Goal: Task Accomplishment & Management: Use online tool/utility

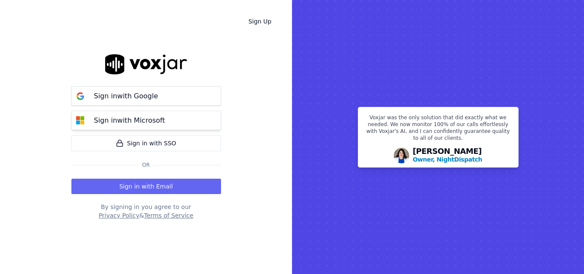
click at [199, 121] on button "Sign in with Microsoft" at bounding box center [146, 120] width 150 height 19
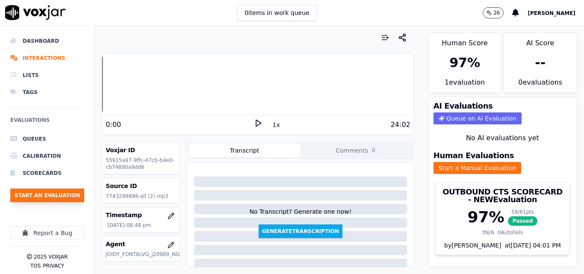
click at [50, 195] on button "Start an Evaluation" at bounding box center [47, 196] width 74 height 14
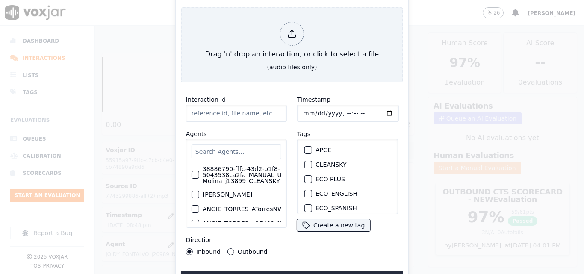
type input "20250916-114817_4849263578-all.mp3"
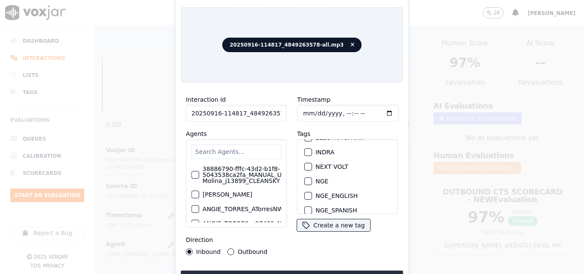
scroll to position [86, 0]
click at [305, 149] on div "button" at bounding box center [308, 152] width 6 height 6
click at [284, 271] on button "Upload interaction to start evaluation" at bounding box center [292, 278] width 222 height 15
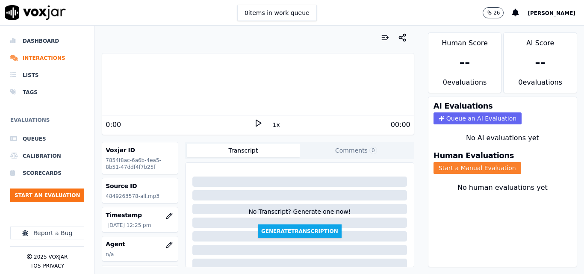
click at [447, 165] on button "Start a Manual Evaluation" at bounding box center [478, 168] width 88 height 12
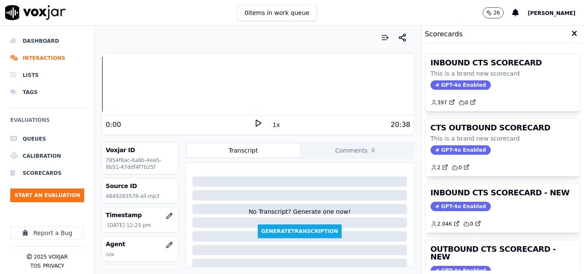
click at [249, 124] on div "0:00" at bounding box center [180, 125] width 148 height 10
click at [256, 124] on polygon at bounding box center [258, 123] width 5 height 6
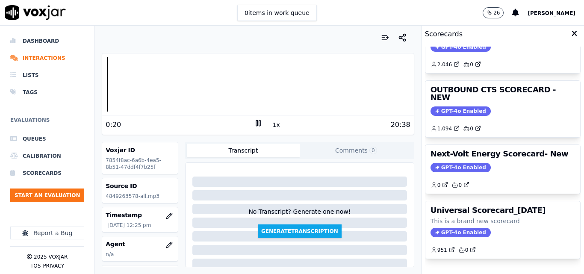
scroll to position [144, 0]
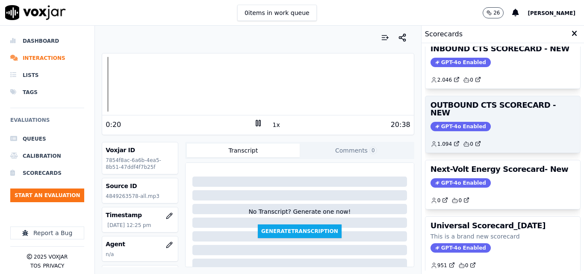
click at [450, 122] on span "GPT-4o Enabled" at bounding box center [461, 126] width 60 height 9
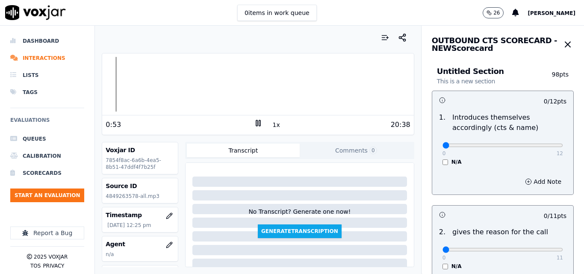
click at [255, 124] on icon at bounding box center [258, 123] width 9 height 9
click at [256, 124] on polygon at bounding box center [258, 123] width 5 height 6
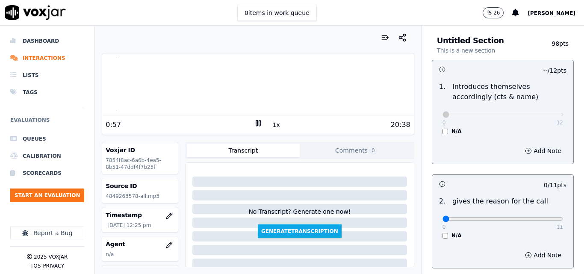
scroll to position [43, 0]
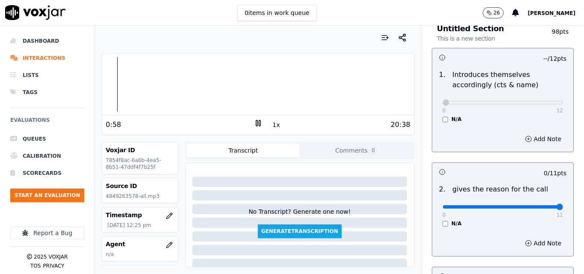
type input "11"
click at [540, 207] on input "range" at bounding box center [503, 206] width 121 height 3
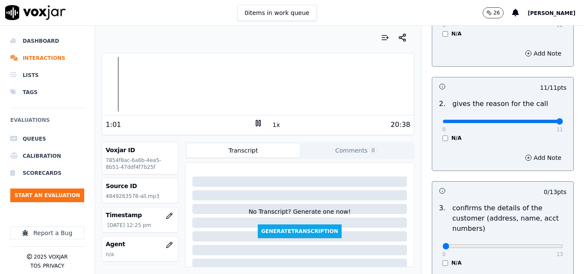
scroll to position [329, 0]
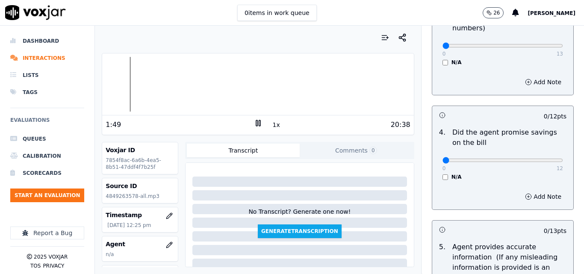
click at [278, 122] on div "20:38" at bounding box center [337, 125] width 148 height 10
click at [275, 123] on div "20:38" at bounding box center [337, 125] width 148 height 10
click at [272, 125] on button "1x" at bounding box center [276, 125] width 11 height 12
click at [272, 125] on button "1.5x" at bounding box center [279, 125] width 17 height 12
click at [140, 85] on div at bounding box center [257, 84] width 311 height 55
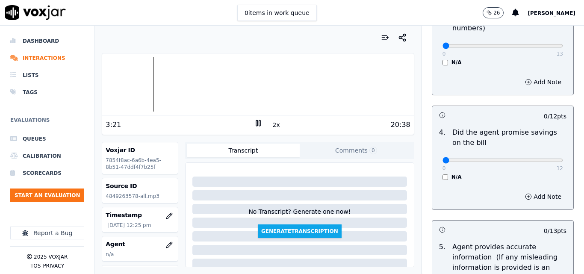
click at [144, 79] on div at bounding box center [257, 84] width 311 height 55
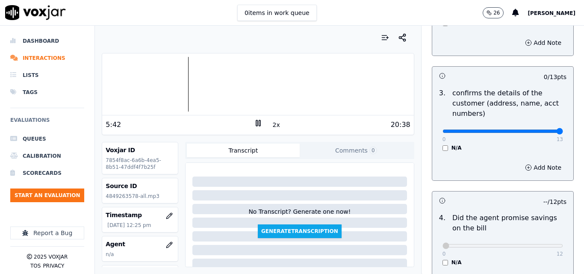
type input "13"
click at [540, 131] on input "range" at bounding box center [503, 131] width 121 height 3
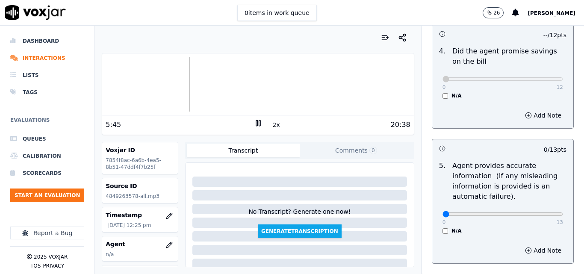
scroll to position [457, 0]
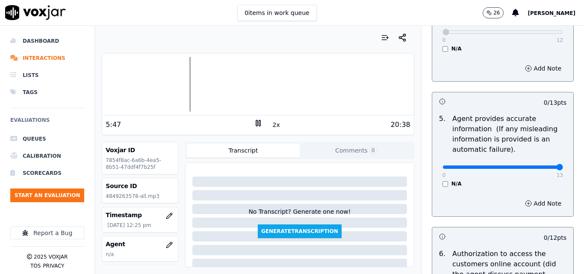
type input "13"
click at [541, 169] on input "range" at bounding box center [503, 167] width 121 height 3
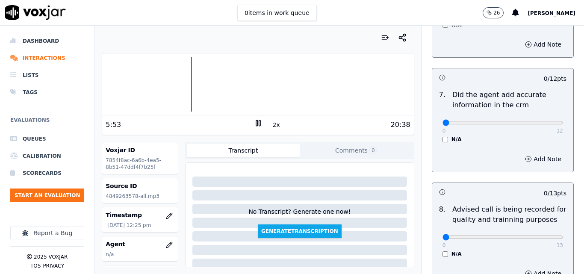
scroll to position [757, 0]
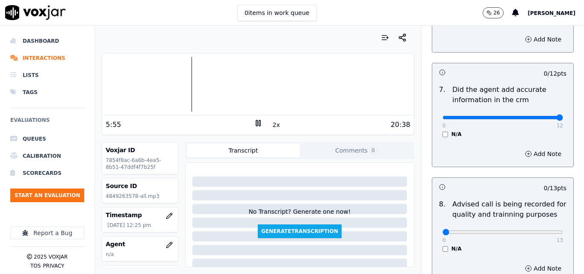
type input "12"
click at [542, 116] on input "range" at bounding box center [503, 117] width 121 height 3
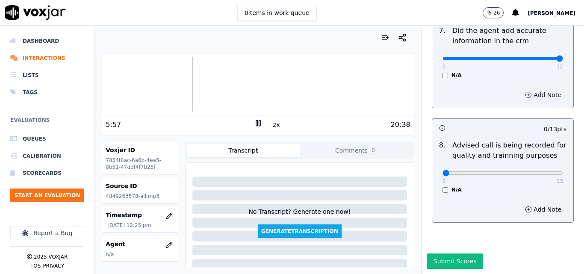
scroll to position [825, 0]
click at [256, 124] on icon at bounding box center [258, 123] width 9 height 9
click at [436, 254] on button "Submit Scores" at bounding box center [455, 261] width 57 height 15
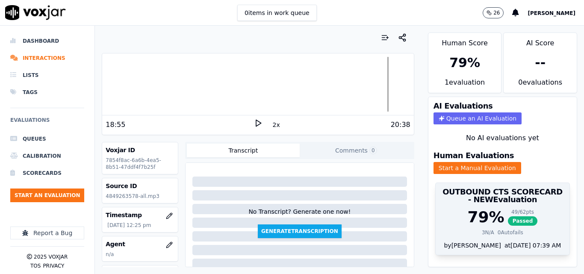
click at [514, 219] on span "Passed" at bounding box center [523, 220] width 30 height 9
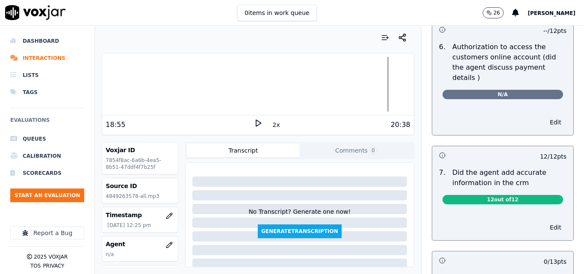
scroll to position [729, 0]
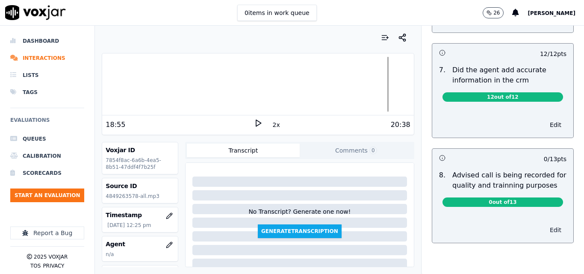
click at [545, 224] on button "Edit" at bounding box center [556, 230] width 22 height 12
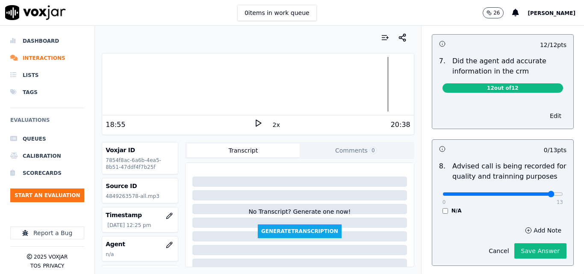
click at [534, 192] on input "range" at bounding box center [503, 193] width 121 height 3
type input "13"
click at [542, 192] on input "range" at bounding box center [503, 193] width 121 height 3
click at [524, 243] on button "Save Answer" at bounding box center [540, 250] width 52 height 15
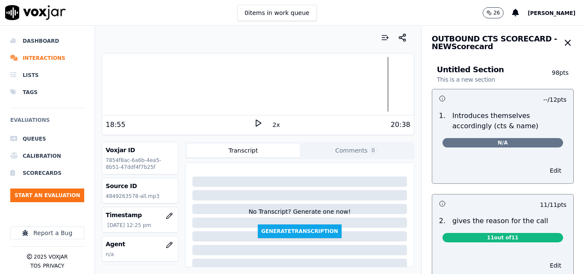
scroll to position [0, 0]
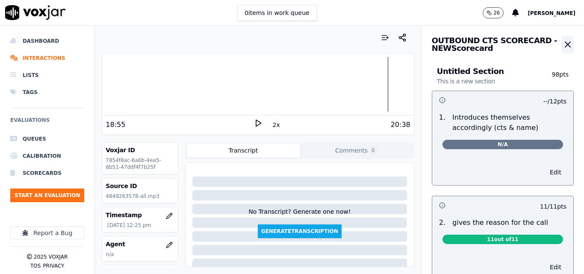
click at [563, 44] on icon "button" at bounding box center [568, 44] width 10 height 10
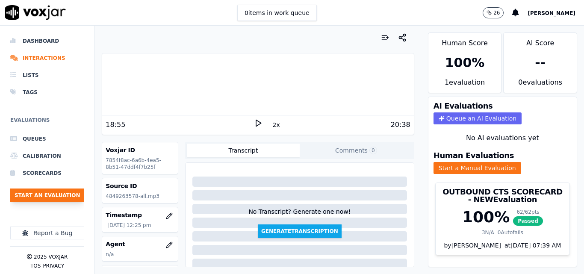
click at [43, 196] on button "Start an Evaluation" at bounding box center [47, 196] width 74 height 14
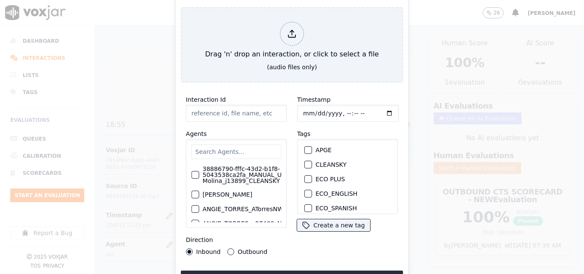
type input "20250916-122121_4125573206-all.mp3"
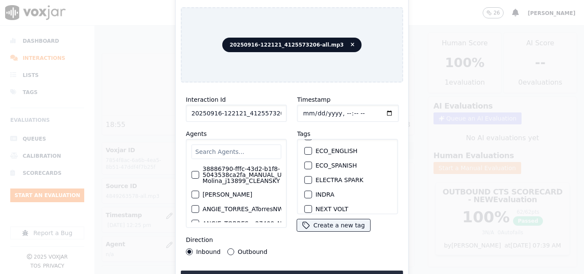
scroll to position [86, 0]
click at [308, 148] on button "INDRA" at bounding box center [309, 152] width 8 height 8
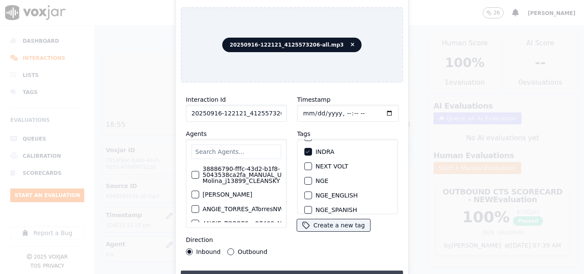
click at [291, 271] on button "Upload interaction to start evaluation" at bounding box center [292, 278] width 222 height 15
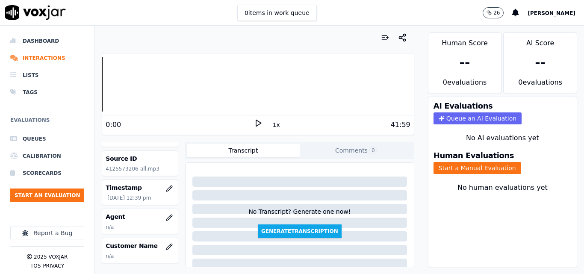
scroll to position [43, 0]
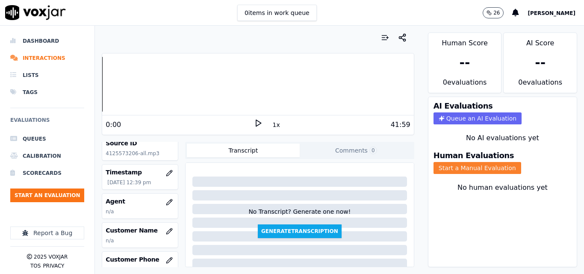
click at [453, 166] on button "Start a Manual Evaluation" at bounding box center [478, 168] width 88 height 12
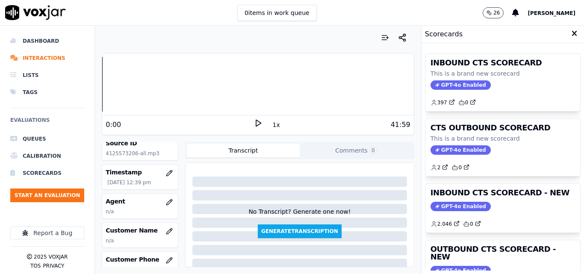
click at [254, 120] on icon at bounding box center [258, 123] width 9 height 9
click at [166, 231] on icon "button" at bounding box center [169, 231] width 6 height 6
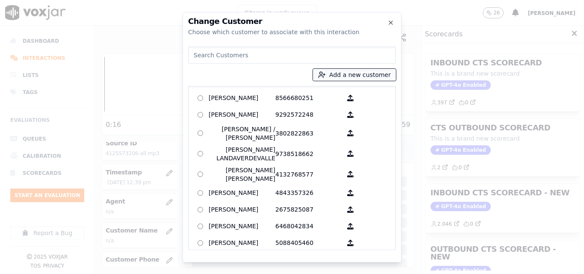
click at [352, 77] on button "Add a new customer" at bounding box center [354, 75] width 83 height 12
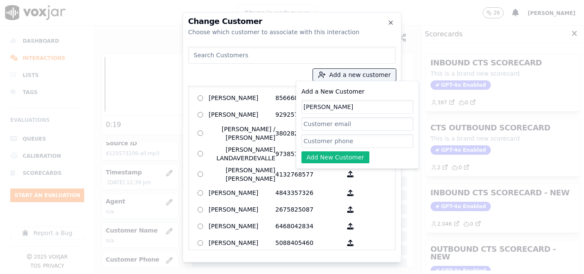
type input "RICHARD BLACKSON"
paste input "4125573206"
type input "4125573206"
click at [348, 157] on button "Add New Customer" at bounding box center [336, 157] width 68 height 12
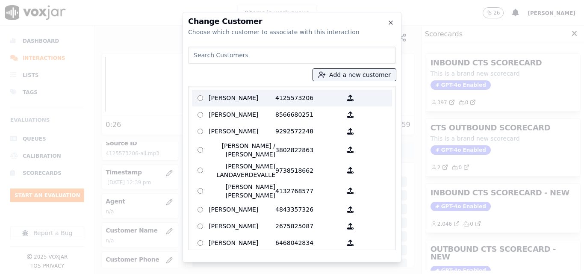
click at [297, 99] on p "4125573206" at bounding box center [308, 98] width 67 height 13
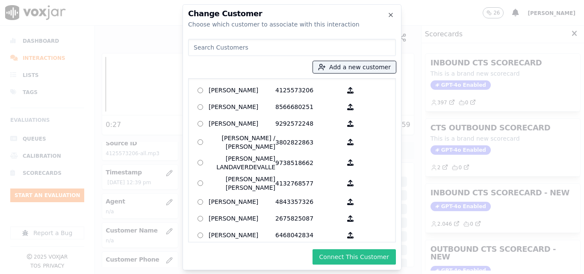
click at [375, 261] on button "Connect This Customer" at bounding box center [354, 256] width 83 height 15
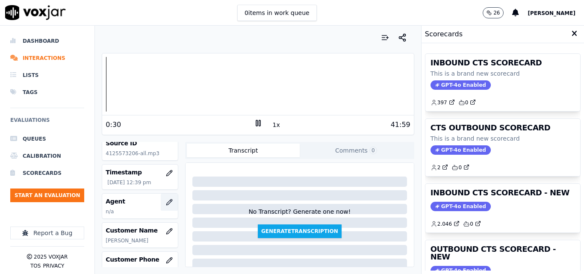
click at [166, 204] on icon "button" at bounding box center [169, 202] width 7 height 7
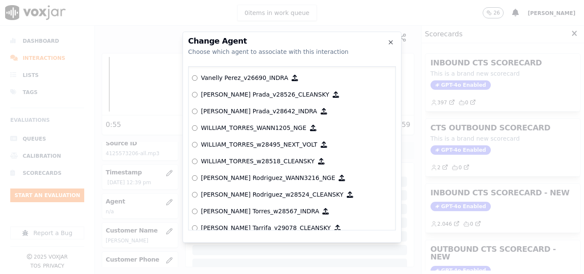
scroll to position [4566, 0]
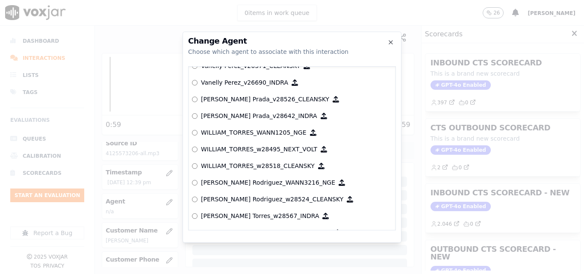
click at [270, 217] on p "William Torres_w28567_INDRA" at bounding box center [260, 216] width 118 height 9
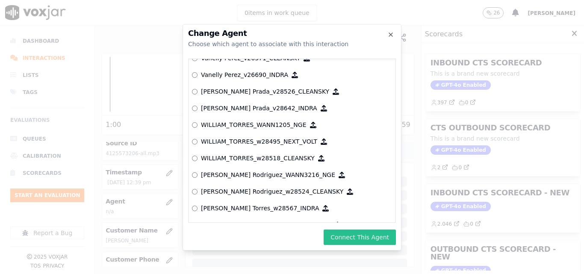
click at [346, 234] on button "Connect This Agent" at bounding box center [360, 237] width 72 height 15
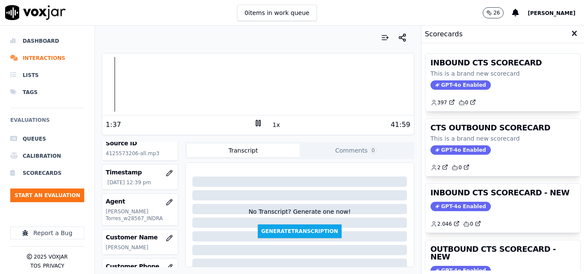
click at [275, 127] on button "1x" at bounding box center [276, 125] width 11 height 12
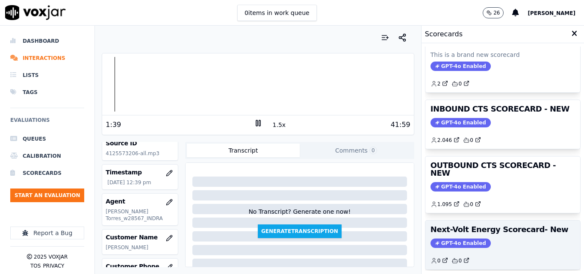
scroll to position [187, 0]
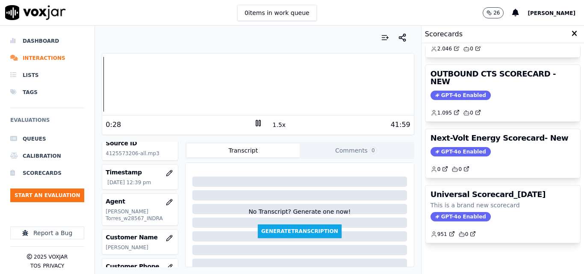
click at [94, 90] on div "Dashboard Interactions Lists Tags Evaluations Queues Calibration Scorecards Sta…" at bounding box center [292, 150] width 584 height 248
click at [272, 127] on button "1.5x" at bounding box center [279, 125] width 17 height 12
click at [272, 127] on button "2x" at bounding box center [276, 125] width 11 height 12
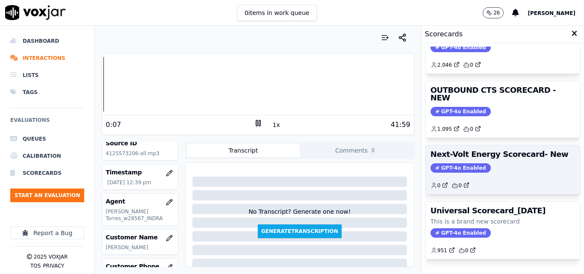
scroll to position [144, 0]
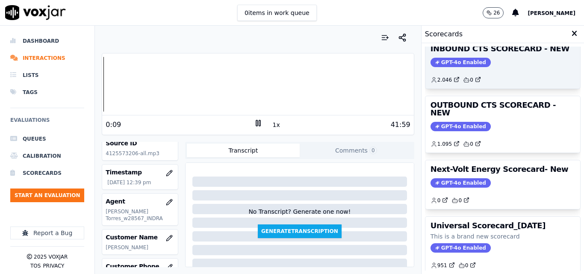
click at [456, 65] on span "GPT-4o Enabled" at bounding box center [461, 62] width 60 height 9
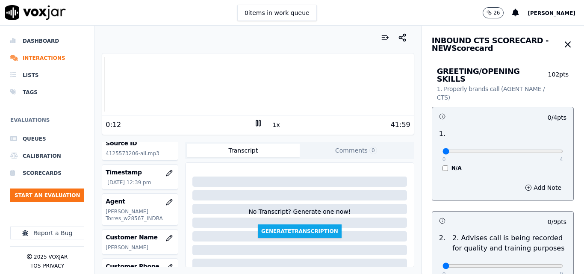
scroll to position [43, 0]
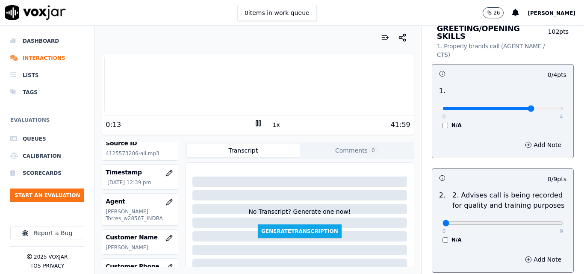
type input "3"
click at [506, 107] on input "range" at bounding box center [503, 108] width 121 height 3
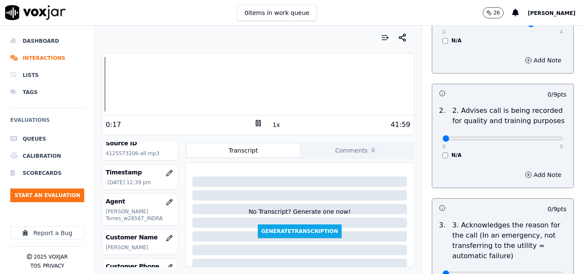
scroll to position [128, 0]
click at [271, 126] on button "1x" at bounding box center [276, 125] width 11 height 12
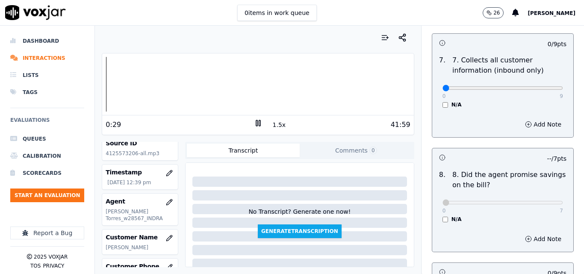
scroll to position [770, 0]
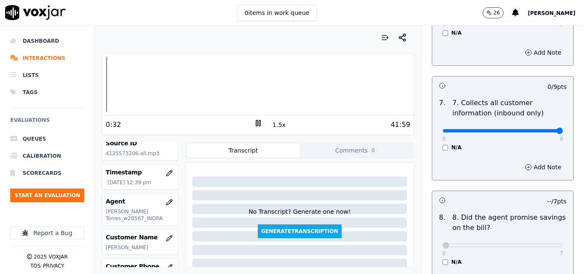
type input "9"
click at [537, 129] on input "range" at bounding box center [503, 130] width 121 height 3
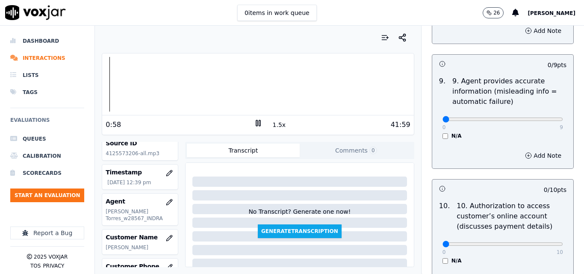
scroll to position [1026, 0]
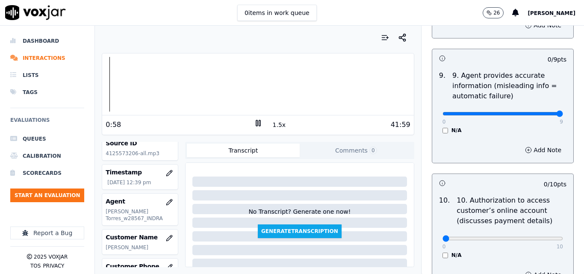
type input "9"
click at [540, 112] on input "range" at bounding box center [503, 113] width 121 height 3
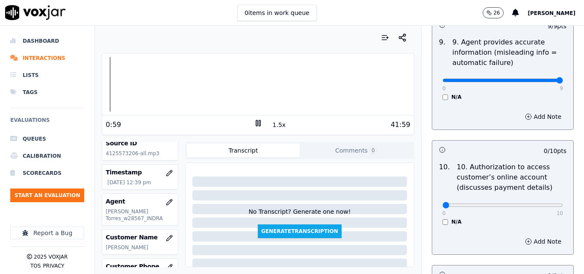
scroll to position [1069, 0]
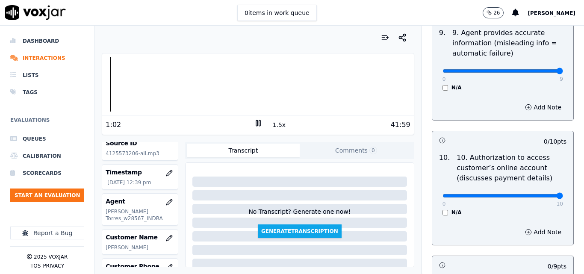
type input "10"
click at [537, 194] on input "range" at bounding box center [503, 195] width 121 height 3
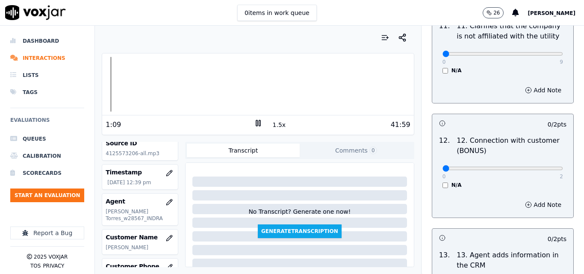
scroll to position [1369, 0]
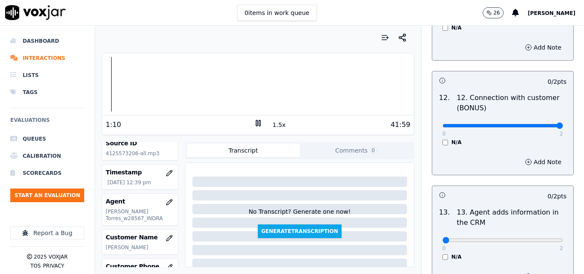
type input "2"
click at [527, 124] on input "range" at bounding box center [503, 125] width 121 height 3
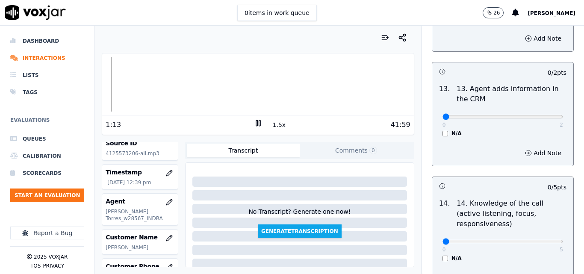
scroll to position [1540, 0]
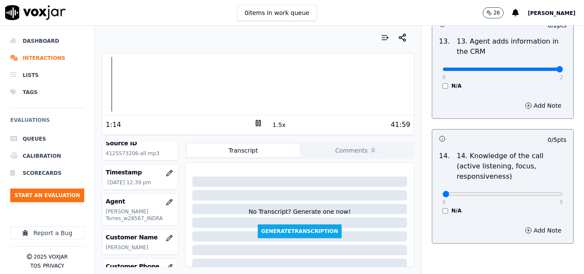
type input "2"
click at [541, 68] on input "range" at bounding box center [503, 69] width 121 height 3
type input "4"
click at [526, 192] on input "range" at bounding box center [503, 193] width 121 height 3
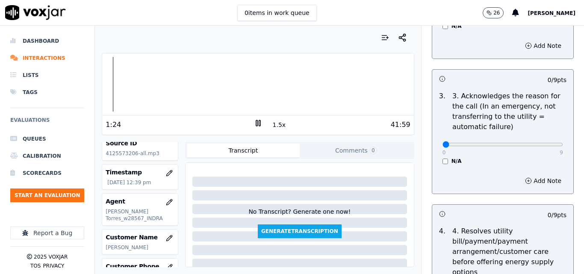
scroll to position [342, 0]
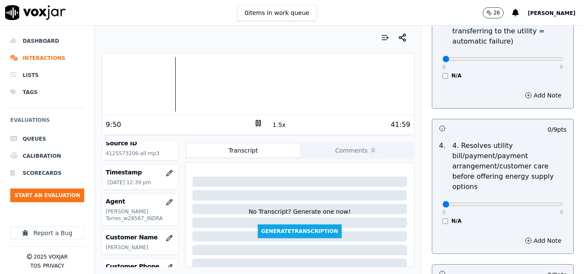
click at [271, 123] on button "1.5x" at bounding box center [279, 125] width 17 height 12
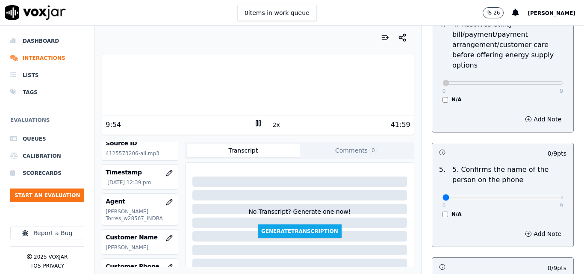
scroll to position [470, 0]
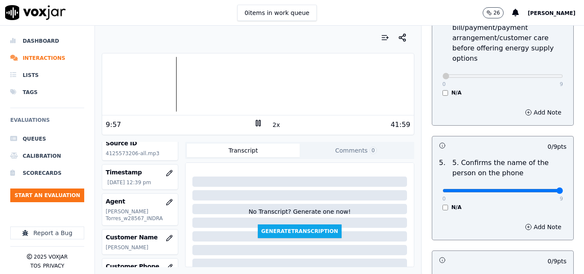
type input "9"
click at [539, 189] on input "range" at bounding box center [503, 190] width 121 height 3
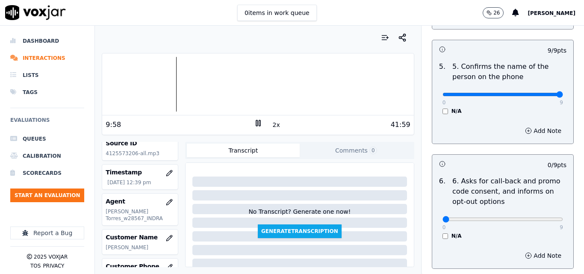
scroll to position [684, 0]
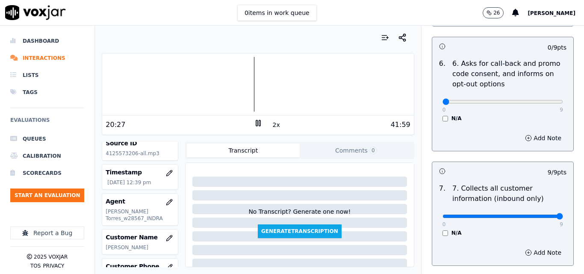
click at [227, 83] on div at bounding box center [257, 84] width 311 height 55
click at [216, 85] on div at bounding box center [257, 84] width 311 height 55
click at [198, 90] on div at bounding box center [257, 84] width 311 height 55
click at [271, 128] on button "2x" at bounding box center [276, 125] width 11 height 12
click at [271, 128] on button "1x" at bounding box center [276, 125] width 11 height 12
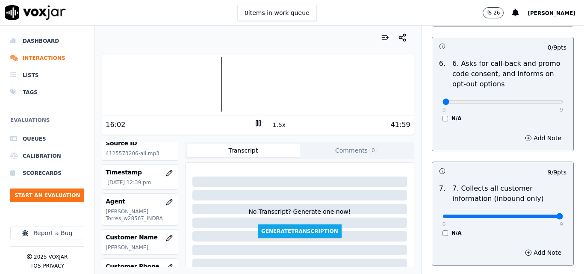
click at [255, 122] on icon at bounding box center [258, 123] width 9 height 9
click at [276, 124] on button "1.5x" at bounding box center [279, 125] width 17 height 12
click at [275, 125] on button "2x" at bounding box center [276, 125] width 11 height 12
click at [248, 120] on div "16:03" at bounding box center [180, 125] width 148 height 10
click at [256, 121] on polygon at bounding box center [258, 123] width 5 height 6
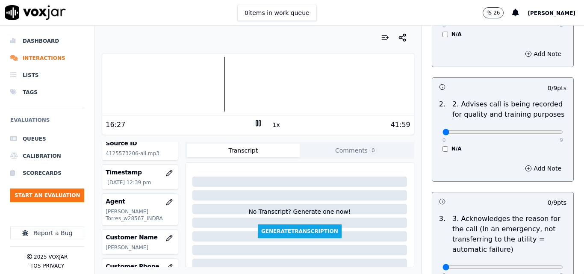
scroll to position [0, 0]
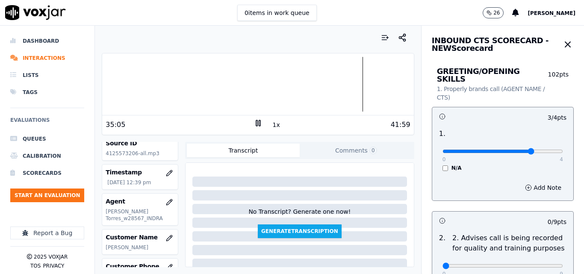
click at [346, 86] on div at bounding box center [257, 84] width 311 height 55
click at [274, 126] on button "1x" at bounding box center [276, 125] width 11 height 12
click at [274, 127] on button "1.5x" at bounding box center [279, 125] width 17 height 12
click at [271, 125] on button "2x" at bounding box center [276, 125] width 11 height 12
click at [272, 122] on button "1x" at bounding box center [276, 125] width 11 height 12
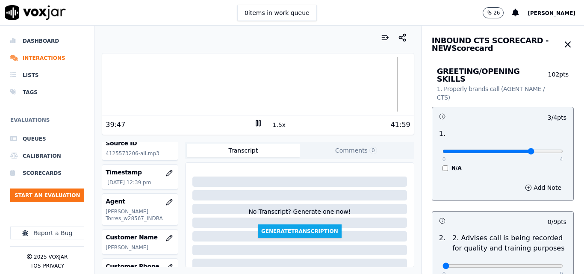
click at [313, 86] on div at bounding box center [257, 84] width 311 height 55
click at [197, 89] on div at bounding box center [257, 84] width 311 height 55
click at [167, 86] on div at bounding box center [257, 84] width 311 height 55
click at [133, 79] on div at bounding box center [257, 84] width 311 height 55
click at [273, 124] on button "1.5x" at bounding box center [279, 125] width 17 height 12
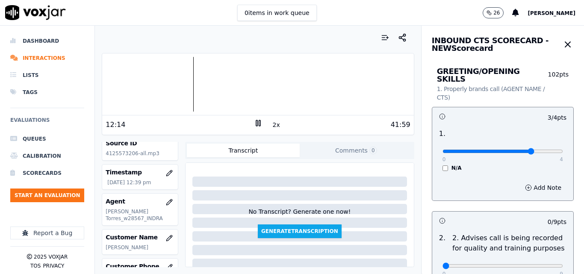
click at [190, 83] on div at bounding box center [257, 84] width 311 height 55
click at [273, 125] on button "2x" at bounding box center [276, 125] width 11 height 12
click at [273, 125] on button "1x" at bounding box center [276, 125] width 11 height 12
click at [273, 125] on button "1.5x" at bounding box center [279, 125] width 17 height 12
click at [246, 89] on div at bounding box center [257, 84] width 311 height 55
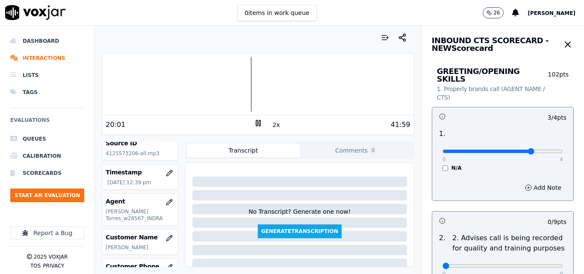
click at [221, 89] on div at bounding box center [257, 84] width 311 height 55
click at [198, 81] on div at bounding box center [257, 84] width 311 height 55
click at [192, 86] on div at bounding box center [257, 84] width 311 height 55
click at [186, 83] on div at bounding box center [257, 84] width 311 height 55
click at [165, 83] on div at bounding box center [257, 84] width 311 height 55
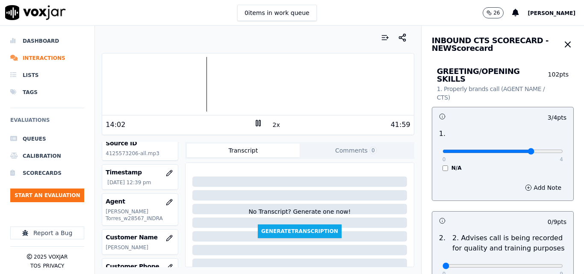
click at [203, 84] on div at bounding box center [257, 84] width 311 height 55
click at [256, 122] on rect at bounding box center [256, 123] width 1 height 6
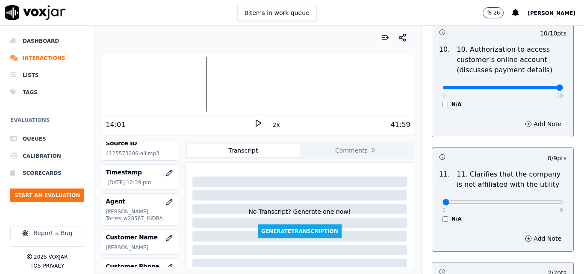
scroll to position [1177, 0]
type input "9"
click at [538, 201] on input "range" at bounding box center [503, 202] width 121 height 3
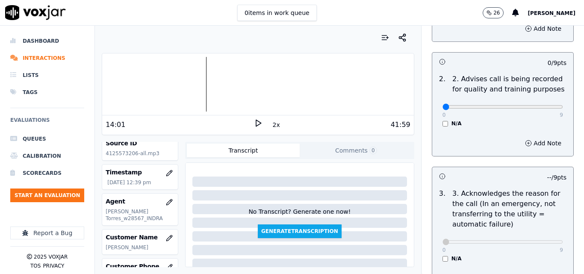
scroll to position [151, 0]
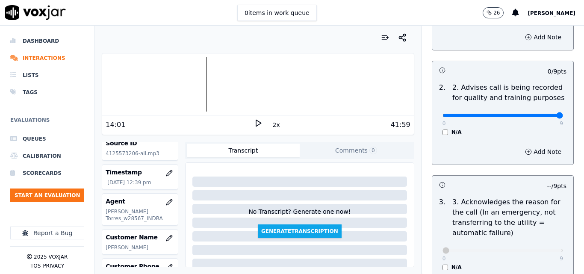
type input "9"
click at [540, 114] on input "range" at bounding box center [503, 115] width 121 height 3
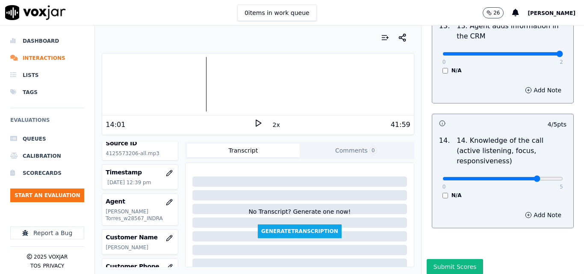
scroll to position [1562, 0]
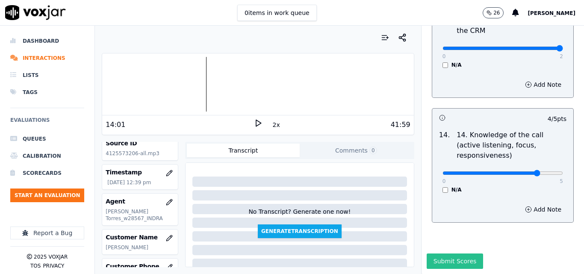
click at [453, 254] on button "Submit Scores" at bounding box center [455, 261] width 57 height 15
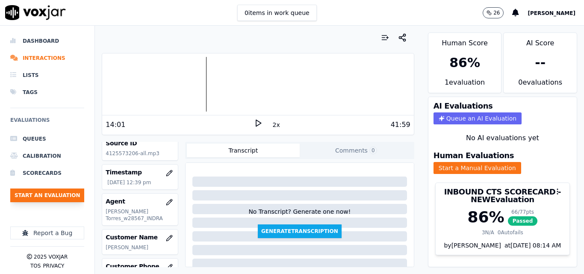
click at [50, 196] on button "Start an Evaluation" at bounding box center [47, 196] width 74 height 14
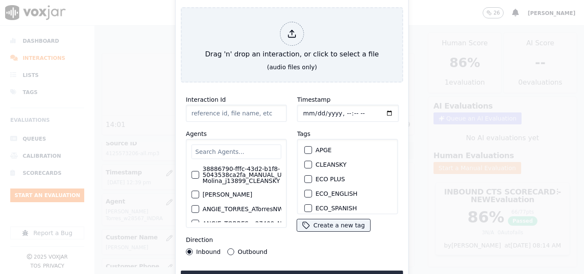
type input "20250916-125101_2407394680-all.mp3"
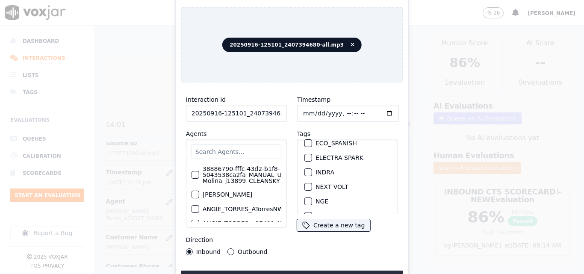
scroll to position [86, 0]
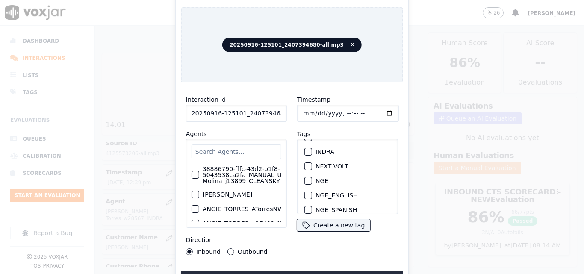
click at [310, 148] on div "INDRA" at bounding box center [347, 152] width 93 height 15
click at [308, 148] on button "INDRA" at bounding box center [309, 152] width 8 height 8
click at [289, 271] on button "Upload interaction to start evaluation" at bounding box center [292, 278] width 222 height 15
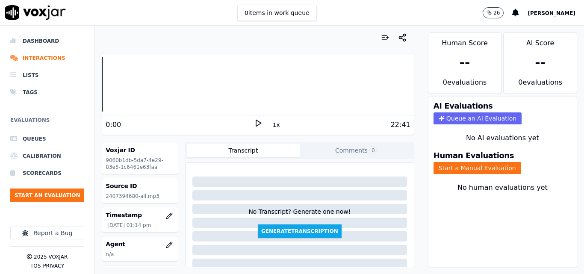
click at [255, 122] on icon at bounding box center [258, 123] width 9 height 9
click at [540, 146] on div "AI Evaluations Queue an AI Evaluation No AI evaluations yet Human Evaluations S…" at bounding box center [502, 182] width 149 height 171
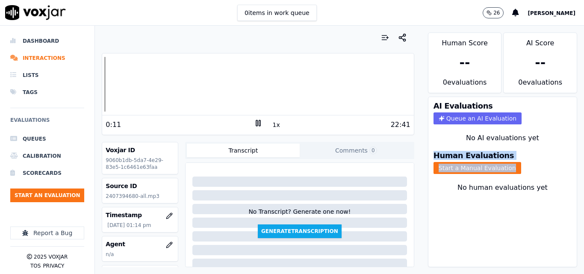
click at [540, 146] on div "No AI evaluations yet" at bounding box center [503, 138] width 148 height 17
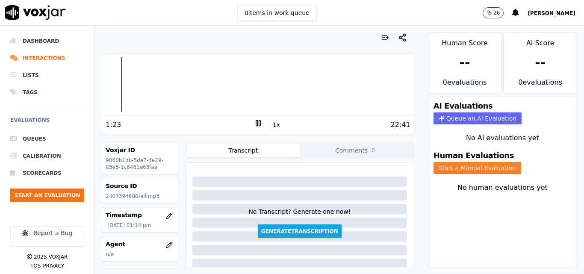
click at [455, 167] on button "Start a Manual Evaluation" at bounding box center [478, 168] width 88 height 12
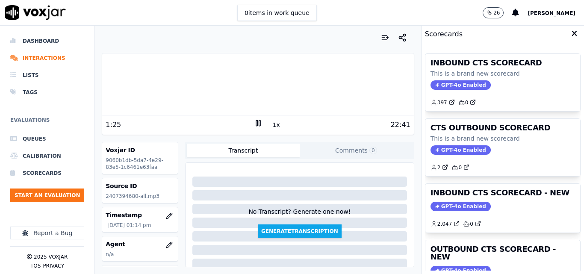
click at [271, 126] on button "1x" at bounding box center [276, 125] width 11 height 12
click at [101, 90] on div "Your browser does not support the audio element. 1:49 1.5x 22:41 Voxjar ID 9060…" at bounding box center [258, 150] width 326 height 248
click at [102, 89] on div at bounding box center [257, 84] width 311 height 55
click at [271, 119] on button "1.5x" at bounding box center [279, 125] width 17 height 12
click at [184, 84] on div at bounding box center [257, 84] width 311 height 55
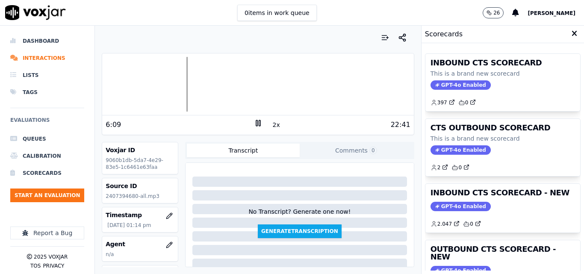
click at [271, 125] on button "2x" at bounding box center [276, 125] width 11 height 12
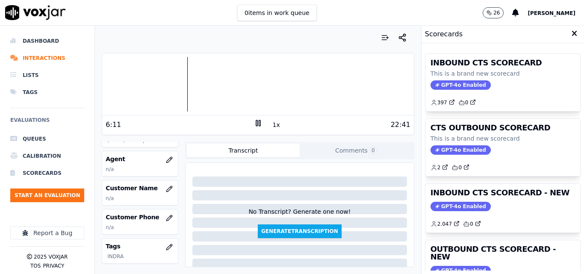
scroll to position [86, 0]
click at [166, 189] on icon "button" at bounding box center [169, 188] width 7 height 7
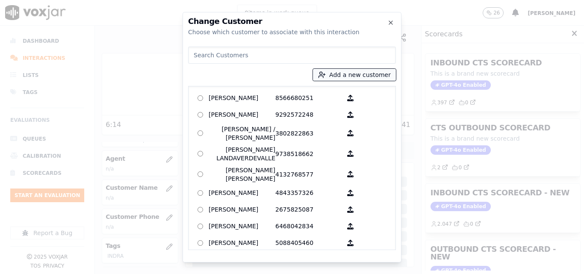
click at [362, 78] on button "Add a new customer" at bounding box center [354, 75] width 83 height 12
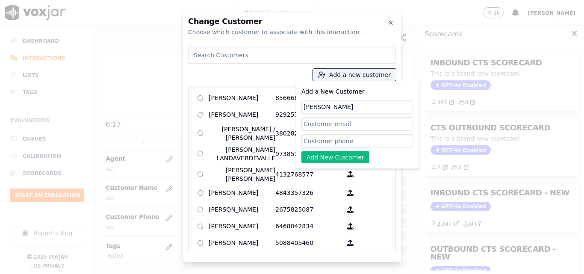
type input "HELDER ESCOBAR"
paste input "2407394680"
type input "2407394680"
click at [337, 158] on button "Add New Customer" at bounding box center [336, 157] width 68 height 12
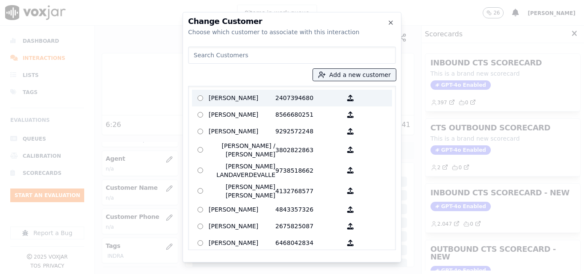
click at [248, 98] on p "HELDER ESCOBAR" at bounding box center [242, 98] width 67 height 13
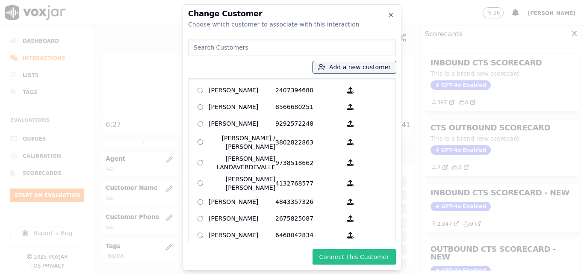
click at [358, 252] on button "Connect This Customer" at bounding box center [354, 256] width 83 height 15
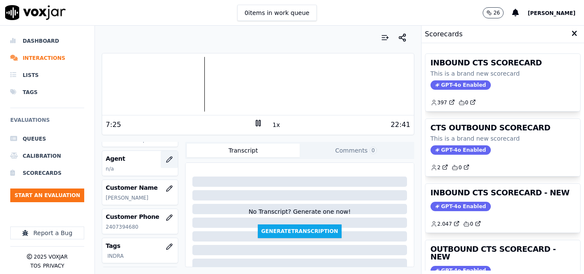
click at [166, 160] on icon "button" at bounding box center [169, 159] width 7 height 7
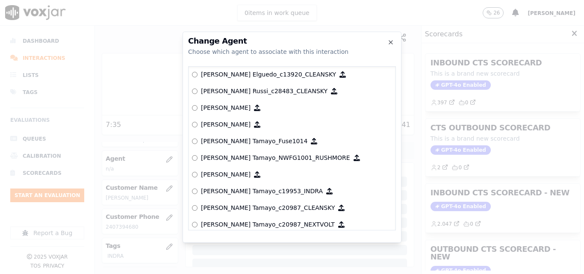
scroll to position [747, 0]
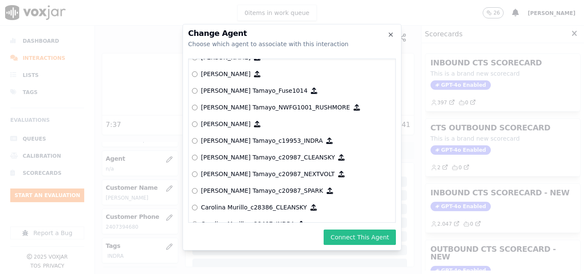
click at [364, 238] on button "Connect This Agent" at bounding box center [360, 237] width 72 height 15
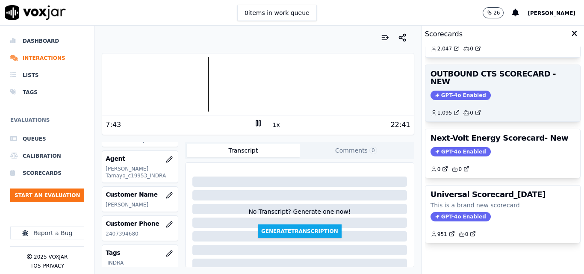
scroll to position [144, 0]
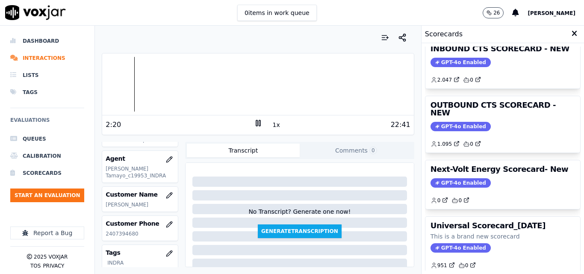
click at [76, 80] on div "Dashboard Interactions Lists Tags Evaluations Queues Calibration Scorecards Sta…" at bounding box center [292, 150] width 584 height 248
click at [274, 123] on button "1x" at bounding box center [276, 125] width 11 height 12
click at [274, 123] on button "1.5x" at bounding box center [279, 125] width 17 height 12
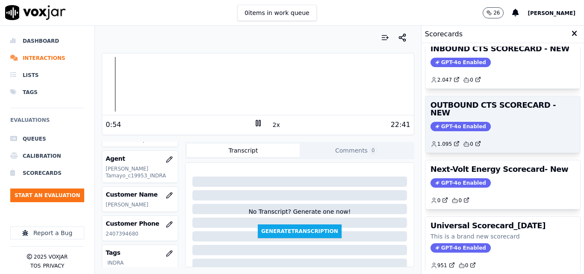
click at [455, 122] on span "GPT-4o Enabled" at bounding box center [461, 126] width 60 height 9
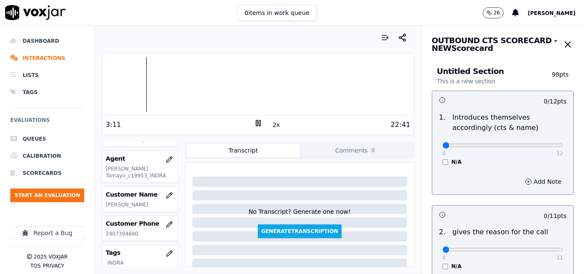
click at [254, 119] on icon at bounding box center [258, 123] width 9 height 9
click at [254, 130] on div "2x" at bounding box center [258, 125] width 9 height 12
click at [254, 128] on div "2x" at bounding box center [258, 125] width 9 height 12
click at [254, 125] on icon at bounding box center [258, 123] width 9 height 9
click at [134, 82] on div at bounding box center [257, 84] width 311 height 55
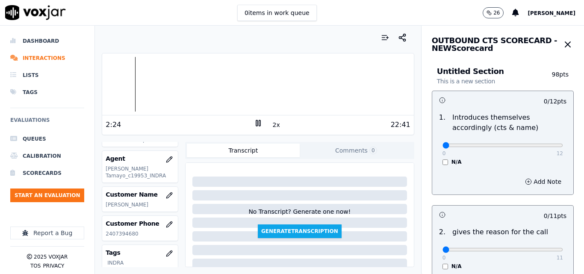
click at [272, 121] on button "2x" at bounding box center [276, 125] width 11 height 12
type input "8"
click at [505, 145] on input "range" at bounding box center [503, 145] width 121 height 3
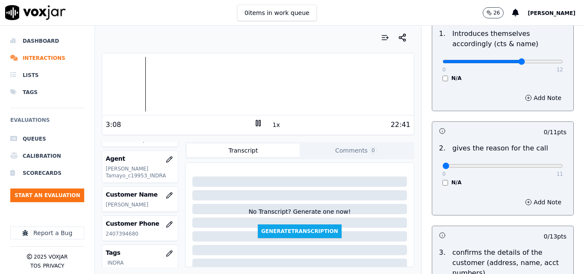
scroll to position [86, 0]
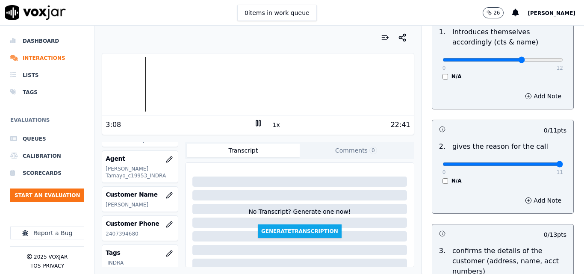
type input "11"
click at [538, 163] on input "range" at bounding box center [503, 164] width 121 height 3
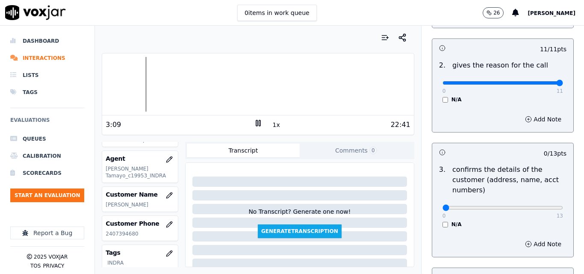
scroll to position [257, 0]
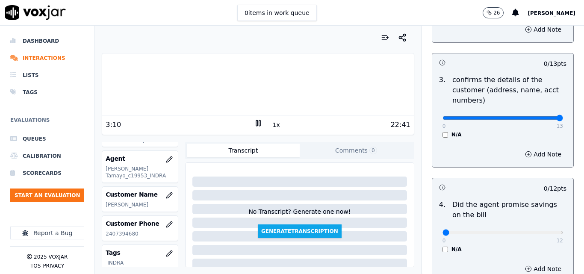
type input "13"
click at [539, 120] on input "range" at bounding box center [503, 117] width 121 height 3
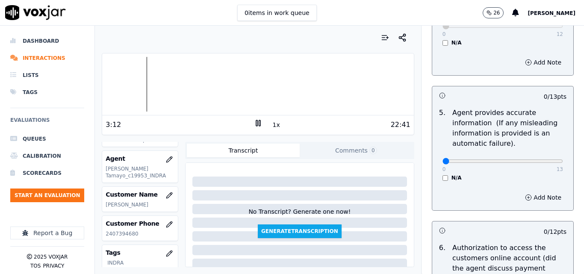
scroll to position [470, 0]
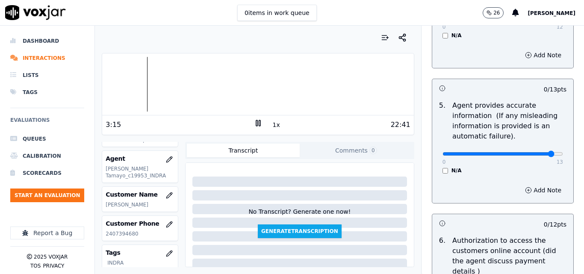
type input "12"
click at [535, 154] on input "range" at bounding box center [503, 153] width 121 height 3
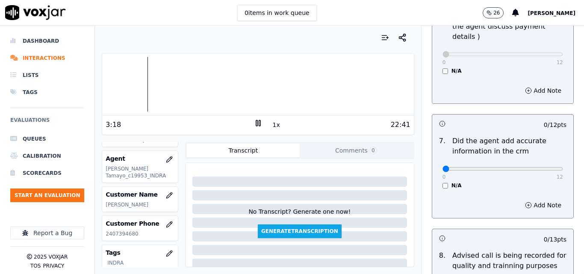
scroll to position [727, 0]
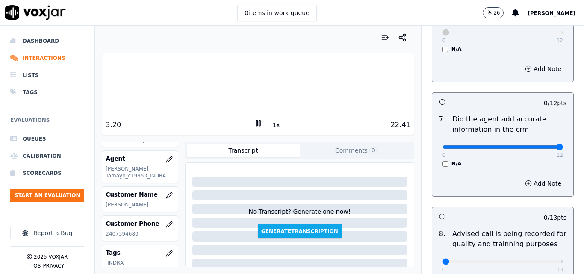
type input "12"
click at [537, 145] on input "range" at bounding box center [503, 146] width 121 height 3
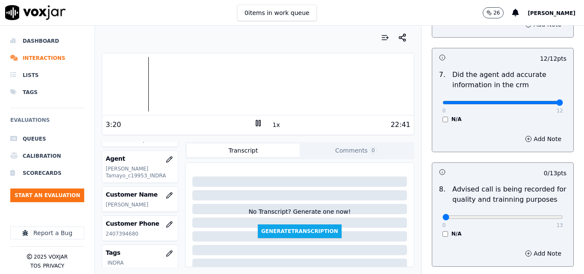
scroll to position [825, 0]
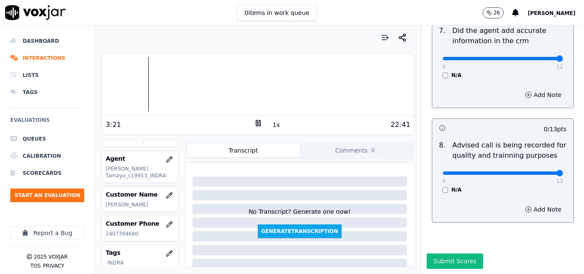
type input "13"
click at [540, 171] on input "range" at bounding box center [503, 172] width 121 height 3
click at [272, 125] on button "1x" at bounding box center [276, 125] width 11 height 12
click at [272, 125] on button "1.5x" at bounding box center [279, 125] width 17 height 12
click at [254, 120] on icon at bounding box center [258, 123] width 9 height 9
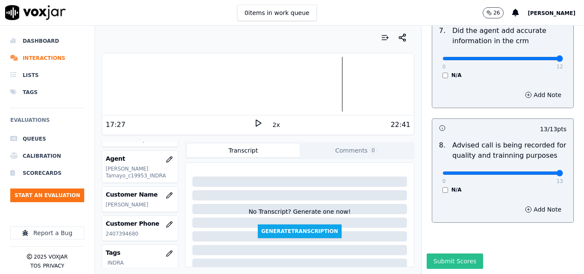
click at [446, 254] on button "Submit Scores" at bounding box center [455, 261] width 57 height 15
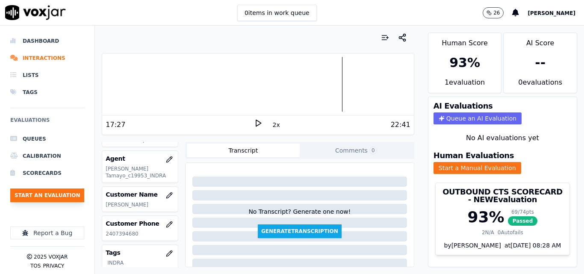
click at [70, 195] on button "Start an Evaluation" at bounding box center [47, 196] width 74 height 14
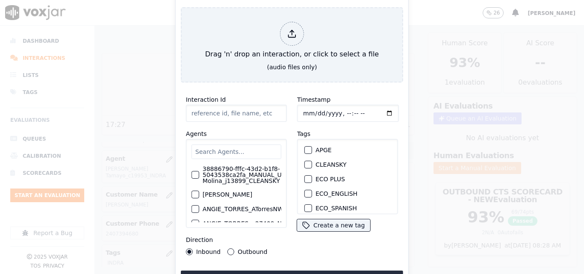
type input "20250916-183459_2672965337-all.mp3"
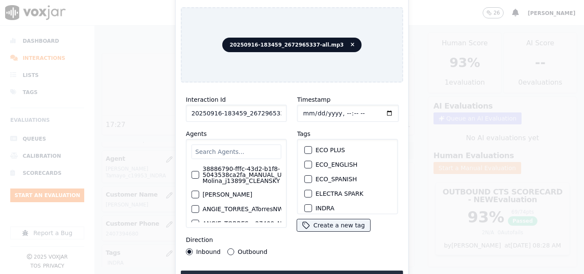
scroll to position [43, 0]
click at [306, 192] on div "button" at bounding box center [308, 195] width 6 height 6
click at [315, 272] on button "Upload interaction to start evaluation" at bounding box center [292, 278] width 222 height 15
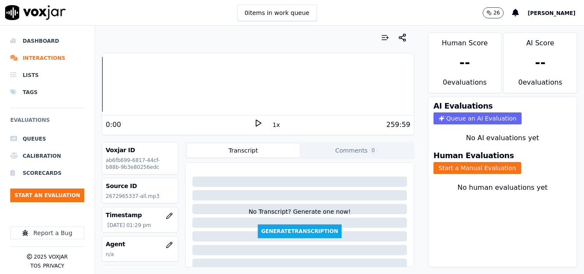
click at [454, 167] on button "Start a Manual Evaluation" at bounding box center [478, 168] width 88 height 12
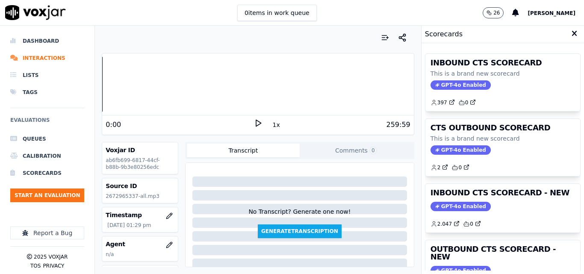
click at [254, 123] on icon at bounding box center [258, 123] width 9 height 9
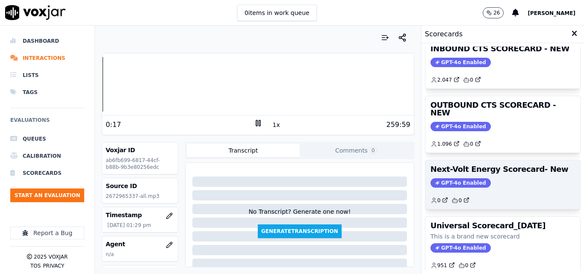
scroll to position [101, 0]
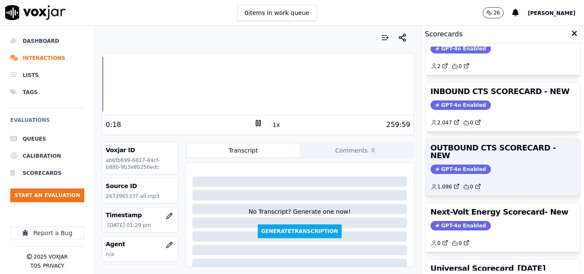
click at [457, 165] on span "GPT-4o Enabled" at bounding box center [461, 169] width 60 height 9
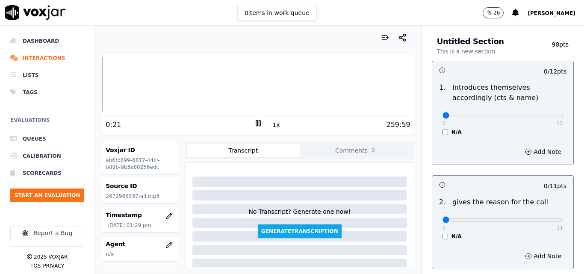
scroll to position [43, 0]
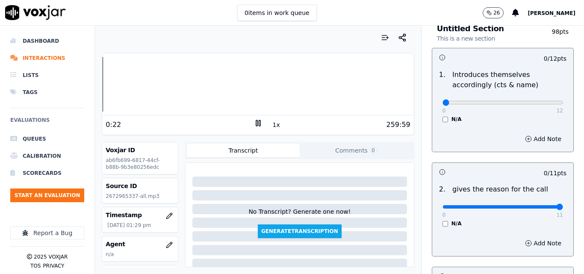
type input "11"
click at [541, 207] on input "range" at bounding box center [503, 206] width 121 height 3
type input "9"
click at [519, 103] on input "range" at bounding box center [503, 102] width 121 height 3
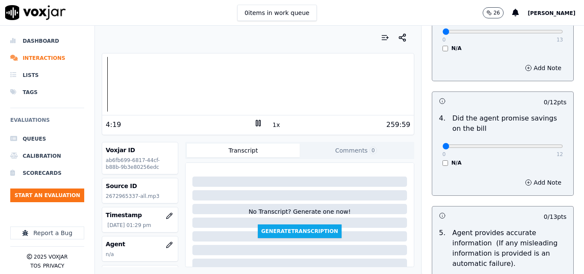
scroll to position [342, 0]
click at [281, 69] on div at bounding box center [257, 84] width 311 height 55
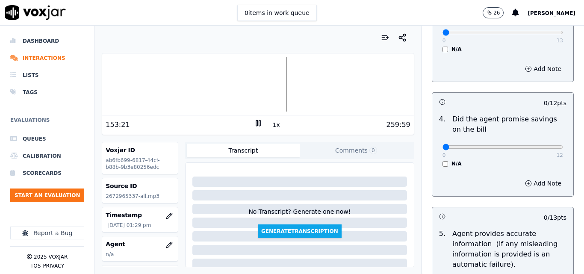
click at [245, 86] on div at bounding box center [257, 84] width 311 height 55
click at [201, 83] on div at bounding box center [257, 84] width 311 height 55
click at [173, 82] on div at bounding box center [257, 84] width 311 height 55
click at [155, 83] on div at bounding box center [257, 84] width 311 height 55
click at [142, 84] on div at bounding box center [257, 84] width 311 height 55
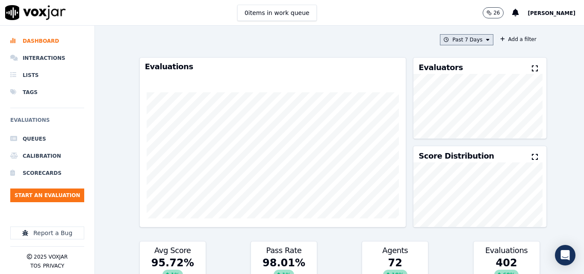
click at [474, 38] on button "Past 7 Days" at bounding box center [466, 39] width 53 height 11
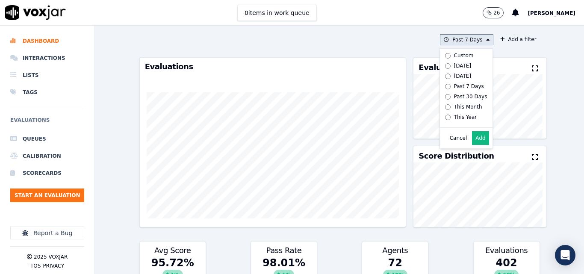
click at [442, 64] on label "Today" at bounding box center [465, 66] width 46 height 10
click at [472, 143] on button "Add" at bounding box center [480, 138] width 17 height 14
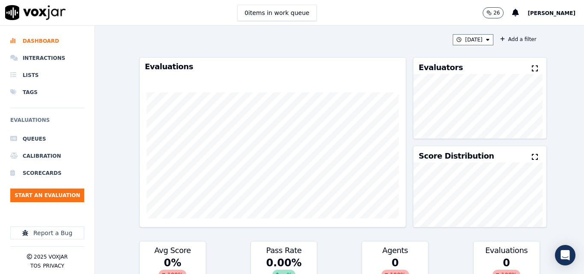
click at [532, 72] on icon at bounding box center [535, 68] width 6 height 7
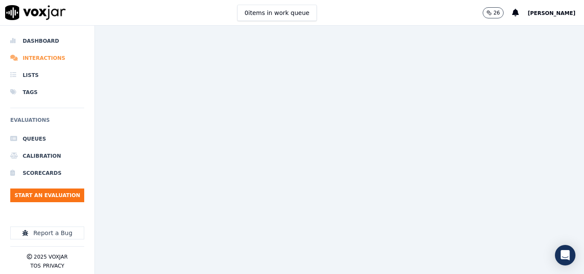
click at [50, 59] on li "Interactions" at bounding box center [47, 58] width 74 height 17
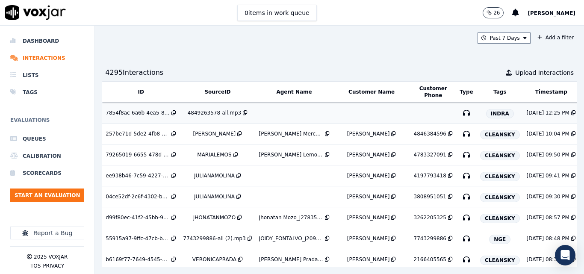
click at [208, 113] on div "4849263578-all.mp3" at bounding box center [214, 112] width 53 height 7
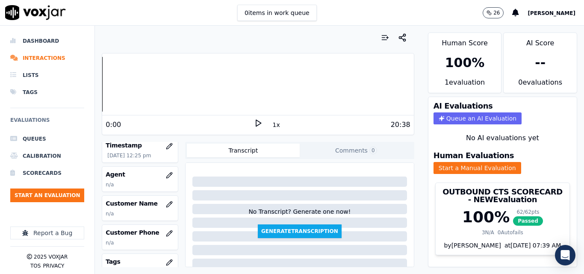
scroll to position [86, 0]
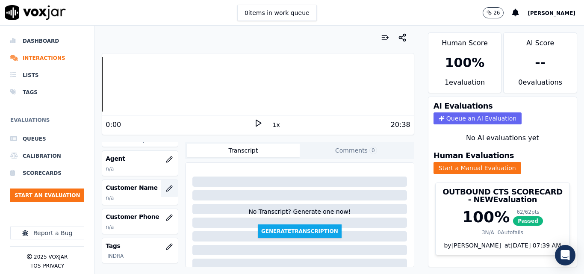
click at [166, 188] on icon "button" at bounding box center [169, 188] width 7 height 7
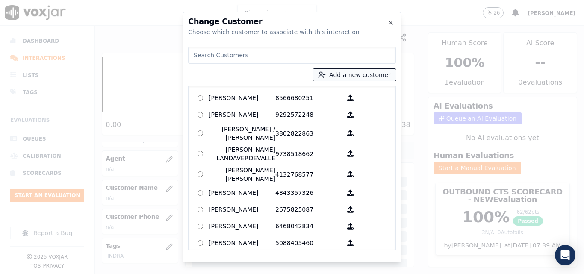
click at [326, 73] on icon "button" at bounding box center [322, 75] width 8 height 8
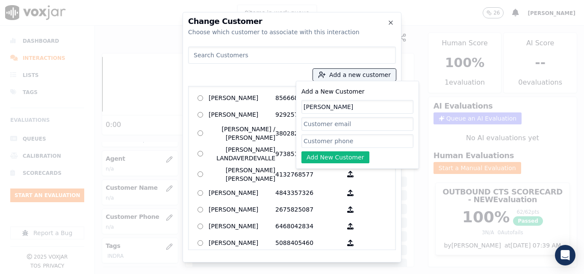
type input "[PERSON_NAME]"
paste input "4849263578"
type input "4849263578"
click at [358, 161] on button "Add New Customer" at bounding box center [336, 157] width 68 height 12
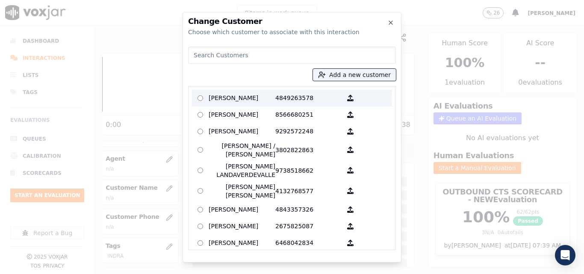
click at [293, 92] on p "4849263578" at bounding box center [308, 98] width 67 height 13
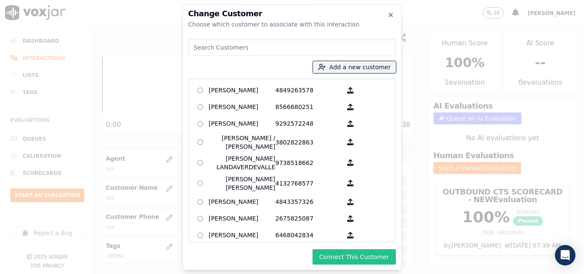
click at [369, 256] on button "Connect This Customer" at bounding box center [354, 256] width 83 height 15
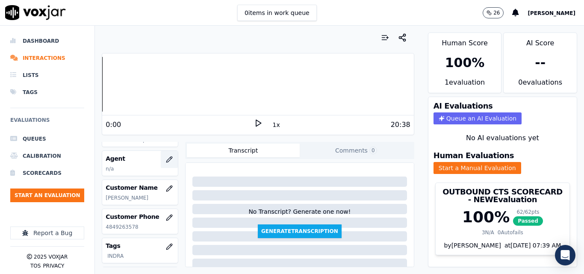
click at [166, 159] on icon "button" at bounding box center [169, 159] width 7 height 7
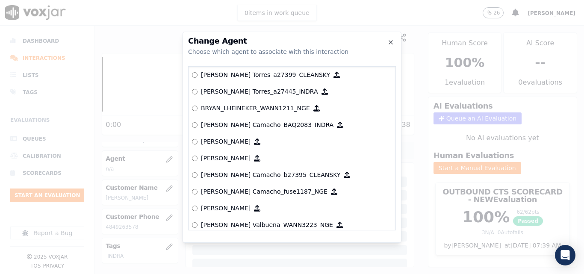
scroll to position [704, 0]
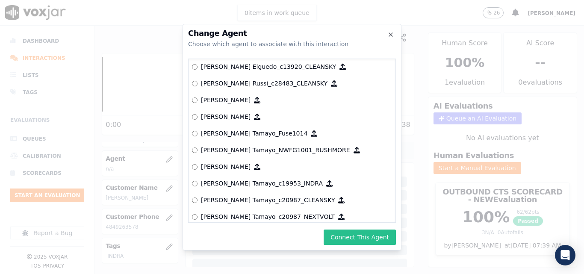
click at [361, 236] on button "Connect This Agent" at bounding box center [360, 237] width 72 height 15
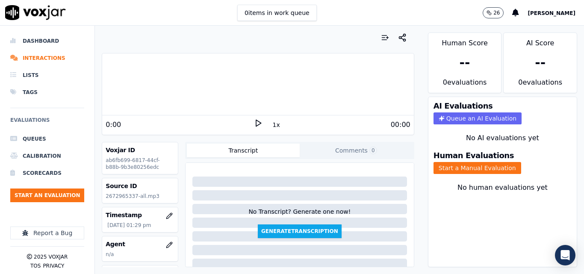
click at [254, 120] on icon at bounding box center [258, 123] width 9 height 9
click at [123, 90] on div at bounding box center [257, 84] width 311 height 55
click at [114, 87] on div at bounding box center [257, 84] width 311 height 55
click at [102, 77] on div at bounding box center [257, 84] width 311 height 55
click at [106, 87] on div at bounding box center [257, 84] width 311 height 55
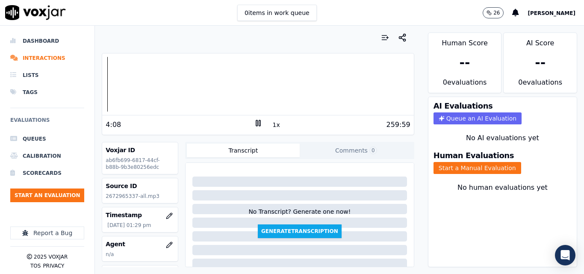
click at [103, 84] on div at bounding box center [257, 84] width 311 height 55
click at [271, 124] on button "1x" at bounding box center [276, 125] width 11 height 12
click at [467, 172] on button "Start a Manual Evaluation" at bounding box center [478, 168] width 88 height 12
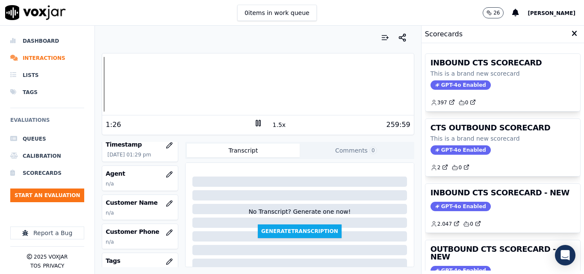
scroll to position [86, 0]
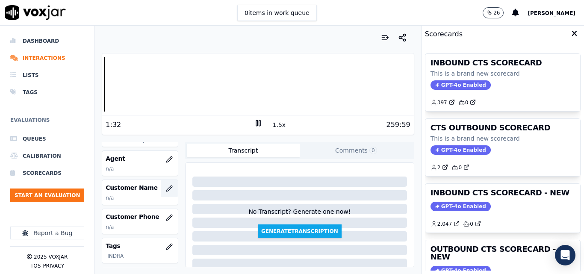
click at [166, 185] on icon "button" at bounding box center [169, 188] width 7 height 7
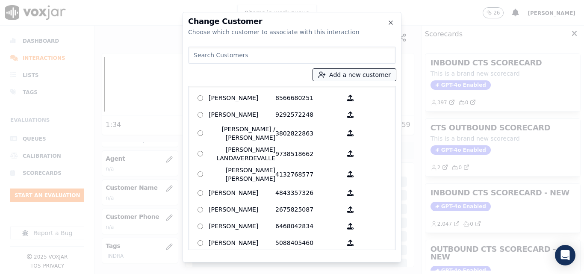
click at [338, 74] on button "Add a new customer" at bounding box center [354, 75] width 83 height 12
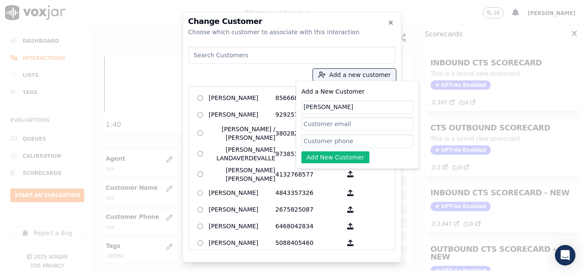
type input "ROSEMERY CEPEDA"
paste input "2672965337"
type input "2672965337"
click at [330, 159] on button "Add New Customer" at bounding box center [336, 157] width 68 height 12
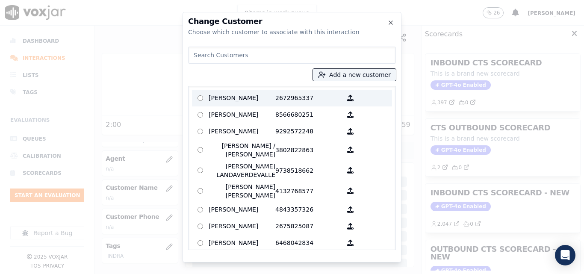
click at [234, 100] on p "ROSEMERY CEPEDA" at bounding box center [242, 98] width 67 height 13
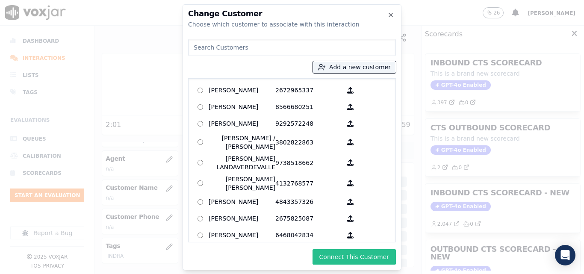
click at [343, 251] on button "Connect This Customer" at bounding box center [354, 256] width 83 height 15
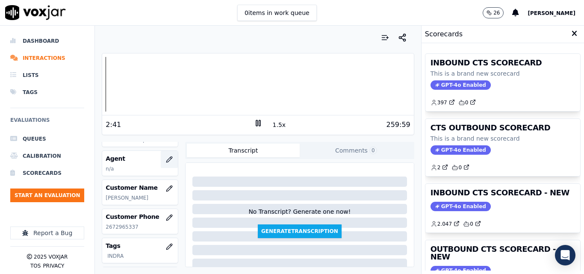
click at [166, 158] on icon "button" at bounding box center [169, 159] width 7 height 7
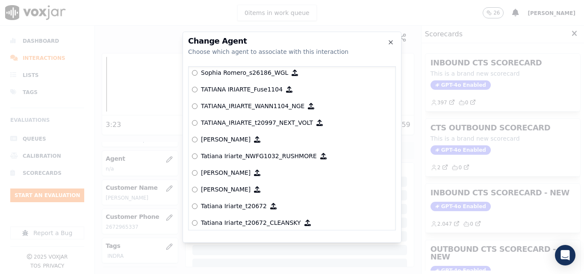
scroll to position [4254, 0]
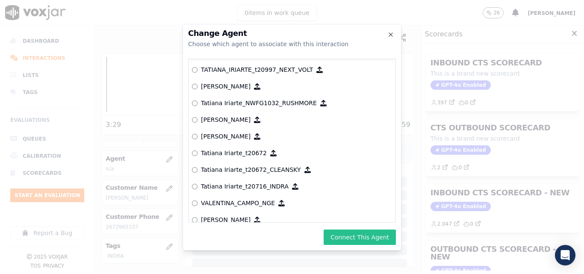
click at [346, 233] on button "Connect This Agent" at bounding box center [360, 237] width 72 height 15
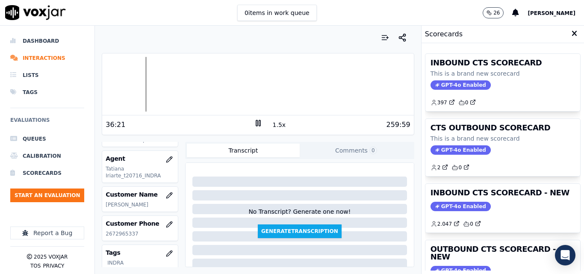
click at [111, 87] on div at bounding box center [257, 84] width 311 height 55
click at [109, 88] on div at bounding box center [257, 84] width 311 height 55
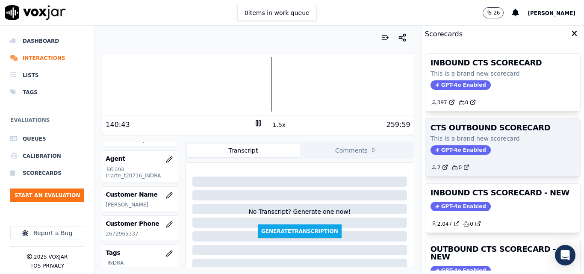
scroll to position [187, 0]
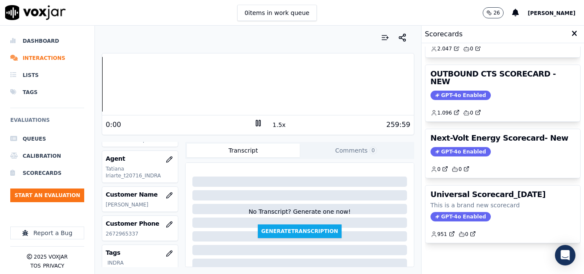
click at [94, 80] on div "Dashboard Interactions Lists Tags Evaluations Queues Calibration Scorecards Sta…" at bounding box center [292, 150] width 584 height 248
click at [272, 124] on button "1.5x" at bounding box center [279, 125] width 17 height 12
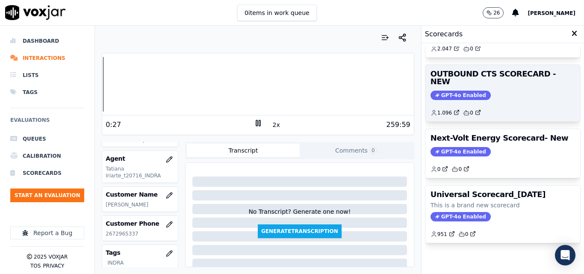
click at [450, 91] on span "GPT-4o Enabled" at bounding box center [461, 95] width 60 height 9
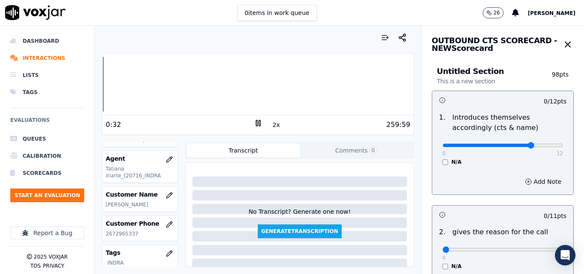
type input "9"
click at [517, 145] on input "range" at bounding box center [503, 145] width 121 height 3
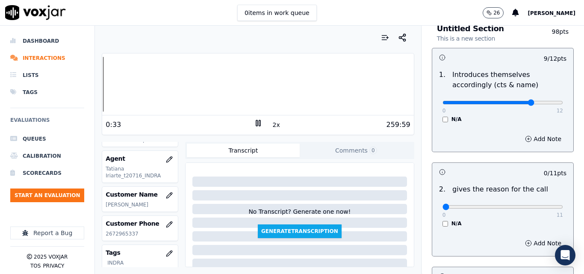
scroll to position [86, 0]
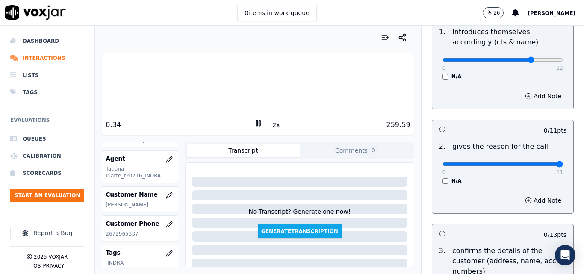
type input "11"
click at [538, 163] on input "range" at bounding box center [503, 164] width 121 height 3
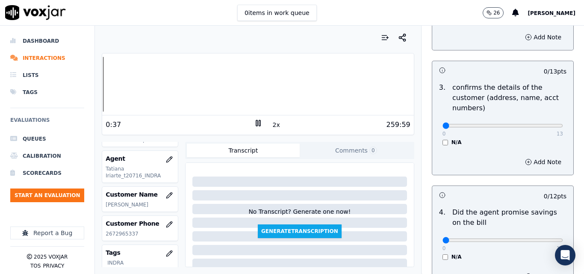
scroll to position [257, 0]
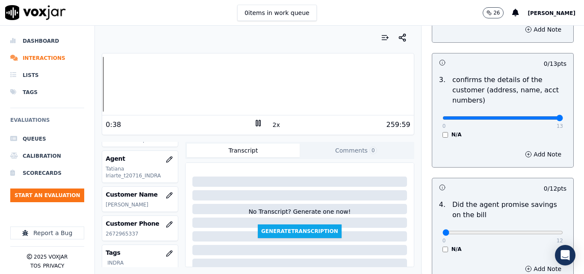
type input "13"
click at [541, 120] on input "range" at bounding box center [503, 117] width 121 height 3
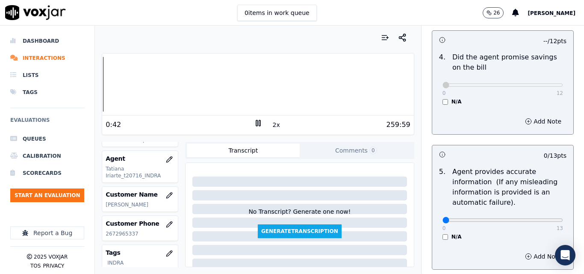
scroll to position [513, 0]
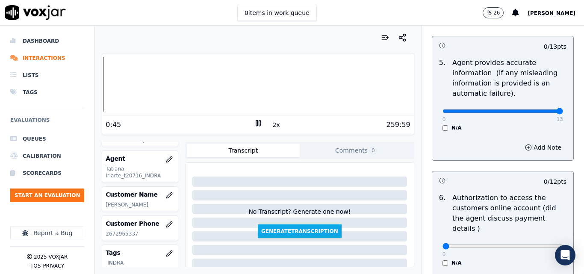
type input "13"
click at [537, 110] on input "range" at bounding box center [503, 110] width 121 height 3
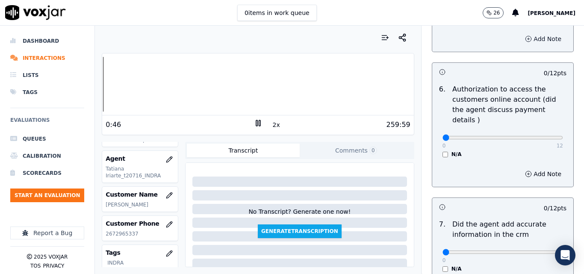
scroll to position [642, 0]
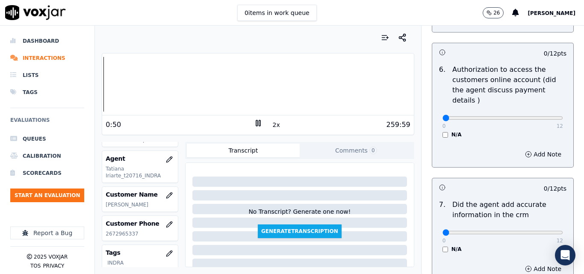
click at [436, 125] on div "0 12 N/A" at bounding box center [503, 122] width 134 height 33
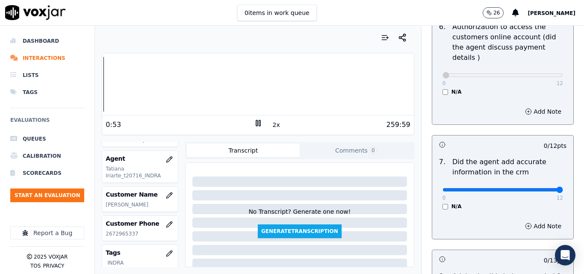
type input "12"
click at [539, 188] on input "range" at bounding box center [503, 189] width 121 height 3
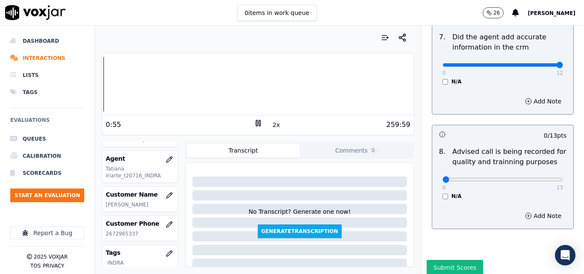
scroll to position [813, 0]
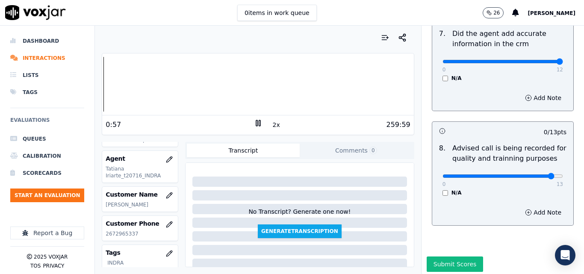
type input "12"
click at [536, 174] on input "range" at bounding box center [503, 175] width 121 height 3
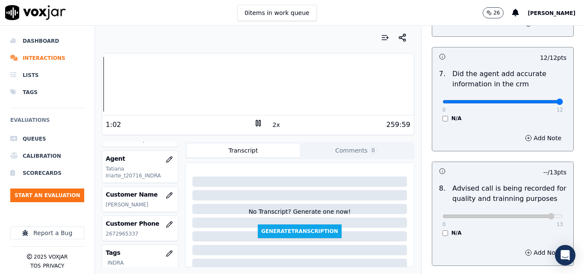
scroll to position [727, 0]
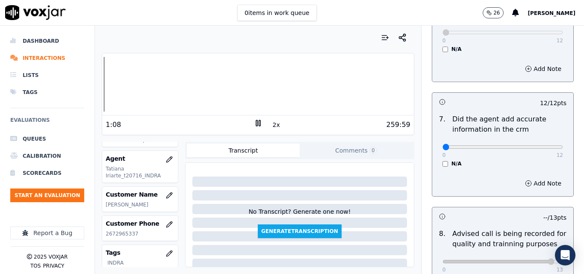
type input "0"
click at [443, 145] on input "range" at bounding box center [503, 146] width 121 height 3
click at [525, 180] on icon "button" at bounding box center [528, 183] width 7 height 7
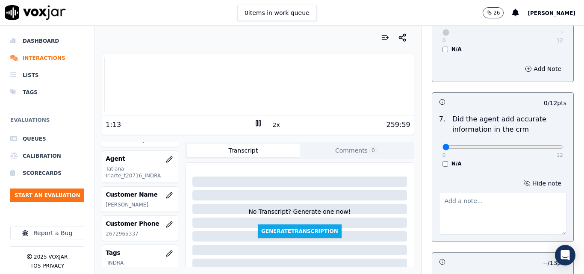
paste textarea "The rate is incorrect for both electricity and gas, the call stopped being hear…"
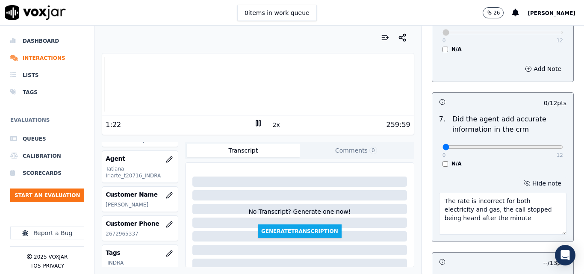
drag, startPoint x: 460, startPoint y: 201, endPoint x: 559, endPoint y: 224, distance: 102.4
type textarea "The rate is incorrect for both electricity and gas,"
click at [502, 149] on div "0 12 N/A" at bounding box center [503, 151] width 134 height 33
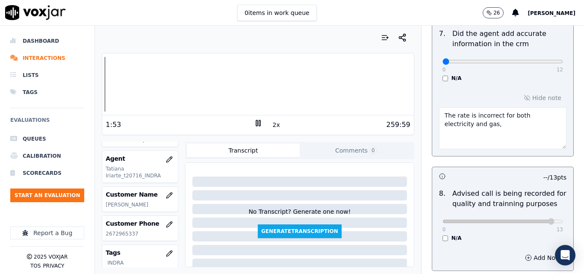
scroll to position [870, 0]
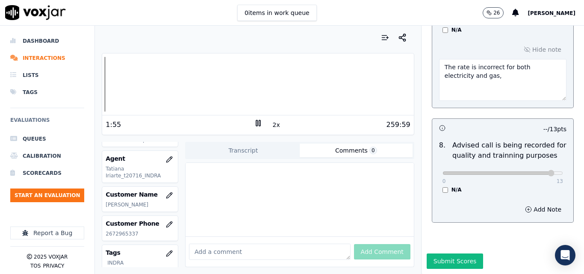
click at [343, 154] on button "Comments 0" at bounding box center [356, 151] width 113 height 14
paste textarea "The rate is incorrect for both electricity and gas, the call stopped being hear…"
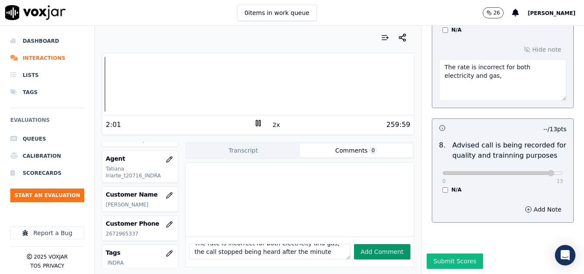
click at [367, 244] on button "Add Comment" at bounding box center [382, 251] width 56 height 15
type textarea "The rate is incorrect for both electricity and gas, the call stopped being hear…"
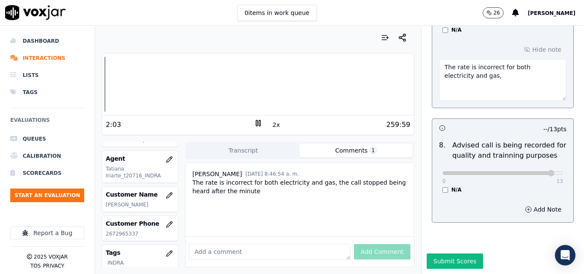
scroll to position [2, 0]
click at [446, 254] on button "Submit Scores" at bounding box center [455, 261] width 57 height 15
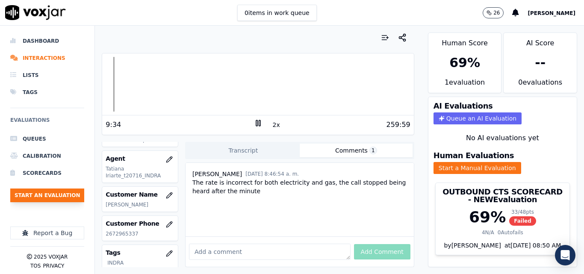
click at [38, 195] on button "Start an Evaluation" at bounding box center [47, 196] width 74 height 14
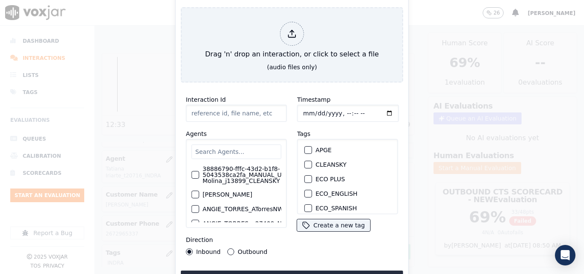
type input "20250916-100941_4128048708-all.mp3"
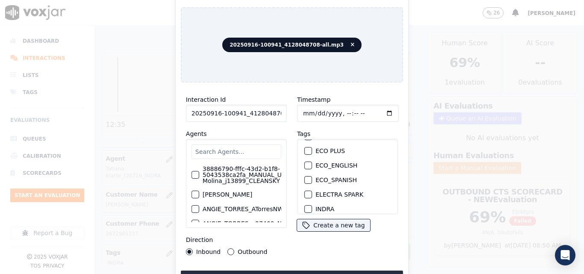
scroll to position [43, 0]
click at [307, 192] on div "button" at bounding box center [308, 195] width 6 height 6
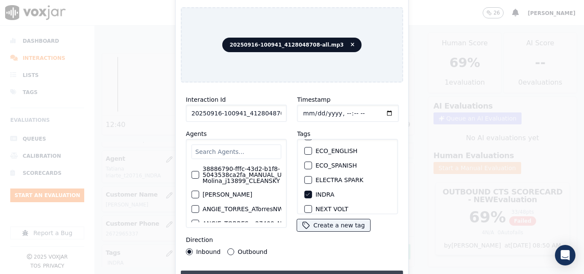
click at [314, 271] on button "Upload interaction to start evaluation" at bounding box center [292, 278] width 222 height 15
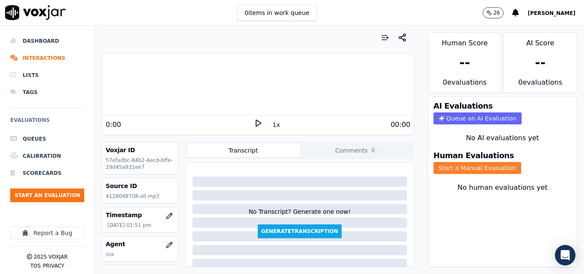
click at [477, 168] on button "Start a Manual Evaluation" at bounding box center [478, 168] width 88 height 12
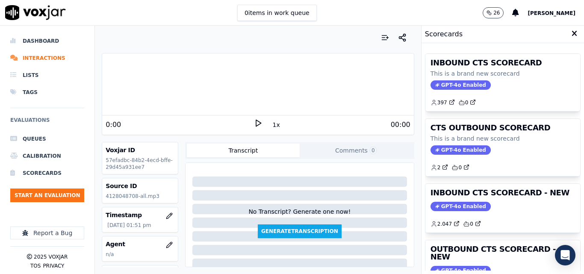
click at [257, 122] on icon at bounding box center [258, 123] width 9 height 9
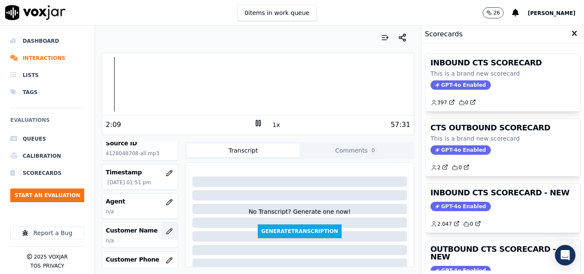
click at [166, 229] on icon "button" at bounding box center [169, 231] width 6 height 6
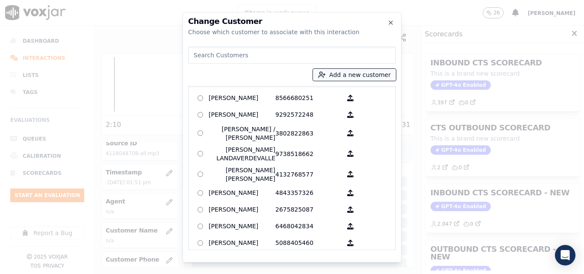
click at [379, 71] on button "Add a new customer" at bounding box center [354, 75] width 83 height 12
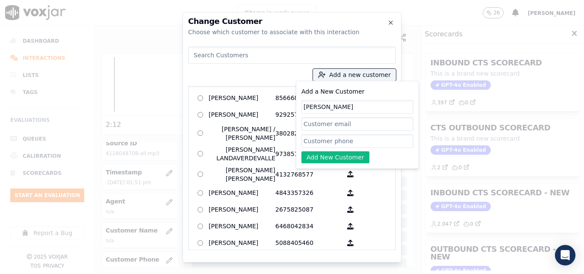
type input "Nedia Nuñez Suarez"
paste input "4128048708"
type input "4128048708"
click at [345, 161] on button "Add New Customer" at bounding box center [336, 157] width 68 height 12
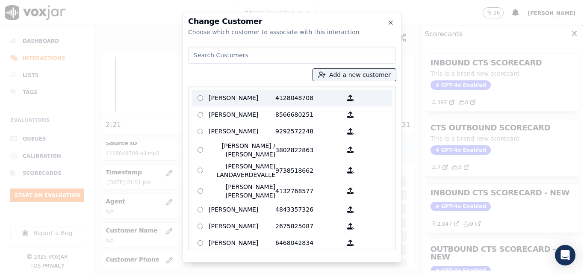
click at [263, 98] on p "Nedia Nuñez Suarez" at bounding box center [242, 98] width 67 height 13
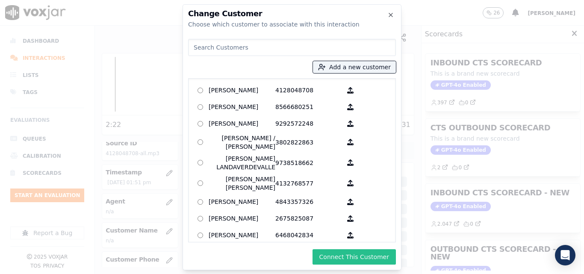
click at [361, 260] on button "Connect This Customer" at bounding box center [354, 256] width 83 height 15
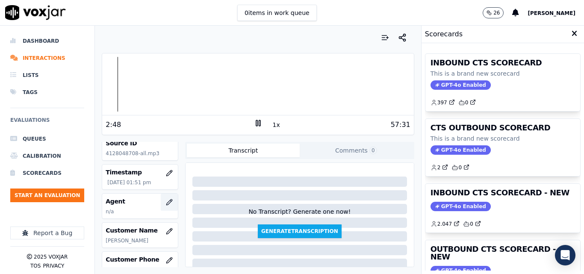
click at [166, 203] on icon "button" at bounding box center [169, 202] width 7 height 7
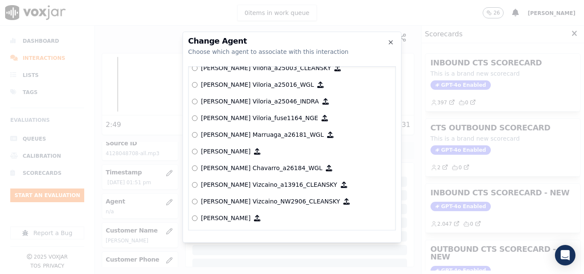
scroll to position [268, 0]
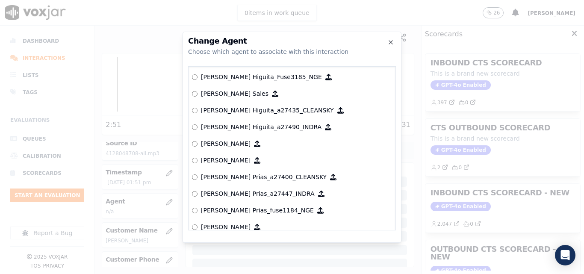
click at [388, 131] on div "null Yeraldin Dias_YDiasNWFG_SPARK ANGIE_TORRES_ATorresNWFG_SPARK ANGIE_TORRES_…" at bounding box center [292, 148] width 208 height 164
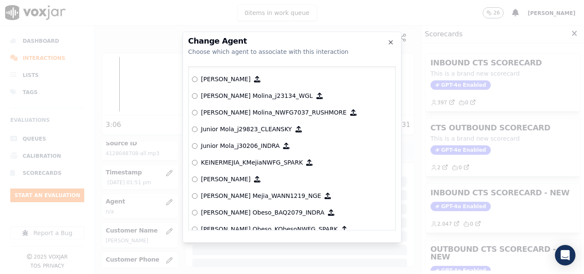
scroll to position [2906, 0]
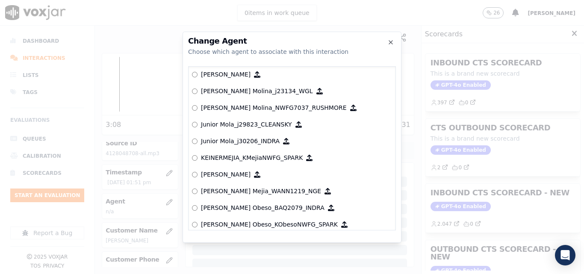
click at [227, 142] on p "Junior Mola_j30206_INDRA" at bounding box center [240, 141] width 79 height 9
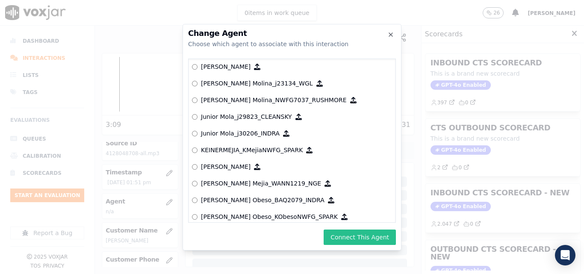
click at [371, 242] on button "Connect This Agent" at bounding box center [360, 237] width 72 height 15
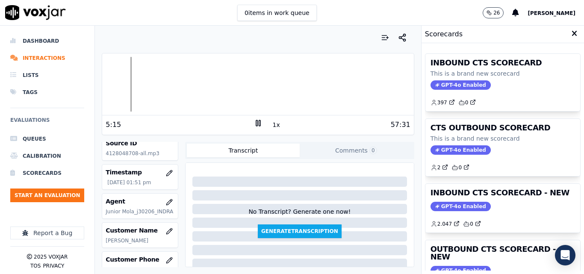
click at [273, 122] on button "1x" at bounding box center [276, 125] width 11 height 12
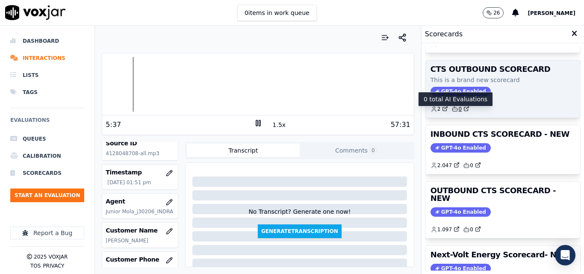
scroll to position [0, 0]
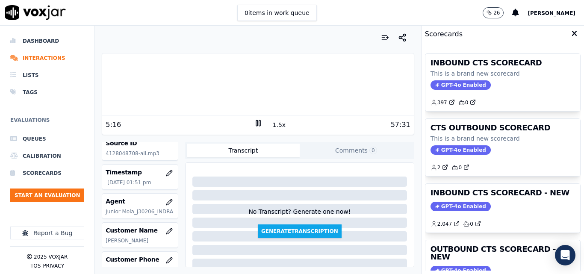
click at [66, 76] on div "Dashboard Interactions Lists Tags Evaluations Queues Calibration Scorecards Sta…" at bounding box center [292, 150] width 584 height 248
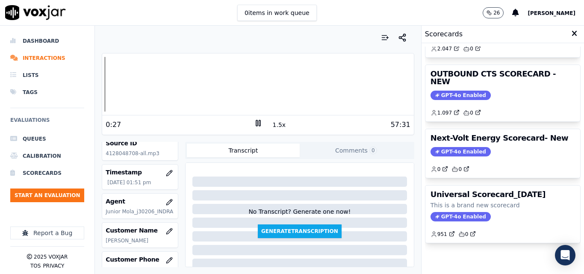
scroll to position [187, 0]
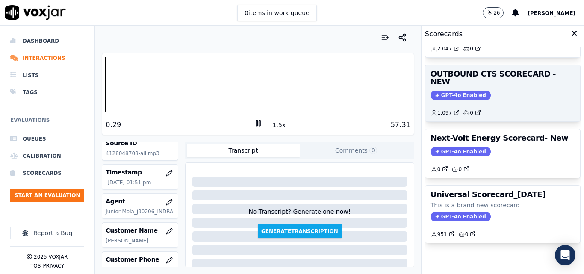
click at [449, 91] on span "GPT-4o Enabled" at bounding box center [461, 95] width 60 height 9
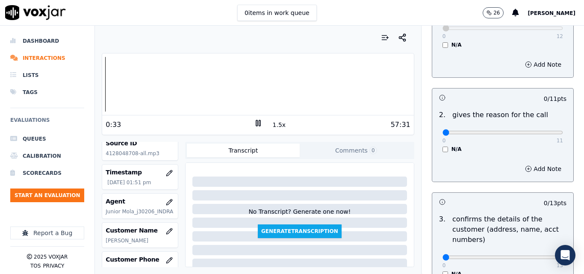
scroll to position [128, 0]
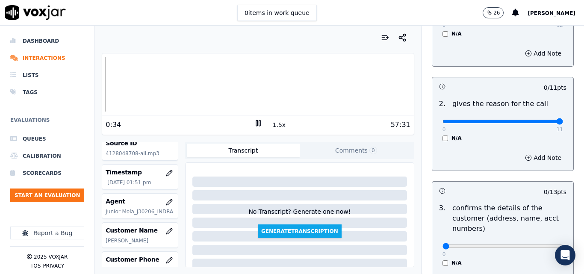
type input "11"
click at [541, 121] on input "range" at bounding box center [503, 121] width 121 height 3
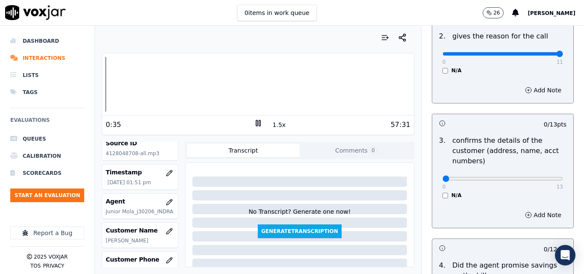
scroll to position [214, 0]
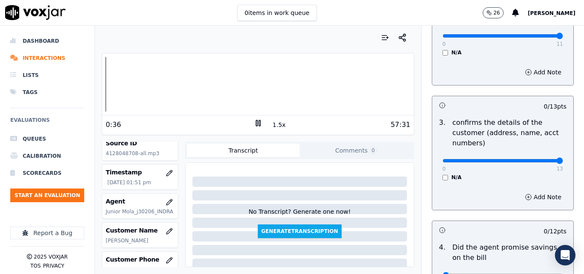
type input "13"
click at [539, 160] on input "range" at bounding box center [503, 160] width 121 height 3
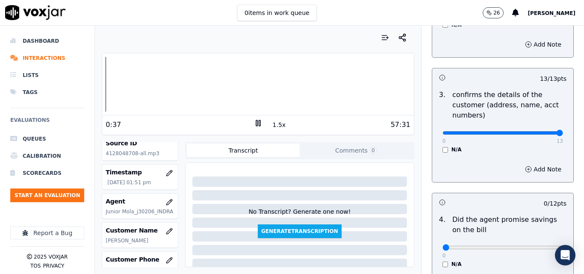
scroll to position [342, 0]
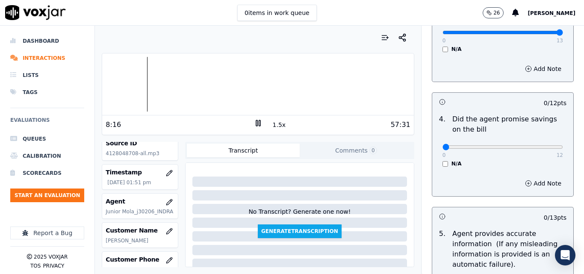
click at [272, 129] on button "1.5x" at bounding box center [279, 125] width 17 height 12
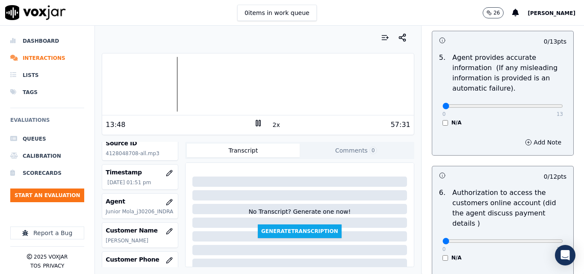
scroll to position [513, 0]
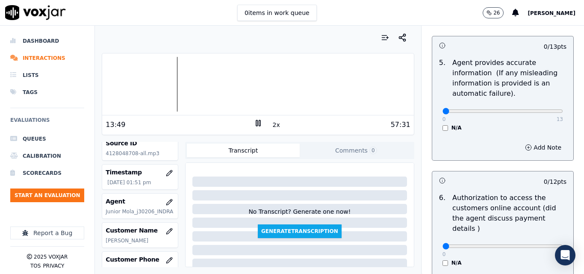
click at [256, 122] on icon at bounding box center [258, 123] width 9 height 9
click at [254, 127] on icon at bounding box center [258, 123] width 9 height 9
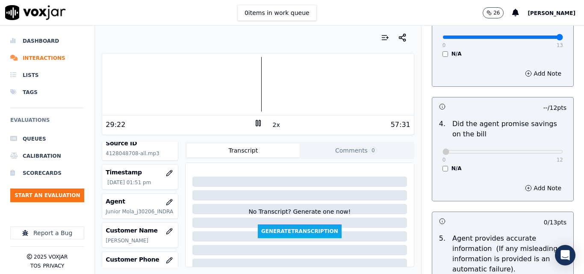
scroll to position [0, 0]
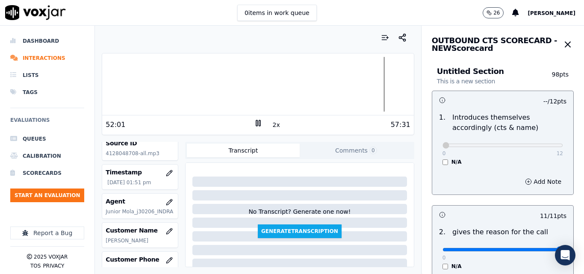
click at [373, 85] on div at bounding box center [257, 84] width 311 height 55
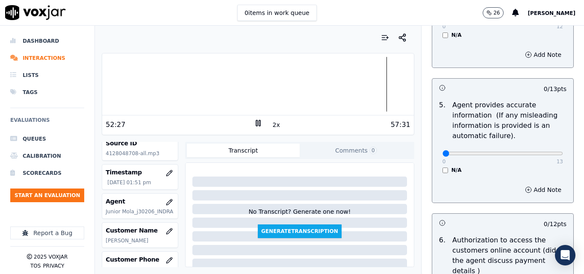
scroll to position [470, 0]
type input "13"
click at [537, 153] on input "range" at bounding box center [503, 153] width 121 height 3
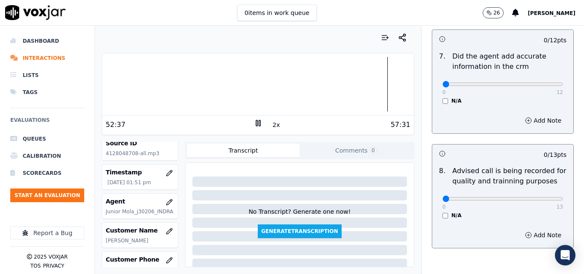
scroll to position [770, 0]
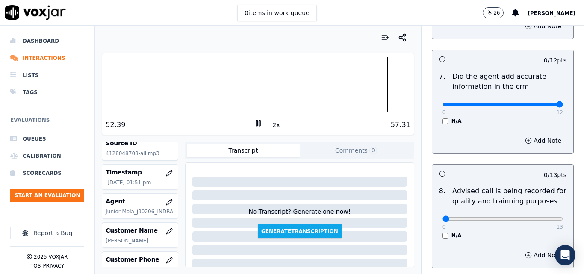
type input "12"
click at [542, 103] on input "range" at bounding box center [503, 104] width 121 height 3
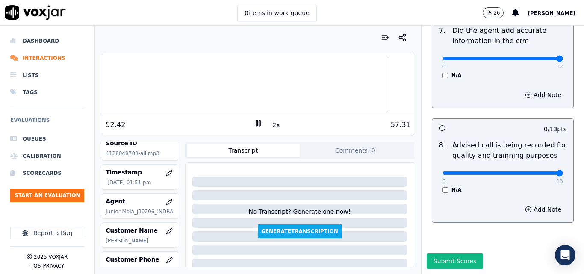
type input "13"
click at [540, 171] on input "range" at bounding box center [503, 172] width 121 height 3
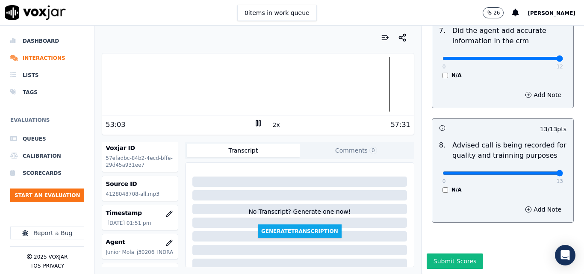
scroll to position [0, 0]
click at [451, 254] on button "Submit Scores" at bounding box center [455, 261] width 57 height 15
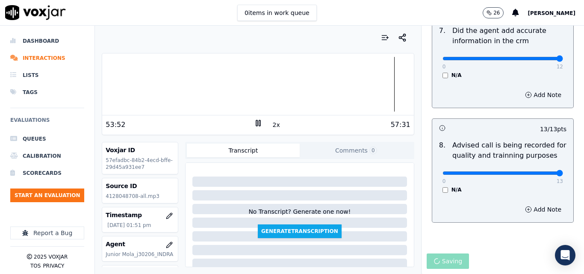
click at [254, 119] on icon at bounding box center [258, 123] width 9 height 9
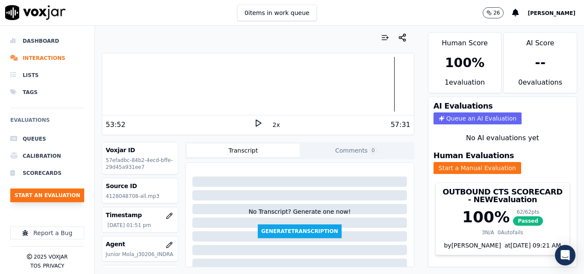
click at [73, 192] on button "Start an Evaluation" at bounding box center [47, 196] width 74 height 14
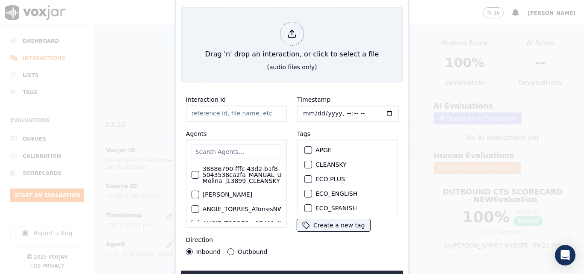
type input "20250916-163226_8576565433-all.mp3"
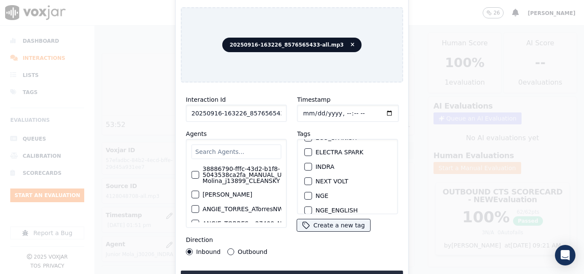
scroll to position [86, 0]
click at [307, 178] on div "button" at bounding box center [308, 181] width 6 height 6
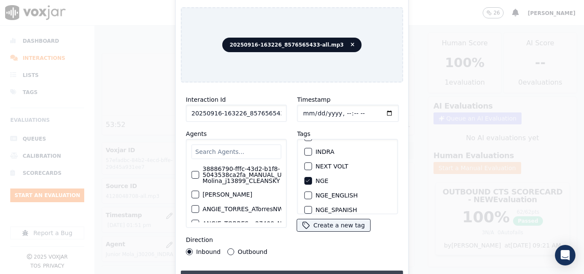
click at [327, 271] on button "Upload interaction to start evaluation" at bounding box center [292, 278] width 222 height 15
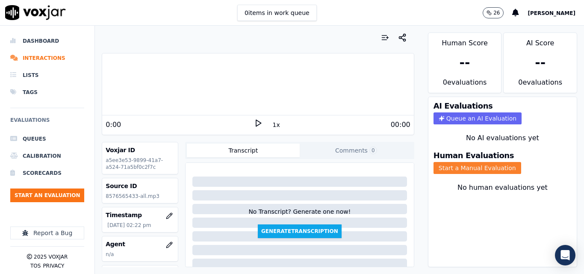
click at [459, 167] on button "Start a Manual Evaluation" at bounding box center [478, 168] width 88 height 12
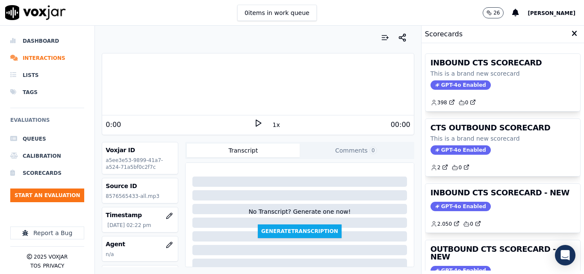
click at [255, 120] on icon at bounding box center [258, 123] width 9 height 9
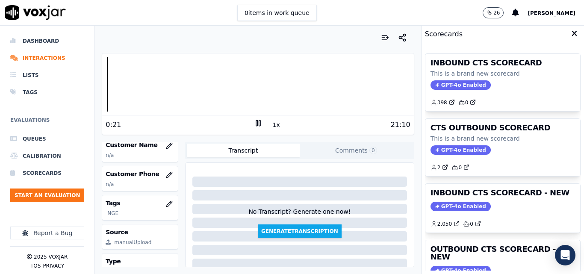
scroll to position [86, 0]
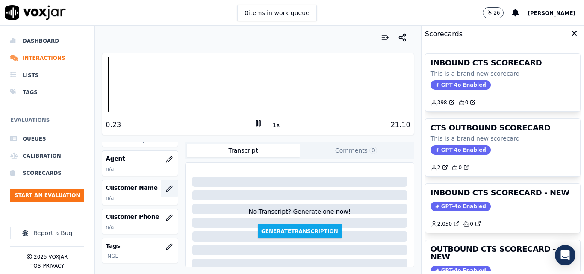
click at [166, 186] on icon "button" at bounding box center [169, 189] width 6 height 6
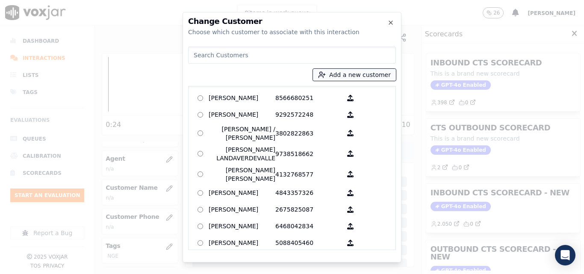
click at [336, 77] on button "Add a new customer" at bounding box center [354, 75] width 83 height 12
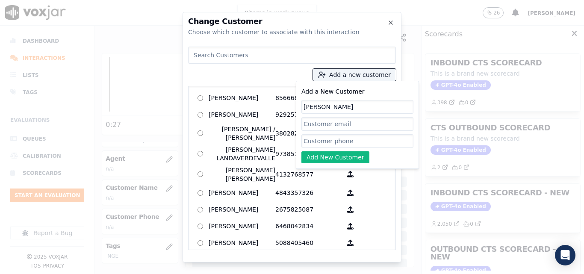
type input "MARIA ALVAREZ"
paste input "8576565433"
type input "8576565433"
click at [343, 158] on button "Add New Customer" at bounding box center [336, 157] width 68 height 12
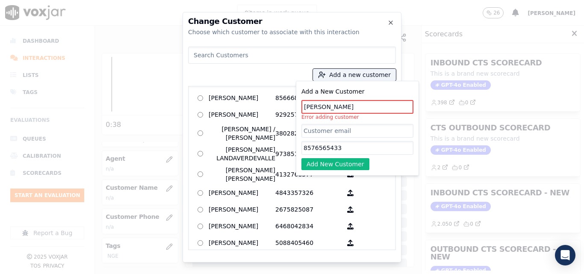
click at [325, 106] on input "MARIA ALVAREZ" at bounding box center [358, 107] width 112 height 14
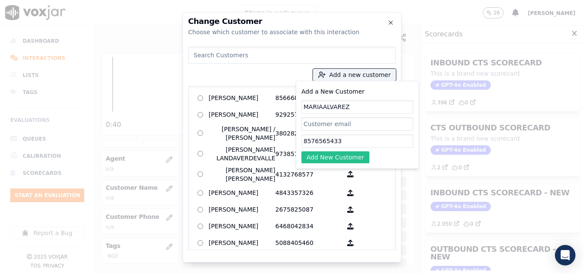
type input "MARIAALVAREZ"
click at [338, 156] on button "Add New Customer" at bounding box center [336, 157] width 68 height 12
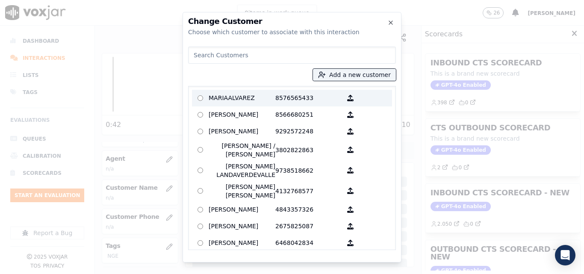
click at [269, 97] on p "MARIAALVAREZ" at bounding box center [242, 98] width 67 height 13
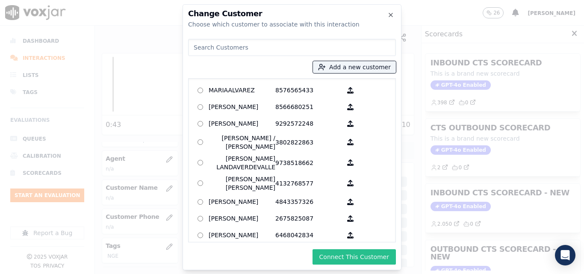
click at [341, 251] on button "Connect This Customer" at bounding box center [354, 256] width 83 height 15
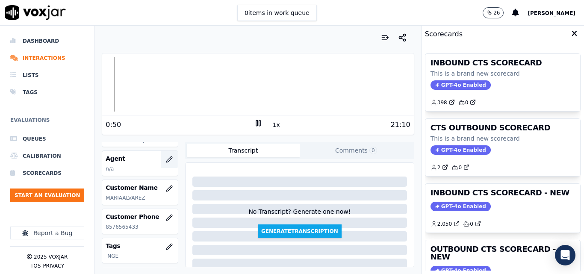
click at [166, 160] on icon "button" at bounding box center [169, 159] width 7 height 7
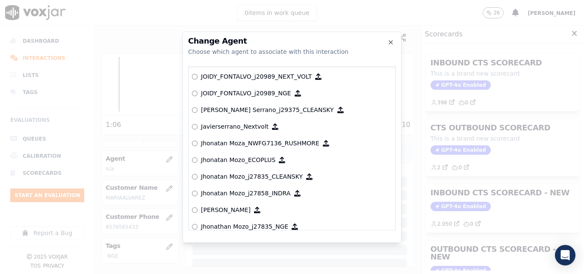
scroll to position [2244, 0]
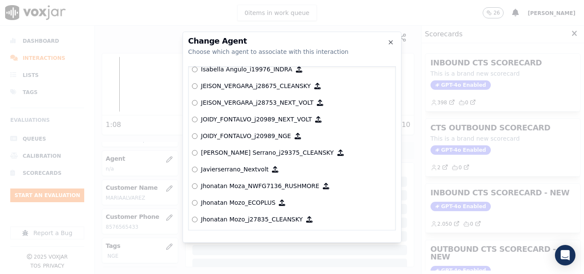
click at [273, 133] on p "JOIDY_FONTALVO_j20989_NGE" at bounding box center [246, 136] width 90 height 9
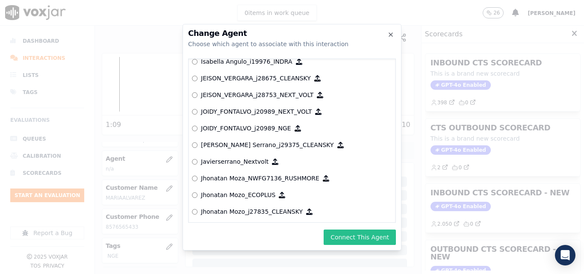
drag, startPoint x: 352, startPoint y: 235, endPoint x: 354, endPoint y: 220, distance: 15.5
click at [352, 235] on button "Connect This Agent" at bounding box center [360, 237] width 72 height 15
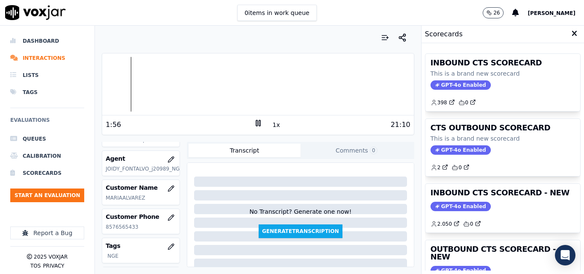
click at [127, 86] on div at bounding box center [257, 84] width 311 height 55
click at [275, 128] on button "1x" at bounding box center [276, 125] width 11 height 12
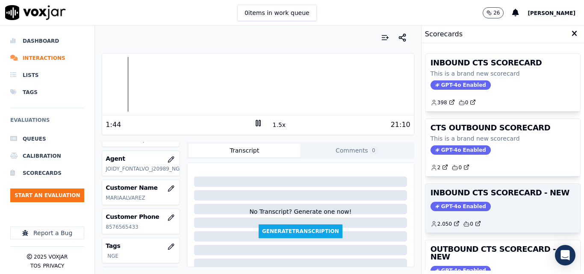
scroll to position [187, 0]
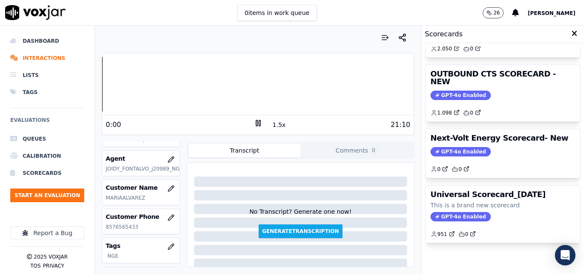
click at [100, 86] on div "Your browser does not support the audio element. 0:00 1.5x 21:10 Voxjar ID a5ee…" at bounding box center [258, 150] width 326 height 248
click at [277, 123] on button "1.5x" at bounding box center [279, 125] width 17 height 12
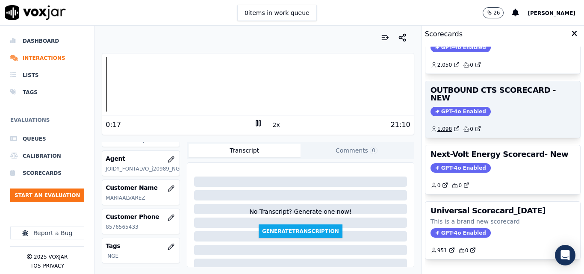
scroll to position [144, 0]
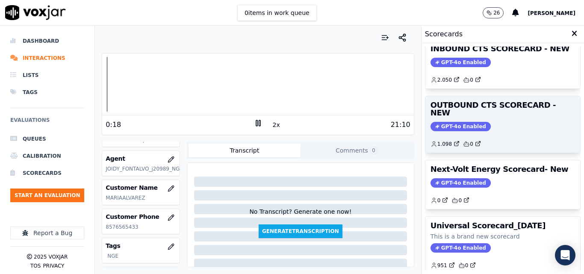
click at [446, 122] on span "GPT-4o Enabled" at bounding box center [461, 126] width 60 height 9
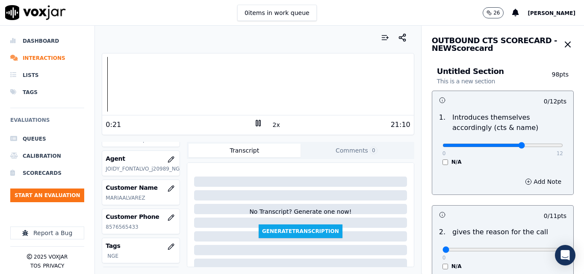
type input "8"
click at [505, 144] on input "range" at bounding box center [503, 145] width 121 height 3
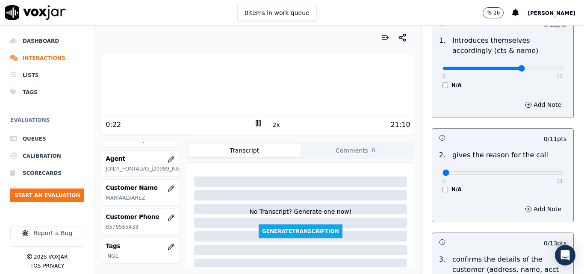
scroll to position [86, 0]
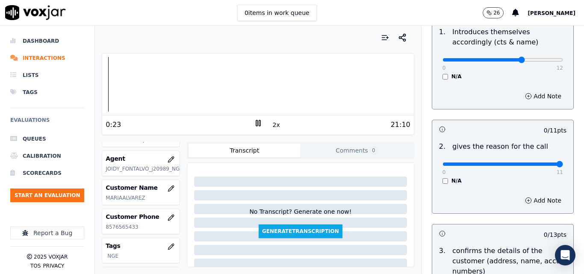
type input "11"
click at [539, 163] on input "range" at bounding box center [503, 164] width 121 height 3
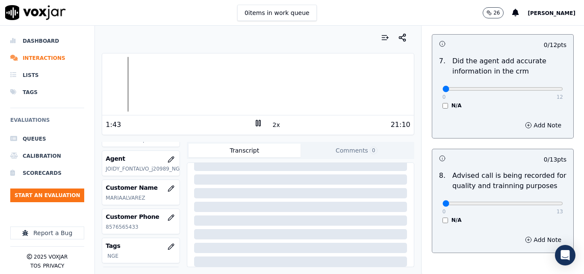
scroll to position [739, 0]
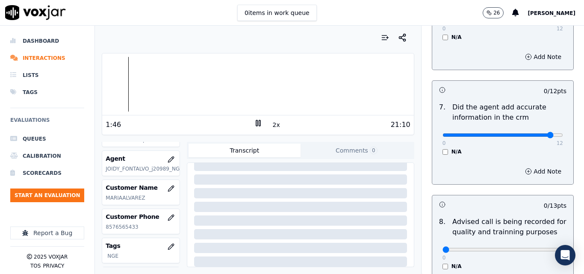
click at [535, 133] on input "range" at bounding box center [503, 134] width 121 height 3
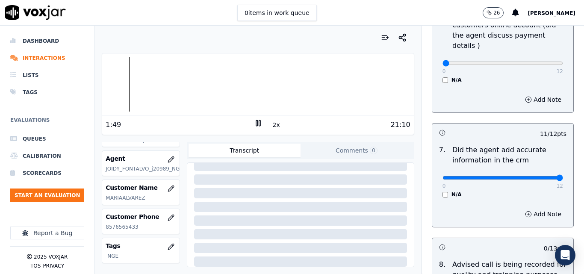
type input "12"
click at [543, 176] on input "range" at bounding box center [503, 177] width 121 height 3
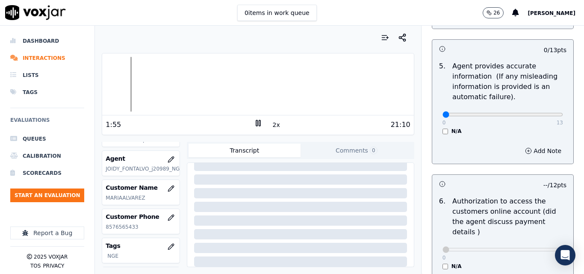
scroll to position [482, 0]
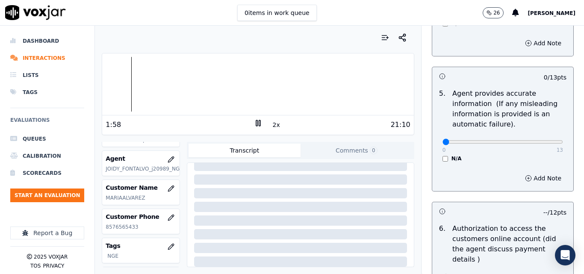
click at [541, 146] on div "0 13" at bounding box center [503, 141] width 121 height 10
type input "13"
click at [541, 144] on input "range" at bounding box center [503, 141] width 121 height 3
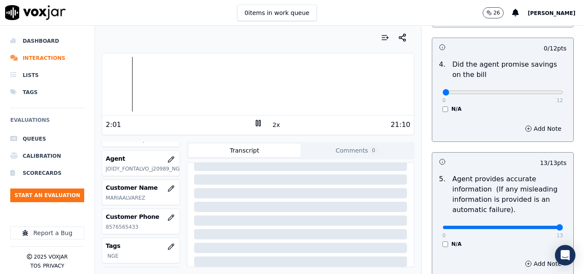
scroll to position [354, 0]
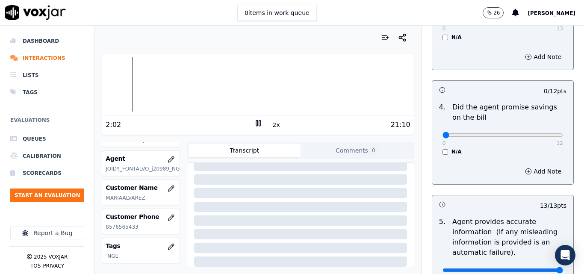
click at [443, 151] on div "N/A" at bounding box center [503, 151] width 121 height 7
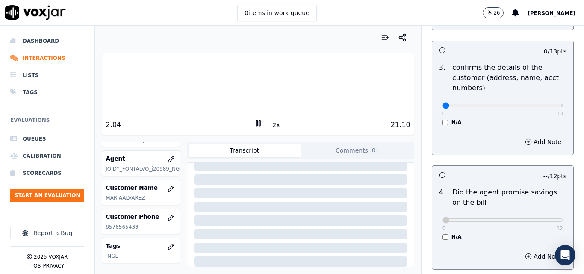
scroll to position [269, 0]
type input "13"
click at [539, 104] on input "range" at bounding box center [503, 105] width 121 height 3
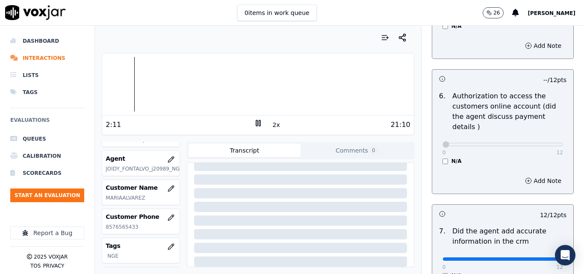
scroll to position [825, 0]
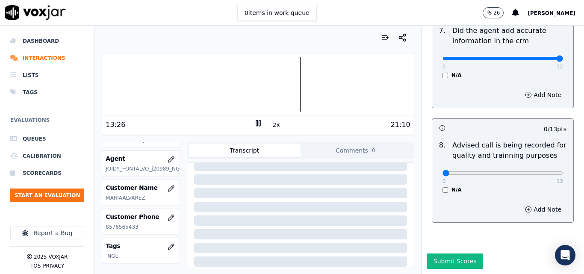
click at [259, 123] on rect at bounding box center [259, 123] width 1 height 6
click at [430, 254] on button "Submit Scores" at bounding box center [455, 261] width 57 height 15
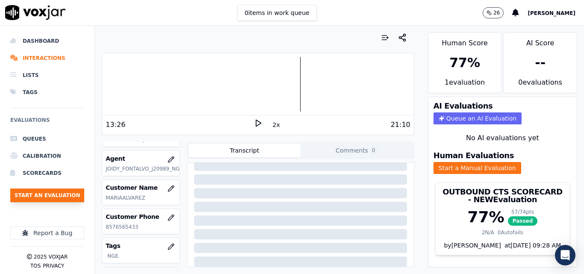
click at [60, 199] on button "Start an Evaluation" at bounding box center [47, 196] width 74 height 14
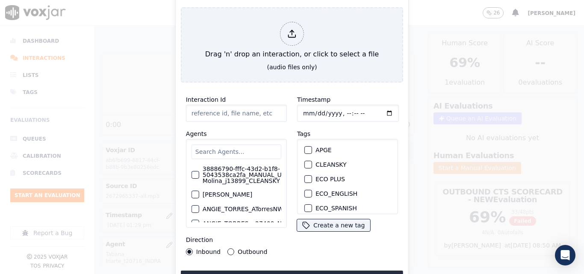
click at [404, 76] on div "Start an Evaluation Drag 'n' drop an interaction, or click to select a file (au…" at bounding box center [292, 137] width 234 height 309
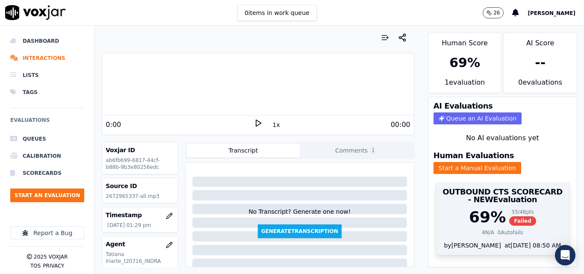
scroll to position [18, 0]
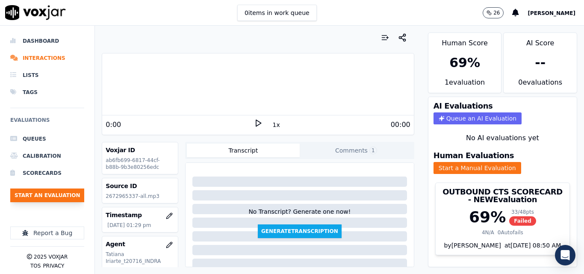
click at [60, 200] on button "Start an Evaluation" at bounding box center [47, 196] width 74 height 14
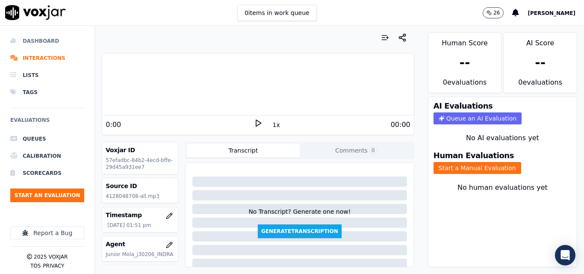
click at [47, 39] on li "Dashboard" at bounding box center [47, 41] width 74 height 17
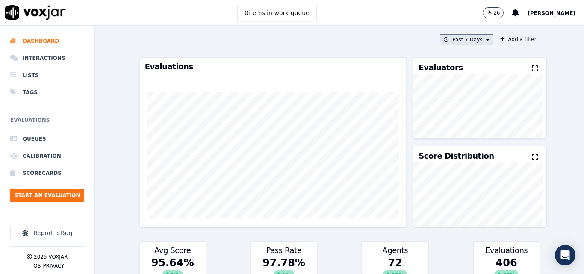
click at [455, 44] on button "Past 7 Days" at bounding box center [466, 39] width 53 height 11
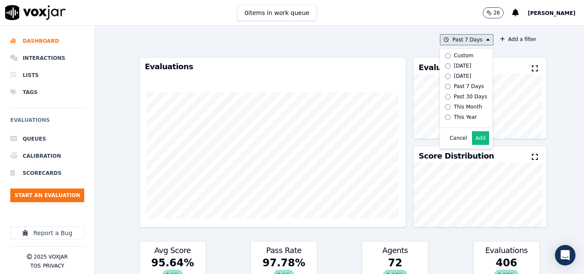
click at [472, 145] on button "Add" at bounding box center [480, 138] width 17 height 14
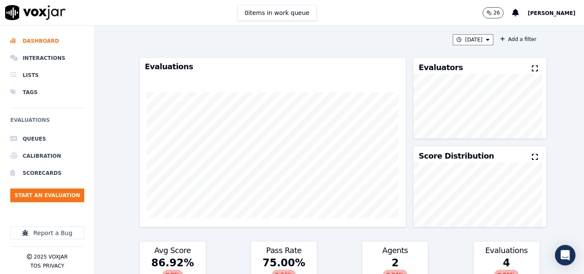
click at [518, 66] on div "Evaluators" at bounding box center [480, 66] width 133 height 16
click at [532, 66] on icon at bounding box center [535, 68] width 6 height 7
click at [532, 67] on icon at bounding box center [535, 68] width 6 height 7
click at [474, 38] on button "[DATE]" at bounding box center [473, 39] width 41 height 11
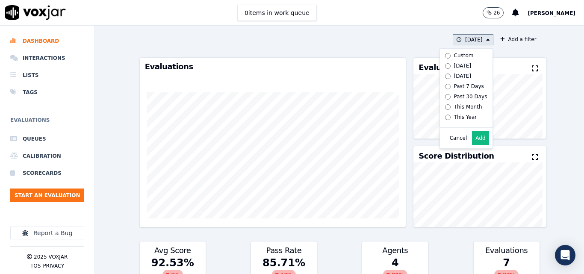
click at [456, 70] on label "[DATE]" at bounding box center [465, 66] width 46 height 10
click at [474, 137] on div "Cancel Add" at bounding box center [466, 138] width 53 height 21
click at [474, 145] on button "Add" at bounding box center [480, 138] width 17 height 14
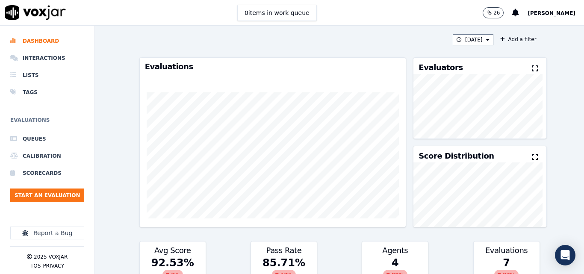
click at [532, 68] on icon at bounding box center [535, 68] width 6 height 7
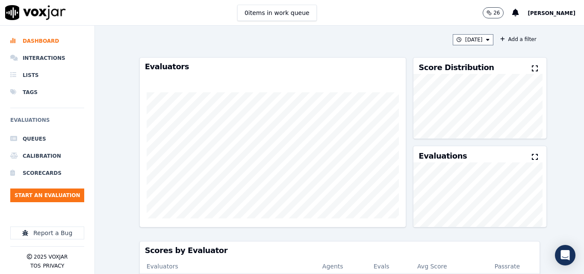
click at [532, 66] on icon at bounding box center [535, 68] width 6 height 7
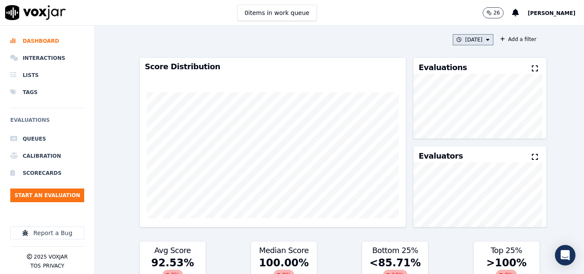
drag, startPoint x: 475, startPoint y: 31, endPoint x: 471, endPoint y: 40, distance: 9.8
click at [471, 40] on div "Today Add a filter Score Distribution Evaluations Evaluators Avg Score 92.53 % …" at bounding box center [340, 150] width 408 height 248
click at [471, 40] on button "[DATE]" at bounding box center [473, 39] width 41 height 11
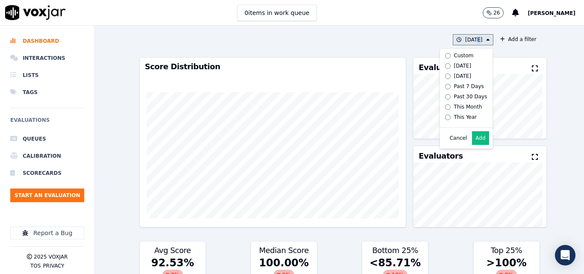
drag, startPoint x: 455, startPoint y: 71, endPoint x: 458, endPoint y: 68, distance: 4.9
click at [458, 68] on div "Custom Today Yesterday Past 7 Days Past 30 Days This Month This Year" at bounding box center [465, 86] width 46 height 72
click at [458, 68] on div "[DATE]" at bounding box center [463, 65] width 18 height 7
click at [472, 144] on button "Add" at bounding box center [480, 138] width 17 height 14
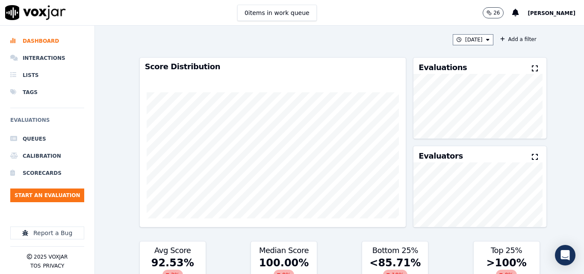
click at [532, 74] on button at bounding box center [536, 69] width 9 height 10
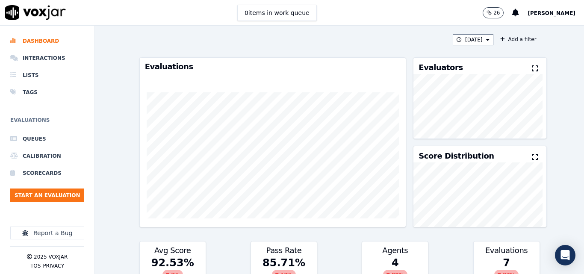
click at [466, 46] on div "Today Add a filter Evaluations Evaluators Score Distribution Avg Score 92.53 % …" at bounding box center [340, 150] width 408 height 248
click at [475, 38] on button "[DATE]" at bounding box center [473, 39] width 41 height 11
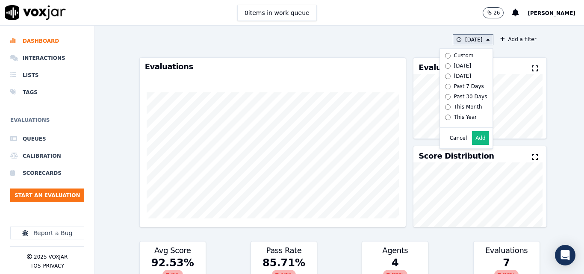
click at [454, 67] on div "[DATE]" at bounding box center [463, 65] width 18 height 7
click at [476, 145] on button "Add" at bounding box center [480, 138] width 17 height 14
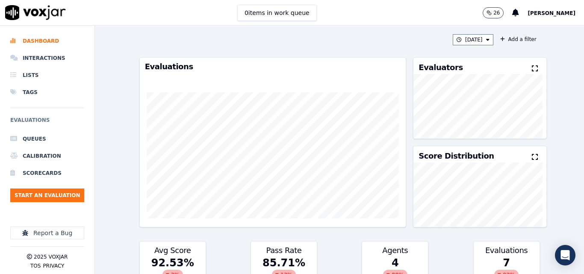
click at [532, 66] on icon at bounding box center [535, 68] width 6 height 7
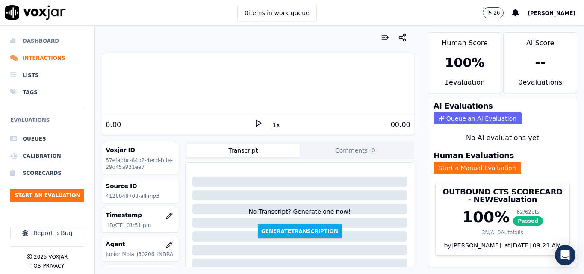
click at [44, 42] on li "Dashboard" at bounding box center [47, 41] width 74 height 17
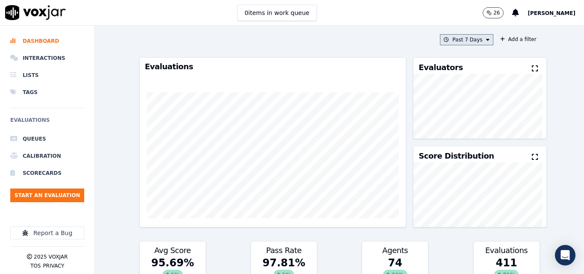
click at [486, 38] on icon at bounding box center [487, 39] width 3 height 5
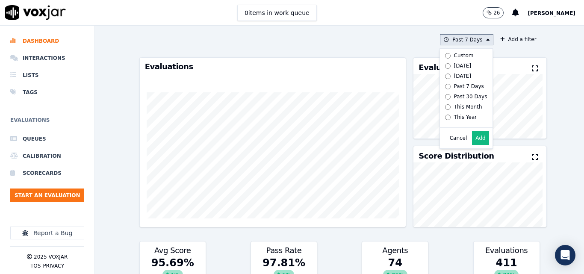
click at [473, 145] on button "Add" at bounding box center [480, 138] width 17 height 14
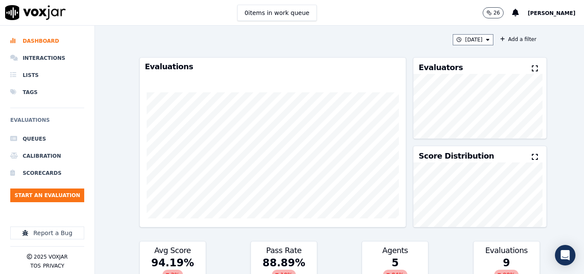
click at [532, 68] on icon at bounding box center [535, 68] width 6 height 7
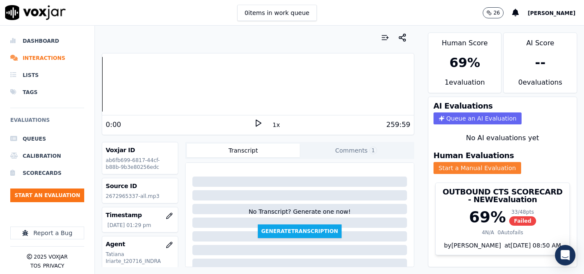
click at [467, 169] on button "Start a Manual Evaluation" at bounding box center [478, 168] width 88 height 12
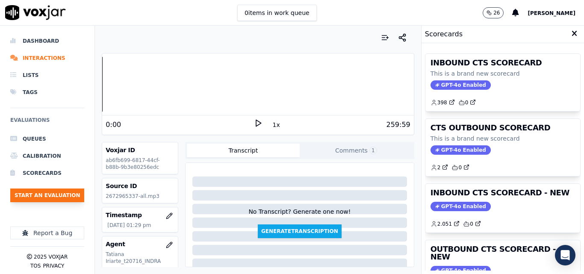
click at [61, 197] on button "Start an Evaluation" at bounding box center [47, 196] width 74 height 14
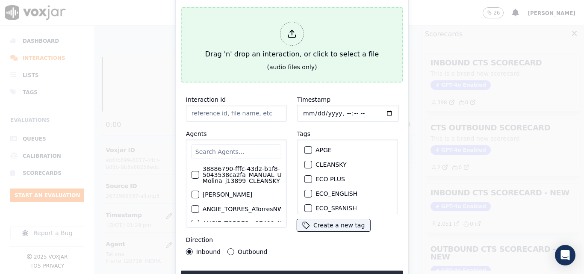
type input "20250916-161639_2079007979-all.mp3"
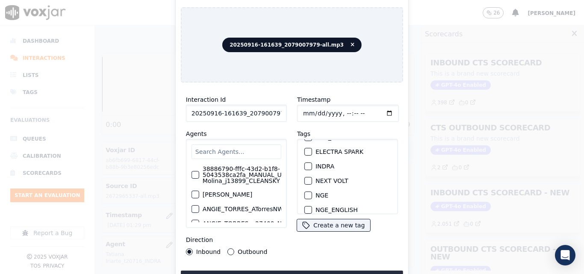
scroll to position [86, 0]
click at [306, 179] on div "button" at bounding box center [308, 181] width 6 height 6
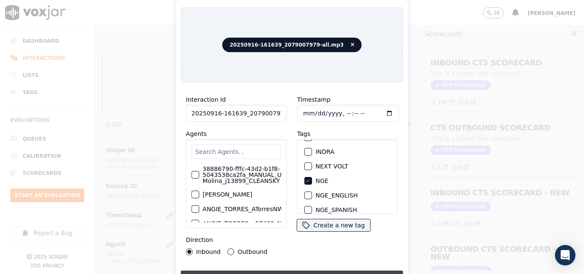
click at [316, 271] on button "Upload interaction to start evaluation" at bounding box center [292, 278] width 222 height 15
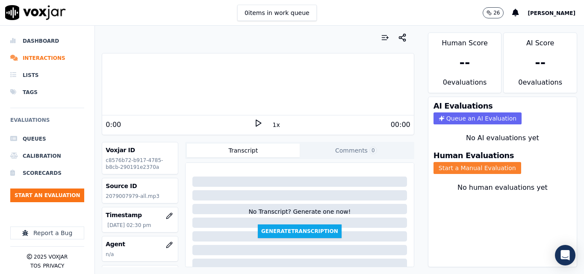
click at [448, 166] on button "Start a Manual Evaluation" at bounding box center [478, 168] width 88 height 12
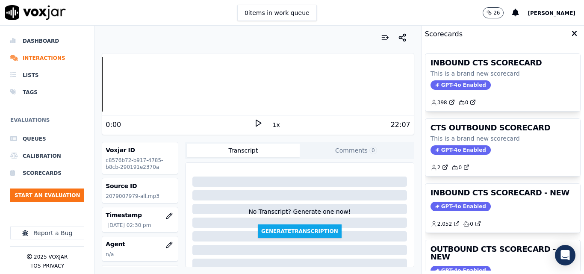
click at [256, 124] on polygon at bounding box center [258, 123] width 5 height 6
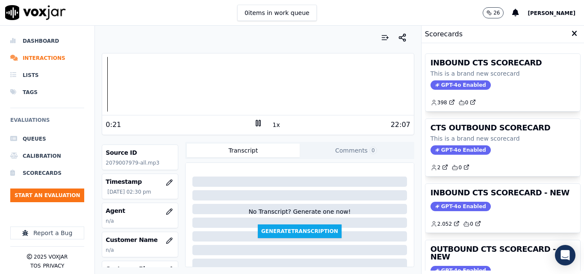
scroll to position [43, 0]
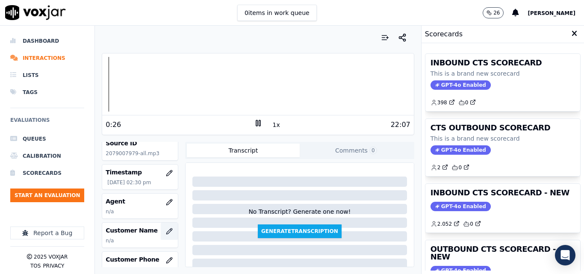
click at [161, 228] on button "button" at bounding box center [169, 231] width 17 height 17
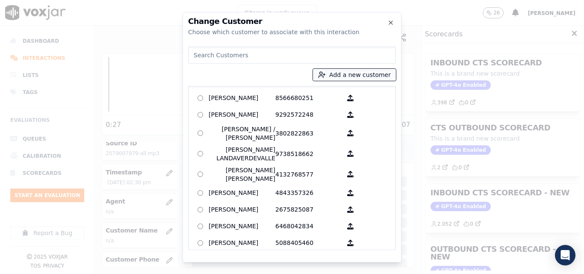
click at [362, 73] on button "Add a new customer" at bounding box center [354, 75] width 83 height 12
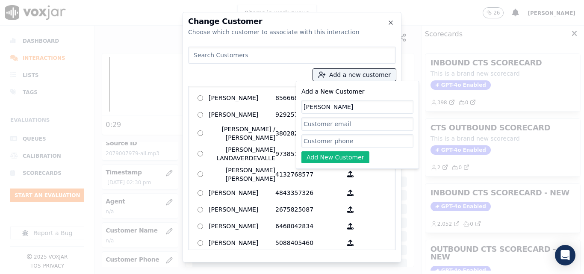
type input "EFRAIN MARCATOMA"
paste input "2079007979"
type input "2079007979"
click at [337, 148] on div "Add a New Customer EFRAIN MARCATOMA 2079007979 Add New Customer" at bounding box center [358, 124] width 112 height 77
click at [333, 157] on button "Add New Customer" at bounding box center [336, 157] width 68 height 12
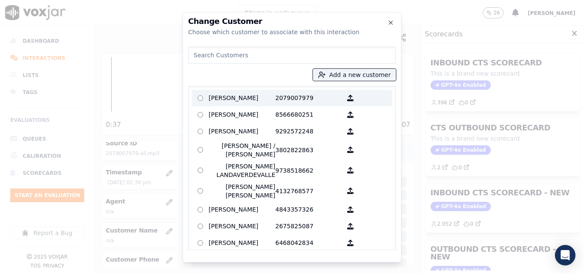
click at [249, 94] on p "EFRAIN MARCATOMA" at bounding box center [242, 98] width 67 height 13
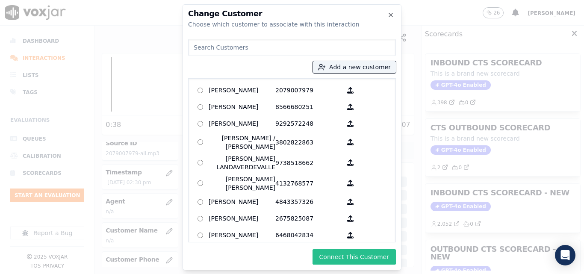
click at [356, 256] on button "Connect This Customer" at bounding box center [354, 256] width 83 height 15
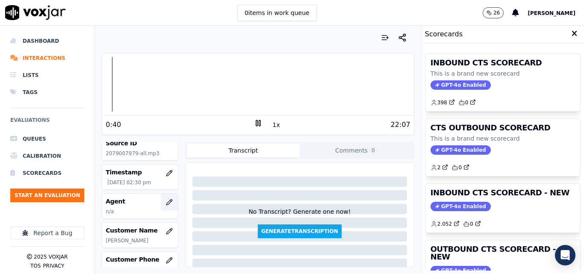
click at [166, 201] on icon "button" at bounding box center [169, 202] width 7 height 7
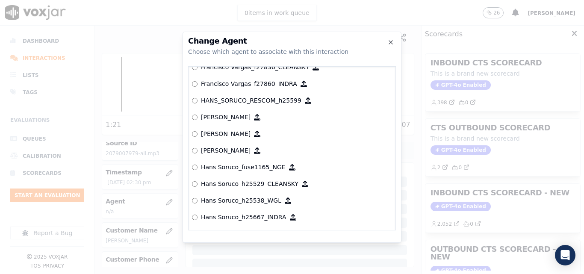
scroll to position [1829, 0]
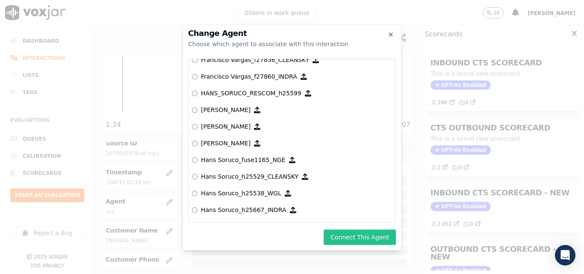
click at [349, 239] on button "Connect This Agent" at bounding box center [360, 237] width 72 height 15
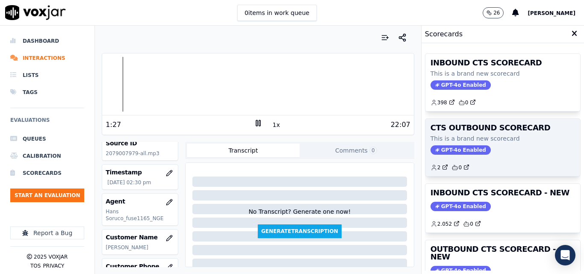
scroll to position [187, 0]
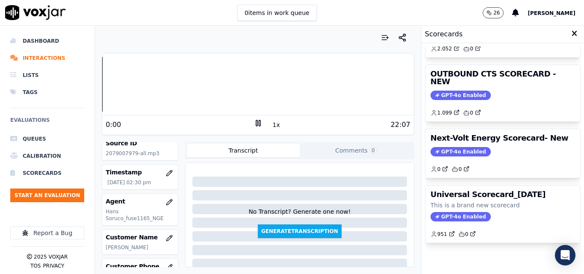
click at [89, 80] on div "Dashboard Interactions Lists Tags Evaluations Queues Calibration Scorecards Sta…" at bounding box center [292, 150] width 584 height 248
click at [272, 124] on button "1x" at bounding box center [276, 125] width 11 height 12
click at [96, 75] on div "Your browser does not support the audio element. 0:00 1.5x 22:07 Voxjar ID c857…" at bounding box center [258, 150] width 326 height 248
click at [276, 124] on button "1.5x" at bounding box center [279, 125] width 17 height 12
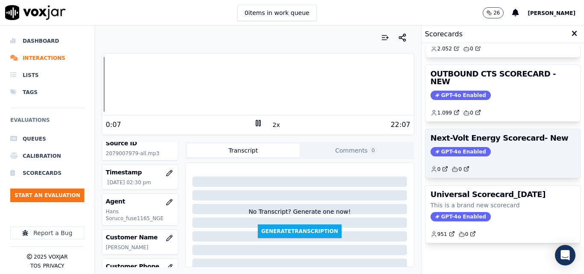
scroll to position [144, 0]
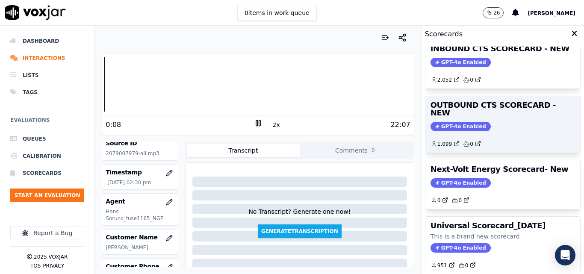
click at [445, 122] on span "GPT-4o Enabled" at bounding box center [461, 126] width 60 height 9
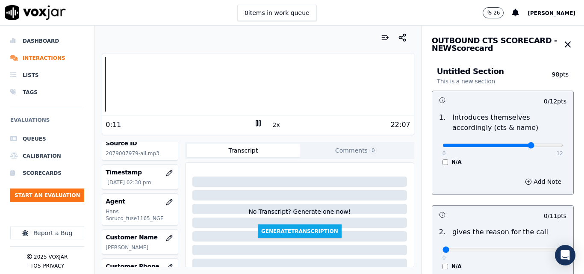
type input "9"
click at [517, 145] on input "range" at bounding box center [503, 145] width 121 height 3
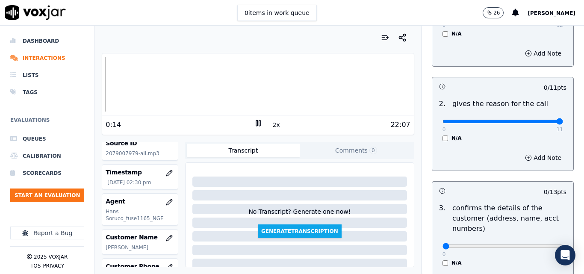
type input "11"
click at [540, 123] on input "range" at bounding box center [503, 121] width 121 height 3
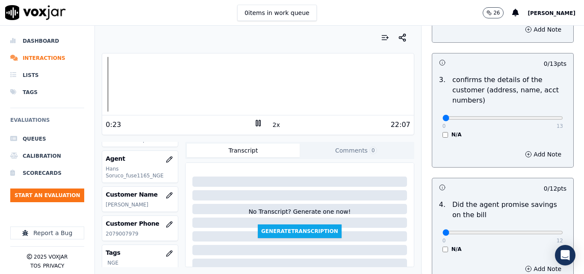
scroll to position [342, 0]
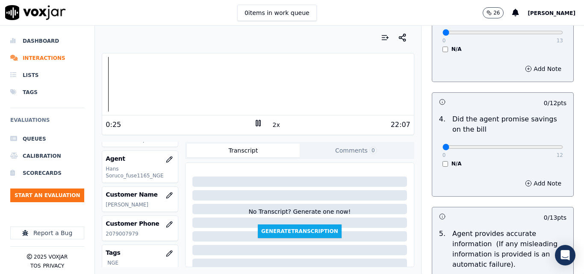
click at [436, 162] on div "0 12 N/A" at bounding box center [503, 151] width 134 height 33
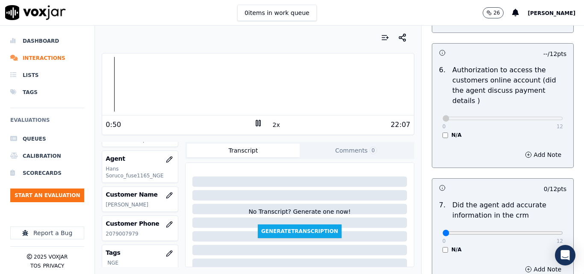
scroll to position [642, 0]
click at [534, 231] on input "range" at bounding box center [503, 232] width 121 height 3
drag, startPoint x: 535, startPoint y: 223, endPoint x: 542, endPoint y: 225, distance: 7.1
type input "12"
click at [542, 231] on input "range" at bounding box center [503, 232] width 121 height 3
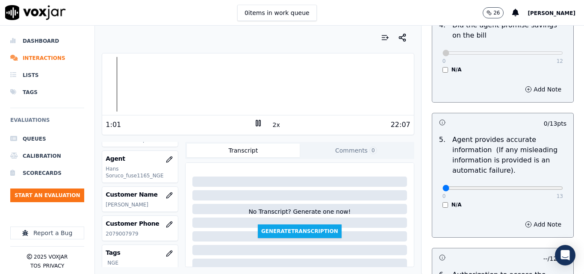
scroll to position [428, 0]
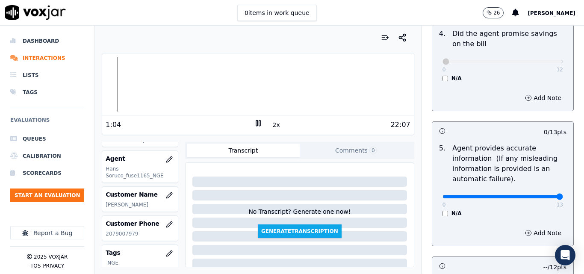
type input "13"
click at [538, 197] on input "range" at bounding box center [503, 196] width 121 height 3
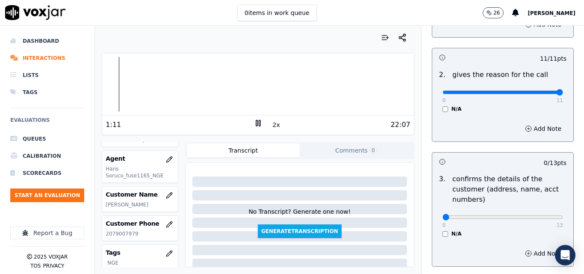
scroll to position [171, 0]
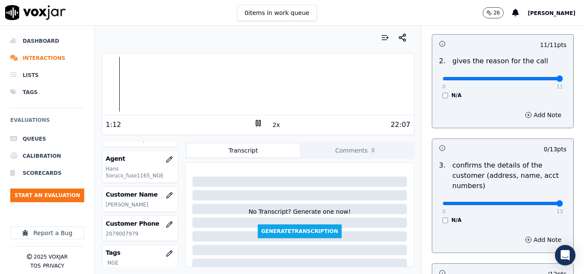
type input "13"
click at [540, 205] on input "range" at bounding box center [503, 203] width 121 height 3
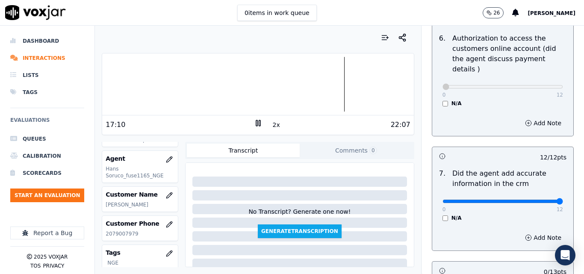
scroll to position [825, 0]
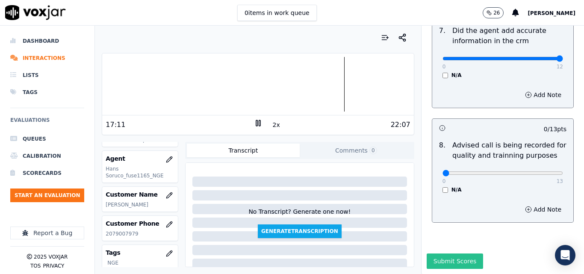
click at [432, 254] on button "Submit Scores" at bounding box center [455, 261] width 57 height 15
click at [256, 121] on rect at bounding box center [256, 123] width 1 height 6
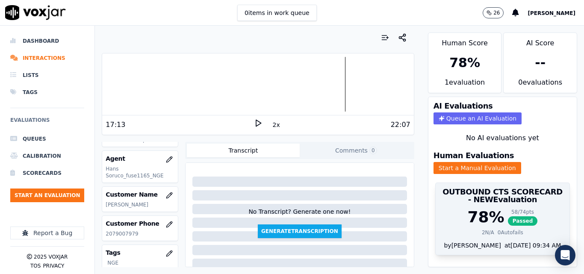
click at [508, 222] on span "Passed" at bounding box center [523, 220] width 30 height 9
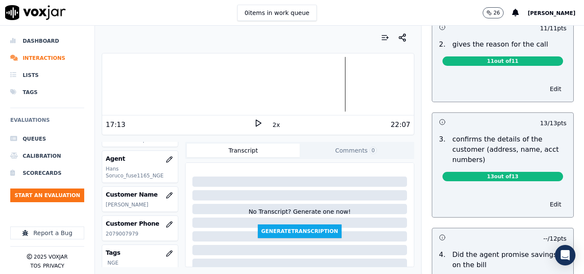
scroll to position [299, 0]
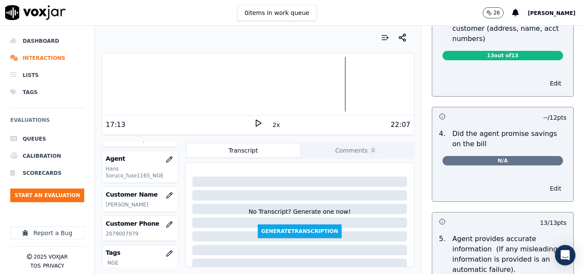
click at [545, 187] on button "Edit" at bounding box center [556, 189] width 22 height 12
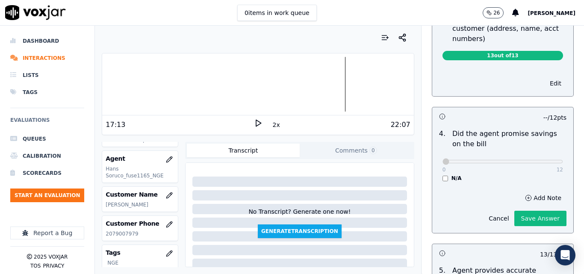
click at [519, 216] on button "Save Answer" at bounding box center [540, 218] width 52 height 15
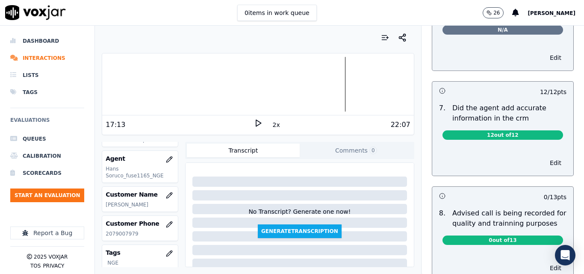
scroll to position [757, 0]
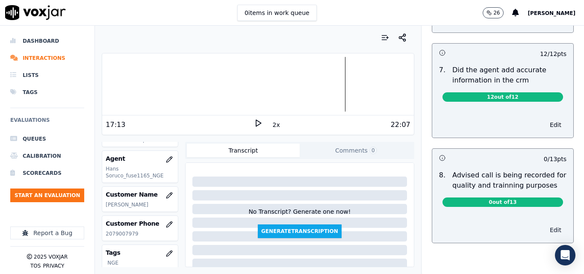
click at [545, 224] on button "Edit" at bounding box center [556, 230] width 22 height 12
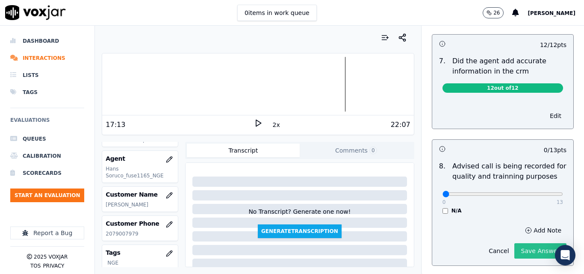
click at [525, 243] on button "Save Answer" at bounding box center [540, 250] width 52 height 15
click at [545, 110] on button "Edit" at bounding box center [556, 116] width 22 height 12
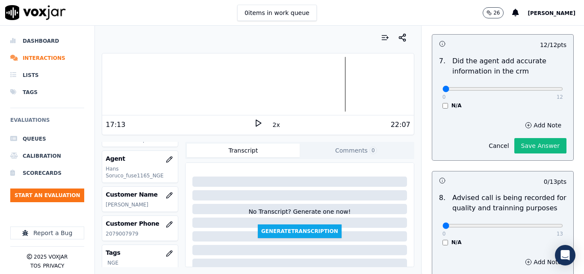
click at [541, 83] on div "0 12" at bounding box center [503, 88] width 121 height 10
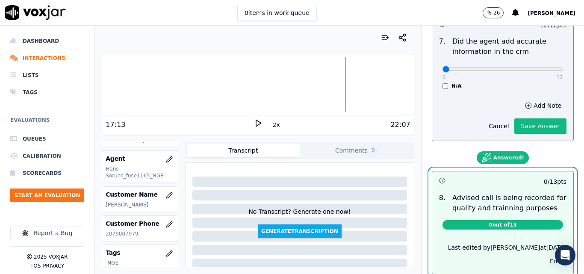
scroll to position [737, 0]
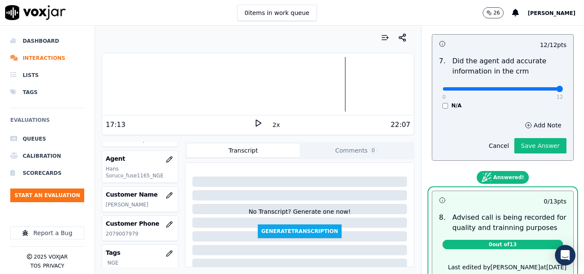
type input "12"
click at [541, 87] on input "range" at bounding box center [503, 88] width 121 height 3
click at [523, 131] on div "Cancel Save Answer" at bounding box center [525, 142] width 83 height 22
click at [523, 138] on button "Save Answer" at bounding box center [540, 145] width 52 height 15
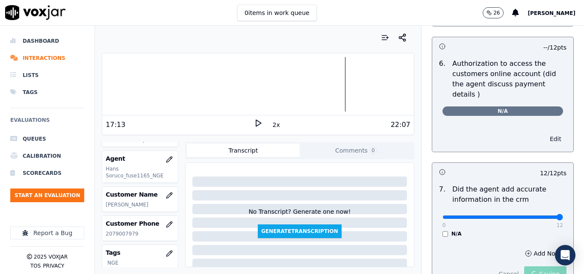
click at [545, 133] on button "Edit" at bounding box center [556, 139] width 22 height 12
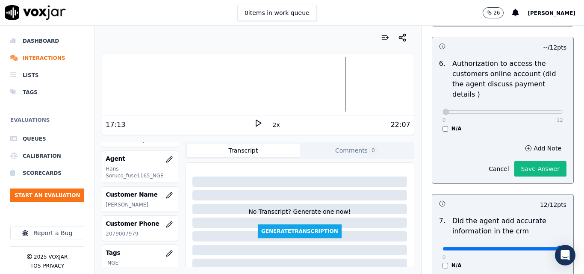
click at [527, 163] on button "Save Answer" at bounding box center [540, 168] width 52 height 15
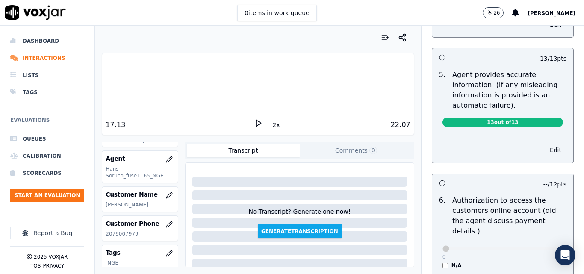
scroll to position [438, 0]
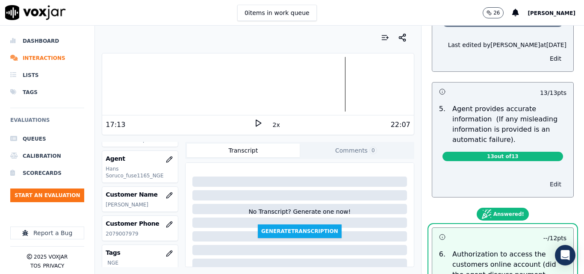
click at [545, 183] on button "Edit" at bounding box center [556, 184] width 22 height 12
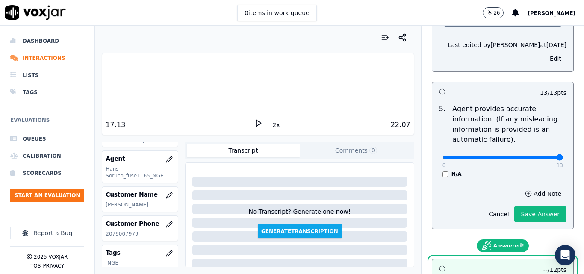
type input "13"
click at [539, 157] on input "range" at bounding box center [503, 157] width 121 height 3
click at [525, 222] on button "Save Answer" at bounding box center [540, 214] width 52 height 15
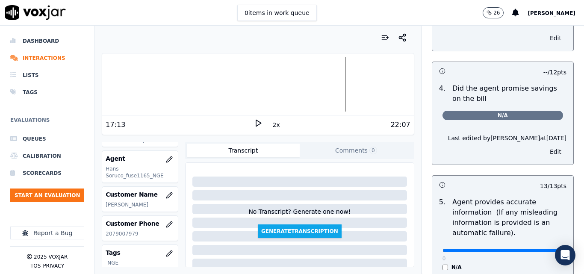
scroll to position [310, 0]
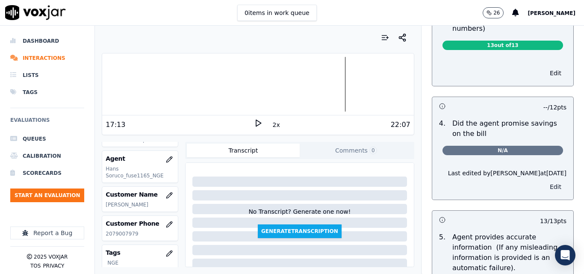
click at [545, 187] on button "Edit" at bounding box center [556, 187] width 22 height 12
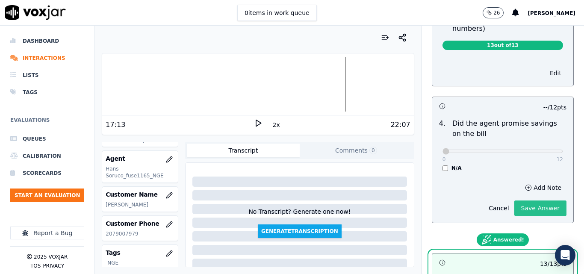
click at [532, 202] on button "Save Answer" at bounding box center [540, 208] width 52 height 15
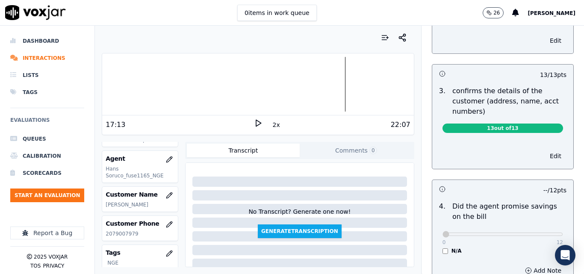
scroll to position [224, 0]
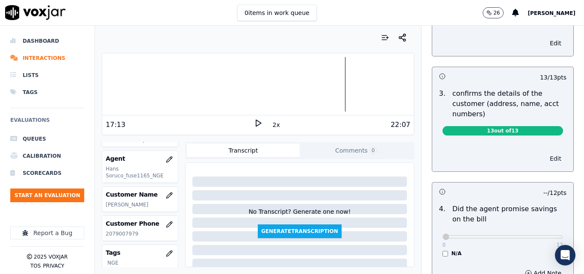
click at [545, 159] on button "Edit" at bounding box center [556, 159] width 22 height 12
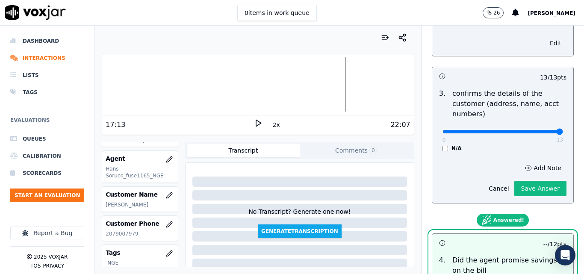
type input "13"
click at [542, 131] on input "range" at bounding box center [503, 131] width 121 height 3
click at [532, 193] on button "Save Answer" at bounding box center [540, 188] width 52 height 15
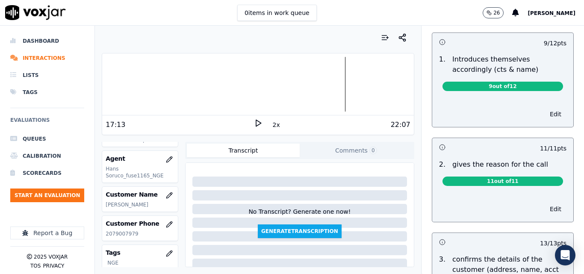
scroll to position [0, 0]
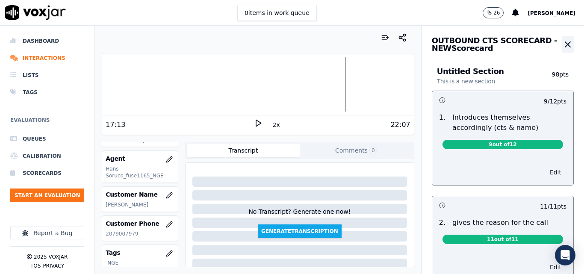
click at [563, 43] on icon "button" at bounding box center [568, 44] width 10 height 10
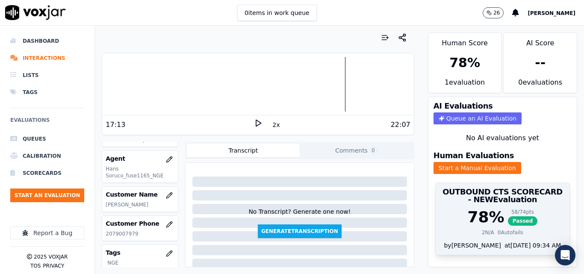
click at [508, 218] on span "Passed" at bounding box center [523, 220] width 30 height 9
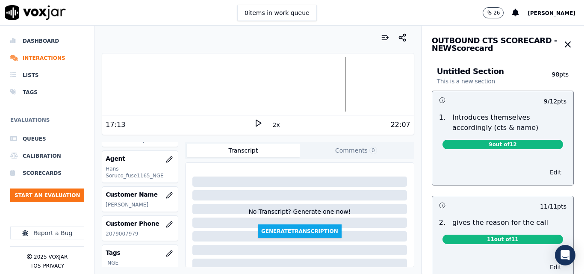
click at [512, 146] on span "9 out of 12" at bounding box center [503, 144] width 121 height 9
click at [545, 173] on button "Edit" at bounding box center [556, 172] width 22 height 12
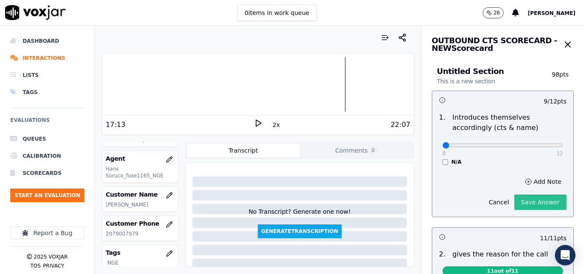
click at [531, 204] on button "Save Answer" at bounding box center [540, 202] width 52 height 15
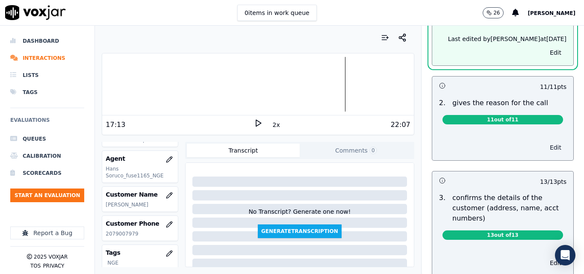
click at [545, 145] on button "Edit" at bounding box center [556, 148] width 22 height 12
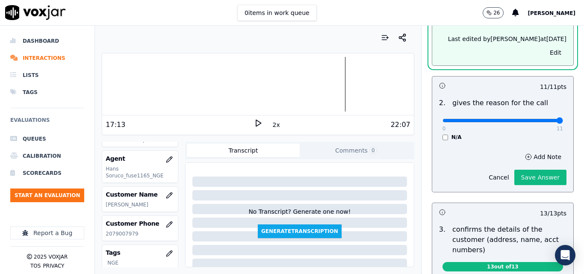
type input "11"
click at [541, 122] on input "range" at bounding box center [503, 120] width 121 height 3
click at [534, 173] on button "Save Answer" at bounding box center [540, 177] width 52 height 15
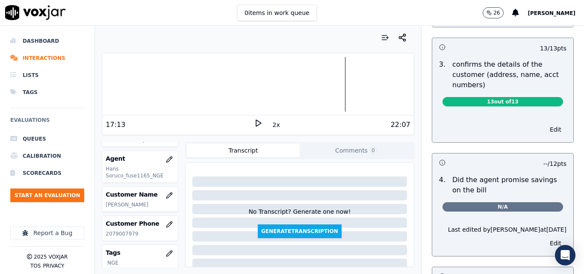
scroll to position [319, 0]
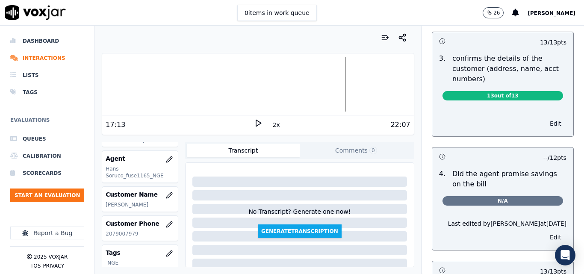
click at [545, 122] on button "Edit" at bounding box center [556, 124] width 22 height 12
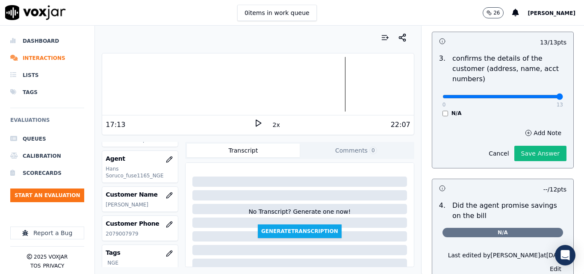
type input "13"
click at [541, 95] on input "range" at bounding box center [503, 96] width 121 height 3
click at [528, 145] on div "Cancel Save Answer" at bounding box center [525, 150] width 83 height 22
click at [527, 153] on button "Save Answer" at bounding box center [540, 153] width 52 height 15
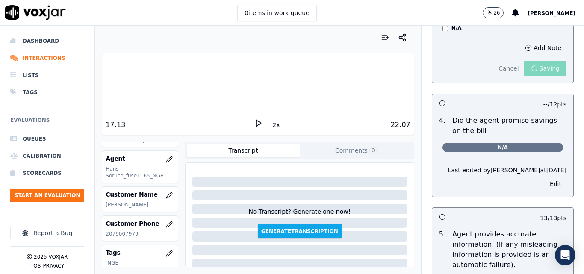
scroll to position [401, 0]
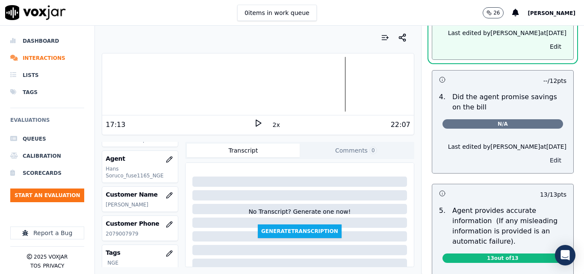
click at [545, 164] on button "Edit" at bounding box center [556, 160] width 22 height 12
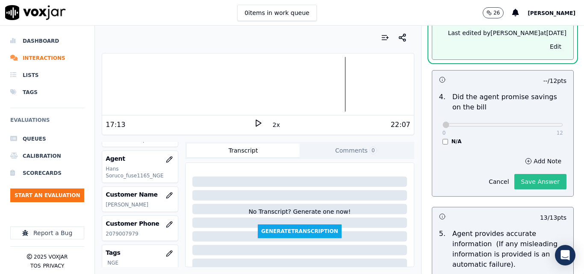
click at [533, 180] on button "Save Answer" at bounding box center [540, 181] width 52 height 15
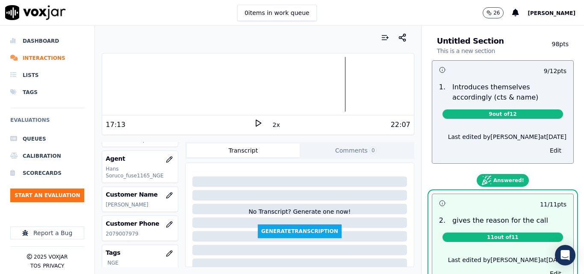
scroll to position [0, 0]
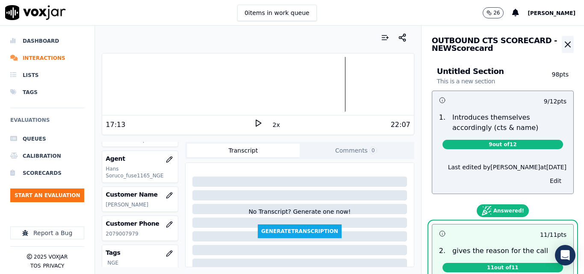
click at [563, 41] on icon "button" at bounding box center [568, 44] width 10 height 10
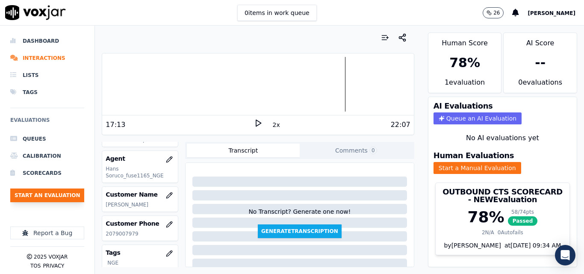
click at [56, 198] on button "Start an Evaluation" at bounding box center [47, 196] width 74 height 14
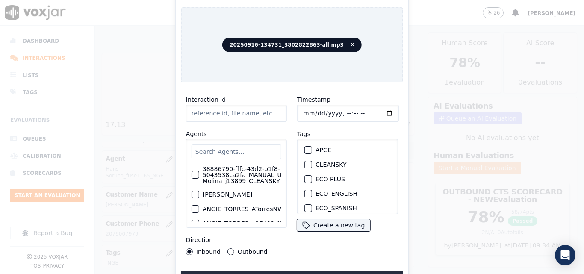
type input "20250916-134731_3802822863-all.mp3"
click at [305, 178] on div "button" at bounding box center [308, 181] width 6 height 6
click at [294, 266] on div "Interaction Id 20250916-134731_3802822863-all.mp3 Agents 38886790-fffc-43d2-b1f…" at bounding box center [292, 187] width 222 height 197
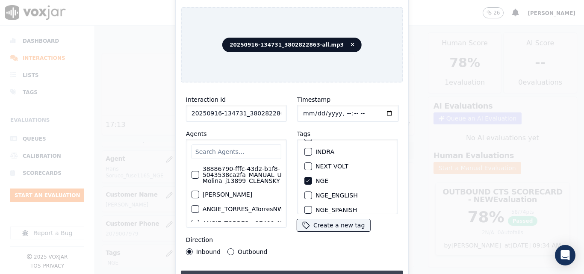
click at [295, 272] on button "Upload interaction to start evaluation" at bounding box center [292, 278] width 222 height 15
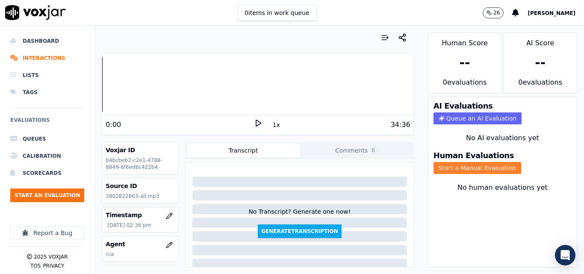
drag, startPoint x: 491, startPoint y: 168, endPoint x: 480, endPoint y: 166, distance: 11.4
click at [491, 168] on button "Start a Manual Evaluation" at bounding box center [478, 168] width 88 height 12
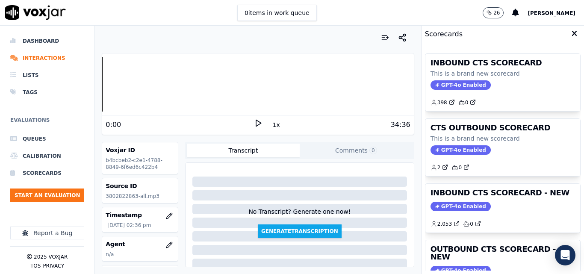
click at [256, 119] on icon at bounding box center [258, 123] width 9 height 9
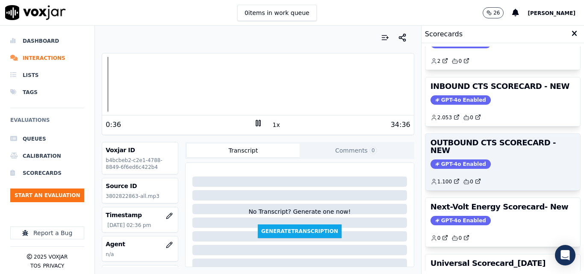
scroll to position [101, 0]
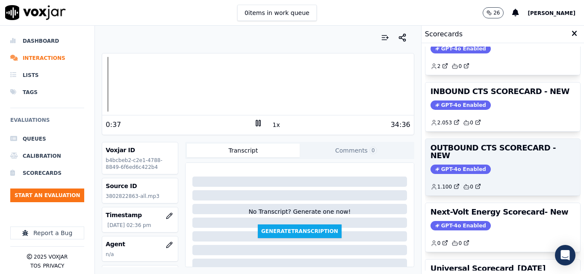
click at [443, 165] on span "GPT-4o Enabled" at bounding box center [461, 169] width 60 height 9
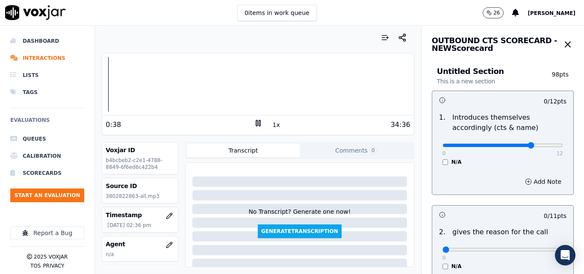
type input "9"
click at [514, 145] on input "range" at bounding box center [503, 145] width 121 height 3
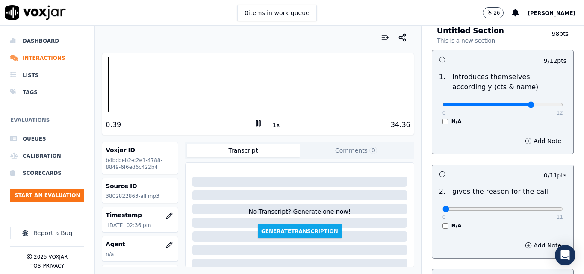
scroll to position [86, 0]
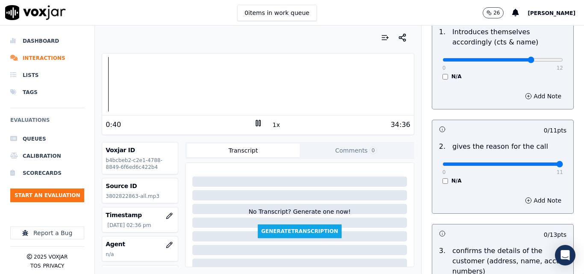
type input "11"
click at [540, 163] on input "range" at bounding box center [503, 164] width 121 height 3
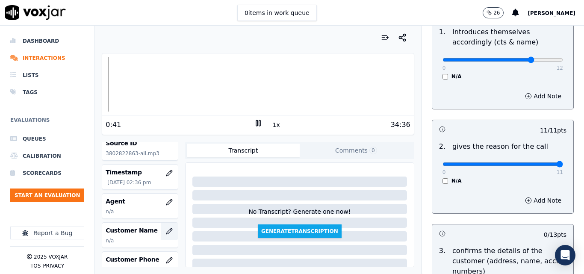
click at [170, 230] on icon "button" at bounding box center [170, 229] width 1 height 1
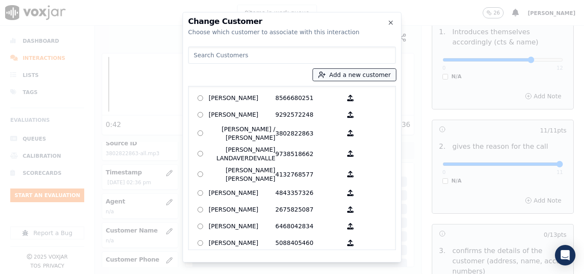
click at [339, 72] on button "Add a new customer" at bounding box center [354, 75] width 83 height 12
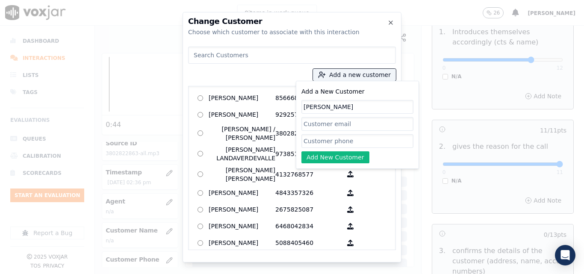
type input "ALICIA MENDOZA"
paste input "3802822863"
type input "3802822863"
click at [346, 160] on button "Add New Customer" at bounding box center [336, 157] width 68 height 12
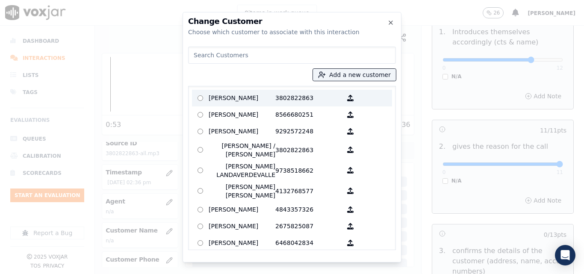
click at [260, 94] on p "ALICIA MENDOZA" at bounding box center [242, 98] width 67 height 13
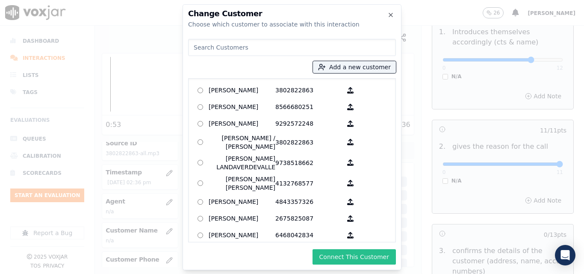
click at [352, 263] on button "Connect This Customer" at bounding box center [354, 256] width 83 height 15
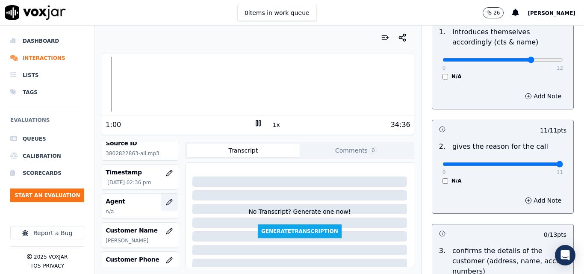
click at [166, 202] on icon "button" at bounding box center [169, 202] width 7 height 7
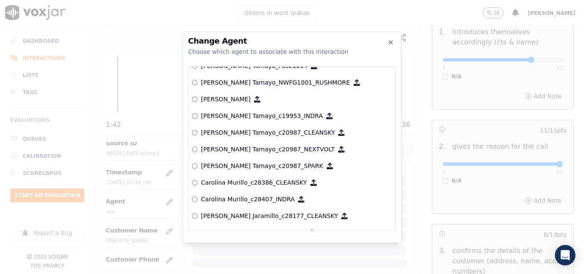
scroll to position [822, 0]
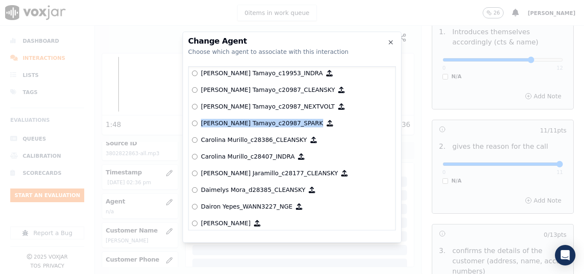
drag, startPoint x: 201, startPoint y: 124, endPoint x: 284, endPoint y: 124, distance: 83.4
click at [284, 124] on label "[PERSON_NAME] Tamayo_c20987_SPARK" at bounding box center [292, 123] width 200 height 17
copy label "[PERSON_NAME] Tamayo_c20987_SPARK"
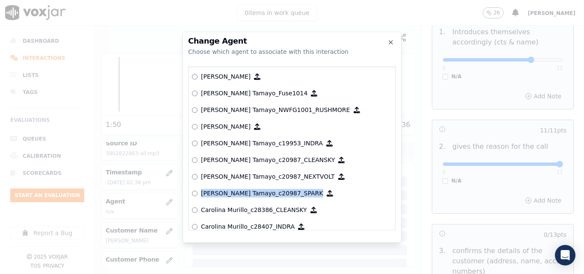
scroll to position [737, 0]
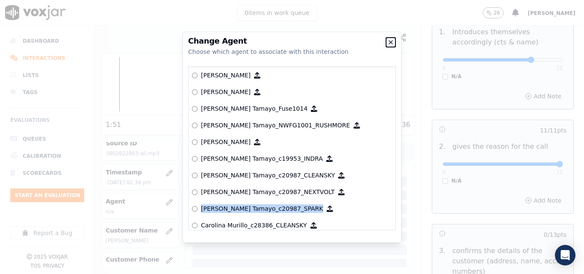
click at [393, 44] on icon "button" at bounding box center [390, 42] width 7 height 7
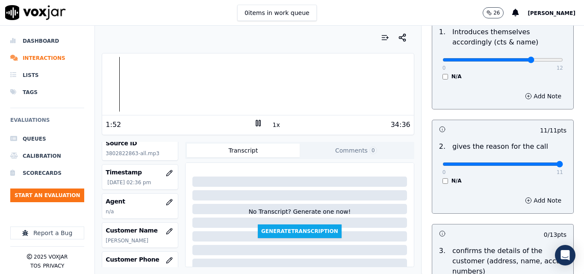
scroll to position [0, 0]
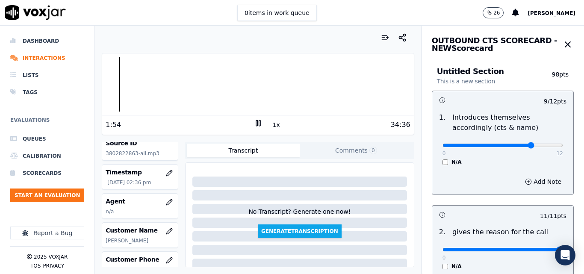
click at [567, 11] on span "[PERSON_NAME]" at bounding box center [552, 13] width 48 height 6
click at [534, 27] on div "Settings" at bounding box center [533, 29] width 92 height 14
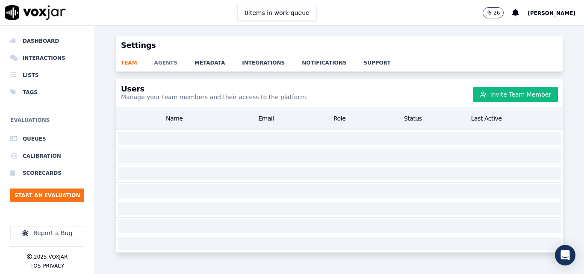
click at [164, 65] on link "agents" at bounding box center [174, 60] width 40 height 12
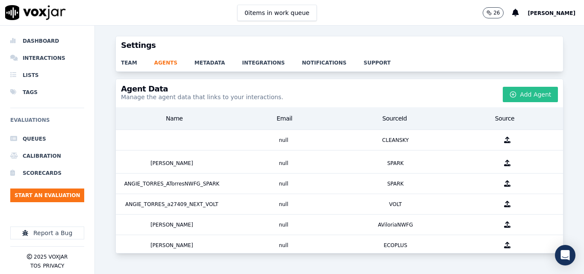
click at [510, 94] on icon "button" at bounding box center [513, 94] width 7 height 7
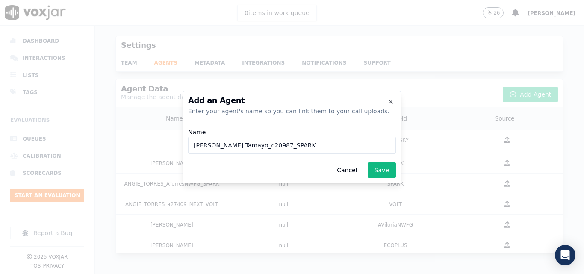
drag, startPoint x: 278, startPoint y: 145, endPoint x: 258, endPoint y: 144, distance: 20.1
click at [258, 144] on input "Camilo Tamayo_c20987_SPARK" at bounding box center [292, 145] width 208 height 17
type input "Camilo Tamayo_c20987_NGE"
click at [377, 172] on button "Save" at bounding box center [382, 170] width 28 height 15
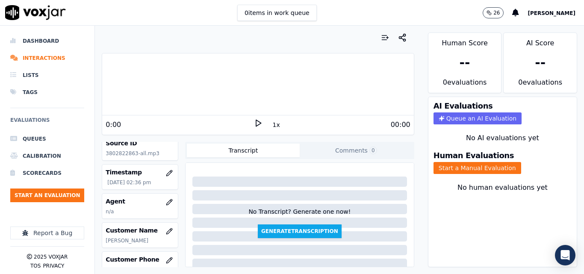
scroll to position [86, 0]
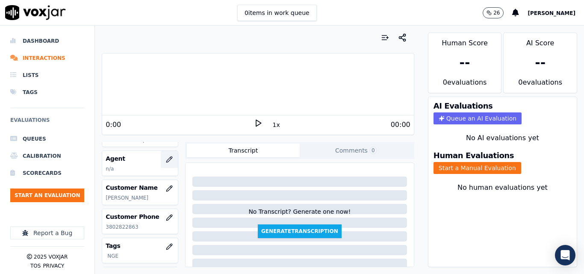
drag, startPoint x: 161, startPoint y: 187, endPoint x: 157, endPoint y: 168, distance: 19.6
click at [157, 169] on div "Voxjar ID b4bcbeb2-c2e1-4788-8849-6f6ed6c422b4 Source ID 3802822863-all.mp3 Tim…" at bounding box center [140, 204] width 77 height 125
click at [166, 160] on icon "button" at bounding box center [169, 159] width 7 height 7
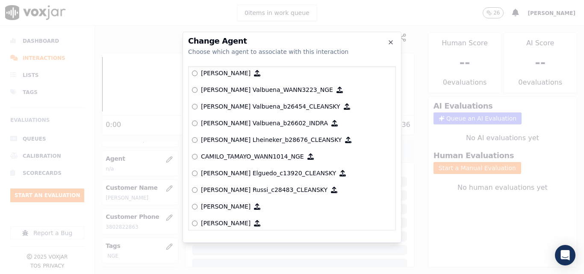
scroll to position [615, 0]
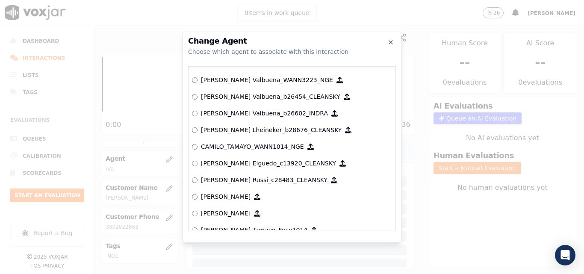
click at [265, 147] on p "CAMILO_TAMAYO_WANN1014_NGE" at bounding box center [252, 146] width 103 height 9
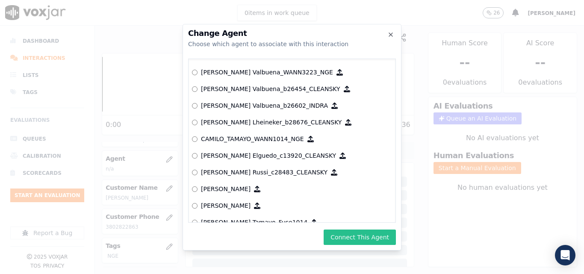
click at [353, 242] on button "Connect This Agent" at bounding box center [360, 237] width 72 height 15
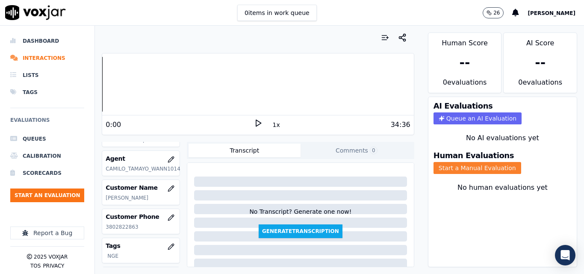
click at [456, 169] on button "Start a Manual Evaluation" at bounding box center [478, 168] width 88 height 12
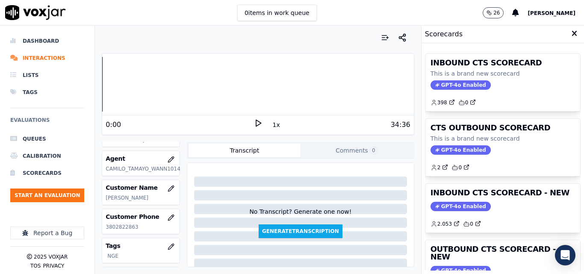
click at [254, 124] on icon at bounding box center [258, 123] width 9 height 9
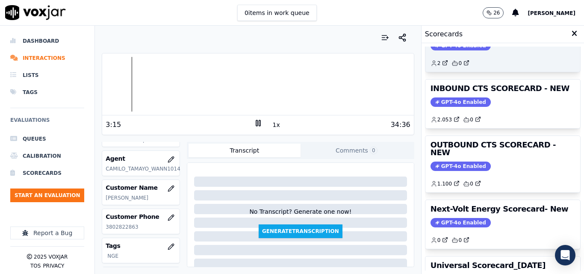
scroll to position [187, 0]
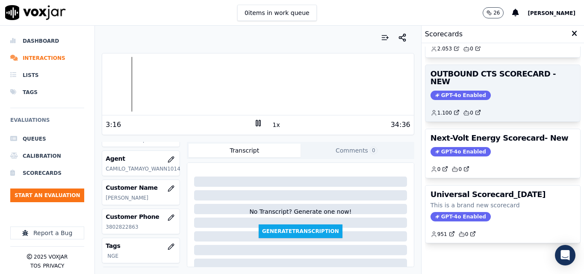
click at [445, 91] on span "GPT-4o Enabled" at bounding box center [461, 95] width 60 height 9
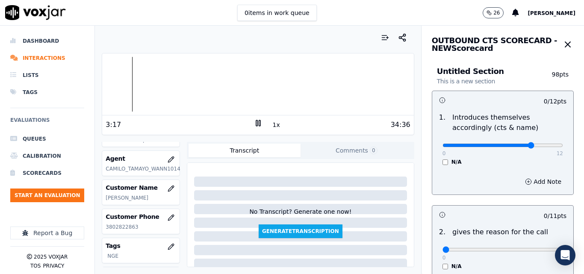
type input "9"
click at [519, 145] on input "range" at bounding box center [503, 145] width 121 height 3
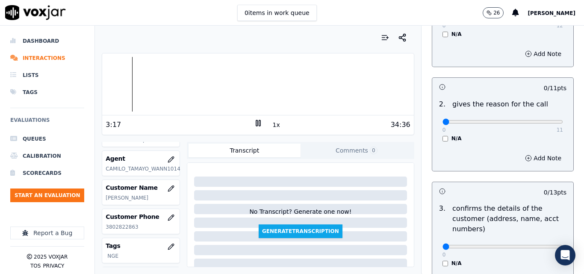
scroll to position [128, 0]
type input "11"
click at [539, 123] on input "range" at bounding box center [503, 121] width 121 height 3
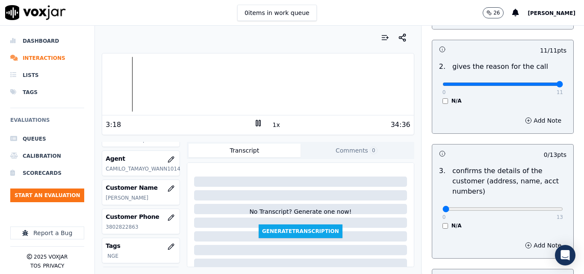
scroll to position [214, 0]
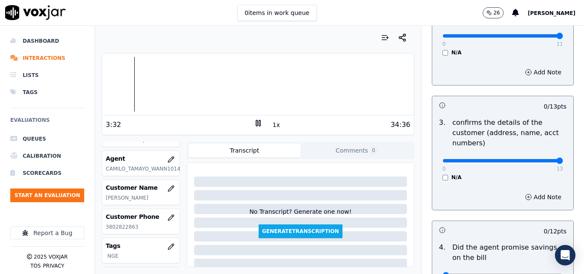
type input "13"
click at [541, 161] on input "range" at bounding box center [503, 160] width 121 height 3
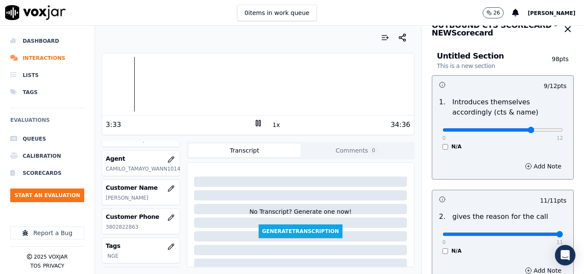
scroll to position [0, 0]
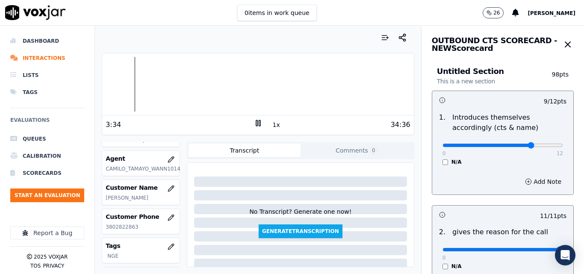
click at [271, 123] on button "1x" at bounding box center [276, 125] width 11 height 12
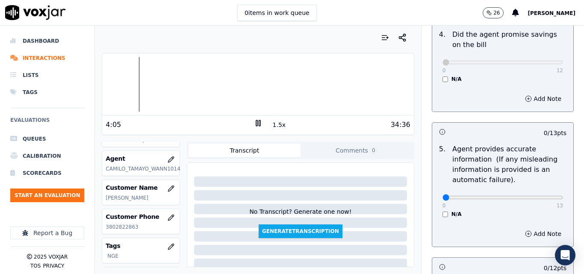
scroll to position [428, 0]
type input "13"
click at [542, 195] on input "range" at bounding box center [503, 196] width 121 height 3
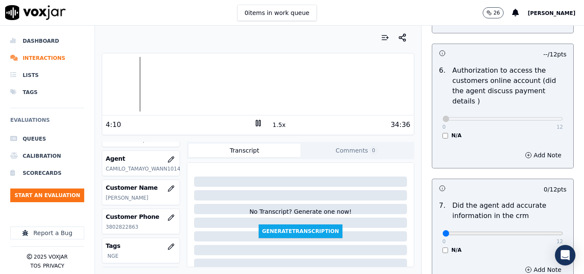
scroll to position [684, 0]
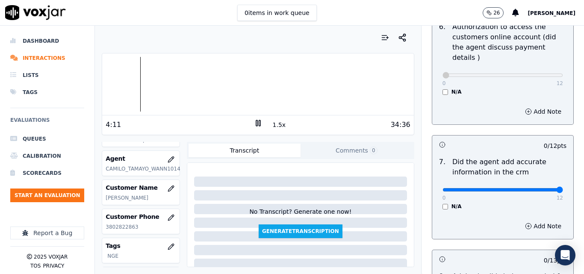
type input "12"
click at [540, 188] on input "range" at bounding box center [503, 189] width 121 height 3
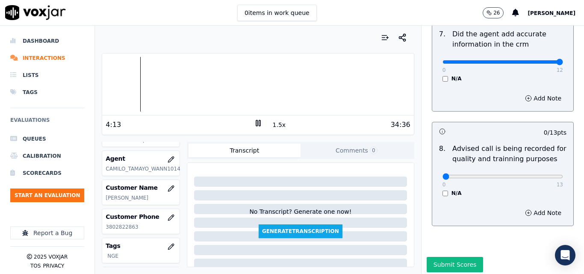
scroll to position [813, 0]
click at [163, 83] on div at bounding box center [257, 84] width 311 height 55
click at [153, 86] on div at bounding box center [257, 84] width 311 height 55
click at [148, 89] on div at bounding box center [257, 84] width 311 height 55
click at [276, 124] on button "1.5x" at bounding box center [279, 125] width 17 height 12
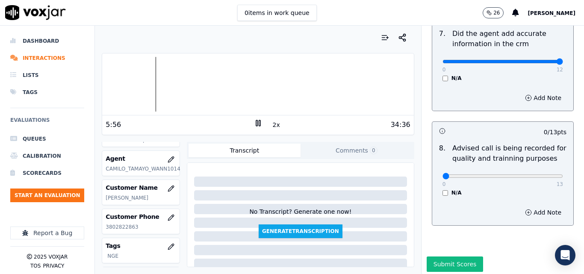
click at [131, 87] on div at bounding box center [257, 84] width 311 height 55
click at [146, 85] on div at bounding box center [257, 84] width 311 height 55
click at [144, 80] on div at bounding box center [257, 84] width 311 height 55
click at [143, 86] on div at bounding box center [257, 84] width 311 height 55
click at [137, 87] on div at bounding box center [257, 84] width 311 height 55
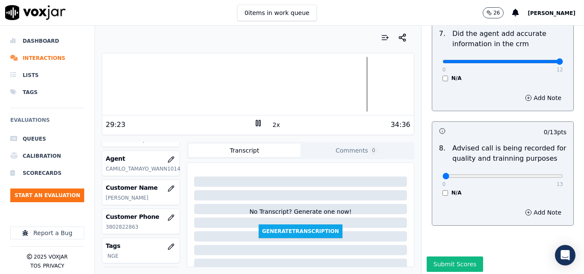
click at [351, 149] on button "Comments 0" at bounding box center [357, 151] width 112 height 14
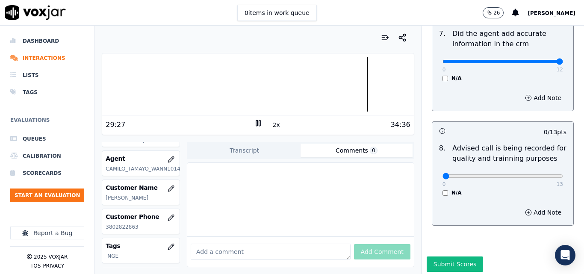
paste textarea "Good use of paraphrasing, which generates empathy with the client (they feel li…"
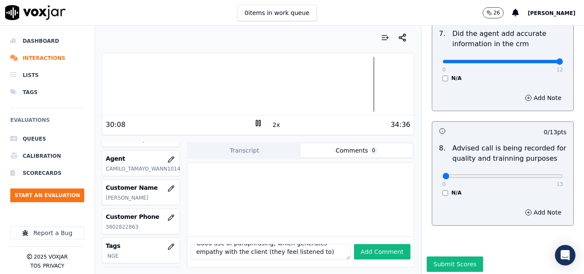
click at [305, 244] on textarea "Good use of paraphrasing, which generates empathy with the client (they feel li…" at bounding box center [271, 252] width 160 height 16
paste textarea "which generates more chances of sale"
click at [358, 244] on button "Add Comment" at bounding box center [382, 251] width 56 height 15
type textarea "Good use of paraphrasing, which generates empathy with the client (they feel li…"
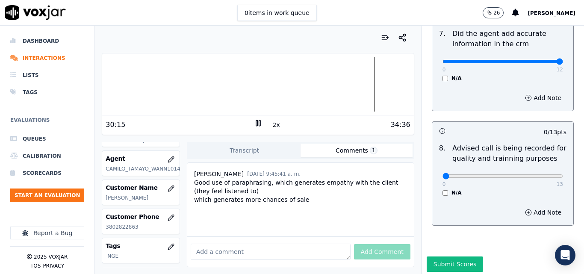
scroll to position [11, 0]
click at [362, 84] on div at bounding box center [257, 84] width 311 height 55
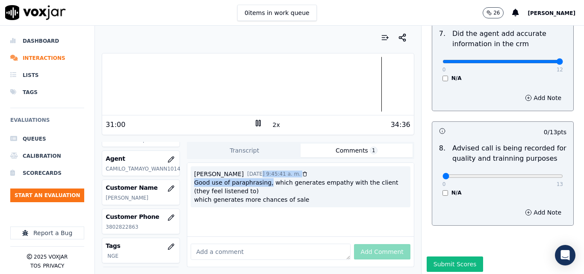
scroll to position [0, 0]
drag, startPoint x: 263, startPoint y: 173, endPoint x: 192, endPoint y: 183, distance: 71.8
click at [194, 183] on div "Good use of paraphrasing, which generates empathy with the client (they feel li…" at bounding box center [300, 191] width 213 height 26
copy div "Good use of paraphrasing,"
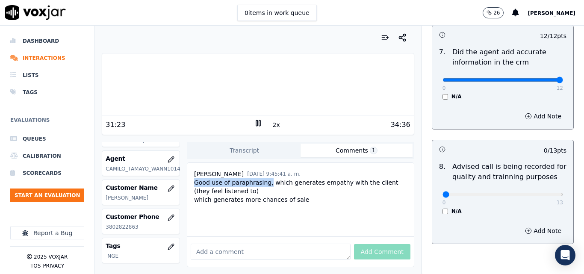
scroll to position [825, 0]
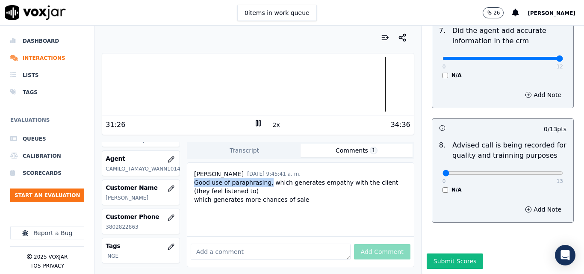
click at [375, 82] on div at bounding box center [257, 84] width 311 height 55
click at [373, 84] on div at bounding box center [257, 84] width 311 height 55
click at [370, 85] on div at bounding box center [257, 84] width 311 height 55
click at [371, 84] on div at bounding box center [257, 84] width 311 height 55
click at [369, 83] on div at bounding box center [257, 84] width 311 height 55
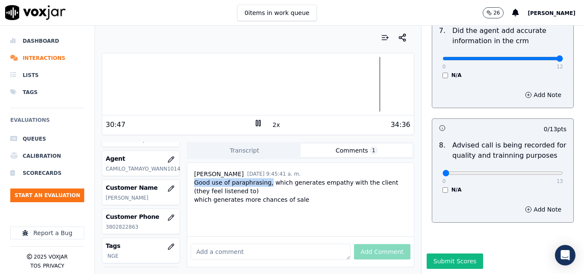
click at [254, 121] on icon at bounding box center [258, 123] width 9 height 9
click at [435, 254] on button "Submit Scores" at bounding box center [455, 261] width 57 height 15
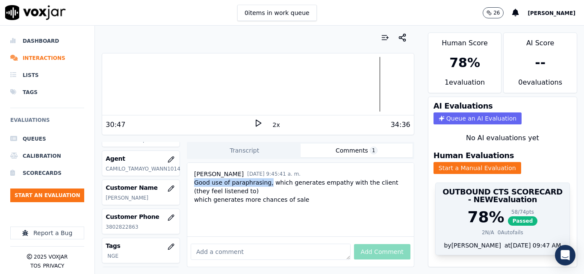
scroll to position [18, 0]
click at [508, 216] on span "Passed" at bounding box center [523, 220] width 30 height 9
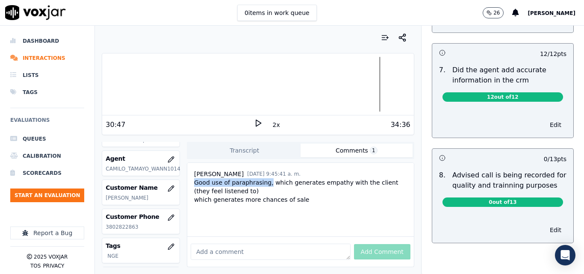
scroll to position [729, 0]
click at [545, 224] on button "Edit" at bounding box center [556, 230] width 22 height 12
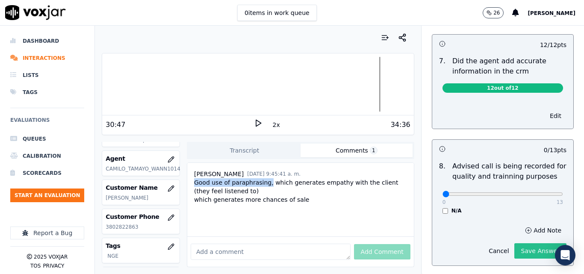
click at [531, 243] on button "Save Answer" at bounding box center [540, 250] width 52 height 15
click at [545, 110] on button "Edit" at bounding box center [556, 116] width 22 height 12
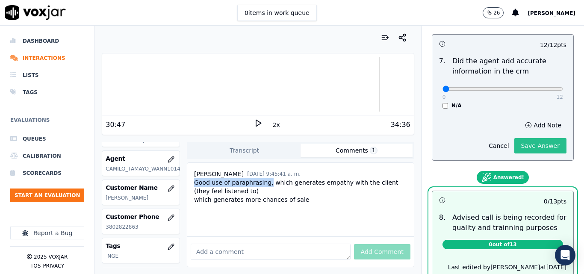
click at [533, 138] on button "Save Answer" at bounding box center [540, 145] width 52 height 15
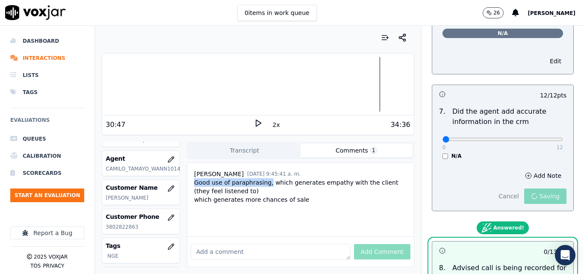
scroll to position [600, 0]
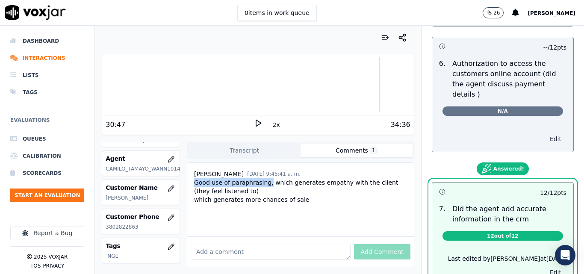
click at [545, 133] on button "Edit" at bounding box center [556, 139] width 22 height 12
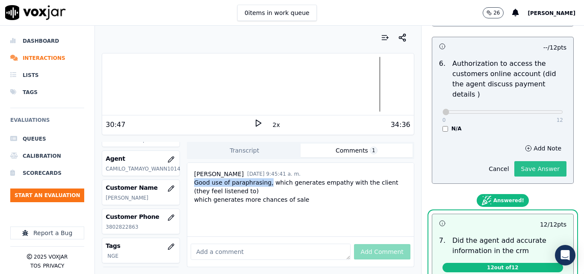
click at [532, 161] on button "Save Answer" at bounding box center [540, 168] width 52 height 15
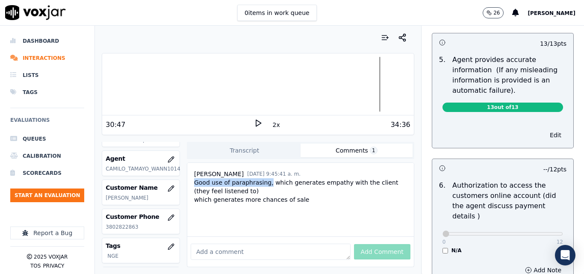
scroll to position [472, 0]
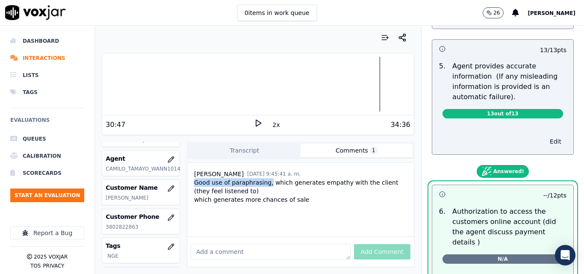
click at [545, 144] on button "Edit" at bounding box center [556, 142] width 22 height 12
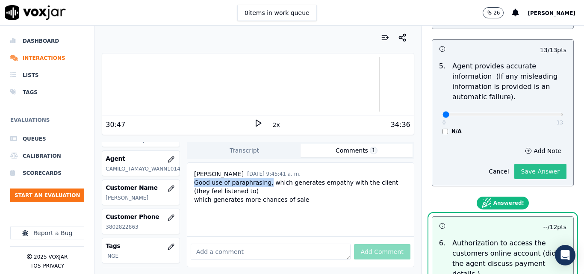
click at [529, 173] on button "Save Answer" at bounding box center [540, 171] width 52 height 15
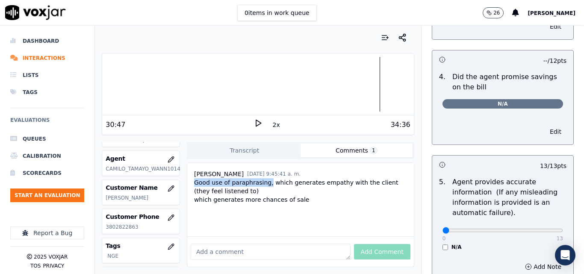
scroll to position [344, 0]
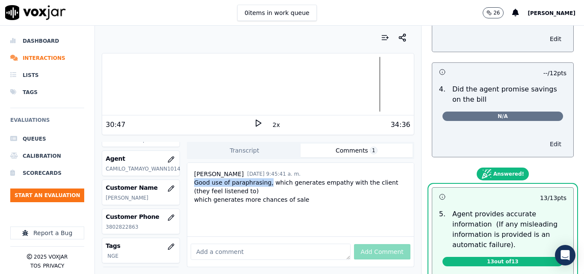
click at [545, 142] on button "Edit" at bounding box center [556, 144] width 22 height 12
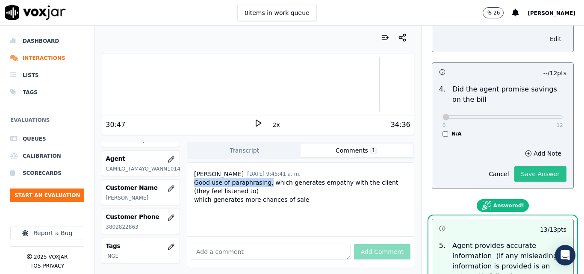
click at [528, 173] on button "Save Answer" at bounding box center [540, 173] width 52 height 15
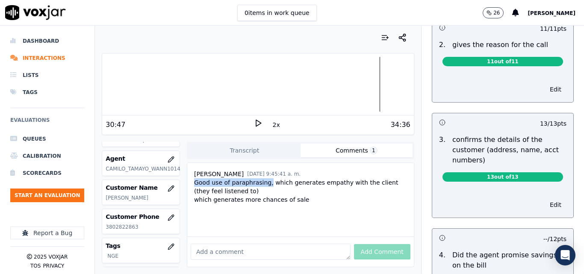
scroll to position [173, 0]
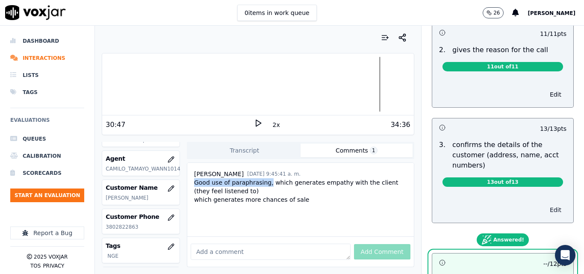
click at [545, 207] on button "Edit" at bounding box center [556, 210] width 22 height 12
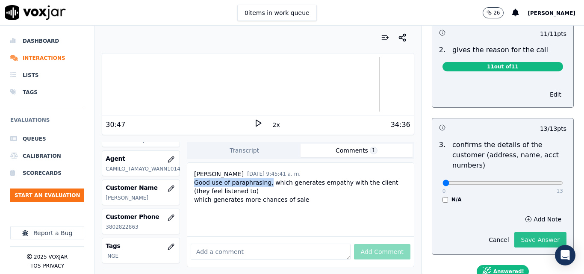
click at [535, 233] on button "Save Answer" at bounding box center [540, 239] width 52 height 15
click at [545, 98] on button "Edit" at bounding box center [556, 95] width 22 height 12
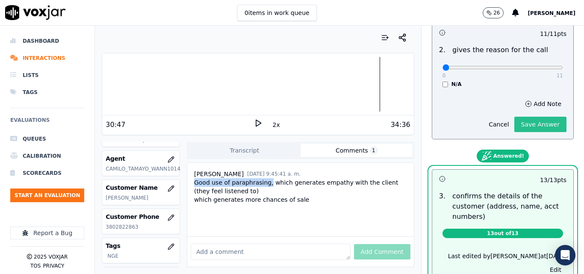
click at [526, 123] on button "Save Answer" at bounding box center [540, 124] width 52 height 15
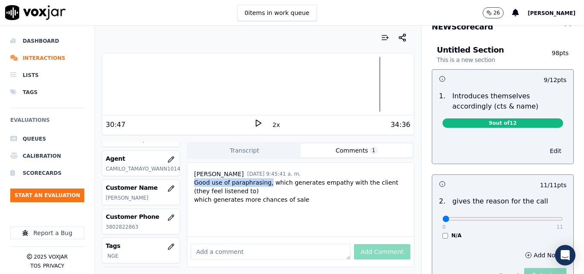
scroll to position [2, 0]
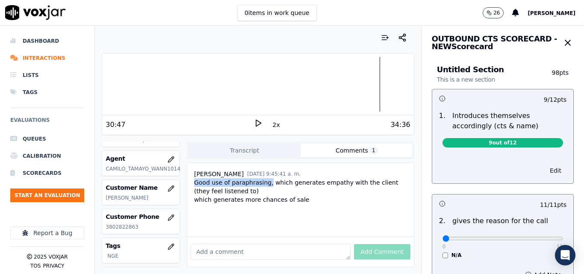
click at [545, 170] on button "Edit" at bounding box center [556, 171] width 22 height 12
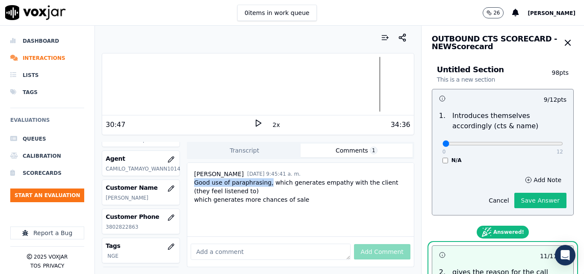
drag, startPoint x: 524, startPoint y: 200, endPoint x: 513, endPoint y: 155, distance: 46.2
click at [514, 157] on div "9 / 12 pts 1 . Introduces themselves accordingly (cts & name) 0 12 N/A Add Note…" at bounding box center [503, 152] width 142 height 127
click at [511, 145] on input "range" at bounding box center [503, 143] width 121 height 3
click at [504, 142] on input "range" at bounding box center [503, 143] width 121 height 3
click at [514, 145] on input "range" at bounding box center [503, 143] width 121 height 3
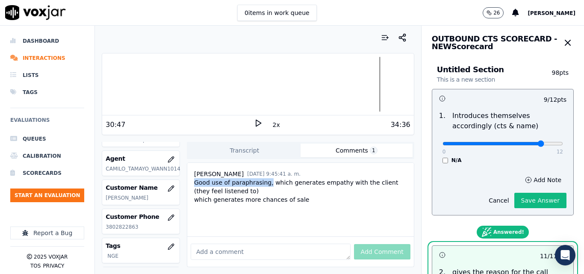
type input "10"
click at [523, 144] on input "range" at bounding box center [503, 143] width 121 height 3
click at [529, 195] on button "Save Answer" at bounding box center [540, 200] width 52 height 15
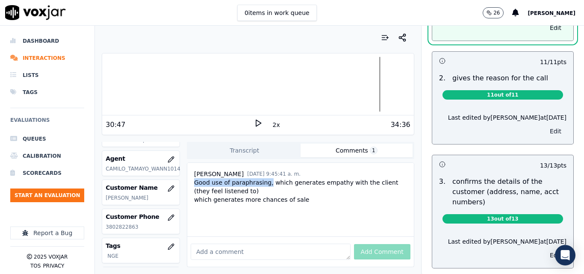
scroll to position [180, 0]
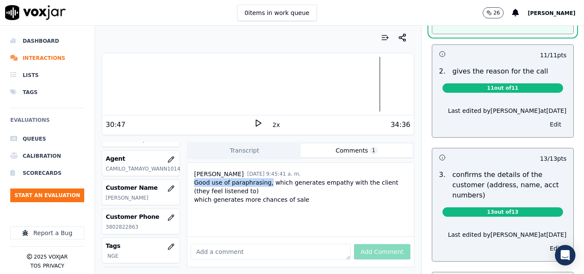
click at [545, 123] on button "Edit" at bounding box center [556, 124] width 22 height 12
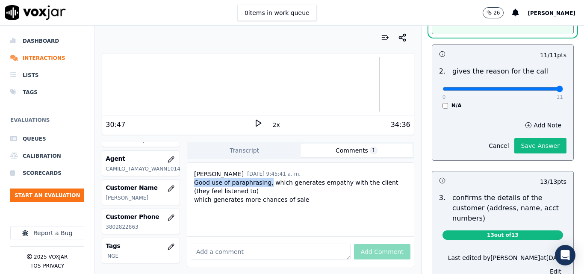
type input "11"
click at [543, 88] on input "range" at bounding box center [503, 88] width 121 height 3
click at [530, 148] on button "Save Answer" at bounding box center [540, 145] width 52 height 15
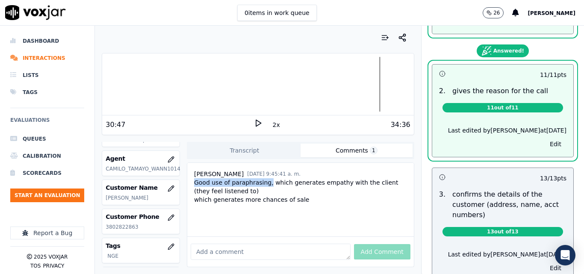
scroll to position [0, 0]
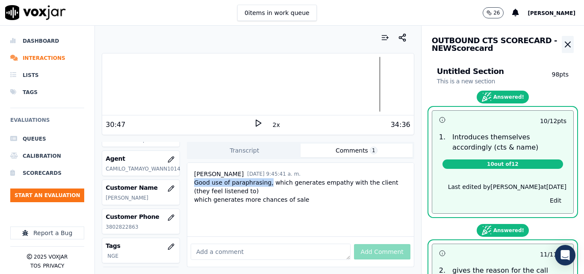
click at [565, 45] on icon "button" at bounding box center [567, 44] width 5 height 5
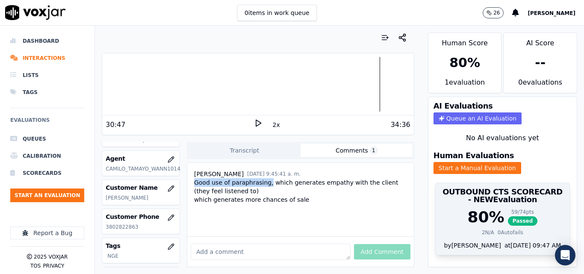
click at [511, 216] on span "Passed" at bounding box center [523, 220] width 30 height 9
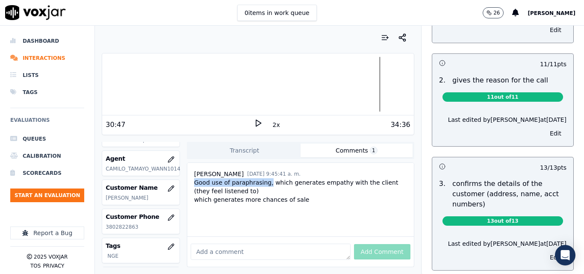
scroll to position [171, 0]
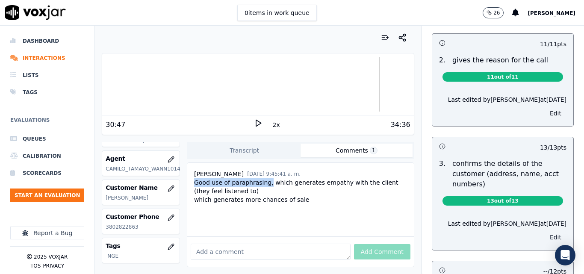
click at [545, 237] on button "Edit" at bounding box center [556, 237] width 22 height 12
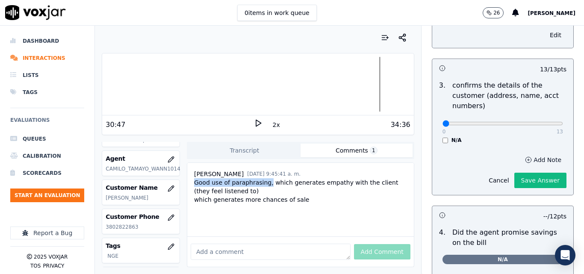
scroll to position [257, 0]
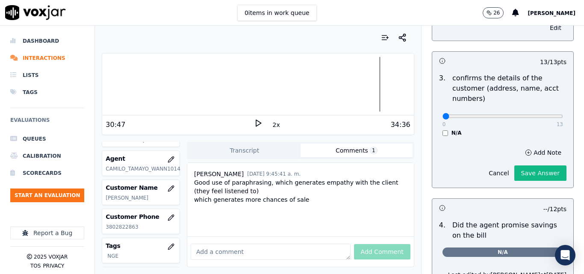
click at [539, 112] on div "0 13" at bounding box center [503, 116] width 121 height 10
click at [557, 121] on p "13" at bounding box center [560, 124] width 6 height 7
type input "13"
click at [540, 116] on input "range" at bounding box center [503, 116] width 121 height 3
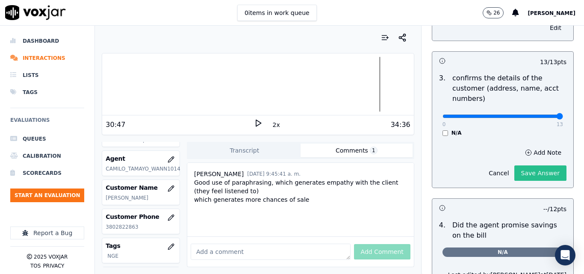
click at [532, 175] on button "Save Answer" at bounding box center [540, 173] width 52 height 15
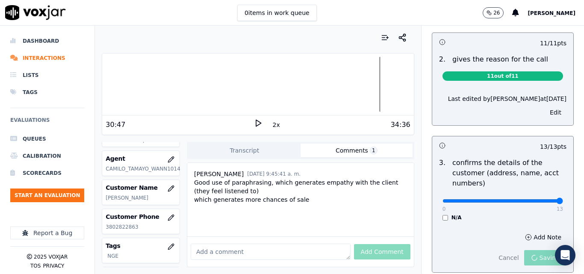
scroll to position [171, 0]
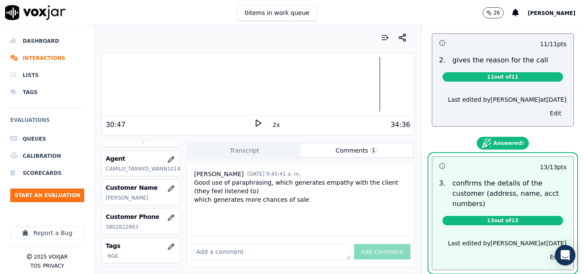
click at [545, 114] on button "Edit" at bounding box center [556, 113] width 22 height 12
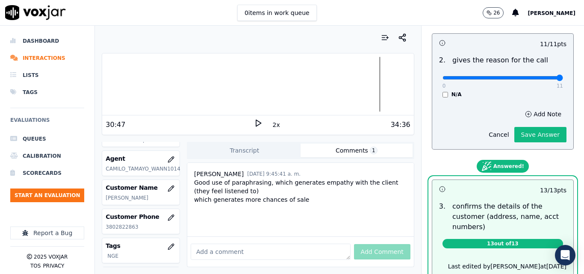
type input "11"
click at [540, 78] on input "range" at bounding box center [503, 77] width 121 height 3
click at [535, 131] on button "Save Answer" at bounding box center [540, 134] width 52 height 15
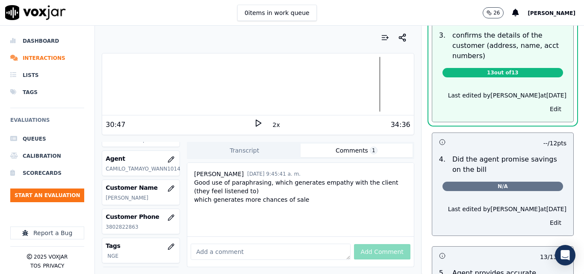
scroll to position [339, 0]
click at [545, 109] on button "Edit" at bounding box center [556, 109] width 22 height 12
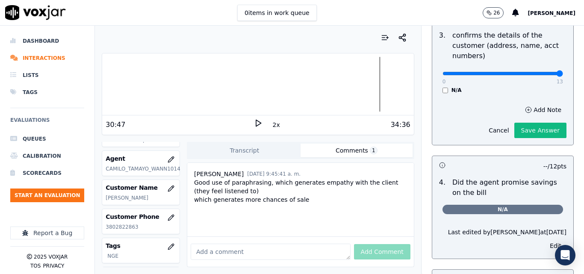
type input "13"
click at [539, 75] on input "range" at bounding box center [503, 73] width 121 height 3
click at [532, 130] on button "Save Answer" at bounding box center [540, 130] width 52 height 15
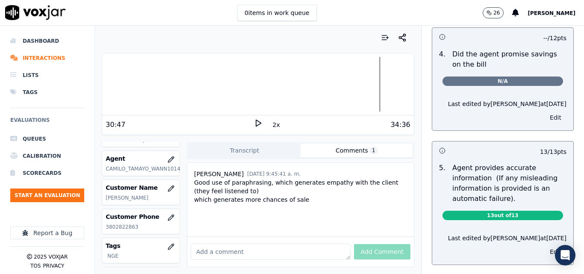
scroll to position [424, 0]
click at [545, 118] on button "Edit" at bounding box center [556, 118] width 22 height 12
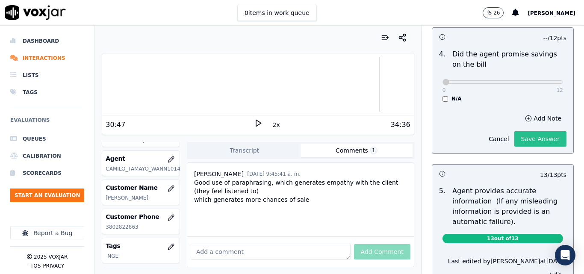
click at [534, 139] on button "Save Answer" at bounding box center [540, 138] width 52 height 15
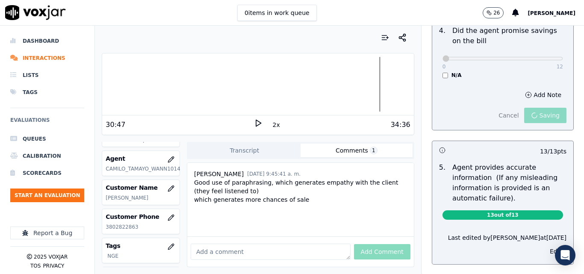
scroll to position [487, 0]
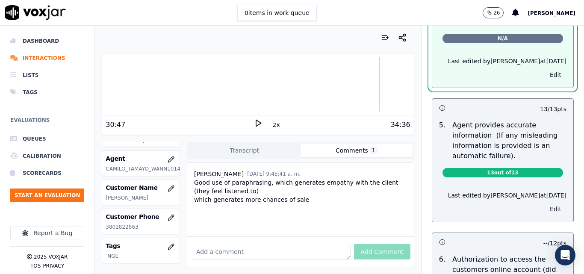
click at [545, 210] on button "Edit" at bounding box center [556, 209] width 22 height 12
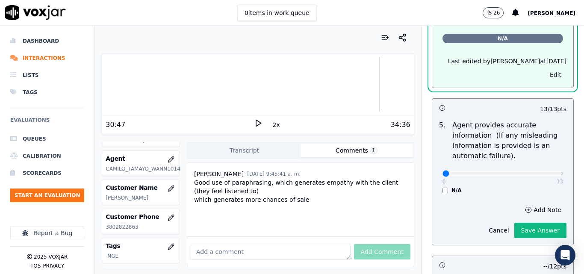
click at [540, 169] on div "0 13" at bounding box center [503, 173] width 121 height 10
type input "13"
click at [538, 175] on input "range" at bounding box center [503, 173] width 121 height 3
click at [519, 228] on button "Save Answer" at bounding box center [540, 230] width 52 height 15
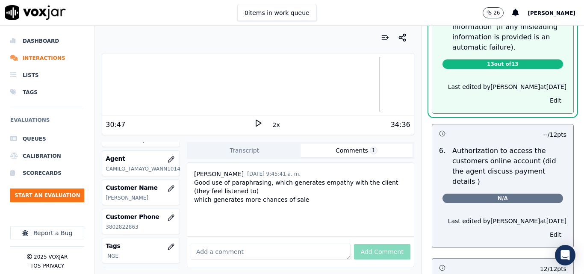
scroll to position [615, 0]
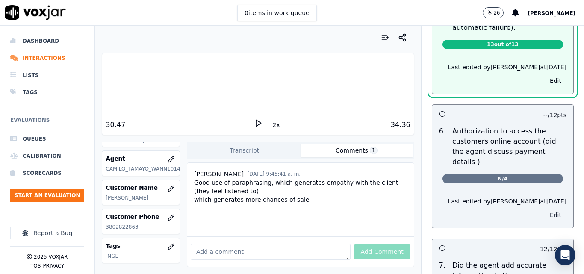
click at [545, 209] on button "Edit" at bounding box center [556, 215] width 22 height 12
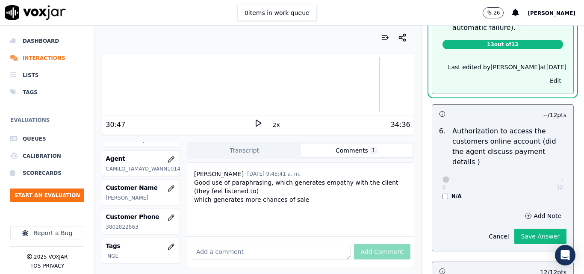
scroll to position [595, 0]
click at [520, 229] on button "Save Answer" at bounding box center [540, 236] width 52 height 15
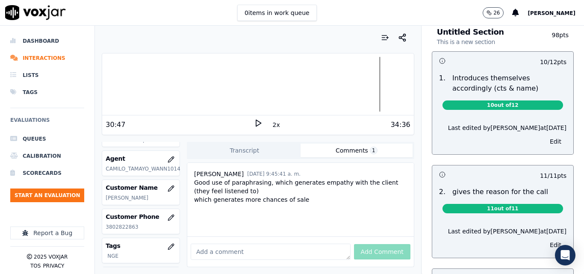
scroll to position [0, 0]
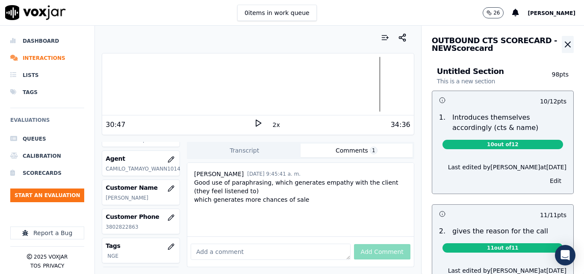
click at [563, 43] on icon "button" at bounding box center [568, 44] width 10 height 10
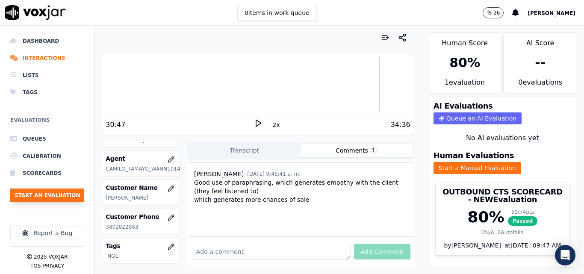
click at [64, 189] on button "Start an Evaluation" at bounding box center [47, 196] width 74 height 14
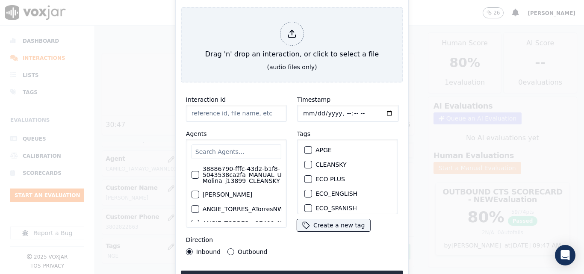
type input "20250916-122155_7745780379-all.mp3"
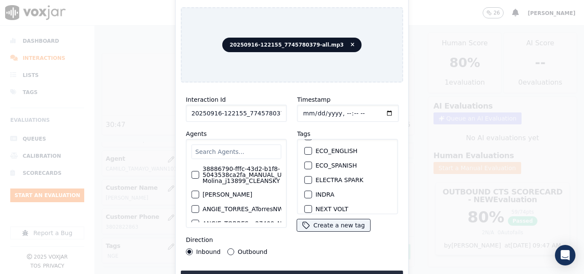
scroll to position [86, 0]
click at [307, 178] on div "button" at bounding box center [308, 181] width 6 height 6
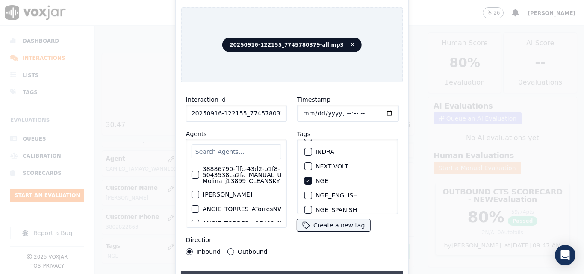
click at [304, 271] on button "Upload interaction to start evaluation" at bounding box center [292, 278] width 222 height 15
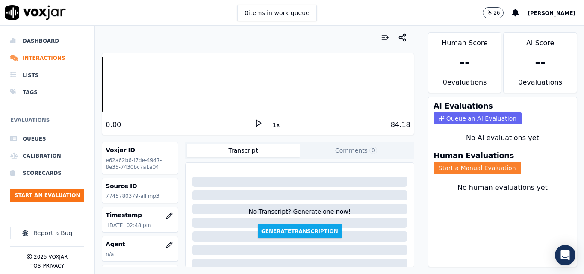
click at [466, 167] on button "Start a Manual Evaluation" at bounding box center [478, 168] width 88 height 12
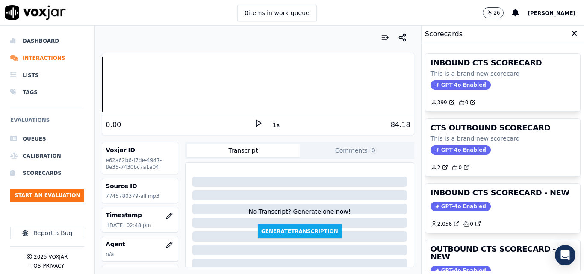
click at [256, 125] on polygon at bounding box center [258, 123] width 5 height 6
click at [63, 192] on button "Start an Evaluation" at bounding box center [47, 196] width 74 height 14
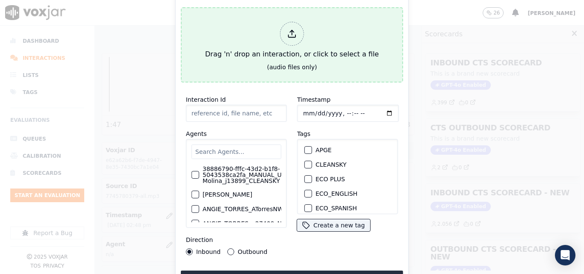
type input "20250916-123318_9296428851-all.mp3"
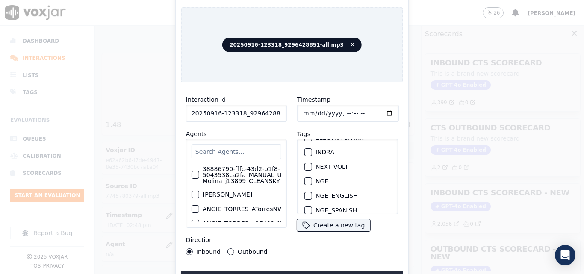
scroll to position [86, 0]
click at [307, 179] on div "button" at bounding box center [308, 181] width 6 height 6
click at [300, 271] on button "Upload interaction to start evaluation" at bounding box center [292, 278] width 222 height 15
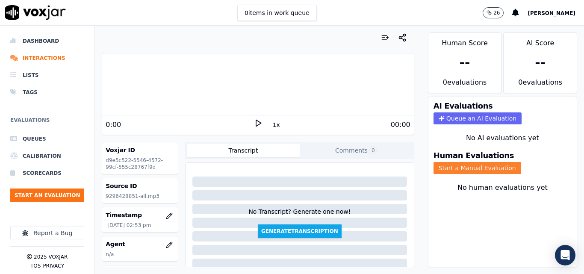
click at [434, 165] on button "Start a Manual Evaluation" at bounding box center [478, 168] width 88 height 12
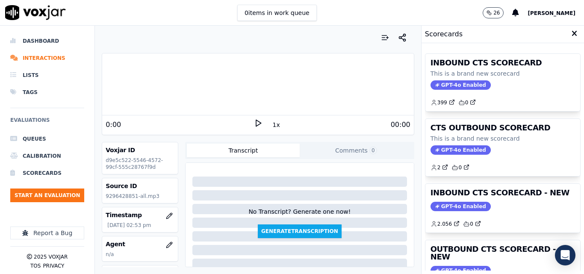
click at [256, 121] on polygon at bounding box center [258, 123] width 5 height 6
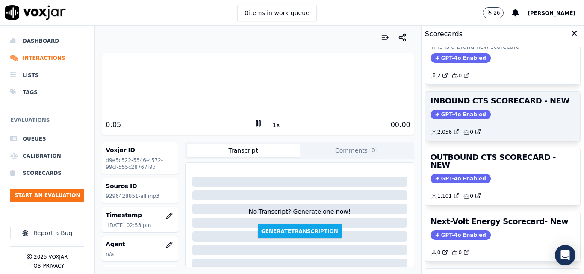
scroll to position [187, 0]
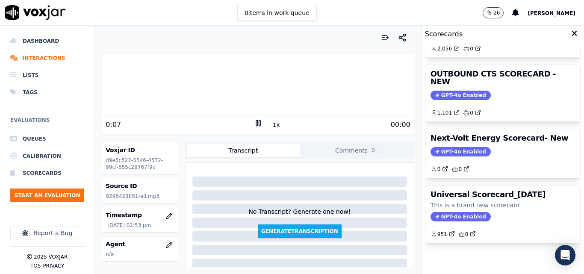
click at [266, 124] on div "00:00" at bounding box center [337, 125] width 148 height 10
click at [271, 124] on button "1x" at bounding box center [276, 125] width 11 height 12
click at [271, 124] on button "1.5x" at bounding box center [279, 125] width 17 height 12
click at [98, 88] on div "Your browser does not support the audio element. 0:00 2x 46:28 Voxjar ID d9e5c5…" at bounding box center [258, 150] width 326 height 248
click at [272, 123] on button "2x" at bounding box center [276, 125] width 11 height 12
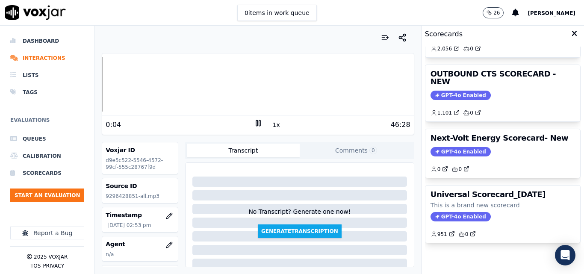
click at [272, 123] on button "1x" at bounding box center [276, 125] width 11 height 12
click at [94, 89] on div "Dashboard Interactions Lists Tags Evaluations Queues Calibration Scorecards Sta…" at bounding box center [292, 150] width 584 height 248
click at [295, 82] on div at bounding box center [257, 84] width 311 height 55
click at [291, 84] on div at bounding box center [257, 84] width 311 height 55
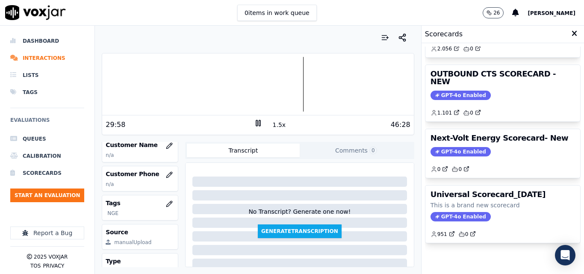
scroll to position [86, 0]
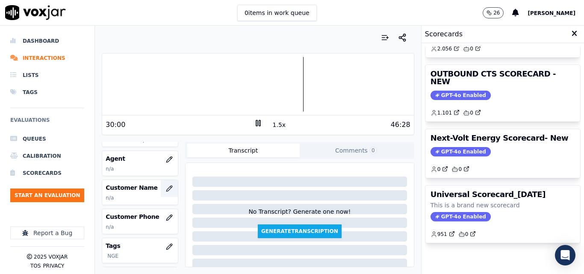
click at [166, 186] on icon "button" at bounding box center [169, 188] width 7 height 7
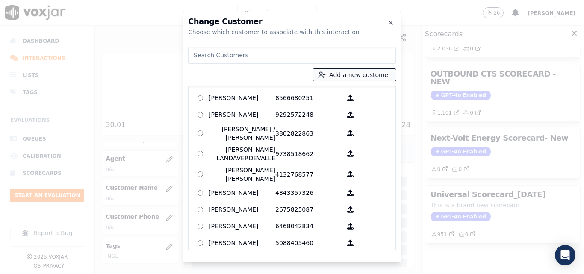
click at [333, 76] on button "Add a new customer" at bounding box center [354, 75] width 83 height 12
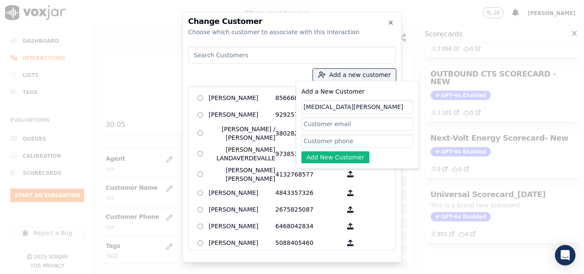
type input "YASMIN GONZALES"
click at [329, 141] on input "Add a New Customer" at bounding box center [358, 141] width 112 height 14
paste input "9296428851"
type input "9296428851"
click at [331, 155] on button "Add New Customer" at bounding box center [336, 157] width 68 height 12
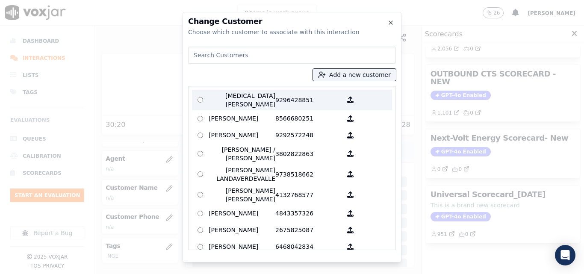
click at [293, 95] on p "9296428851" at bounding box center [308, 100] width 67 height 17
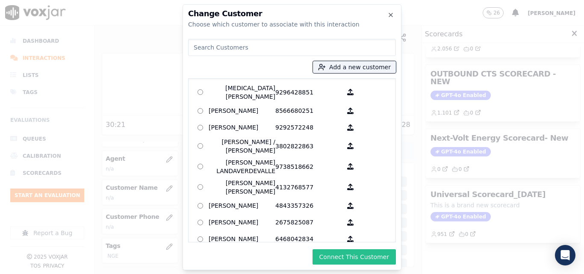
click at [370, 254] on button "Connect This Customer" at bounding box center [354, 256] width 83 height 15
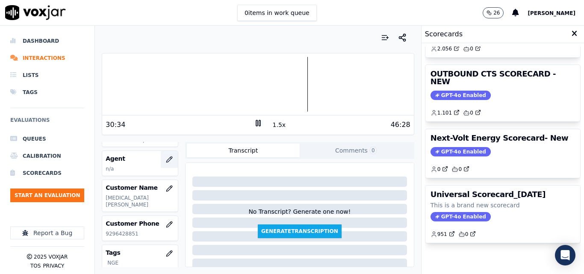
click at [166, 160] on icon "button" at bounding box center [169, 159] width 7 height 7
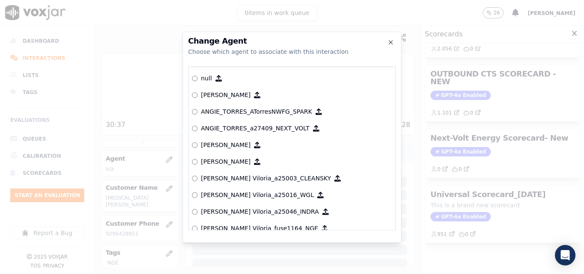
click at [390, 84] on div "null Yeraldin Dias_YDiasNWFG_SPARK ANGIE_TORRES_ATorresNWFG_SPARK ANGIE_TORRES_…" at bounding box center [292, 148] width 208 height 164
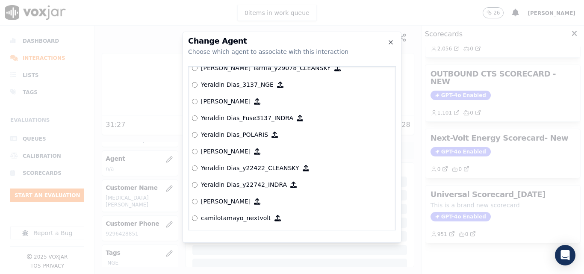
scroll to position [4754, 0]
drag, startPoint x: 399, startPoint y: 170, endPoint x: 401, endPoint y: 154, distance: 16.3
click at [400, 161] on div "Change Agent Choose which agent to associate with this interaction null Yeraldi…" at bounding box center [292, 137] width 219 height 211
click at [387, 183] on div "null Yeraldin Dias_YDiasNWFG_SPARK ANGIE_TORRES_ATorresNWFG_SPARK ANGIE_TORRES_…" at bounding box center [292, 148] width 208 height 164
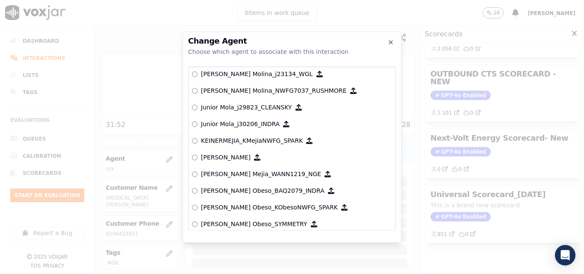
scroll to position [2949, 0]
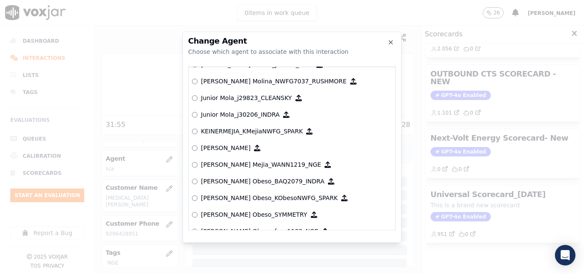
click at [220, 167] on p "Keiner Mejia_WANN1219_NGE" at bounding box center [261, 164] width 120 height 9
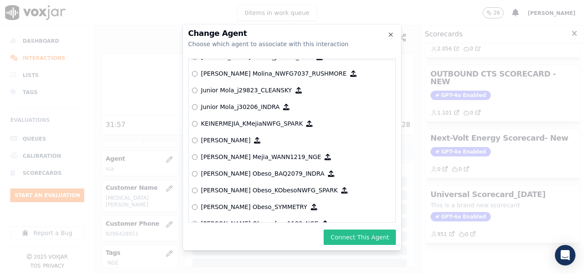
click at [359, 231] on button "Connect This Agent" at bounding box center [360, 237] width 72 height 15
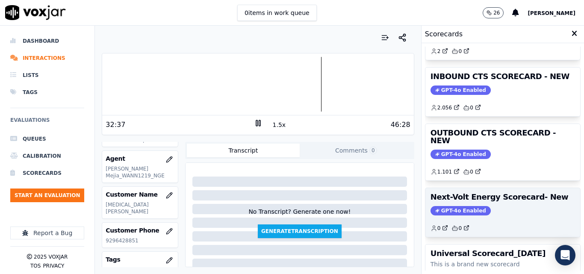
scroll to position [101, 0]
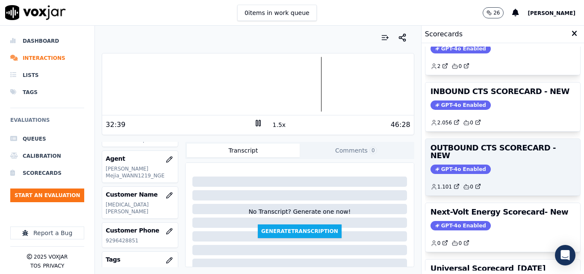
click at [463, 165] on span "GPT-4o Enabled" at bounding box center [461, 169] width 60 height 9
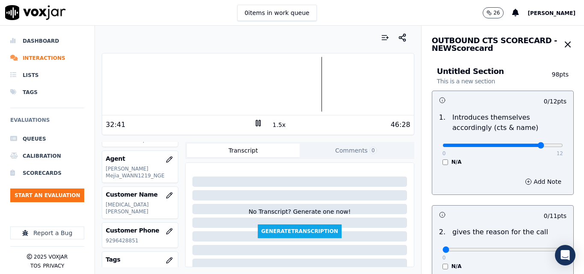
type input "10"
click at [524, 146] on input "range" at bounding box center [503, 145] width 121 height 3
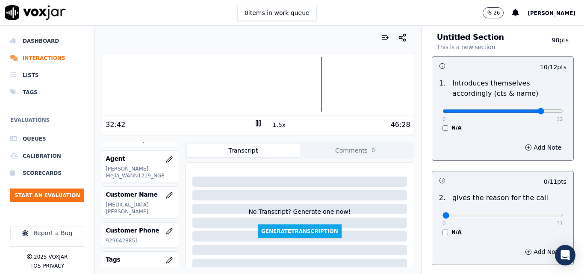
scroll to position [86, 0]
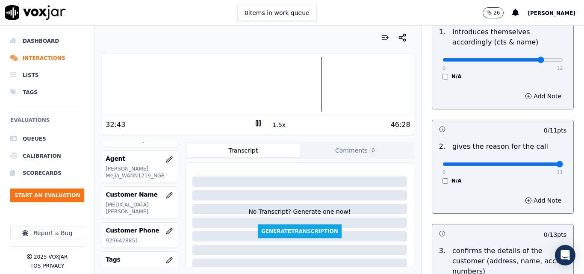
type input "11"
click at [542, 166] on input "range" at bounding box center [503, 164] width 121 height 3
click at [273, 128] on button "1.5x" at bounding box center [279, 125] width 17 height 12
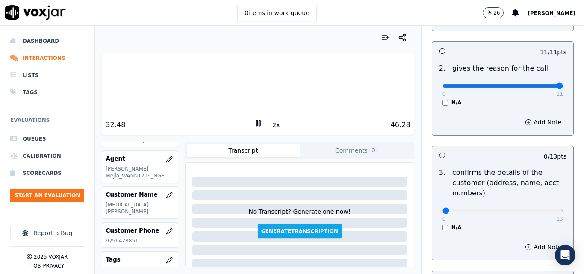
scroll to position [171, 0]
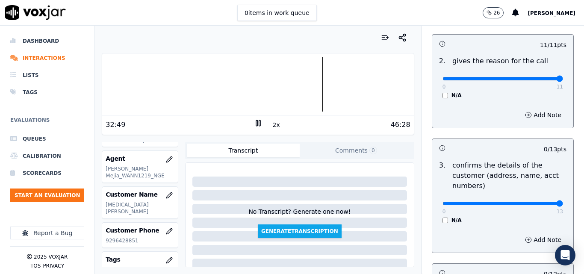
type input "13"
click at [542, 205] on input "range" at bounding box center [503, 203] width 121 height 3
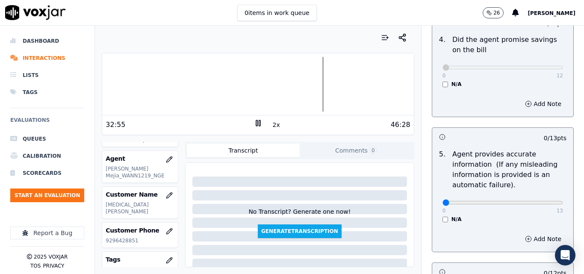
scroll to position [428, 0]
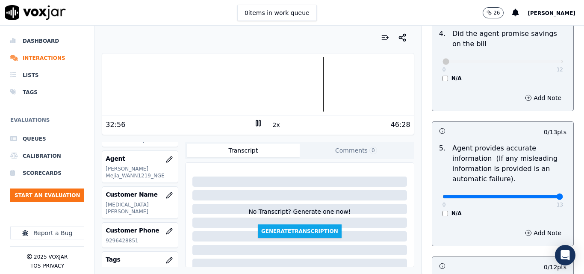
type input "13"
click at [539, 198] on input "range" at bounding box center [503, 196] width 121 height 3
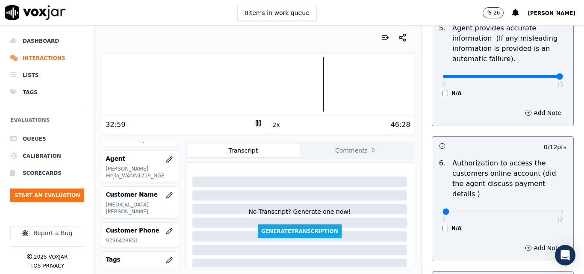
scroll to position [599, 0]
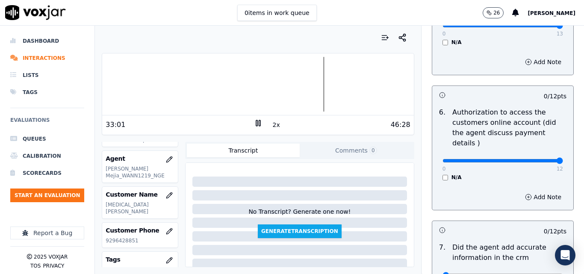
type input "12"
click at [536, 159] on input "range" at bounding box center [503, 160] width 121 height 3
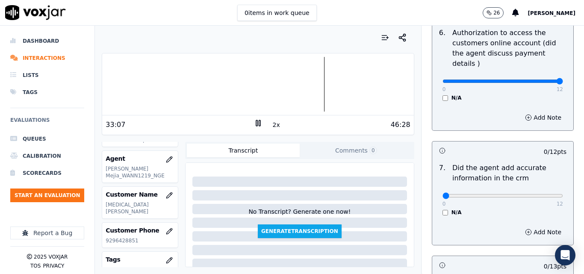
scroll to position [684, 0]
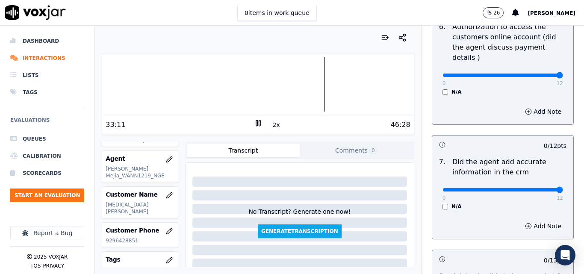
type input "12"
click at [544, 188] on input "range" at bounding box center [503, 189] width 121 height 3
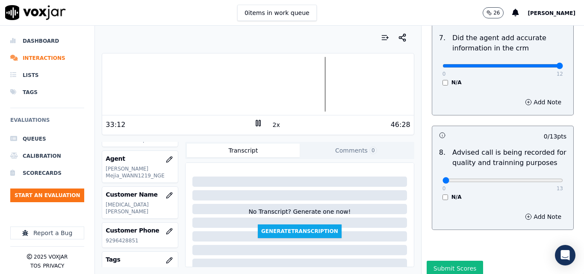
scroll to position [813, 0]
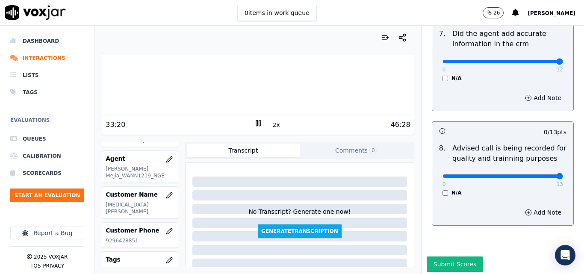
type input "13"
click at [539, 174] on input "range" at bounding box center [503, 175] width 121 height 3
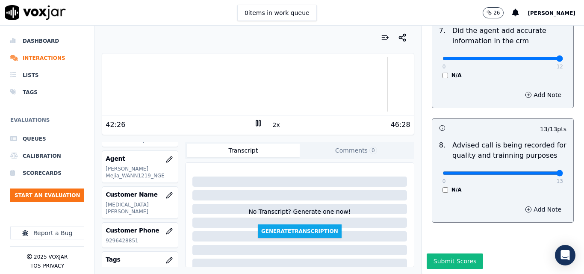
scroll to position [825, 0]
click at [463, 254] on button "Submit Scores" at bounding box center [455, 261] width 57 height 15
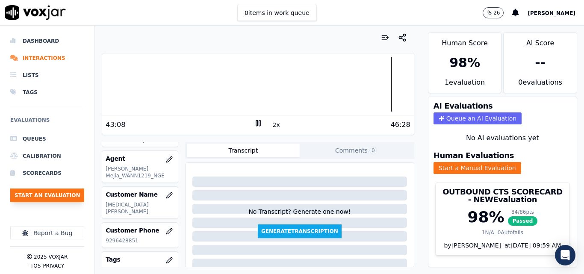
click at [32, 198] on button "Start an Evaluation" at bounding box center [47, 196] width 74 height 14
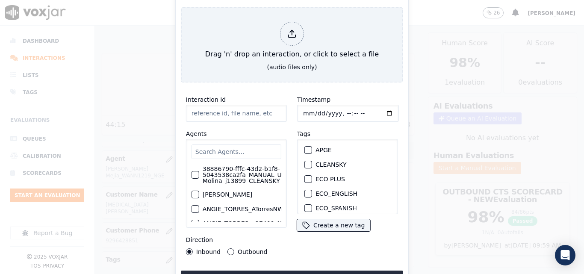
type input "20250916-111016_8573896124-all.mp3"
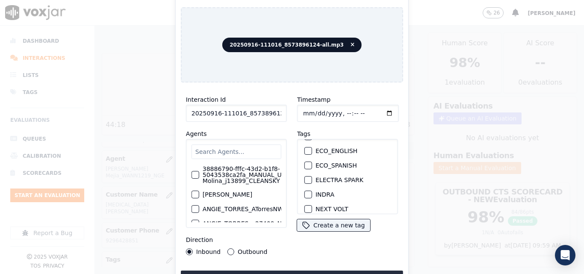
scroll to position [86, 0]
click at [305, 178] on div "button" at bounding box center [308, 181] width 6 height 6
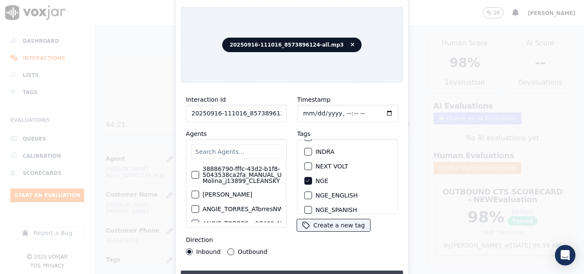
click at [313, 271] on button "Upload interaction to start evaluation" at bounding box center [292, 278] width 222 height 15
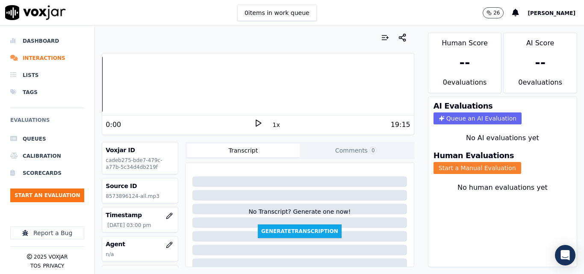
click at [439, 167] on button "Start a Manual Evaluation" at bounding box center [478, 168] width 88 height 12
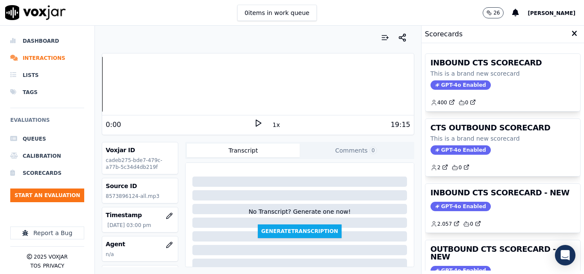
click at [255, 121] on icon at bounding box center [258, 123] width 9 height 9
click at [564, 128] on div "INBOUND CTS SCORECARD This is a brand new scorecard GPT-4o Enabled 400 0 CTS OU…" at bounding box center [503, 158] width 163 height 231
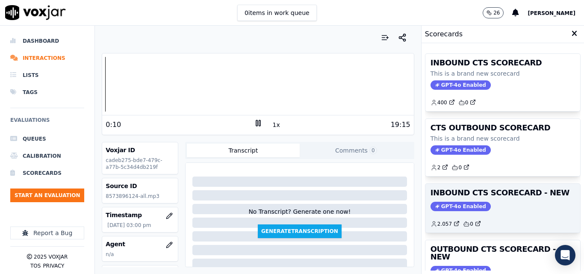
scroll to position [187, 0]
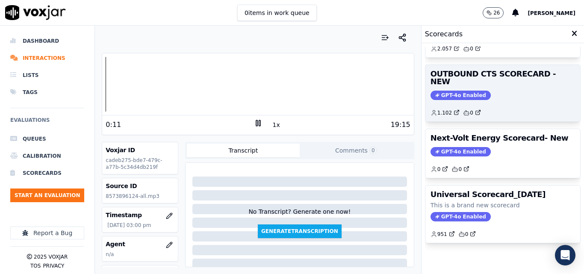
click at [444, 91] on span "GPT-4o Enabled" at bounding box center [461, 95] width 60 height 9
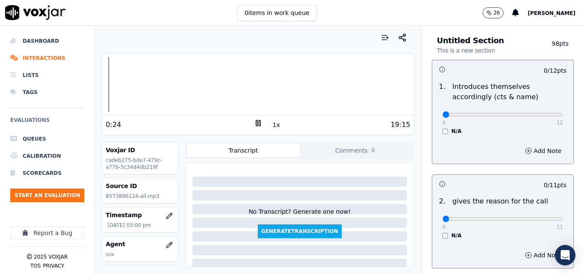
scroll to position [43, 0]
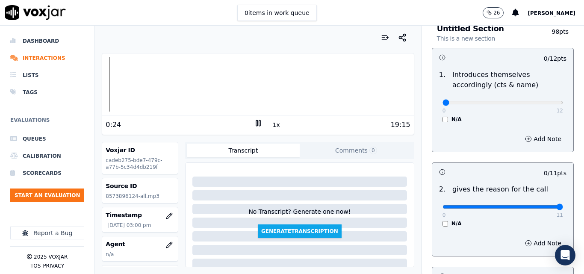
type input "11"
click at [541, 206] on input "range" at bounding box center [503, 206] width 121 height 3
type input "9"
click at [513, 102] on input "range" at bounding box center [503, 102] width 121 height 3
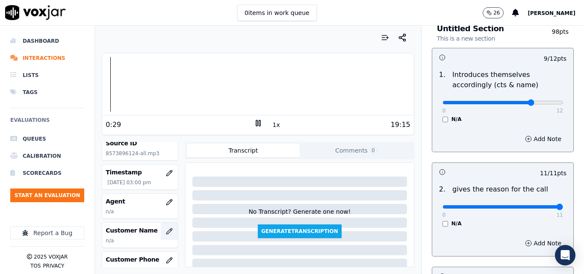
click at [170, 230] on icon "button" at bounding box center [170, 229] width 1 height 1
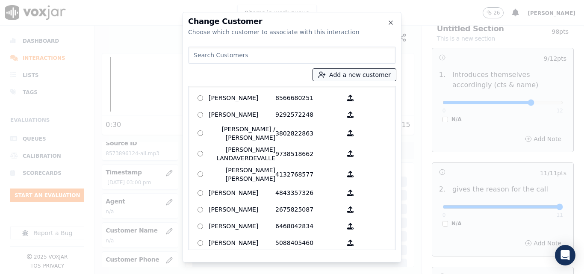
click at [343, 72] on button "Add a new customer" at bounding box center [354, 75] width 83 height 12
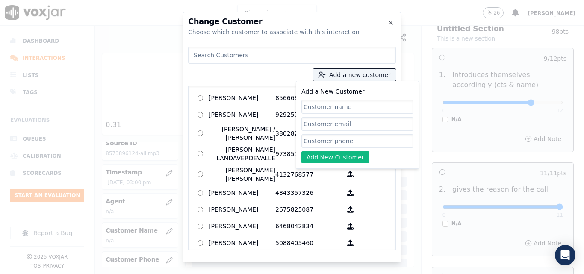
paste input "JUAN GRISALES"
type input "JUAN GRISALES"
paste input "8573896124"
type input "8573896124"
click at [344, 160] on button "Add New Customer" at bounding box center [336, 157] width 68 height 12
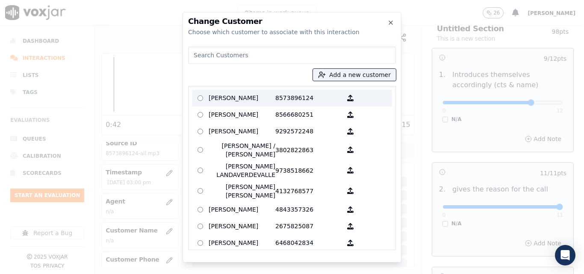
click at [300, 96] on p "8573896124" at bounding box center [308, 98] width 67 height 13
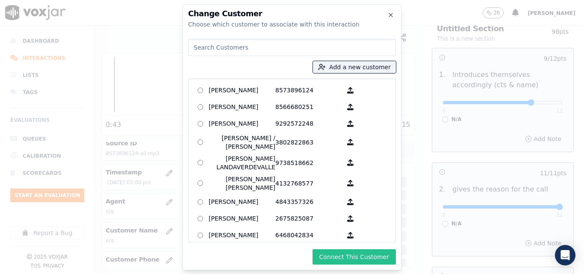
click at [365, 254] on button "Connect This Customer" at bounding box center [354, 256] width 83 height 15
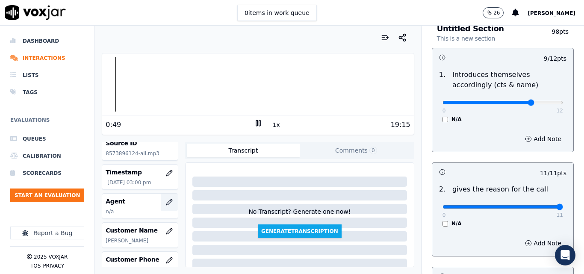
click at [166, 200] on icon "button" at bounding box center [169, 202] width 7 height 7
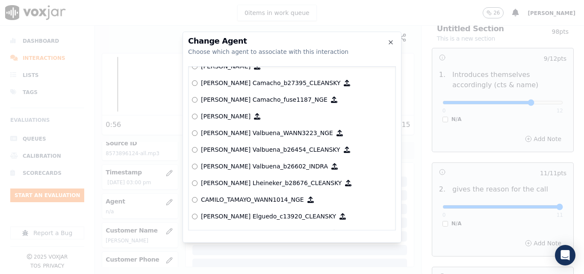
scroll to position [606, 0]
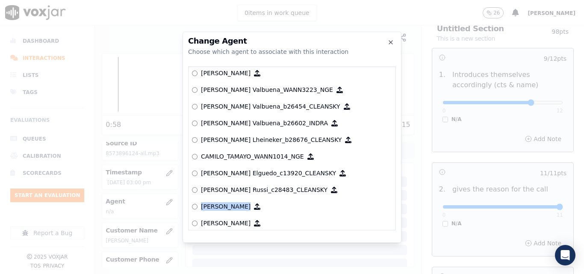
drag, startPoint x: 396, startPoint y: 185, endPoint x: 393, endPoint y: 203, distance: 18.3
click at [397, 200] on div "Change Agent Choose which agent to associate with this interaction null Yeraldi…" at bounding box center [292, 137] width 219 height 211
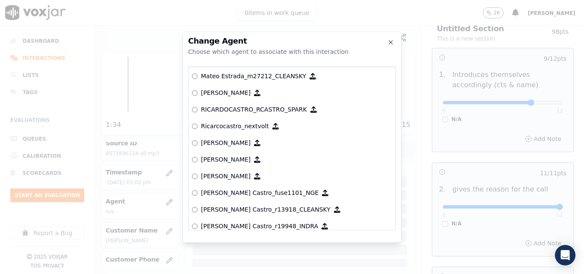
scroll to position [3731, 0]
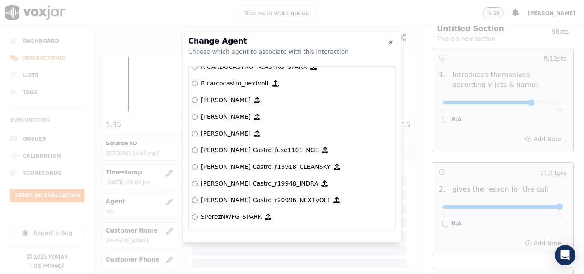
click at [262, 151] on p "Ricardo Castro_fuse1101_NGE" at bounding box center [260, 150] width 118 height 9
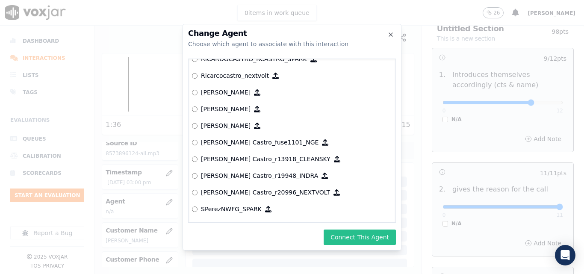
click at [351, 237] on button "Connect This Agent" at bounding box center [360, 237] width 72 height 15
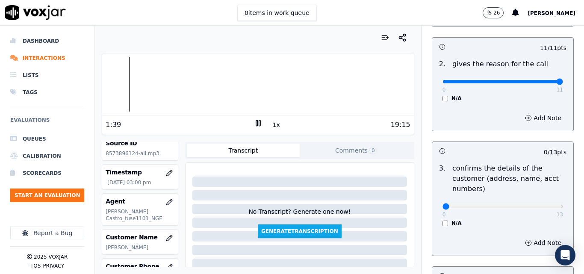
scroll to position [171, 0]
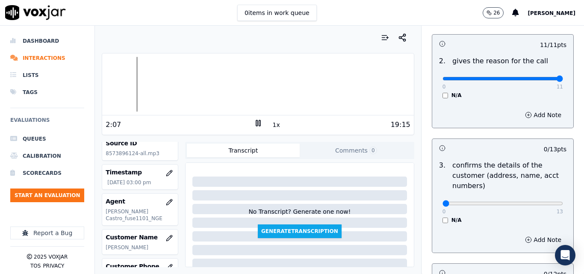
click at [274, 125] on button "1x" at bounding box center [276, 125] width 11 height 12
click at [275, 125] on button "1.5x" at bounding box center [279, 125] width 17 height 12
click at [149, 87] on div at bounding box center [257, 84] width 311 height 55
click at [153, 86] on div at bounding box center [257, 84] width 311 height 55
click at [160, 79] on div at bounding box center [257, 84] width 311 height 55
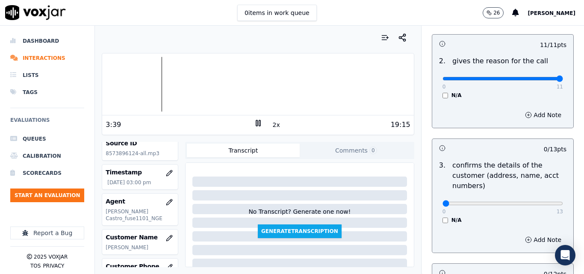
click at [155, 81] on div at bounding box center [257, 84] width 311 height 55
click at [379, 86] on div at bounding box center [257, 84] width 311 height 55
click at [381, 86] on div at bounding box center [257, 84] width 311 height 55
click at [274, 128] on button "2x" at bounding box center [276, 125] width 11 height 12
click at [274, 127] on button "1x" at bounding box center [276, 125] width 11 height 12
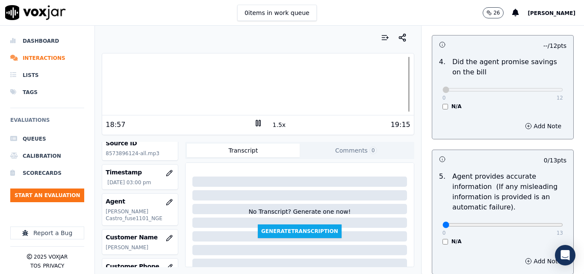
scroll to position [443, 0]
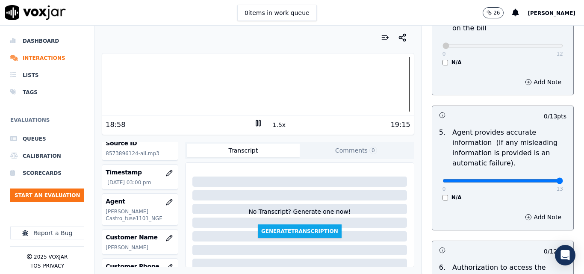
type input "13"
click at [539, 180] on input "range" at bounding box center [503, 180] width 121 height 3
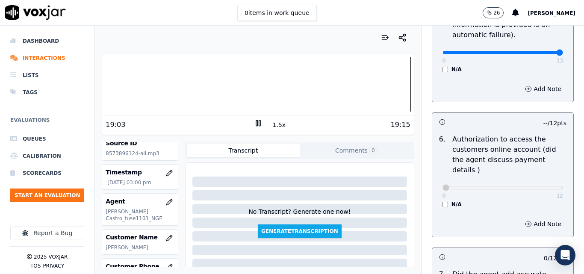
scroll to position [657, 0]
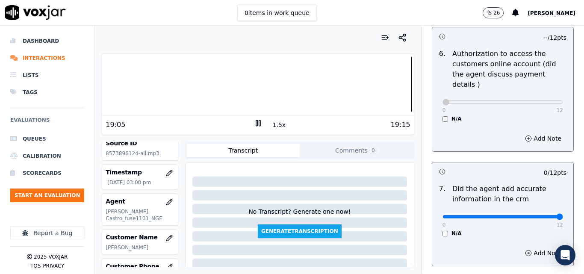
type input "12"
click at [543, 215] on input "range" at bounding box center [503, 216] width 121 height 3
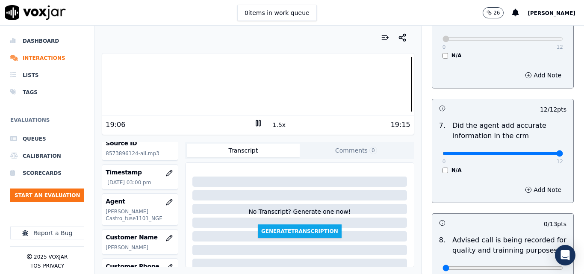
scroll to position [825, 0]
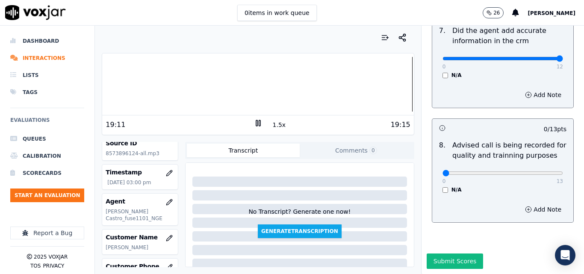
click at [239, 84] on div at bounding box center [257, 84] width 311 height 55
click at [234, 83] on div at bounding box center [257, 84] width 311 height 55
click at [200, 82] on div at bounding box center [257, 84] width 311 height 55
click at [180, 83] on div at bounding box center [257, 84] width 311 height 55
click at [157, 89] on div at bounding box center [257, 84] width 311 height 55
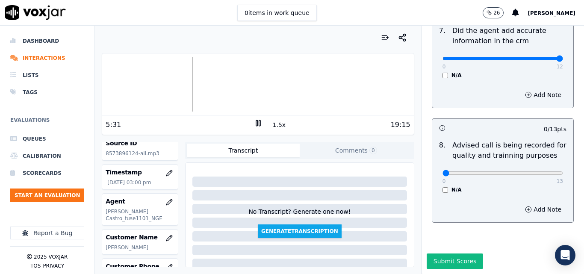
click at [165, 87] on div at bounding box center [257, 84] width 311 height 55
click at [278, 83] on div at bounding box center [257, 84] width 311 height 55
click at [276, 83] on div at bounding box center [257, 84] width 311 height 55
click at [275, 122] on button "1.5x" at bounding box center [279, 125] width 17 height 12
click at [275, 122] on button "2x" at bounding box center [276, 125] width 11 height 12
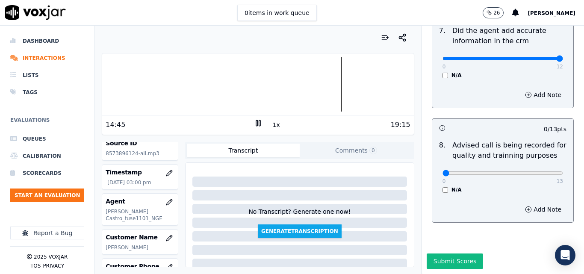
click at [183, 89] on div at bounding box center [257, 84] width 311 height 55
click at [271, 122] on button "1x" at bounding box center [276, 125] width 11 height 12
click at [271, 122] on button "1.5x" at bounding box center [279, 125] width 17 height 12
click at [352, 86] on div at bounding box center [257, 84] width 311 height 55
click at [342, 88] on div at bounding box center [257, 84] width 311 height 55
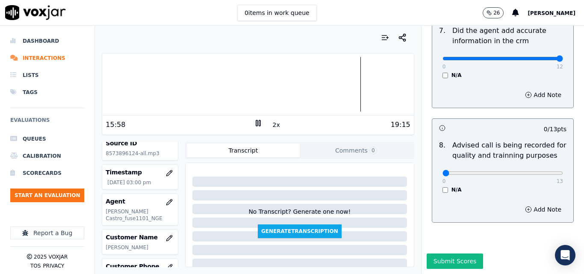
click at [256, 123] on icon at bounding box center [258, 123] width 9 height 9
click at [350, 86] on div at bounding box center [257, 84] width 311 height 55
click at [254, 120] on icon at bounding box center [258, 123] width 9 height 9
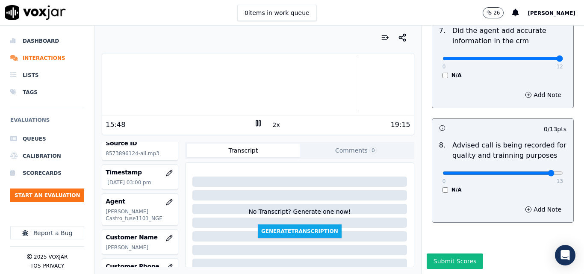
click at [535, 171] on input "range" at bounding box center [503, 172] width 121 height 3
drag, startPoint x: 535, startPoint y: 152, endPoint x: 543, endPoint y: 154, distance: 8.2
type input "13"
click at [543, 171] on input "range" at bounding box center [503, 172] width 121 height 3
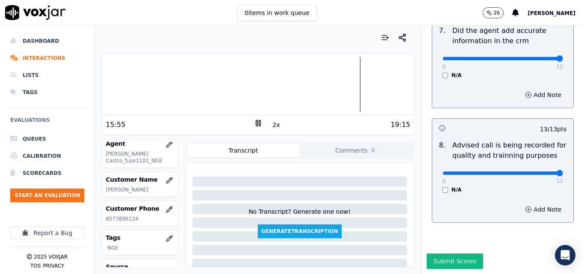
scroll to position [86, 0]
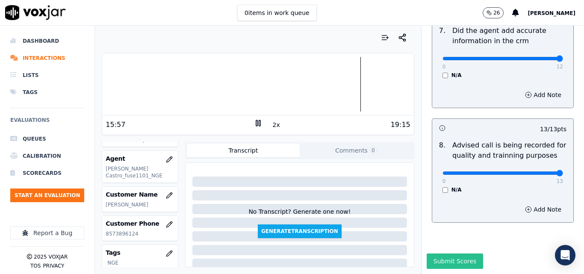
click at [439, 254] on button "Submit Scores" at bounding box center [455, 261] width 57 height 15
click at [254, 120] on icon at bounding box center [258, 123] width 9 height 9
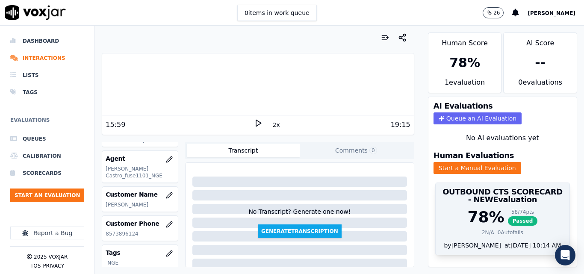
click at [508, 216] on div "58 / 74 pts Passed" at bounding box center [523, 217] width 30 height 17
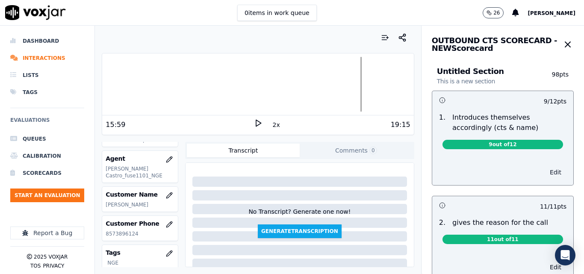
click at [545, 169] on button "Edit" at bounding box center [556, 172] width 22 height 12
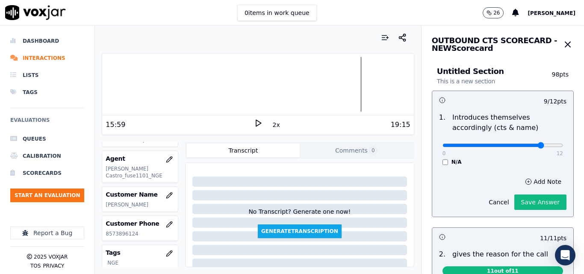
click at [525, 147] on input "range" at bounding box center [503, 145] width 121 height 3
click at [528, 144] on input "range" at bounding box center [503, 145] width 121 height 3
type input "10"
click at [526, 144] on input "range" at bounding box center [503, 145] width 121 height 3
click at [528, 201] on button "Save Answer" at bounding box center [540, 202] width 52 height 15
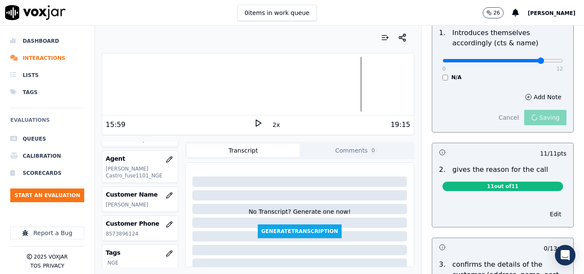
scroll to position [105, 0]
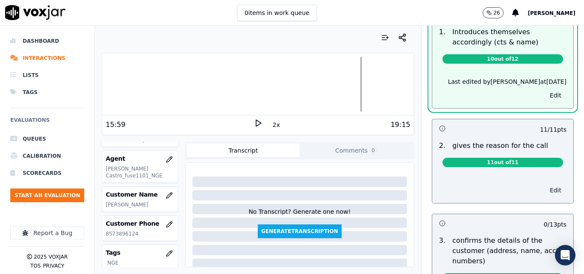
click at [545, 189] on button "Edit" at bounding box center [556, 190] width 22 height 12
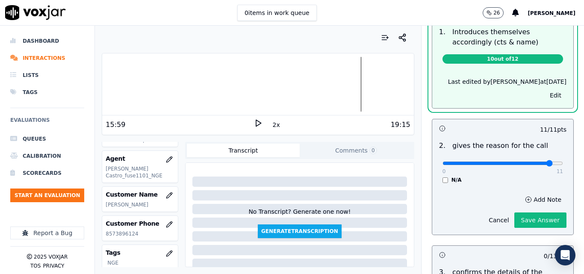
click at [536, 162] on input "range" at bounding box center [503, 163] width 121 height 3
drag, startPoint x: 539, startPoint y: 163, endPoint x: 550, endPoint y: 164, distance: 10.3
type input "11"
click at [550, 164] on input "range" at bounding box center [503, 163] width 121 height 3
click at [535, 215] on button "Save Answer" at bounding box center [540, 220] width 52 height 15
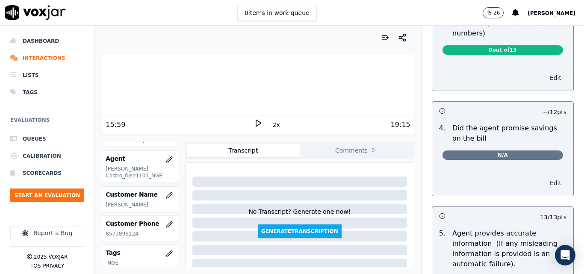
scroll to position [342, 0]
click at [545, 186] on button "Edit" at bounding box center [556, 183] width 22 height 12
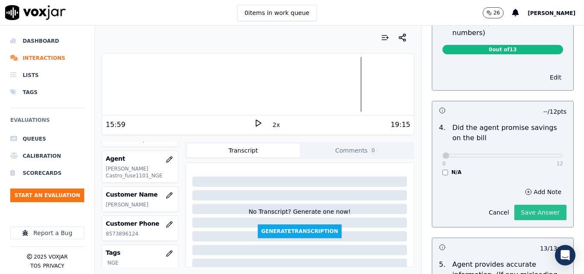
click at [527, 207] on button "Save Answer" at bounding box center [540, 212] width 52 height 15
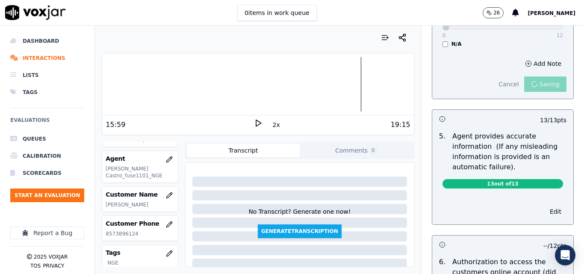
click at [538, 205] on div "10 / 12 pts 1 . Introduces themselves accordingly (cts & name) 10 out of 12 Las…" at bounding box center [503, 90] width 142 height 941
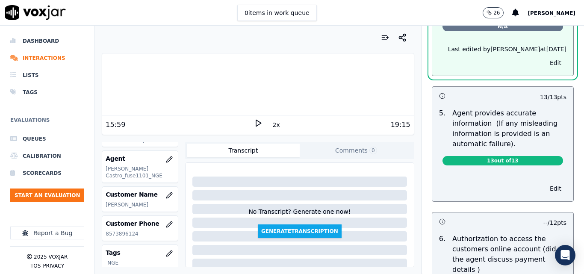
click at [538, 210] on div "10 / 12 pts 1 . Introduces themselves accordingly (cts & name) 10 out of 12 Las…" at bounding box center [503, 69] width 142 height 937
click at [545, 191] on button "Edit" at bounding box center [556, 189] width 22 height 12
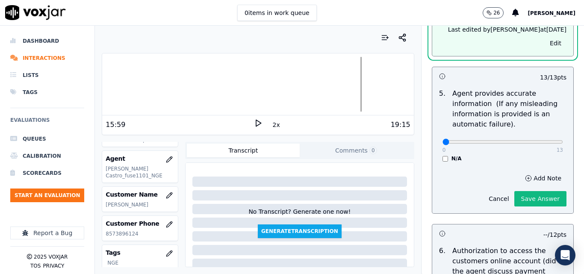
scroll to position [470, 0]
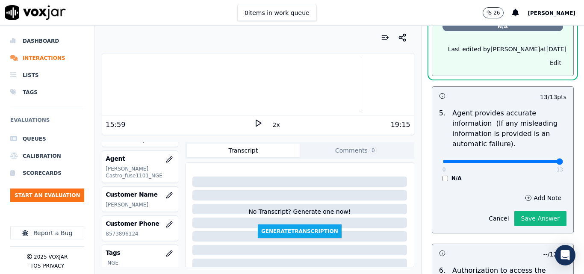
type input "13"
click at [538, 163] on input "range" at bounding box center [503, 161] width 121 height 3
click at [523, 224] on button "Save Answer" at bounding box center [540, 218] width 52 height 15
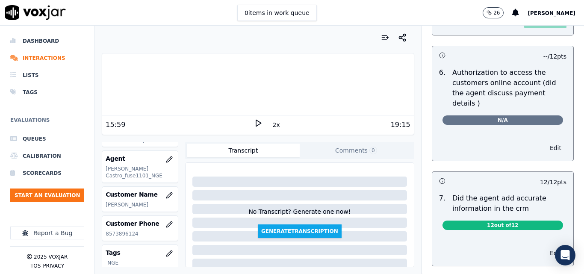
scroll to position [681, 0]
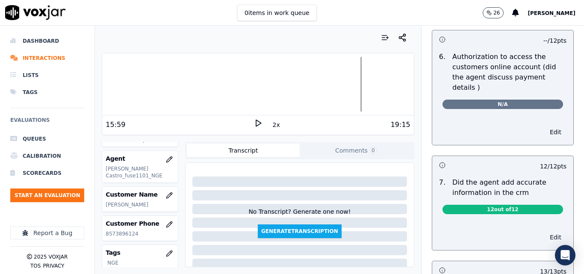
click at [545, 231] on button "Edit" at bounding box center [556, 237] width 22 height 12
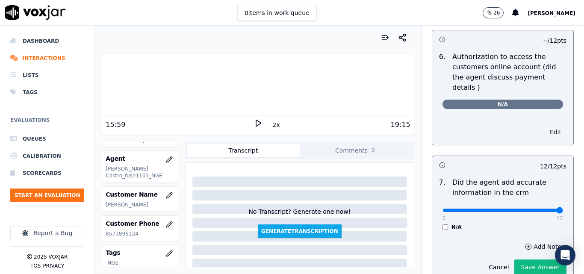
type input "12"
click at [537, 209] on input "range" at bounding box center [503, 210] width 121 height 3
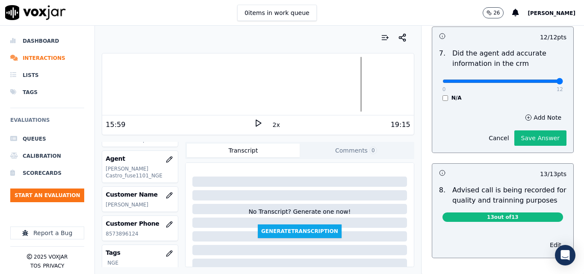
scroll to position [772, 0]
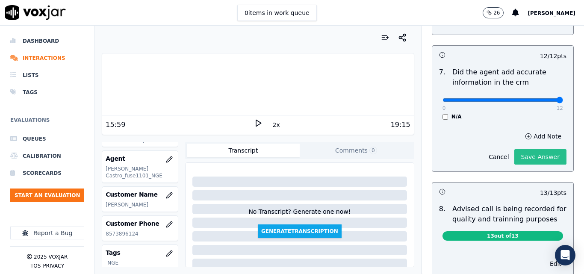
click at [519, 149] on button "Save Answer" at bounding box center [540, 156] width 52 height 15
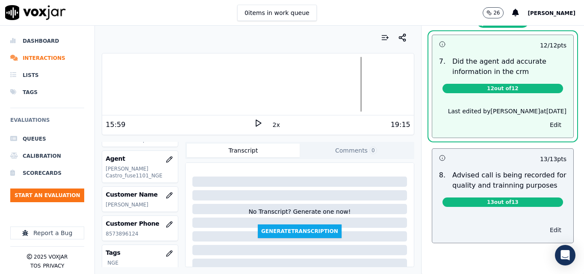
click at [545, 224] on button "Edit" at bounding box center [556, 230] width 22 height 12
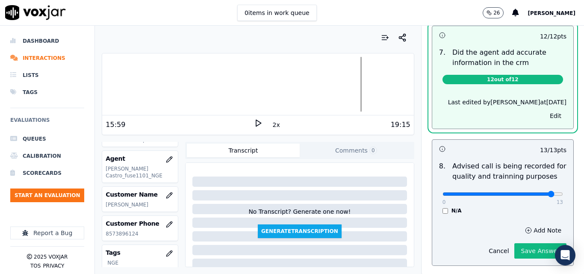
type input "12"
click at [535, 192] on input "range" at bounding box center [503, 193] width 121 height 3
click at [525, 246] on button "Save Answer" at bounding box center [540, 250] width 52 height 15
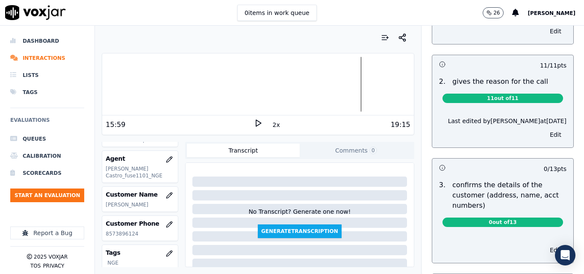
scroll to position [0, 0]
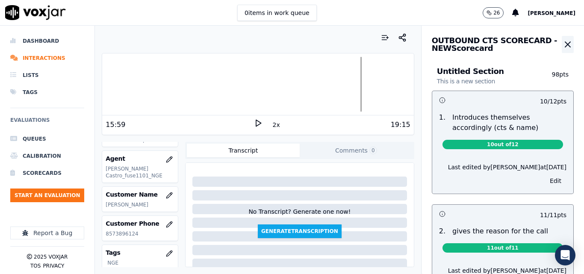
click at [563, 41] on icon "button" at bounding box center [568, 44] width 10 height 10
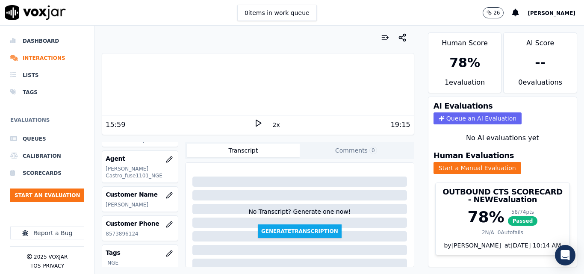
scroll to position [18, 0]
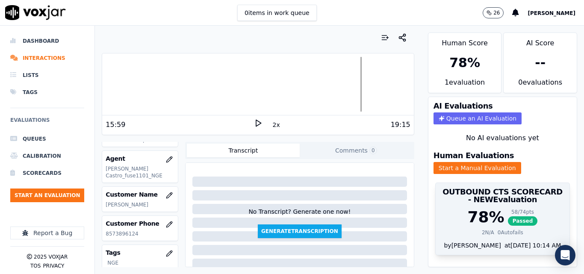
click at [508, 216] on span "Passed" at bounding box center [523, 220] width 30 height 9
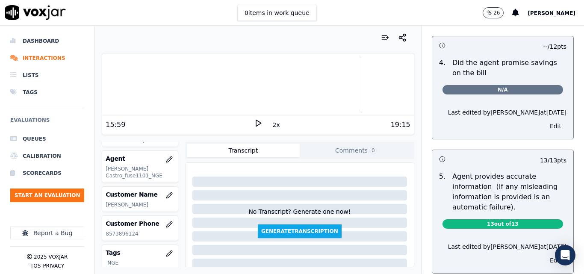
scroll to position [428, 0]
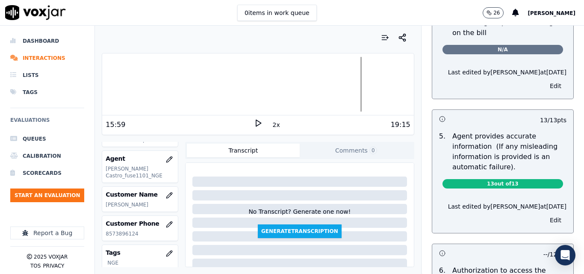
click at [254, 124] on icon at bounding box center [258, 123] width 9 height 9
click at [545, 222] on button "Edit" at bounding box center [556, 220] width 22 height 12
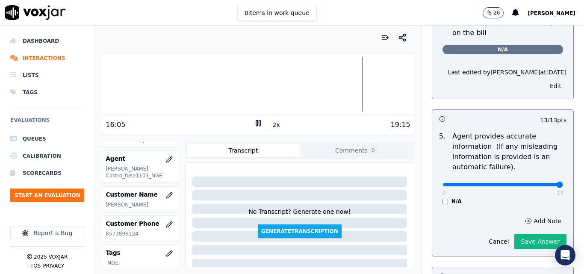
type input "13"
click at [538, 186] on input "range" at bounding box center [503, 184] width 121 height 3
click at [532, 240] on button "Save Answer" at bounding box center [540, 241] width 52 height 15
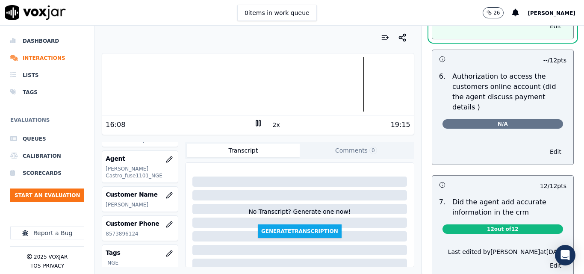
scroll to position [648, 0]
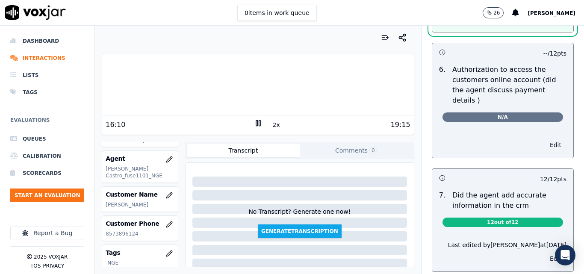
click at [545, 253] on button "Edit" at bounding box center [556, 259] width 22 height 12
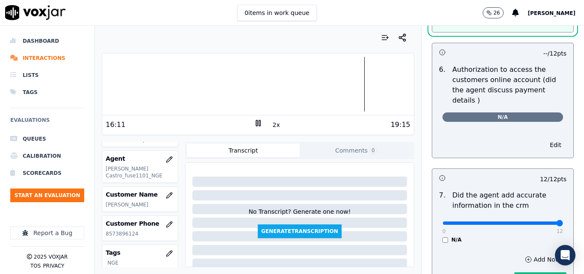
type input "12"
click at [541, 222] on input "range" at bounding box center [503, 223] width 121 height 3
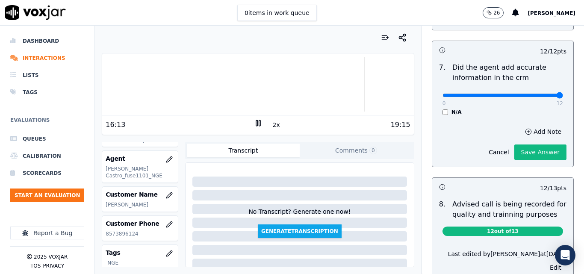
scroll to position [777, 0]
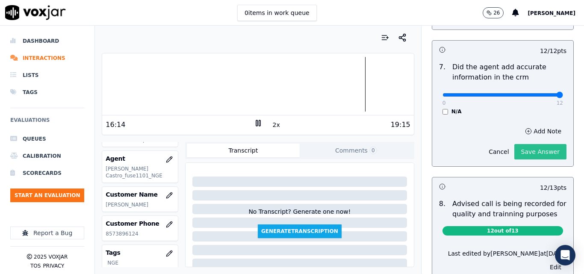
click at [532, 144] on button "Save Answer" at bounding box center [540, 151] width 52 height 15
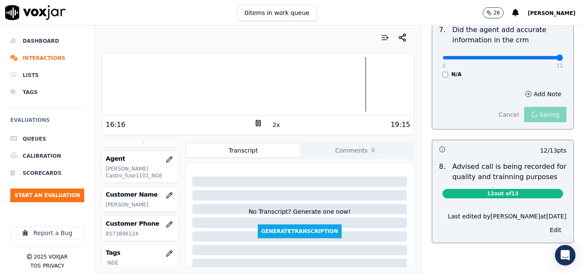
scroll to position [819, 0]
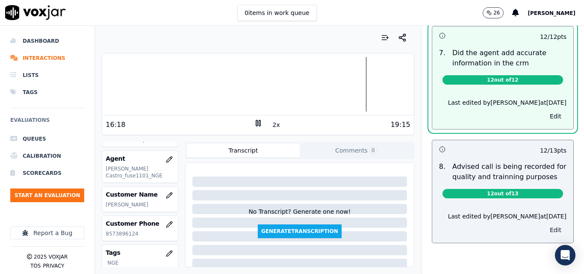
click at [545, 224] on button "Edit" at bounding box center [556, 230] width 22 height 12
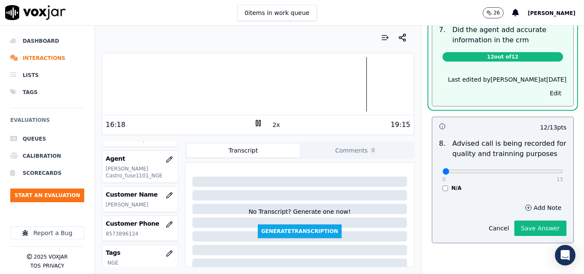
scroll to position [800, 0]
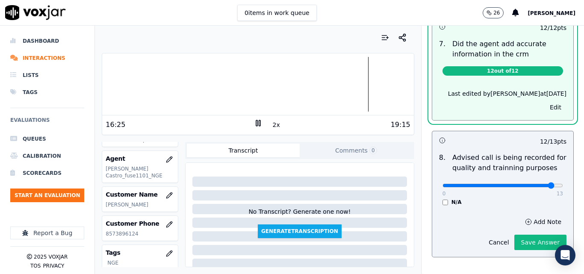
type input "12"
click at [530, 184] on input "range" at bounding box center [503, 185] width 121 height 3
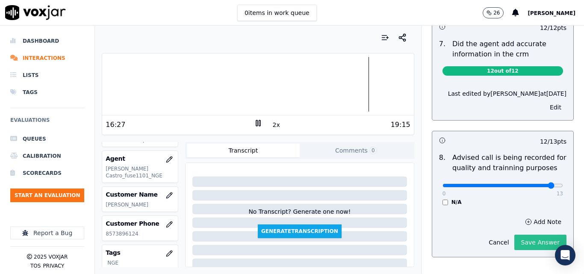
click at [531, 228] on div "Cancel Save Answer" at bounding box center [525, 239] width 83 height 22
click at [531, 235] on button "Save Answer" at bounding box center [540, 242] width 52 height 15
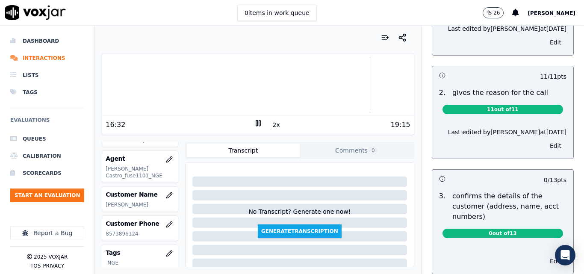
scroll to position [0, 0]
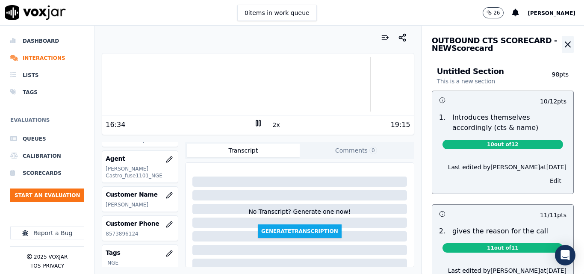
click at [563, 45] on icon "button" at bounding box center [568, 44] width 10 height 10
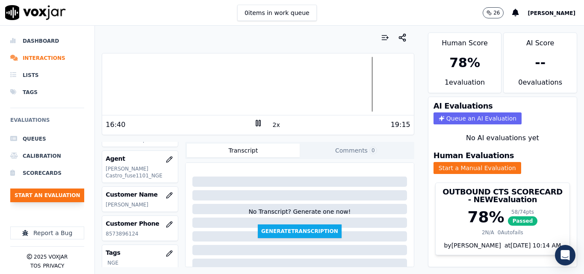
click at [41, 195] on button "Start an Evaluation" at bounding box center [47, 196] width 74 height 14
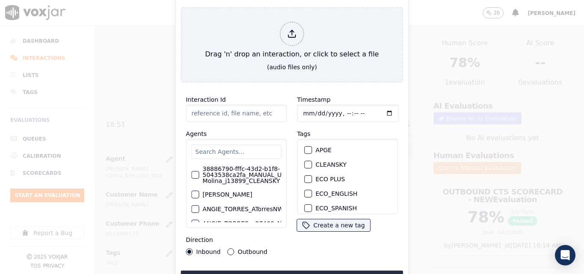
type input "20250916-095628_6149669511-all.mp3"
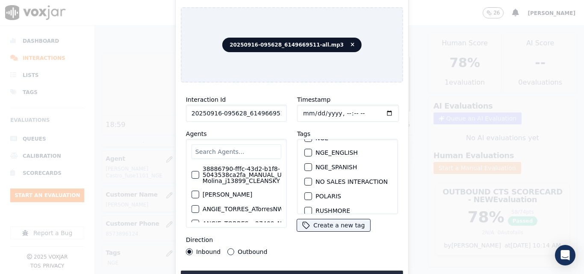
scroll to position [86, 0]
click at [306, 179] on div "button" at bounding box center [308, 181] width 6 height 6
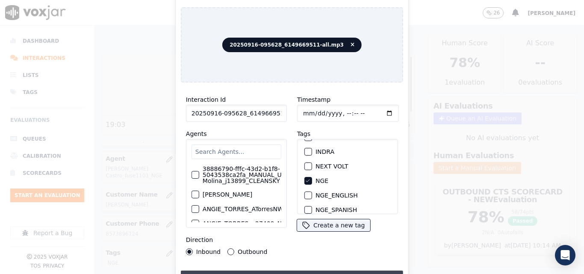
click at [303, 271] on button "Upload interaction to start evaluation" at bounding box center [292, 278] width 222 height 15
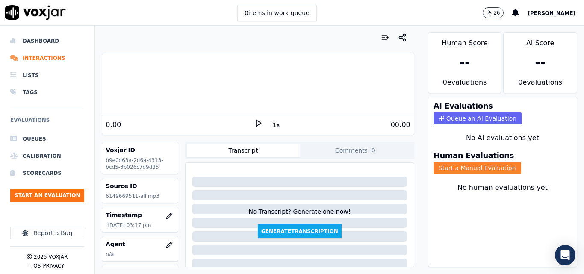
click at [446, 169] on button "Start a Manual Evaluation" at bounding box center [478, 168] width 88 height 12
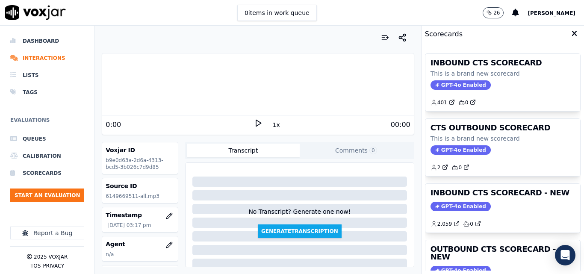
click at [254, 122] on icon at bounding box center [258, 123] width 9 height 9
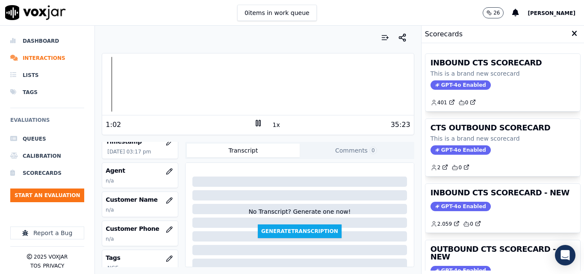
scroll to position [86, 0]
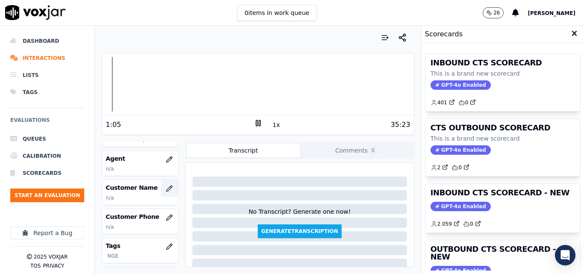
click at [166, 189] on icon "button" at bounding box center [169, 188] width 7 height 7
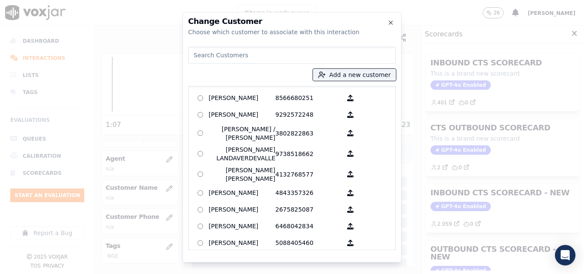
click at [335, 68] on div "Add a new customer AGUEDA SANTANA 8566680251 ALEXIS SUNQUI 9292572248 ALICIA ME…" at bounding box center [292, 146] width 208 height 207
click at [337, 76] on button "Add a new customer" at bounding box center [354, 75] width 83 height 12
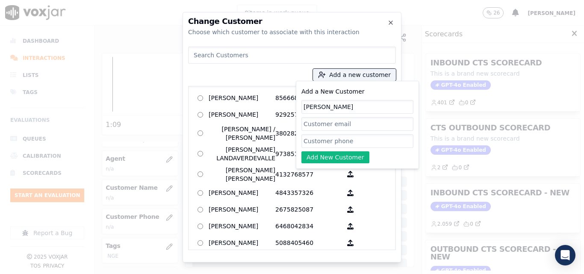
type input "CARLOS ESCAMILLA"
paste input "6148061290"
type input "6148061290"
click at [334, 160] on button "Add New Customer" at bounding box center [336, 157] width 68 height 12
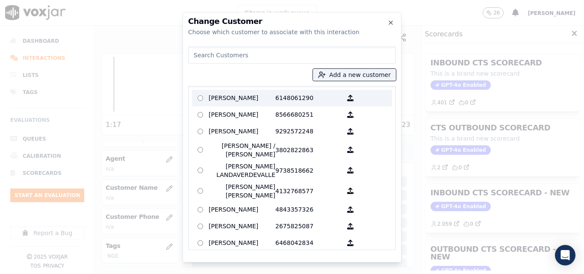
click at [230, 100] on p "CARLOS ESCAMILLA" at bounding box center [242, 98] width 67 height 13
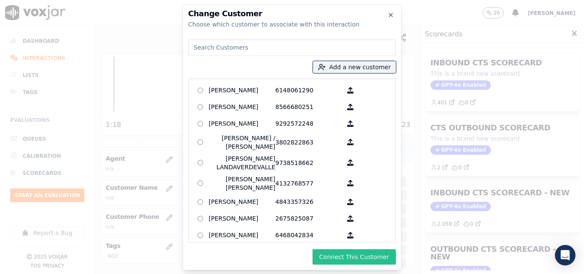
click at [345, 256] on button "Connect This Customer" at bounding box center [354, 256] width 83 height 15
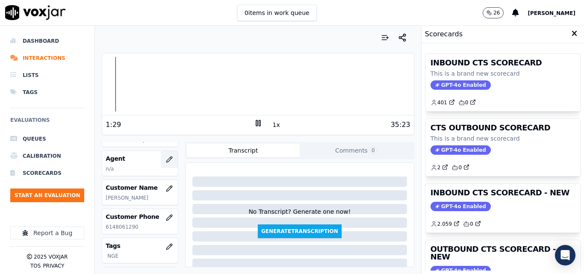
click at [161, 155] on button "button" at bounding box center [169, 159] width 17 height 17
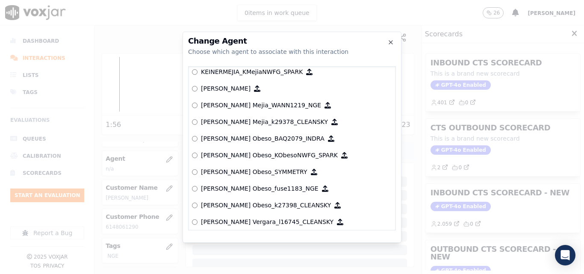
scroll to position [2994, 0]
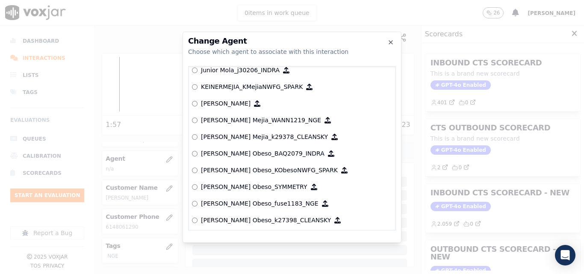
click at [231, 121] on p "Keiner Mejia_WANN1219_NGE" at bounding box center [261, 120] width 120 height 9
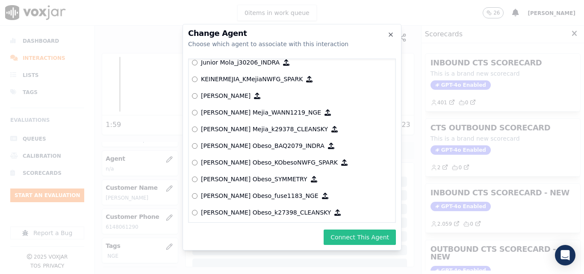
click at [359, 234] on button "Connect This Agent" at bounding box center [360, 237] width 72 height 15
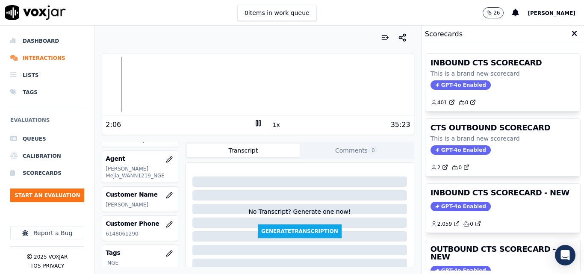
click at [92, 98] on div "Dashboard Interactions Lists Tags Evaluations Queues Calibration Scorecards Sta…" at bounding box center [292, 150] width 584 height 248
click at [271, 126] on button "1x" at bounding box center [276, 125] width 11 height 12
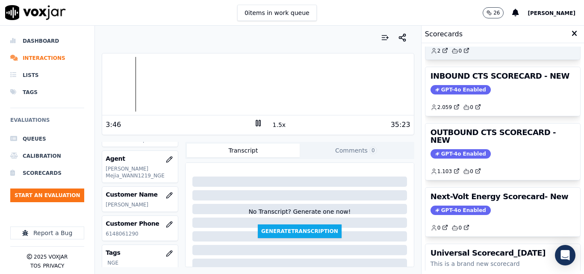
scroll to position [101, 0]
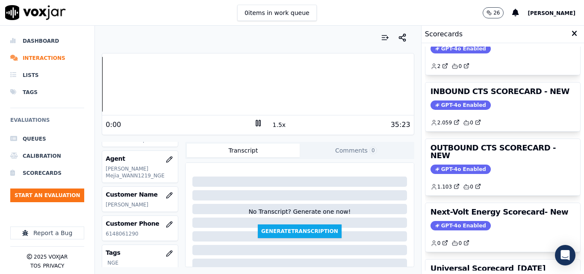
click at [96, 83] on div "Your browser does not support the audio element. 0:00 1.5x 35:23 Voxjar ID b9e0…" at bounding box center [258, 150] width 326 height 248
click at [273, 124] on button "1.5x" at bounding box center [279, 125] width 17 height 12
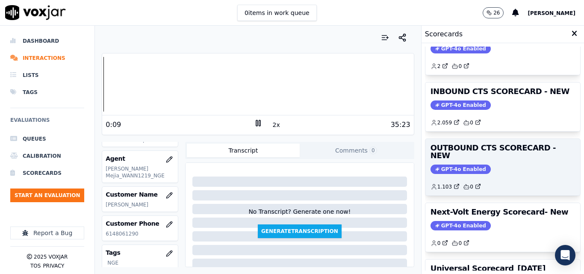
click at [449, 165] on span "GPT-4o Enabled" at bounding box center [461, 169] width 60 height 9
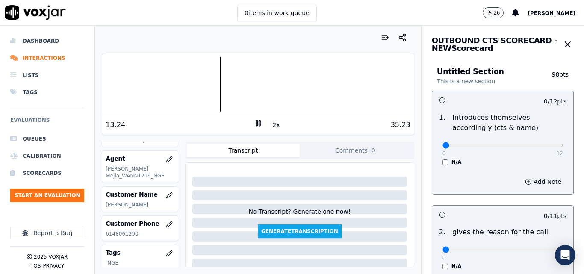
click at [181, 77] on div at bounding box center [257, 84] width 311 height 55
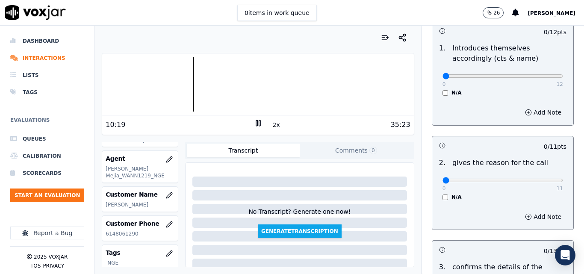
scroll to position [0, 0]
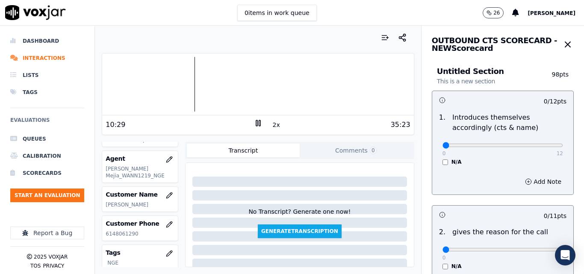
click at [108, 90] on div at bounding box center [257, 84] width 311 height 55
click at [272, 125] on button "2x" at bounding box center [276, 125] width 11 height 12
click at [272, 123] on button "1x" at bounding box center [276, 125] width 11 height 12
click at [96, 89] on div "Your browser does not support the audio element. 0:00 1.5x 35:23 Voxjar ID b9e0…" at bounding box center [258, 150] width 326 height 248
click at [271, 124] on button "1.5x" at bounding box center [279, 125] width 17 height 12
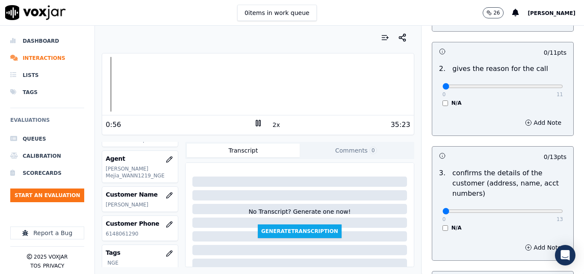
scroll to position [171, 0]
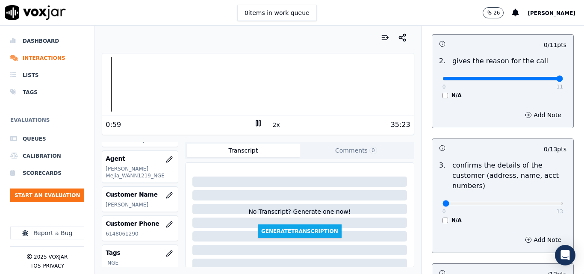
type input "11"
click at [540, 80] on input "range" at bounding box center [503, 78] width 121 height 3
type input "13"
click at [537, 204] on input "range" at bounding box center [503, 203] width 121 height 3
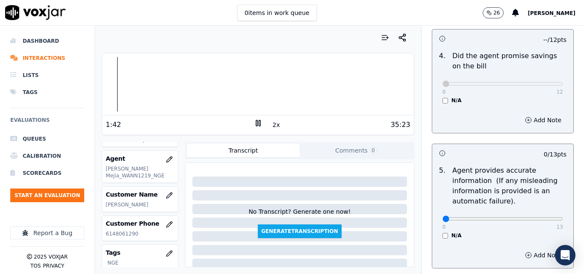
scroll to position [428, 0]
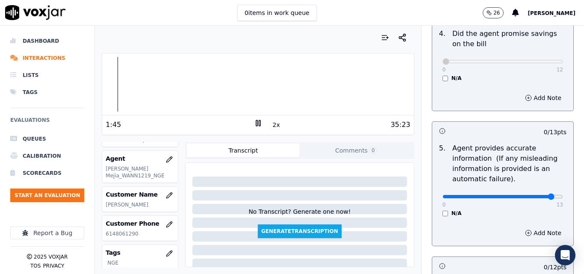
click at [536, 198] on input "range" at bounding box center [503, 196] width 121 height 3
drag, startPoint x: 538, startPoint y: 197, endPoint x: 544, endPoint y: 197, distance: 6.0
type input "13"
click at [544, 197] on input "range" at bounding box center [503, 196] width 121 height 3
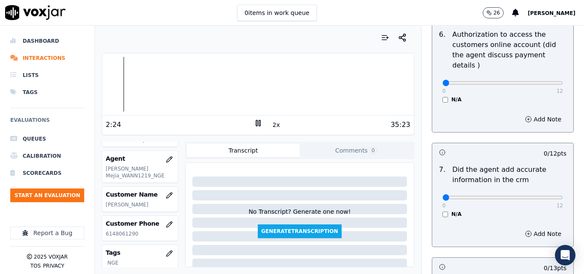
scroll to position [684, 0]
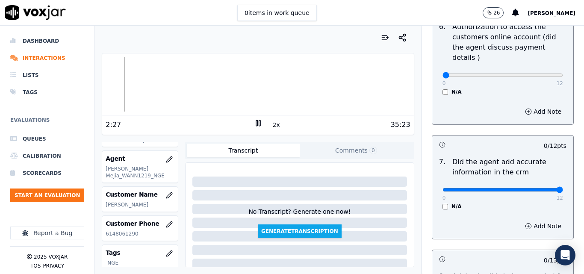
type input "12"
click at [543, 188] on input "range" at bounding box center [503, 189] width 121 height 3
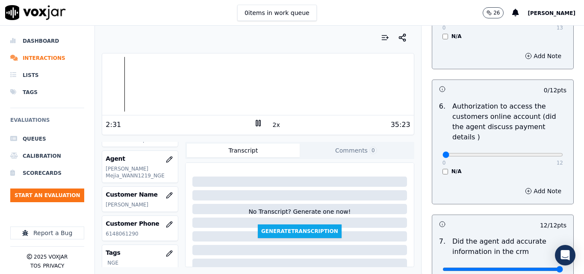
scroll to position [599, 0]
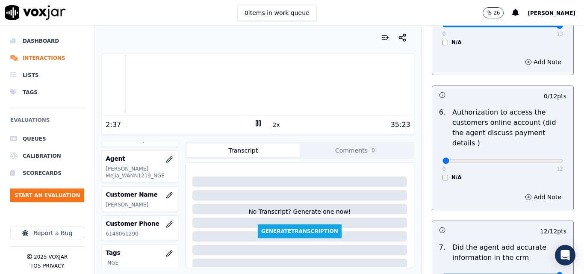
click at [443, 174] on div "N/A" at bounding box center [503, 177] width 121 height 7
click at [101, 82] on div "Your browser does not support the audio element. 0:00 2x 35:23 Voxjar ID b9e0d6…" at bounding box center [258, 150] width 326 height 248
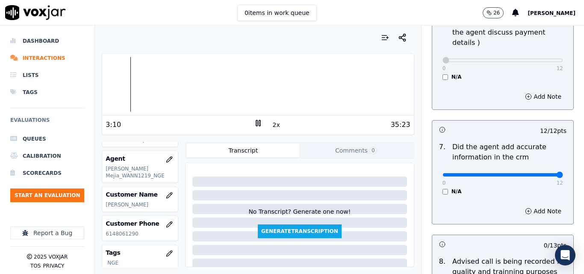
scroll to position [825, 0]
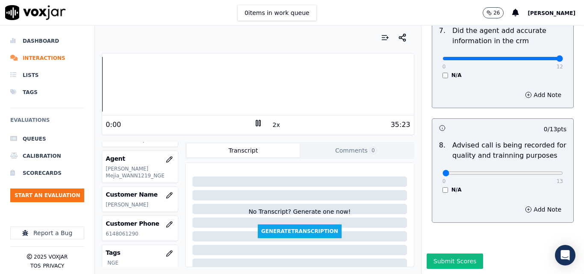
click at [97, 95] on div "Your browser does not support the audio element. 0:00 2x 35:23 Voxjar ID b9e0d6…" at bounding box center [258, 150] width 326 height 248
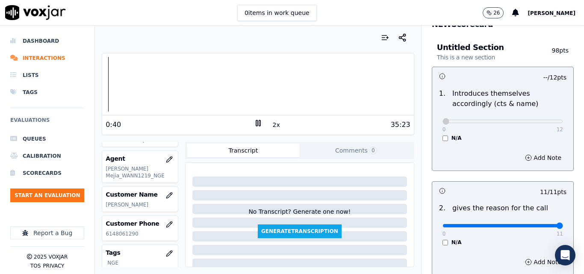
scroll to position [9, 0]
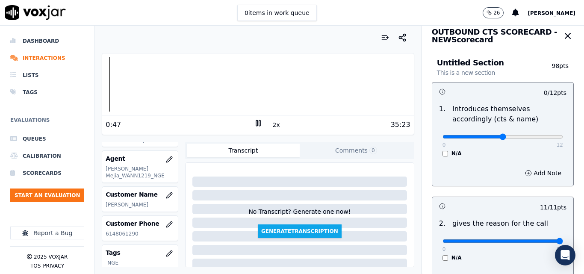
click at [493, 138] on input "range" at bounding box center [503, 136] width 121 height 3
type input "7"
click at [500, 138] on input "range" at bounding box center [503, 136] width 121 height 3
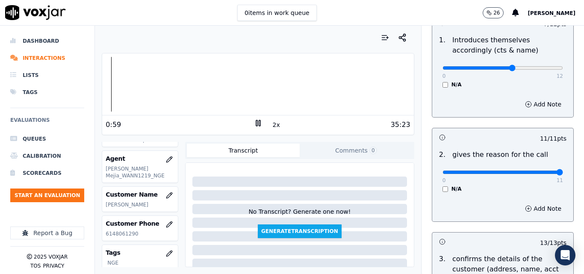
scroll to position [51, 0]
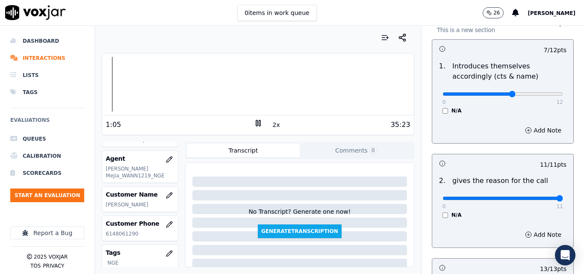
click at [443, 112] on div "N/A" at bounding box center [503, 110] width 121 height 7
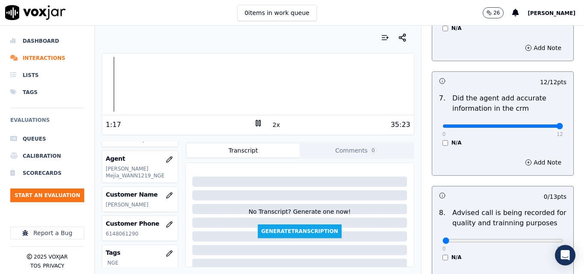
scroll to position [821, 0]
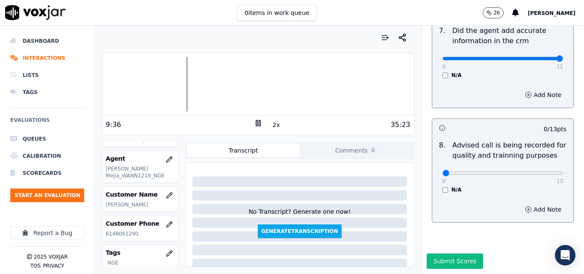
click at [180, 83] on div at bounding box center [257, 84] width 311 height 55
click at [177, 81] on div at bounding box center [257, 84] width 311 height 55
click at [352, 80] on div at bounding box center [257, 84] width 311 height 55
click at [349, 85] on div at bounding box center [257, 84] width 311 height 55
click at [355, 83] on div at bounding box center [257, 84] width 311 height 55
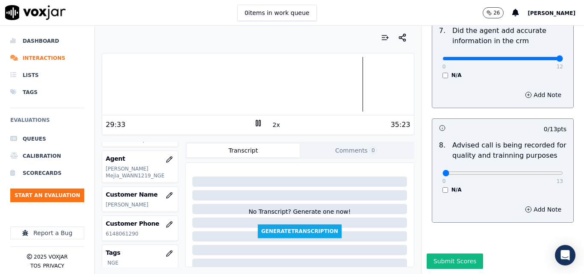
click at [354, 83] on div at bounding box center [257, 84] width 311 height 55
click at [257, 122] on icon at bounding box center [258, 123] width 9 height 9
click at [449, 254] on button "Submit Scores" at bounding box center [455, 261] width 57 height 15
drag, startPoint x: 472, startPoint y: 161, endPoint x: 524, endPoint y: 163, distance: 52.2
click at [524, 163] on div "0 13 N/A" at bounding box center [503, 177] width 134 height 33
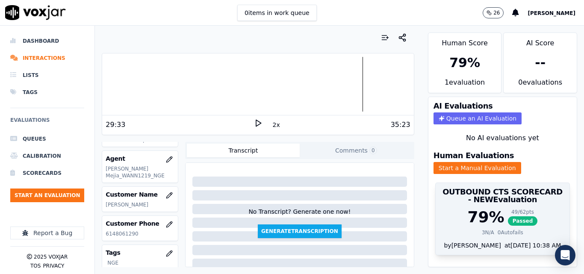
click at [493, 221] on div "79 % 49 / 62 pts Passed" at bounding box center [503, 217] width 124 height 17
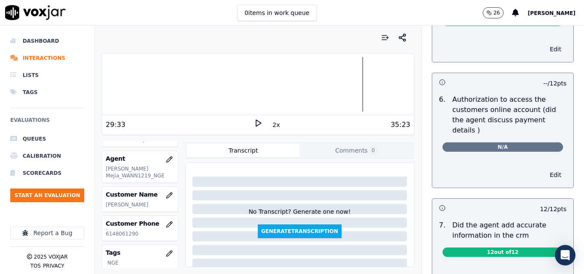
scroll to position [729, 0]
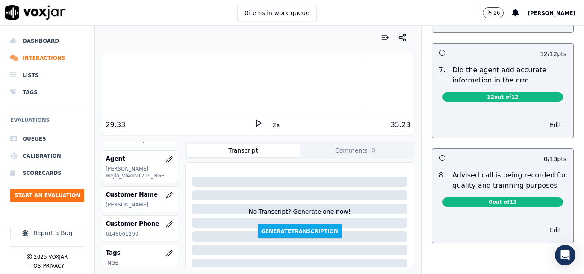
click at [508, 198] on span "0 out of 13" at bounding box center [503, 202] width 121 height 9
click at [545, 224] on button "Edit" at bounding box center [556, 230] width 22 height 12
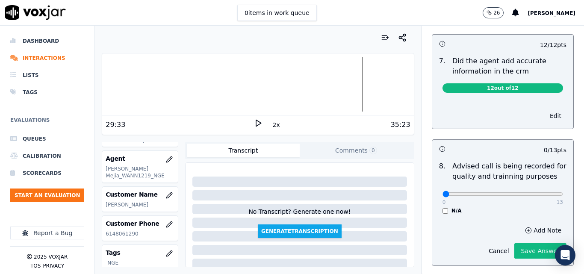
click at [539, 189] on div "0 13" at bounding box center [503, 194] width 121 height 10
type input "13"
click at [540, 192] on input "range" at bounding box center [503, 193] width 121 height 3
click at [532, 243] on button "Save Answer" at bounding box center [540, 250] width 52 height 15
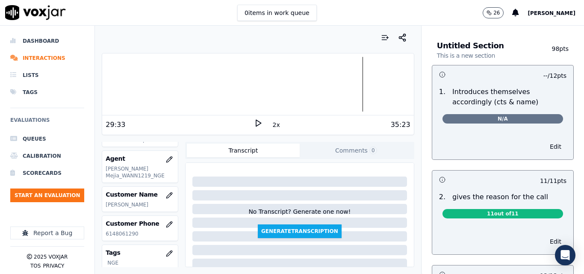
scroll to position [0, 0]
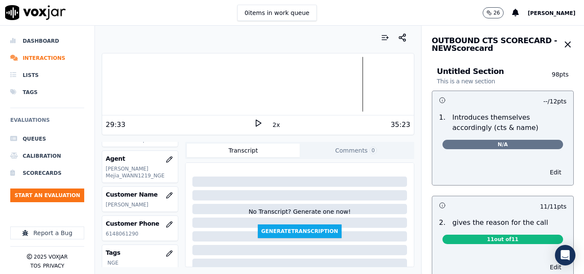
click at [563, 44] on icon "button" at bounding box center [568, 44] width 10 height 10
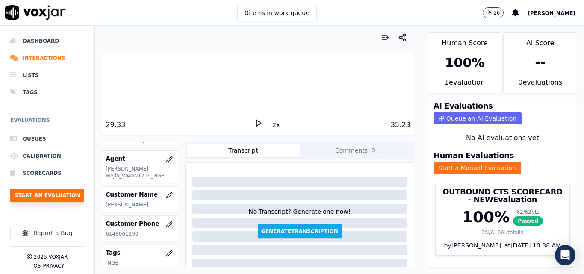
click at [41, 201] on button "Start an Evaluation" at bounding box center [47, 196] width 74 height 14
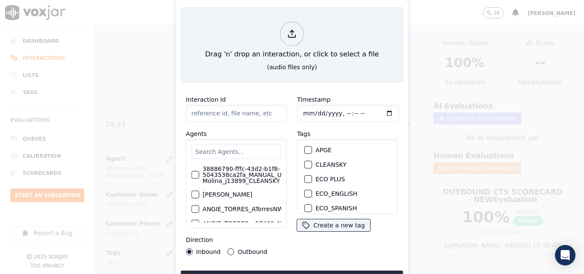
type input "20250916-094551_6173040385-all.mp3"
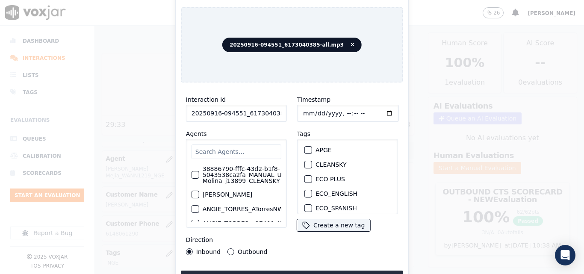
click at [310, 161] on div "CLEANSKY" at bounding box center [347, 164] width 93 height 15
click at [307, 162] on div "button" at bounding box center [308, 165] width 6 height 6
click at [313, 271] on button "Upload interaction to start evaluation" at bounding box center [292, 278] width 222 height 15
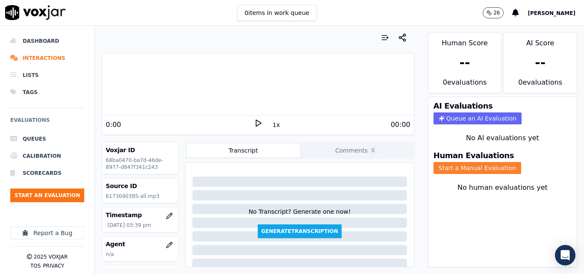
click at [457, 166] on button "Start a Manual Evaluation" at bounding box center [478, 168] width 88 height 12
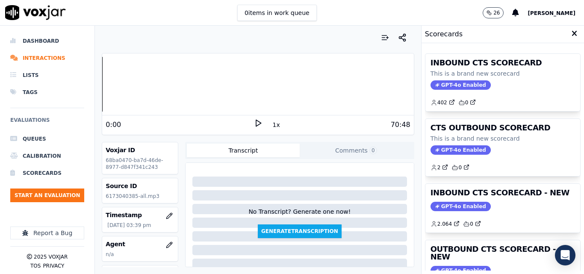
click at [254, 122] on icon at bounding box center [258, 123] width 9 height 9
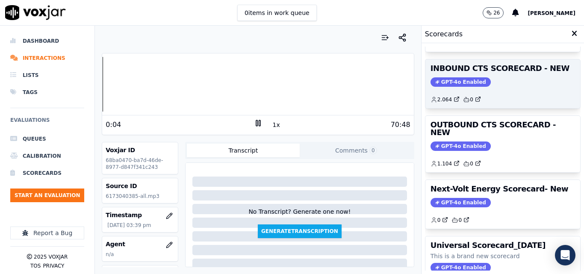
scroll to position [128, 0]
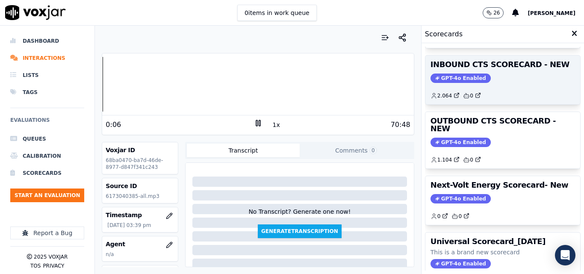
click at [450, 77] on span "GPT-4o Enabled" at bounding box center [461, 78] width 60 height 9
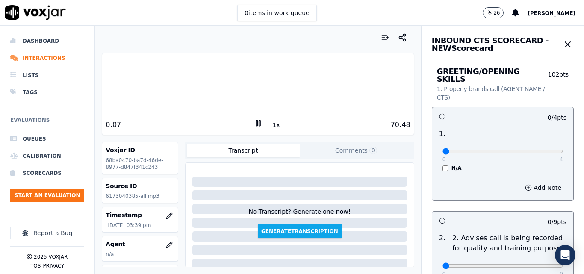
scroll to position [43, 0]
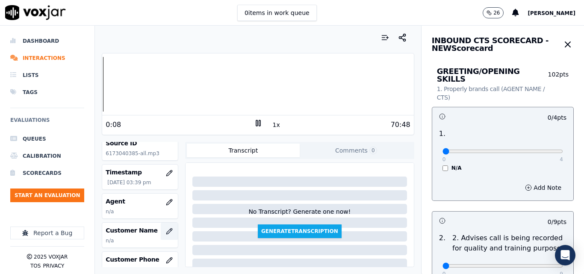
click at [161, 232] on button "button" at bounding box center [169, 231] width 17 height 17
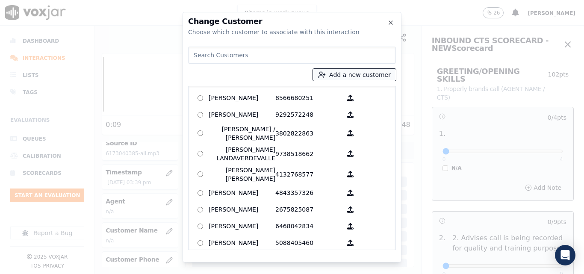
click at [351, 73] on button "Add a new customer" at bounding box center [354, 75] width 83 height 12
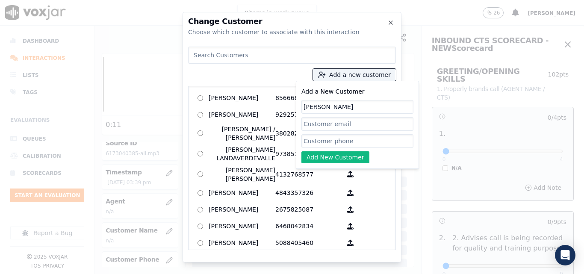
type input "LUCI MORRIS"
paste input "6173040385"
type input "6173040385"
click at [331, 160] on button "Add New Customer" at bounding box center [336, 157] width 68 height 12
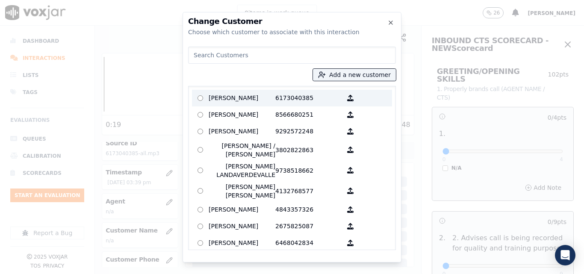
click at [256, 98] on p "LUCI MORRIS" at bounding box center [242, 98] width 67 height 13
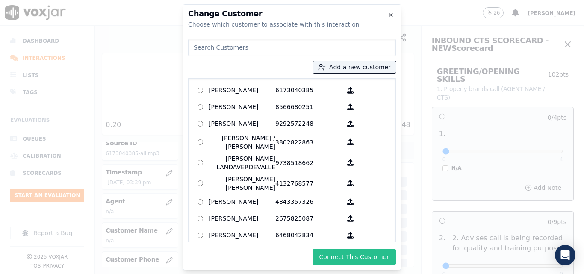
click at [367, 258] on button "Connect This Customer" at bounding box center [354, 256] width 83 height 15
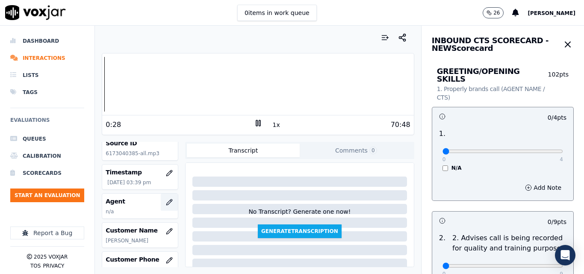
click at [161, 198] on button "button" at bounding box center [169, 202] width 17 height 17
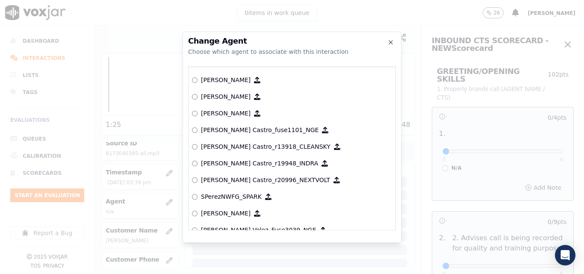
scroll to position [3783, 0]
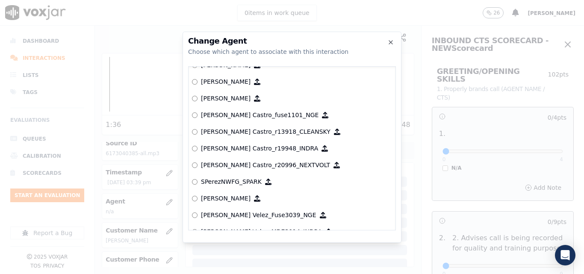
click at [227, 129] on p "Ricardo Castro_r13918_CLEANSKY" at bounding box center [266, 131] width 130 height 9
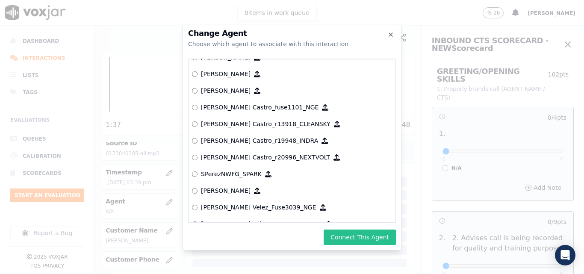
click at [358, 234] on button "Connect This Agent" at bounding box center [360, 237] width 72 height 15
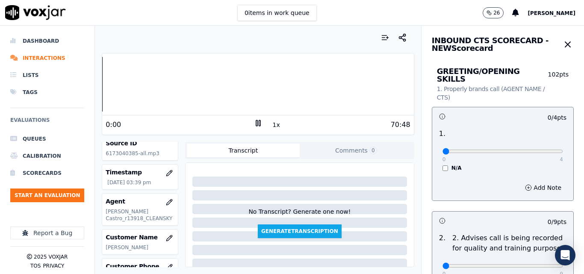
click at [97, 88] on div "Your browser does not support the audio element. 0:00 1x 70:48 Voxjar ID 68ba04…" at bounding box center [258, 150] width 326 height 248
click at [272, 124] on button "1x" at bounding box center [276, 125] width 11 height 12
click at [272, 124] on button "1.5x" at bounding box center [279, 125] width 17 height 12
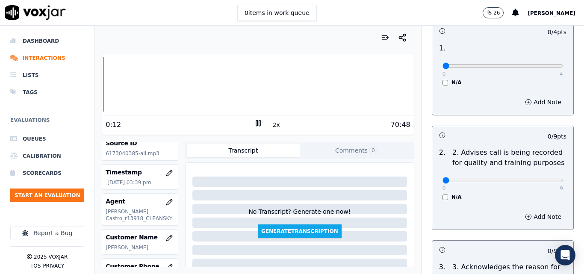
click at [273, 127] on button "2x" at bounding box center [276, 125] width 11 height 12
click at [273, 127] on button "1x" at bounding box center [276, 125] width 11 height 12
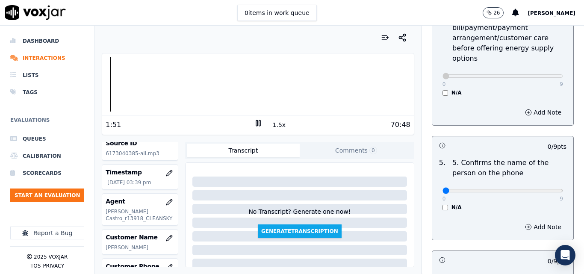
scroll to position [513, 0]
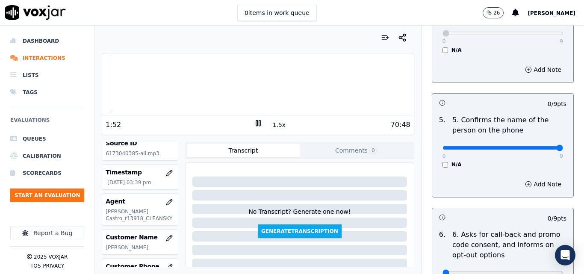
type input "9"
click at [541, 146] on input "range" at bounding box center [503, 147] width 121 height 3
click at [275, 128] on button "1.5x" at bounding box center [279, 125] width 17 height 12
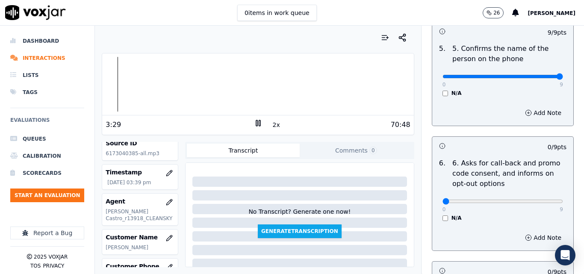
scroll to position [727, 0]
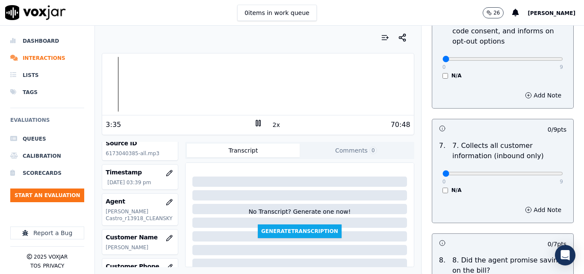
click at [540, 171] on div "0 9 N/A" at bounding box center [503, 177] width 134 height 33
type input "9"
click at [540, 172] on input "range" at bounding box center [503, 173] width 121 height 3
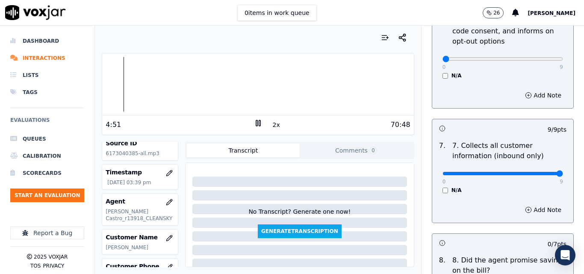
click at [257, 125] on icon at bounding box center [258, 123] width 9 height 9
click at [254, 123] on icon at bounding box center [258, 123] width 9 height 9
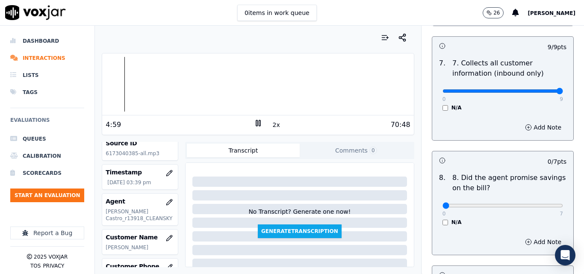
scroll to position [852, 0]
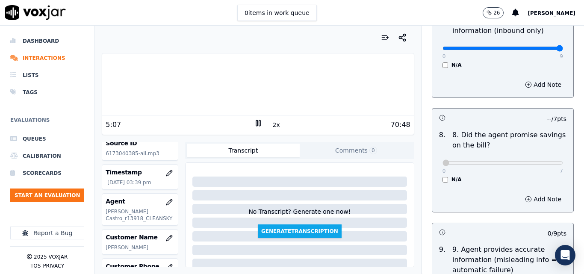
click at [561, 108] on div "GREETING/OPENING SKILLS 1. Properly brands call (AGENT NAME / CTS) 102 pts 0 / …" at bounding box center [503, 75] width 156 height 1745
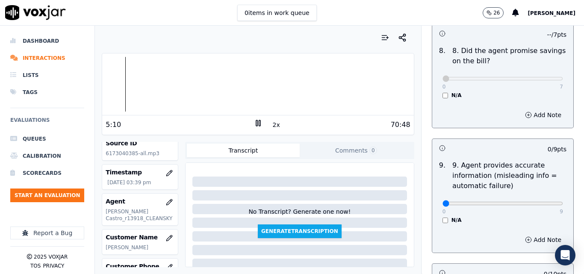
scroll to position [938, 0]
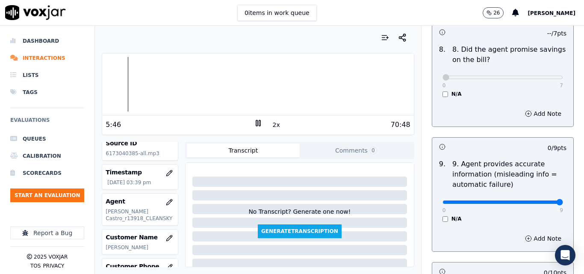
type input "9"
click at [538, 201] on input "range" at bounding box center [503, 202] width 121 height 3
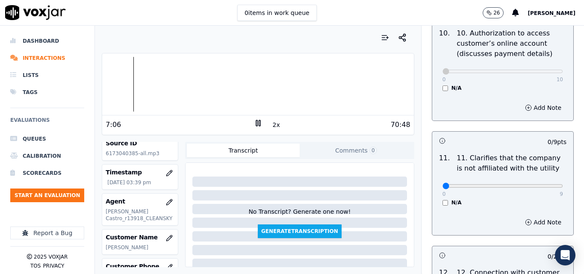
scroll to position [1194, 0]
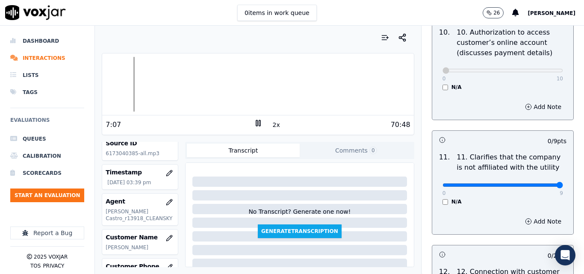
type input "9"
click at [540, 183] on input "range" at bounding box center [503, 184] width 121 height 3
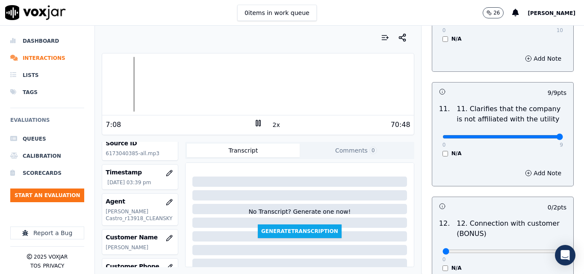
scroll to position [1323, 0]
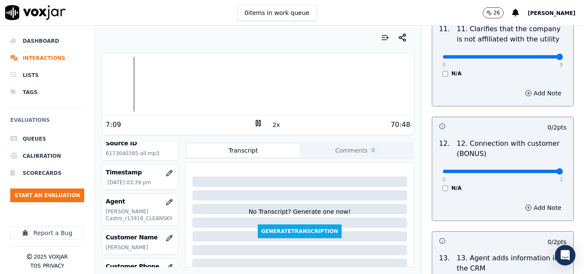
type input "2"
click at [539, 170] on input "range" at bounding box center [503, 171] width 121 height 3
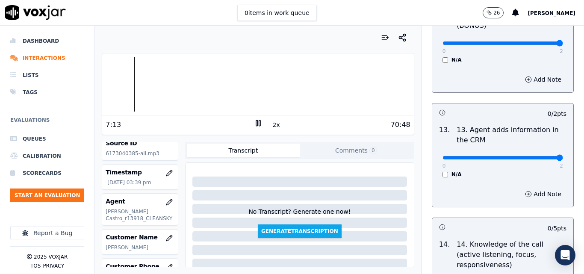
type input "2"
click at [541, 156] on input "range" at bounding box center [503, 157] width 121 height 3
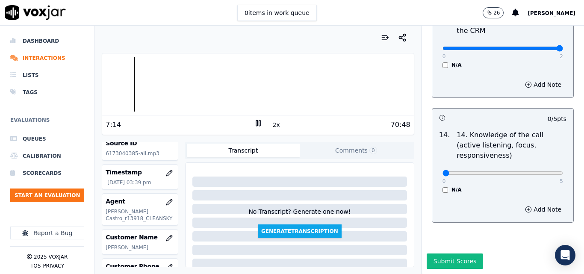
scroll to position [1562, 0]
type input "5"
click at [538, 171] on input "range" at bounding box center [503, 172] width 121 height 3
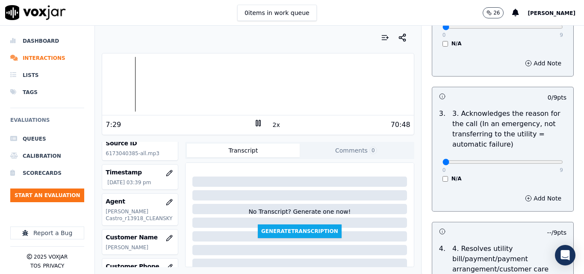
scroll to position [236, 0]
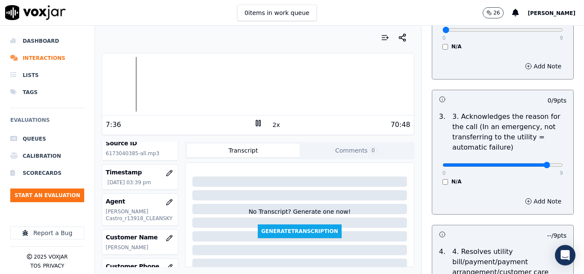
type input "8"
click at [534, 163] on input "range" at bounding box center [503, 164] width 121 height 3
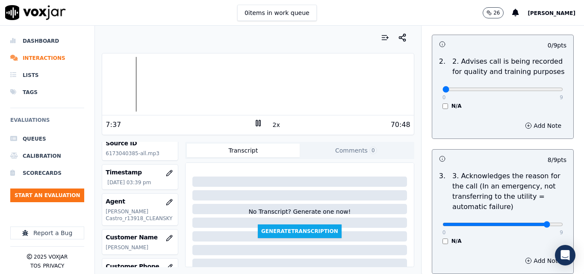
scroll to position [108, 0]
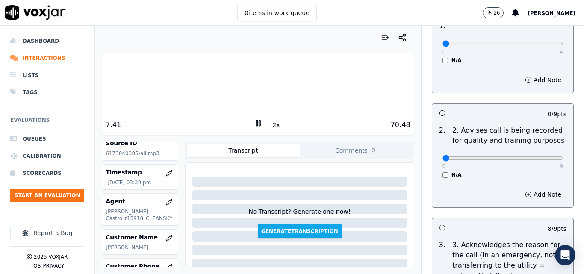
click at [533, 153] on div "0 9" at bounding box center [503, 158] width 121 height 10
type input "8"
click at [533, 157] on input "range" at bounding box center [503, 158] width 121 height 3
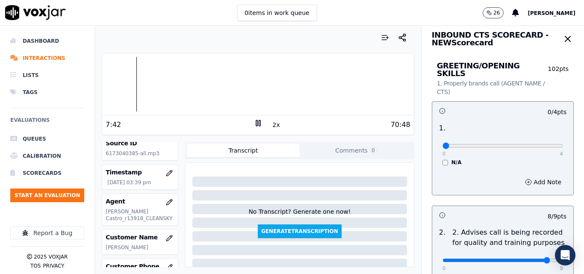
scroll to position [0, 0]
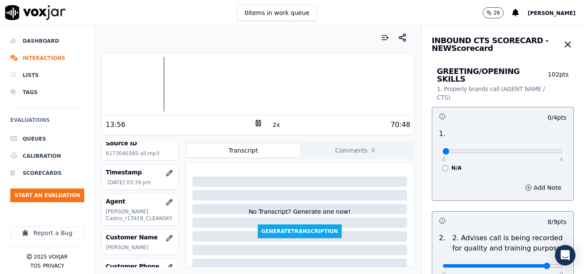
click at [258, 126] on icon at bounding box center [258, 123] width 9 height 9
click at [274, 122] on button "2x" at bounding box center [276, 125] width 11 height 12
click at [370, 86] on div at bounding box center [257, 84] width 311 height 55
click at [371, 89] on div at bounding box center [257, 84] width 311 height 55
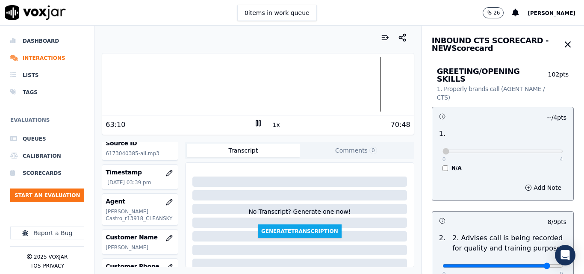
click at [372, 88] on div at bounding box center [257, 84] width 311 height 55
click at [370, 90] on div at bounding box center [257, 84] width 311 height 55
click at [368, 91] on div at bounding box center [257, 84] width 311 height 55
click at [366, 92] on div at bounding box center [257, 84] width 311 height 55
click at [386, 85] on div at bounding box center [257, 84] width 311 height 55
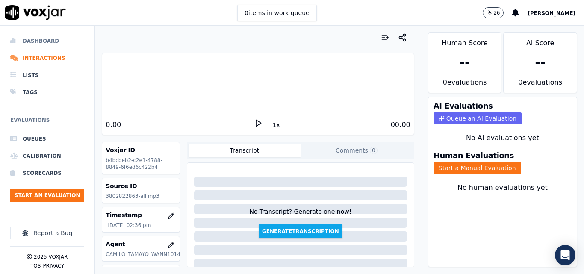
click at [60, 43] on li "Dashboard" at bounding box center [47, 41] width 74 height 17
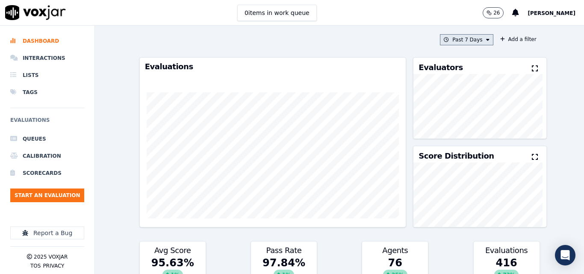
click at [483, 39] on button "Past 7 Days" at bounding box center [466, 39] width 53 height 11
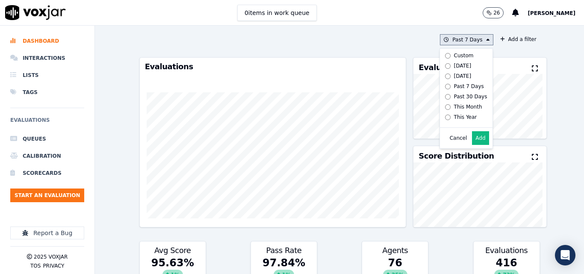
click at [455, 64] on div "[DATE]" at bounding box center [463, 65] width 18 height 7
click at [478, 145] on button "Add" at bounding box center [480, 138] width 17 height 14
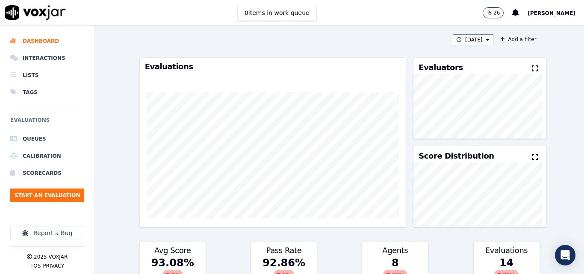
click at [532, 70] on icon at bounding box center [535, 68] width 6 height 7
click at [474, 45] on button "[DATE]" at bounding box center [473, 39] width 41 height 11
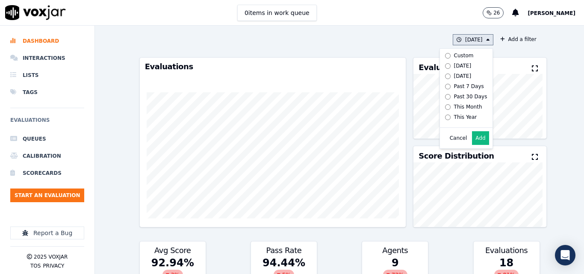
click at [455, 65] on div "[DATE]" at bounding box center [463, 65] width 18 height 7
click at [532, 66] on icon at bounding box center [535, 68] width 6 height 7
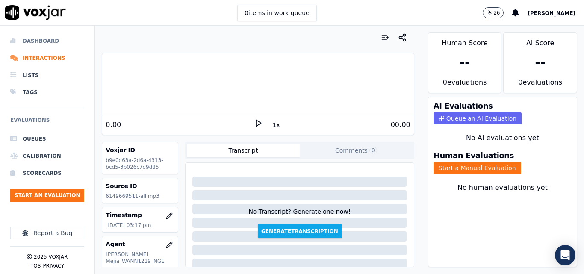
click at [30, 38] on li "Dashboard" at bounding box center [47, 41] width 74 height 17
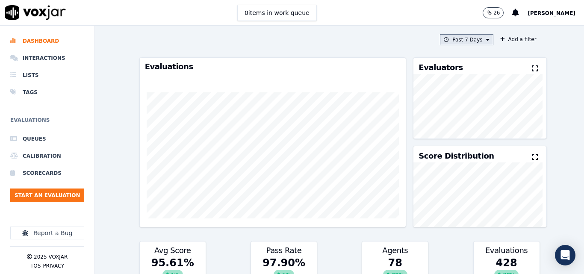
click at [461, 41] on button "Past 7 Days" at bounding box center [466, 39] width 53 height 11
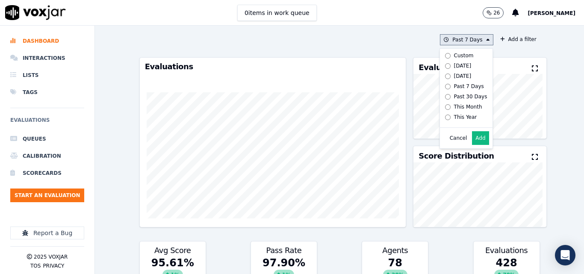
click at [451, 62] on label "[DATE]" at bounding box center [465, 66] width 46 height 10
click at [472, 143] on button "Add" at bounding box center [480, 138] width 17 height 14
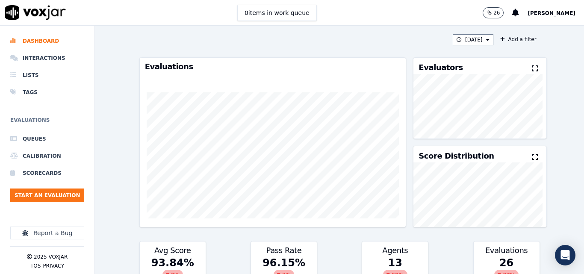
click at [517, 69] on div "Evaluators" at bounding box center [480, 66] width 133 height 16
click at [532, 69] on icon at bounding box center [535, 68] width 6 height 7
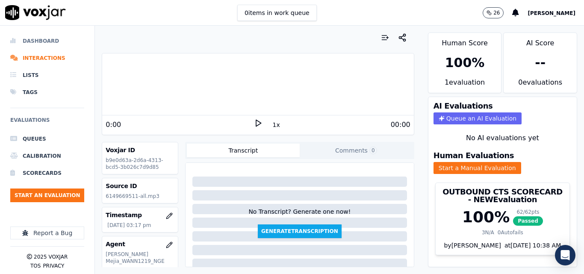
click at [37, 40] on li "Dashboard" at bounding box center [47, 41] width 74 height 17
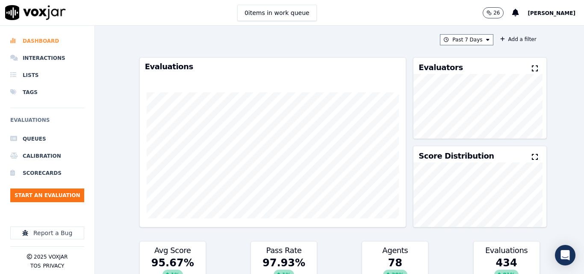
click at [38, 41] on li "Dashboard" at bounding box center [47, 41] width 74 height 17
click at [452, 44] on button "Past 7 Days" at bounding box center [466, 39] width 53 height 11
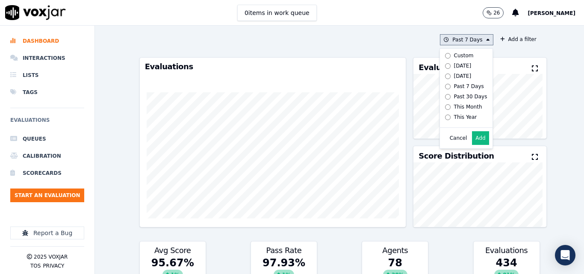
click at [442, 63] on label "[DATE]" at bounding box center [465, 66] width 46 height 10
click at [472, 143] on button "Add" at bounding box center [480, 138] width 17 height 14
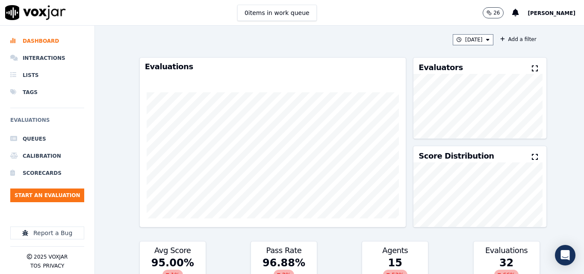
drag, startPoint x: 521, startPoint y: 68, endPoint x: 499, endPoint y: 72, distance: 22.6
click at [532, 68] on icon at bounding box center [535, 68] width 6 height 7
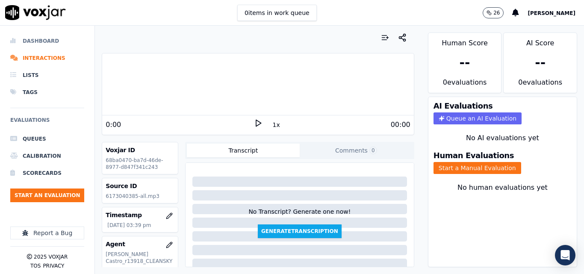
click at [22, 37] on li "Dashboard" at bounding box center [47, 41] width 74 height 17
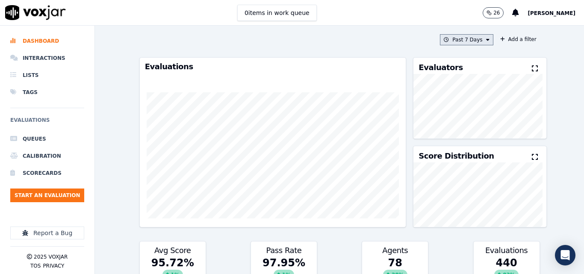
click at [471, 39] on button "Past 7 Days" at bounding box center [466, 39] width 53 height 11
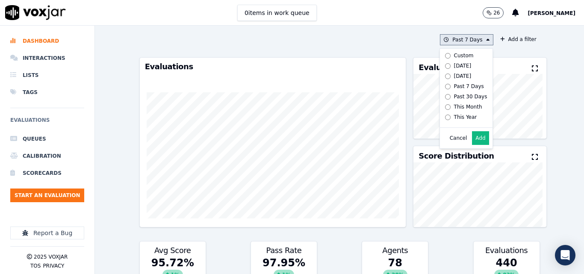
click at [472, 139] on button "Add" at bounding box center [480, 138] width 17 height 14
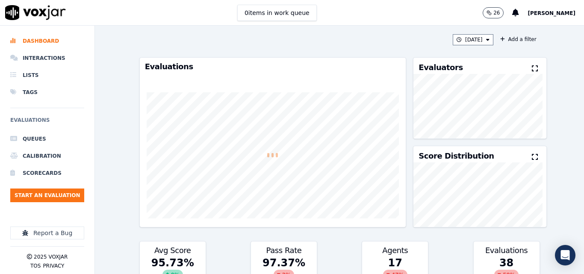
click at [532, 68] on icon at bounding box center [535, 68] width 6 height 7
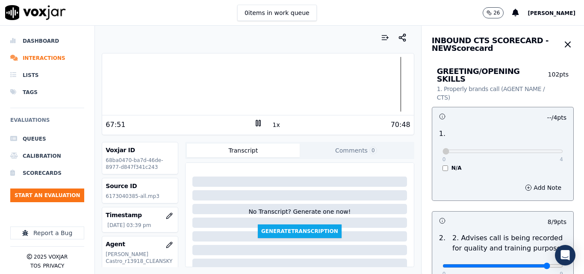
scroll to position [43, 0]
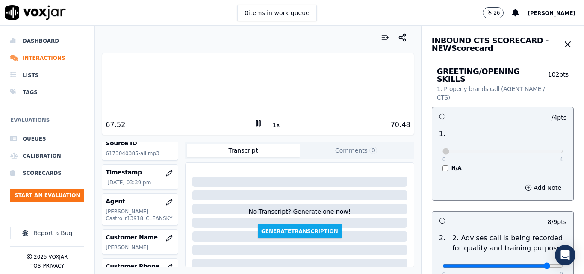
click at [390, 86] on div at bounding box center [257, 84] width 311 height 55
click at [246, 91] on div at bounding box center [257, 84] width 311 height 55
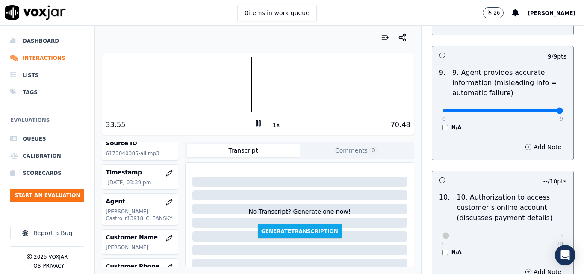
scroll to position [1026, 0]
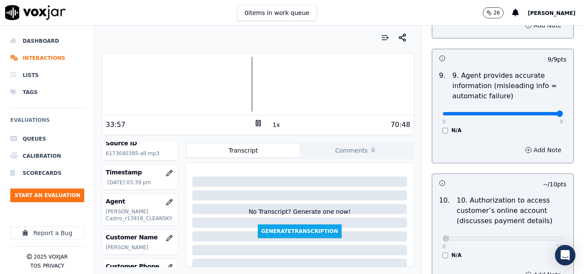
click at [520, 144] on button "Add Note" at bounding box center [543, 150] width 47 height 12
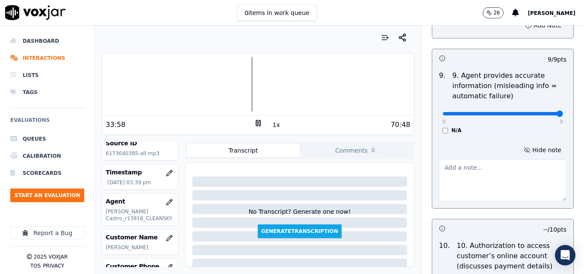
paste textarea "$0.1545 per kWh"
click at [439, 163] on textarea "$0.1545 per kWh" at bounding box center [502, 181] width 127 height 42
type textarea "correct rate: $0.1545 per kWh"
click at [543, 101] on div "0 9 N/A" at bounding box center [503, 117] width 134 height 33
click at [139, 86] on div at bounding box center [257, 84] width 311 height 55
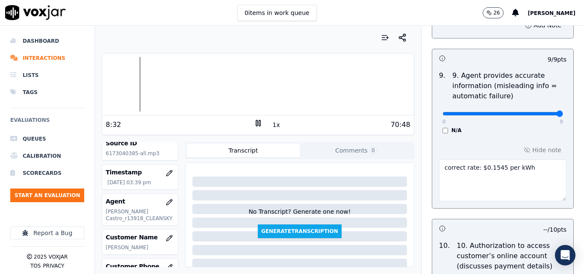
click at [271, 128] on button "1x" at bounding box center [276, 125] width 11 height 12
click at [113, 84] on div at bounding box center [257, 84] width 311 height 55
click at [275, 123] on button "1.5x" at bounding box center [279, 125] width 17 height 12
click at [275, 123] on button "2x" at bounding box center [276, 125] width 11 height 12
click at [113, 89] on div at bounding box center [257, 84] width 311 height 55
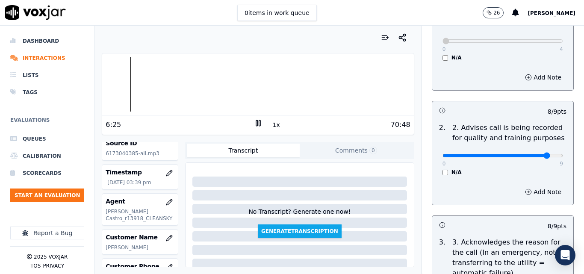
scroll to position [0, 0]
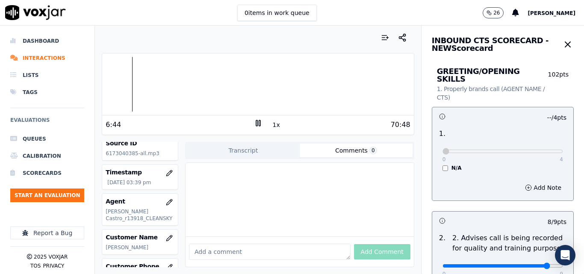
click at [322, 149] on button "Comments 0" at bounding box center [356, 151] width 113 height 14
click at [260, 153] on button "Transcript" at bounding box center [243, 151] width 113 height 14
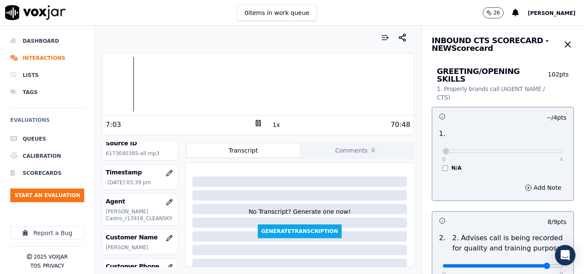
click at [272, 122] on button "1x" at bounding box center [276, 125] width 11 height 12
click at [278, 120] on button "1.5x" at bounding box center [279, 125] width 17 height 12
click at [254, 121] on icon at bounding box center [258, 123] width 9 height 9
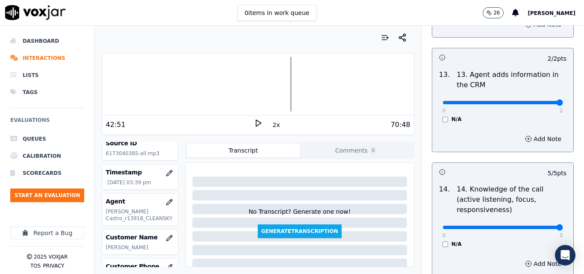
scroll to position [1607, 0]
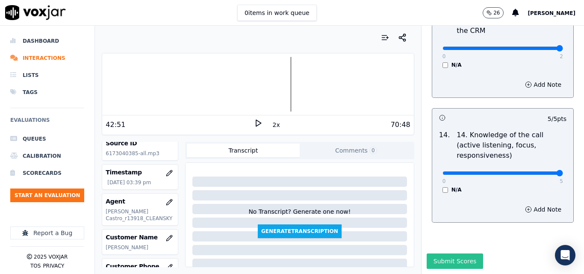
click at [453, 254] on button "Submit Scores" at bounding box center [455, 261] width 57 height 15
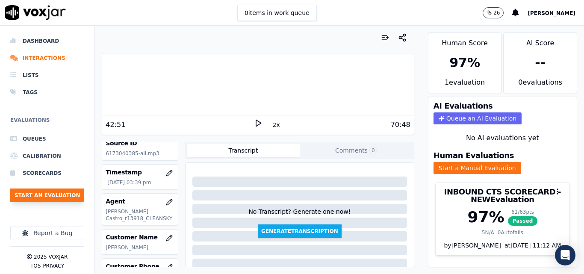
click at [83, 195] on button "Start an Evaluation" at bounding box center [47, 196] width 74 height 14
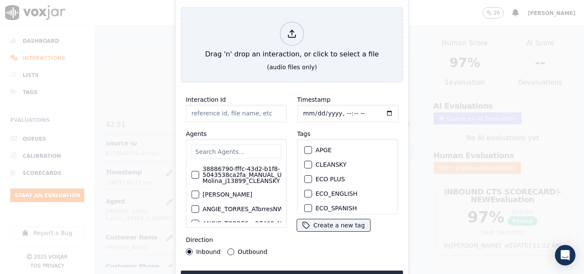
type input "20250916-101609_3057206878-all.mp3"
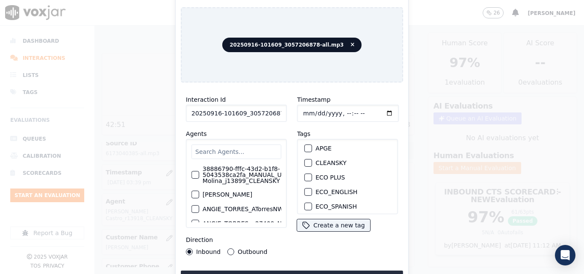
scroll to position [0, 0]
click at [305, 163] on div "button" at bounding box center [308, 165] width 6 height 6
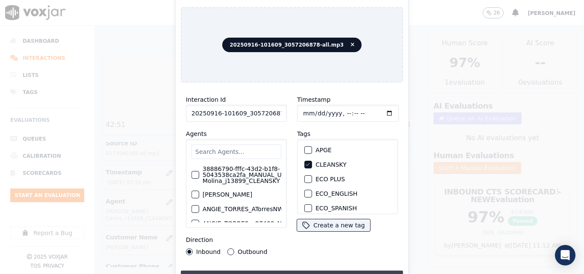
click at [306, 271] on button "Upload interaction to start evaluation" at bounding box center [292, 278] width 222 height 15
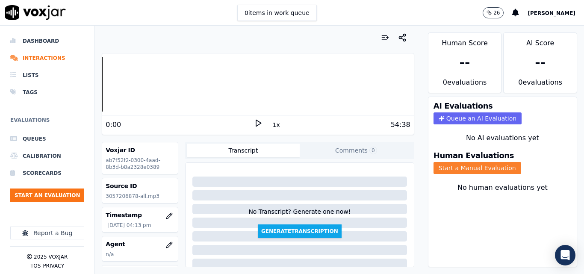
click at [453, 171] on button "Start a Manual Evaluation" at bounding box center [478, 168] width 88 height 12
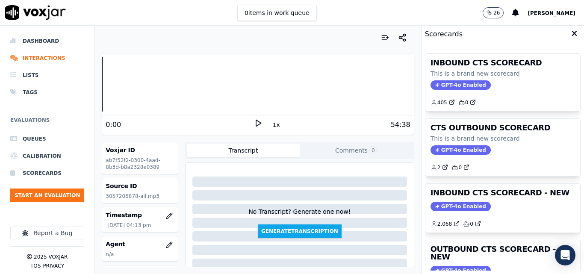
click at [256, 124] on polygon at bounding box center [258, 123] width 5 height 6
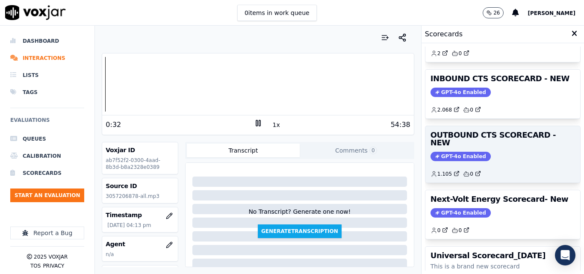
scroll to position [187, 0]
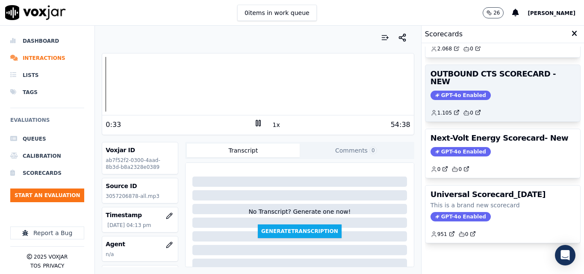
click at [440, 91] on span "GPT-4o Enabled" at bounding box center [461, 95] width 60 height 9
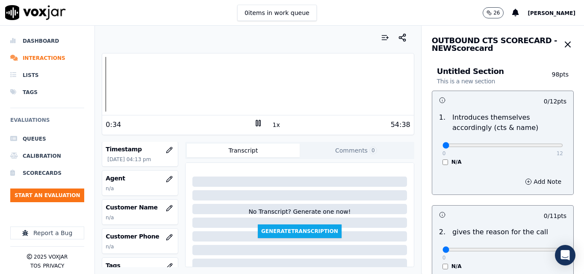
scroll to position [86, 0]
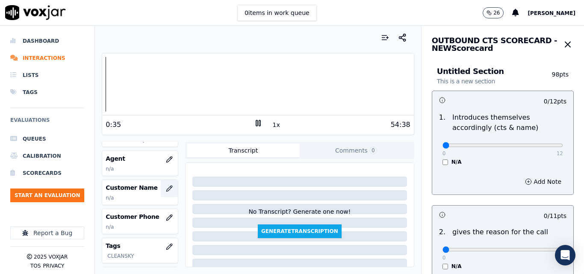
click at [166, 188] on icon "button" at bounding box center [169, 188] width 7 height 7
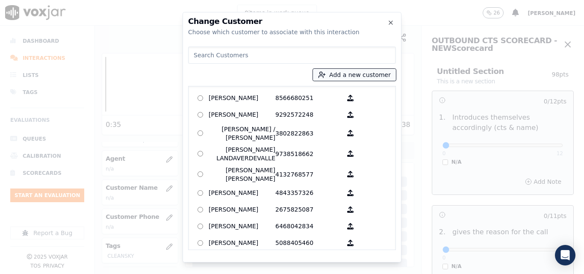
click at [362, 74] on button "Add a new customer" at bounding box center [354, 75] width 83 height 12
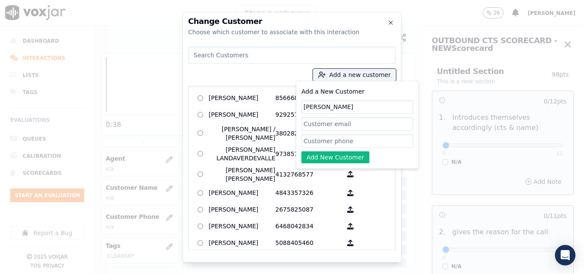
type input "[PERSON_NAME]"
paste input "3057206878"
type input "3057206878"
click at [337, 162] on button "Add New Customer" at bounding box center [336, 157] width 68 height 12
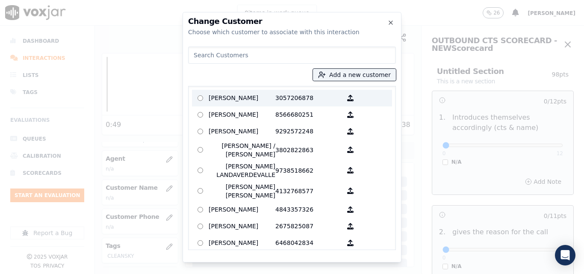
click at [280, 101] on p "3057206878" at bounding box center [308, 98] width 67 height 13
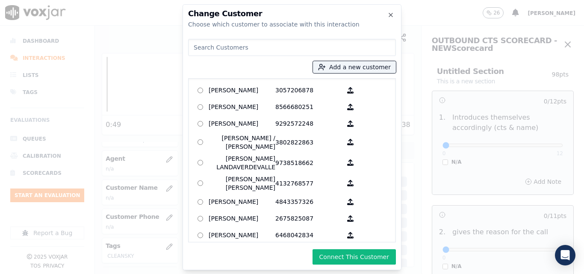
click at [353, 254] on button "Connect This Customer" at bounding box center [354, 256] width 83 height 15
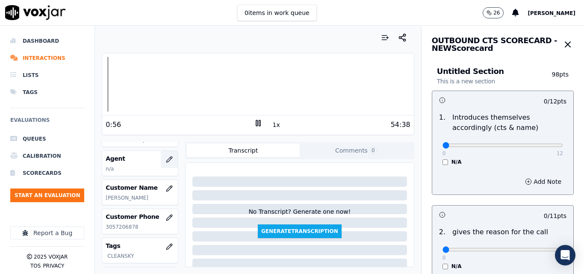
click at [163, 156] on button "button" at bounding box center [169, 159] width 17 height 17
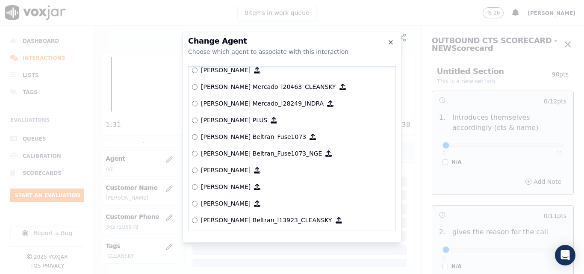
scroll to position [3420, 0]
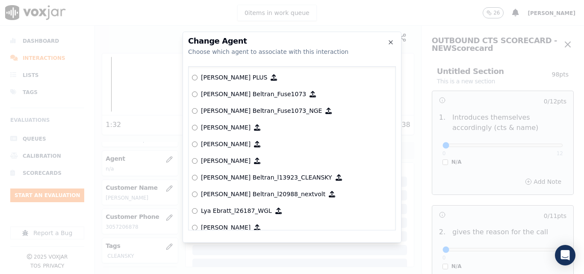
click at [198, 177] on label "[PERSON_NAME] Beltran_l13923_CLEANSKY" at bounding box center [292, 177] width 200 height 17
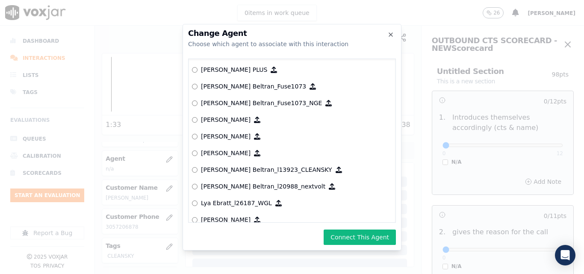
click at [344, 228] on div "Change Agent Choose which agent to associate with this interaction null [PERSON…" at bounding box center [292, 137] width 219 height 227
click at [348, 232] on button "Connect This Agent" at bounding box center [360, 237] width 72 height 15
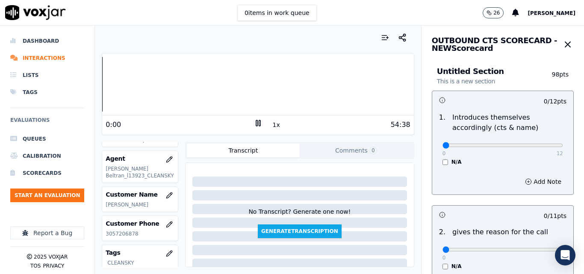
click at [93, 89] on div "Dashboard Interactions Lists Tags Evaluations Queues Calibration Scorecards Sta…" at bounding box center [292, 150] width 584 height 248
click at [278, 123] on div "54:38" at bounding box center [337, 125] width 148 height 10
click at [273, 124] on div "0:00 1x 54:38" at bounding box center [257, 124] width 311 height 18
click at [273, 124] on button "1x" at bounding box center [276, 125] width 11 height 12
click at [254, 124] on icon at bounding box center [258, 123] width 9 height 9
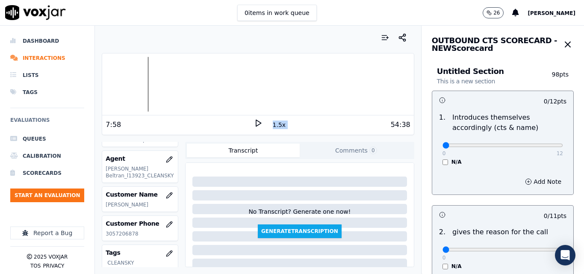
click at [254, 122] on icon at bounding box center [258, 123] width 9 height 9
click at [307, 124] on div "54:38" at bounding box center [337, 125] width 148 height 10
click at [102, 87] on div "Your browser does not support the audio element. 0:04 1.5x 54:38" at bounding box center [258, 94] width 312 height 82
click at [274, 124] on button "1.5x" at bounding box center [279, 125] width 17 height 12
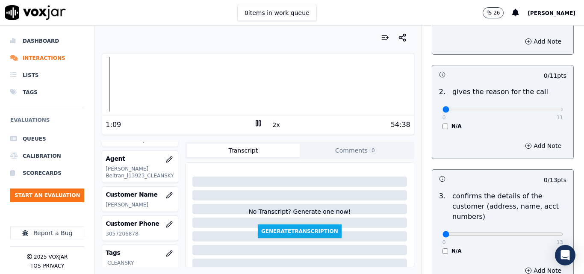
scroll to position [0, 0]
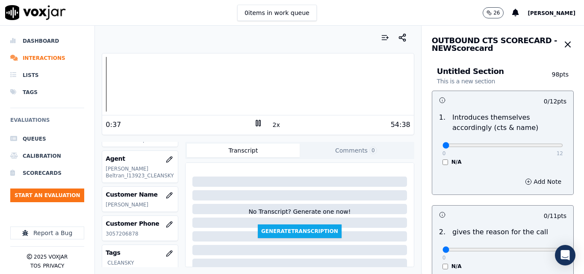
click at [93, 89] on div "Dashboard Interactions Lists Tags Evaluations Queues Calibration Scorecards Sta…" at bounding box center [292, 150] width 584 height 248
click at [82, 82] on div "Dashboard Interactions Lists Tags Evaluations Queues Calibration Scorecards Sta…" at bounding box center [292, 150] width 584 height 248
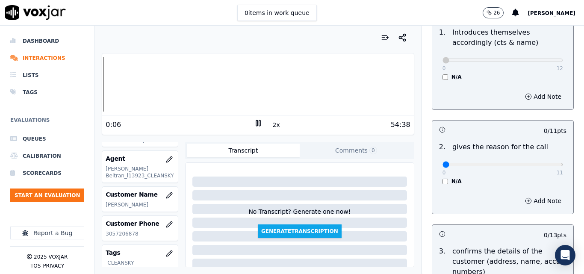
scroll to position [86, 0]
type input "11"
click at [541, 166] on input "range" at bounding box center [503, 164] width 121 height 3
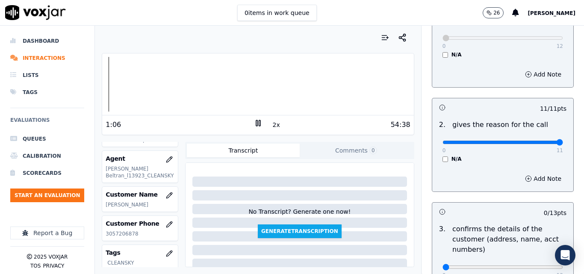
scroll to position [171, 0]
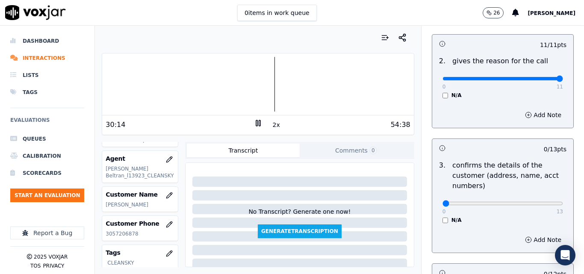
click at [256, 123] on rect at bounding box center [256, 123] width 1 height 6
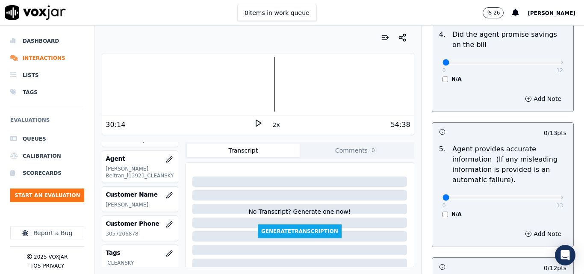
scroll to position [428, 0]
click at [530, 232] on button "Add Note" at bounding box center [543, 233] width 47 height 12
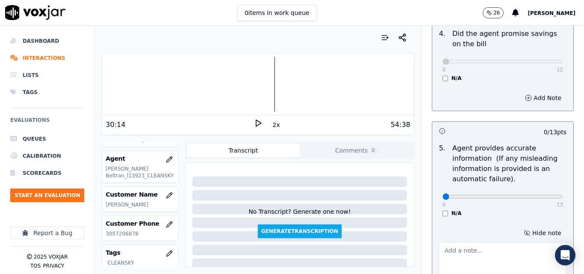
scroll to position [470, 0]
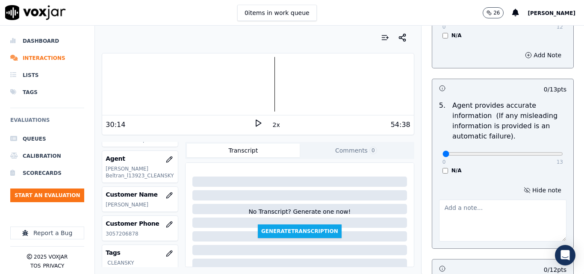
click at [469, 215] on textarea at bounding box center [502, 221] width 127 height 42
paste textarea "13.99"
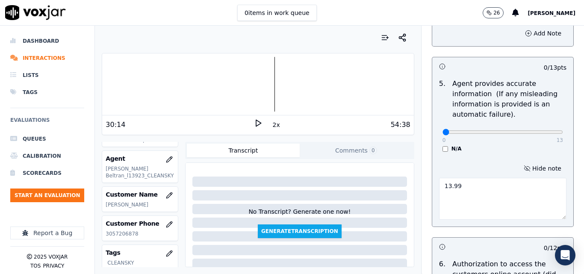
scroll to position [513, 0]
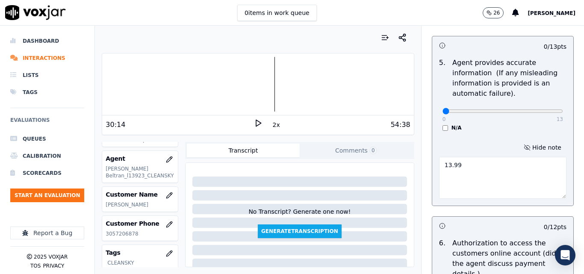
click at [439, 163] on textarea "13.99" at bounding box center [502, 178] width 127 height 42
type textarea "incorrect rate in crm 13.99"
click at [458, 131] on div "N/A" at bounding box center [503, 127] width 121 height 7
type input "10"
click at [513, 111] on input "range" at bounding box center [503, 110] width 121 height 3
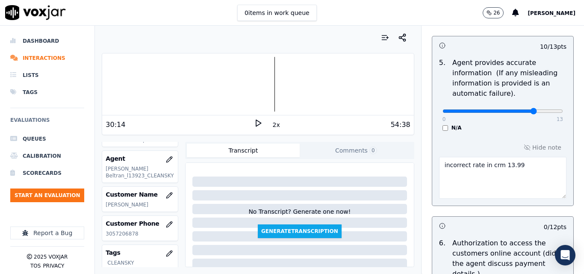
click at [256, 122] on icon at bounding box center [258, 123] width 9 height 9
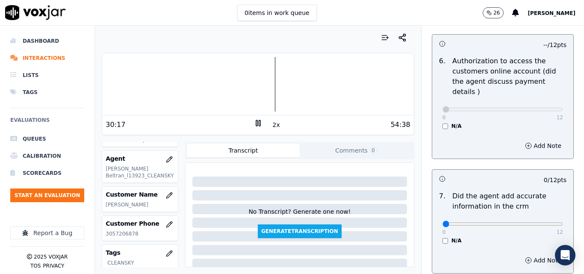
scroll to position [770, 0]
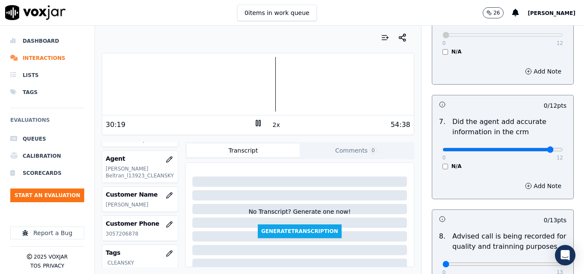
click at [536, 148] on input "range" at bounding box center [503, 149] width 121 height 3
type input "10"
click at [526, 148] on input "range" at bounding box center [503, 149] width 121 height 3
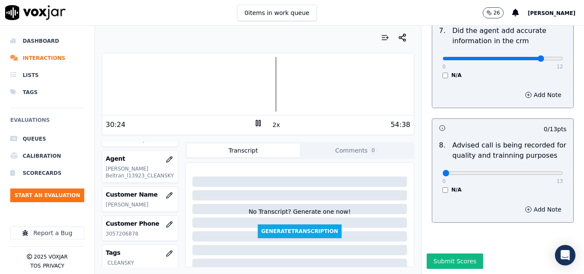
scroll to position [870, 0]
click at [536, 168] on div "0 13" at bounding box center [503, 173] width 121 height 10
click at [542, 168] on div "0 13" at bounding box center [503, 173] width 121 height 10
type input "13"
click at [541, 171] on input "range" at bounding box center [503, 172] width 121 height 3
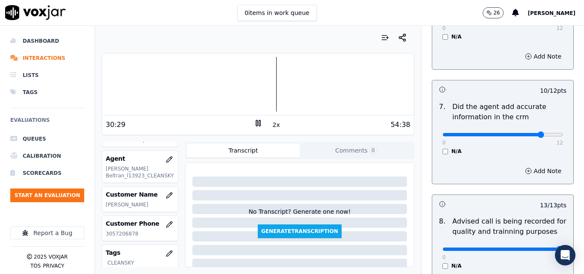
scroll to position [656, 0]
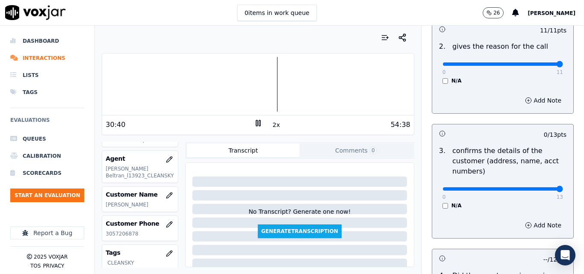
type input "13"
click at [542, 190] on input "range" at bounding box center [503, 188] width 121 height 3
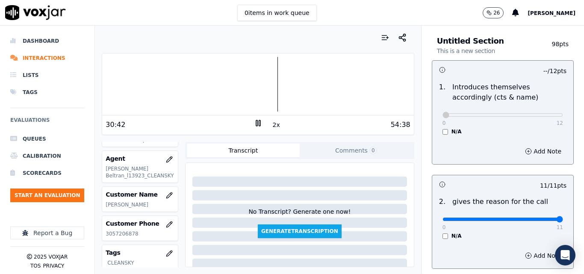
scroll to position [0, 0]
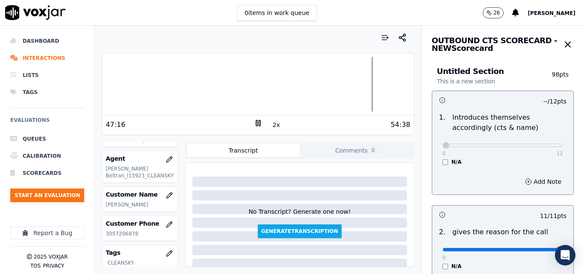
click at [259, 124] on rect at bounding box center [259, 123] width 1 height 6
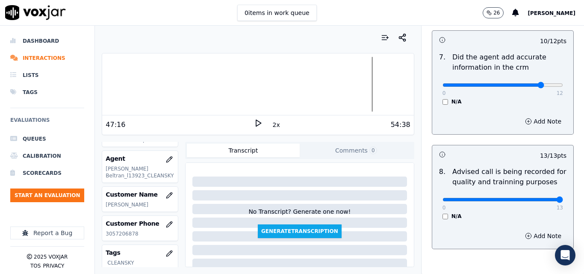
scroll to position [870, 0]
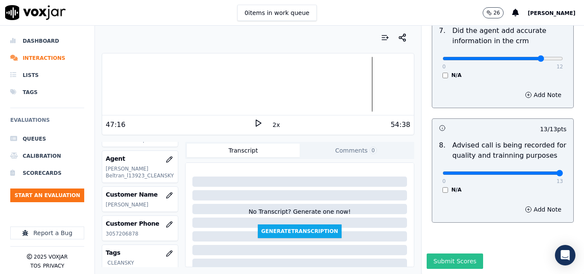
click at [440, 254] on button "Submit Scores" at bounding box center [455, 261] width 57 height 15
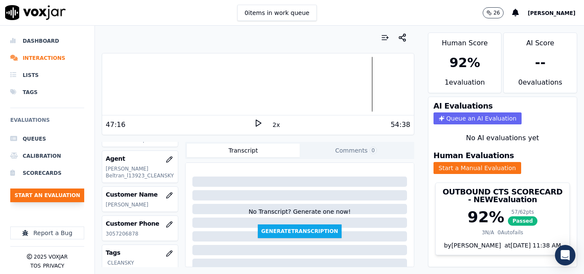
click at [62, 193] on button "Start an Evaluation" at bounding box center [47, 196] width 74 height 14
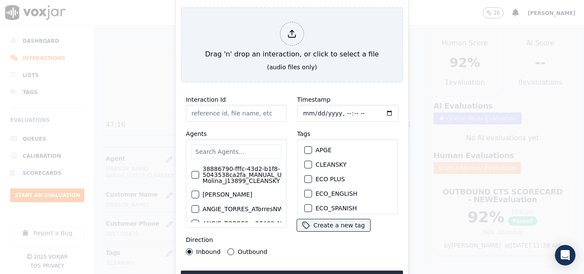
type input "20250916-102521_7818156771-all.mp3"
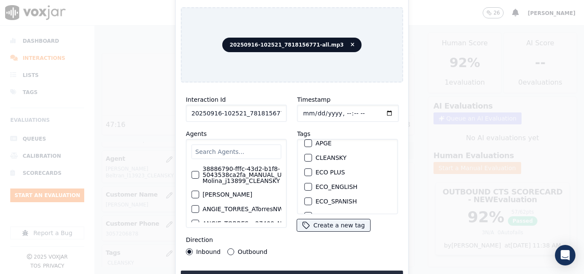
scroll to position [0, 0]
click at [306, 162] on div "button" at bounding box center [308, 165] width 6 height 6
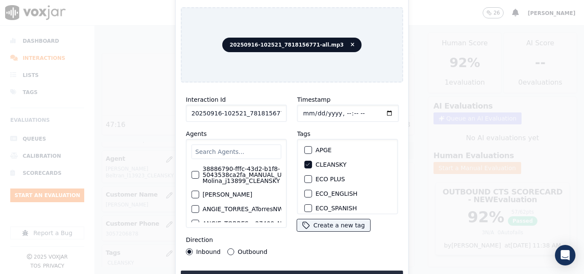
click at [312, 272] on button "Upload interaction to start evaluation" at bounding box center [292, 278] width 222 height 15
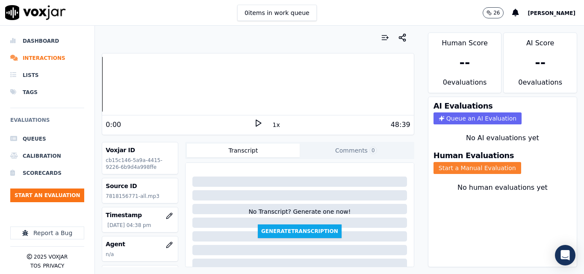
click at [454, 169] on button "Start a Manual Evaluation" at bounding box center [478, 168] width 88 height 12
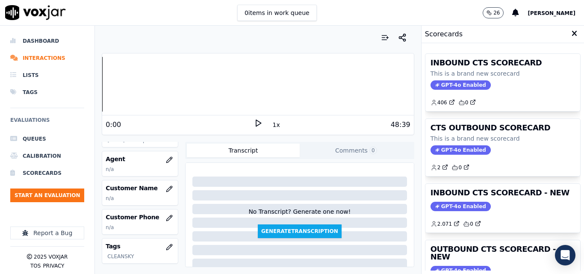
scroll to position [86, 0]
click at [165, 185] on button "button" at bounding box center [169, 188] width 17 height 17
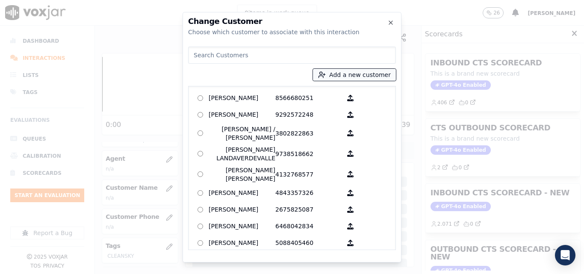
click at [337, 80] on button "Add a new customer" at bounding box center [354, 75] width 83 height 12
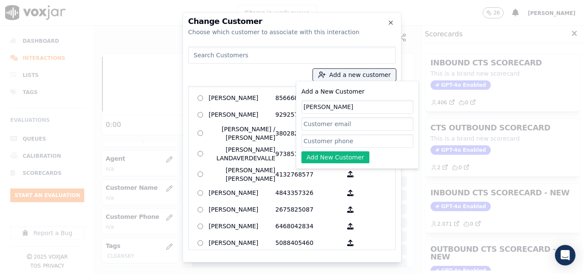
type input "[PERSON_NAME]"
paste input "7818156771"
type input "7818156771"
click at [345, 159] on button "Add New Customer" at bounding box center [336, 157] width 68 height 12
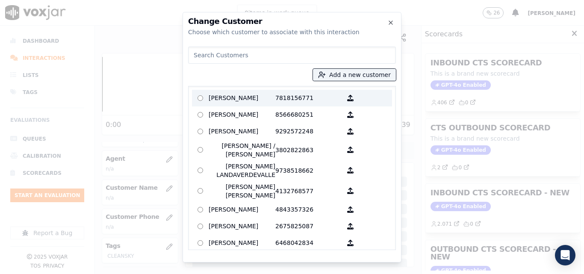
click at [253, 96] on p "[PERSON_NAME]" at bounding box center [242, 98] width 67 height 13
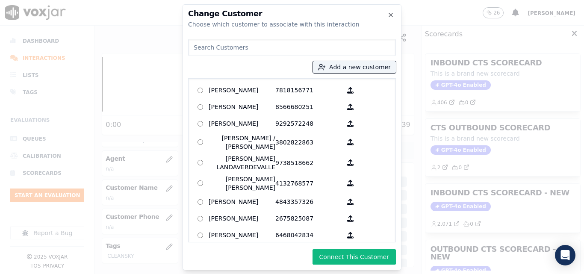
click at [359, 253] on button "Connect This Customer" at bounding box center [354, 256] width 83 height 15
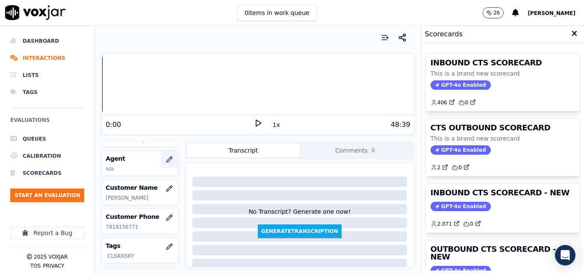
click at [166, 157] on icon "button" at bounding box center [169, 159] width 7 height 7
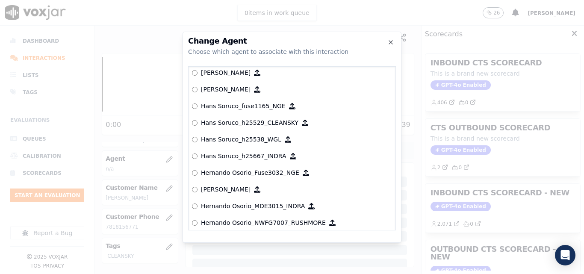
scroll to position [1892, 0]
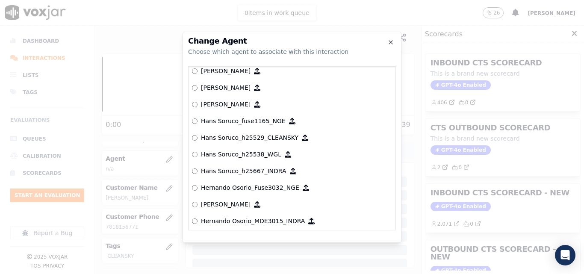
click at [269, 137] on p "Hans Soruco_h25529_CLEANSKY" at bounding box center [250, 137] width 98 height 9
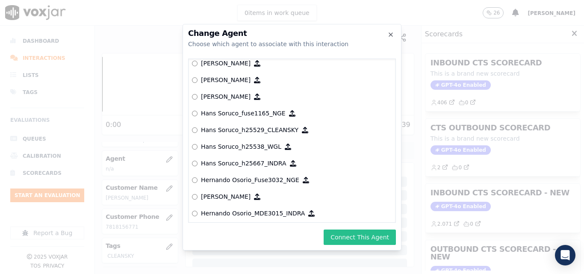
click at [351, 242] on button "Connect This Agent" at bounding box center [360, 237] width 72 height 15
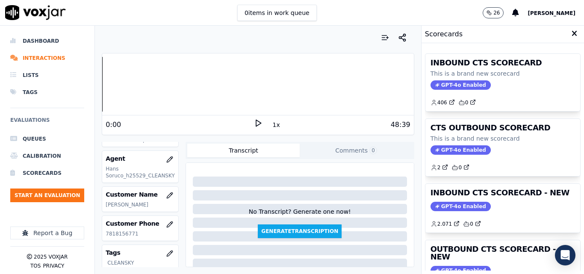
click at [254, 121] on icon at bounding box center [258, 123] width 9 height 9
click at [90, 84] on div "Dashboard Interactions Lists Tags Evaluations Queues Calibration Scorecards Sta…" at bounding box center [292, 150] width 584 height 248
click at [102, 89] on div at bounding box center [257, 84] width 311 height 55
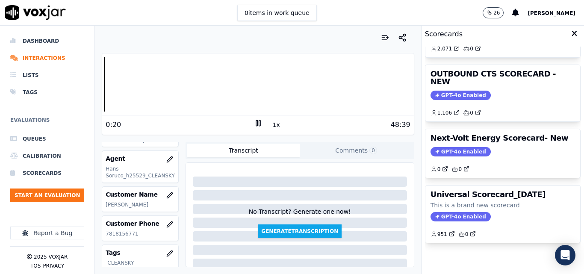
scroll to position [144, 0]
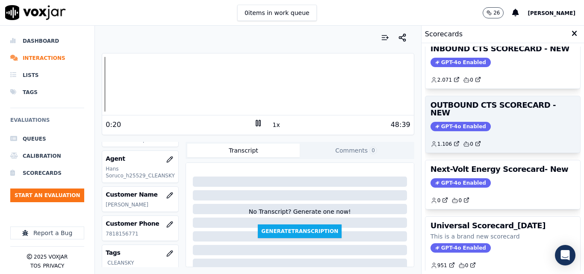
click at [460, 122] on span "GPT-4o Enabled" at bounding box center [461, 126] width 60 height 9
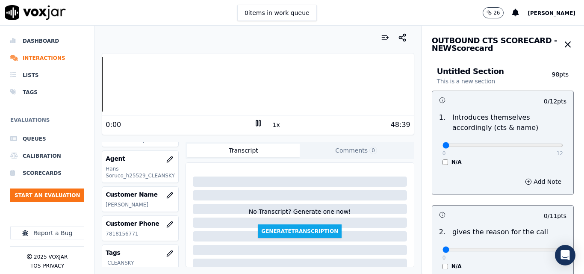
click at [98, 87] on div "Your browser does not support the audio element. 0:00 1x 48:39 Voxjar ID cb15c1…" at bounding box center [258, 150] width 326 height 248
click at [96, 80] on div "Your browser does not support the audio element. 0:26 1x 48:39 Voxjar ID cb15c1…" at bounding box center [258, 150] width 326 height 248
type input "7"
click at [500, 144] on input "range" at bounding box center [503, 145] width 121 height 3
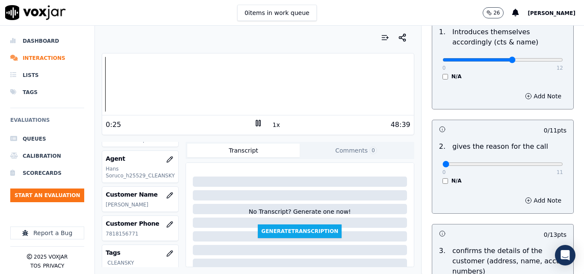
scroll to position [43, 0]
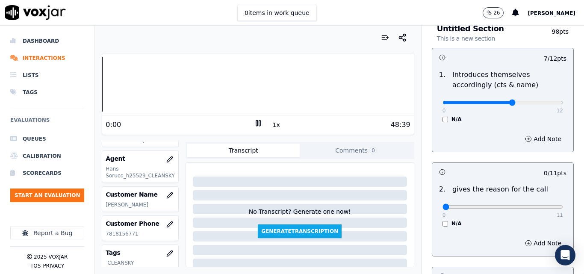
click at [99, 88] on div "Your browser does not support the audio element. 0:00 1x 48:39 Voxjar ID cb15c1…" at bounding box center [258, 150] width 326 height 248
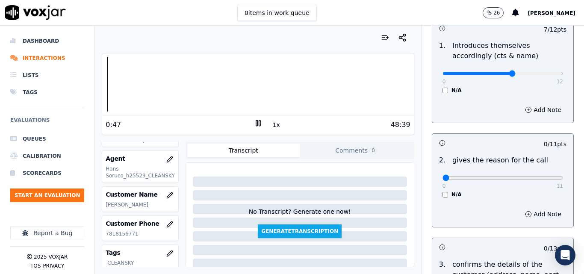
scroll to position [86, 0]
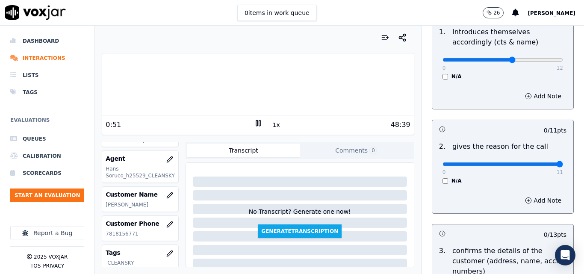
type input "11"
click at [538, 163] on input "range" at bounding box center [503, 164] width 121 height 3
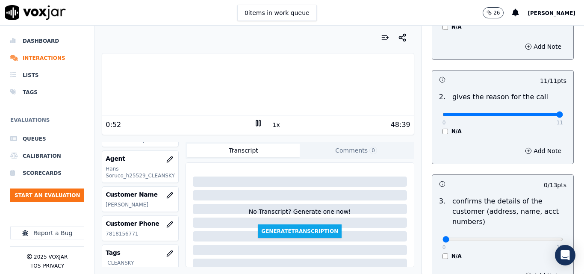
scroll to position [214, 0]
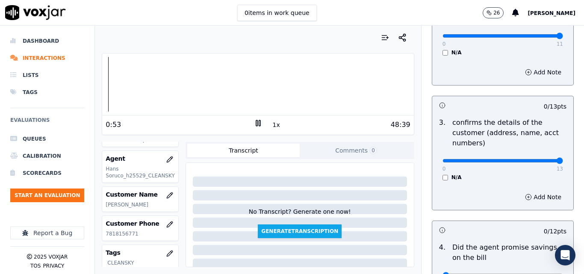
type input "13"
click at [541, 159] on input "range" at bounding box center [503, 160] width 121 height 3
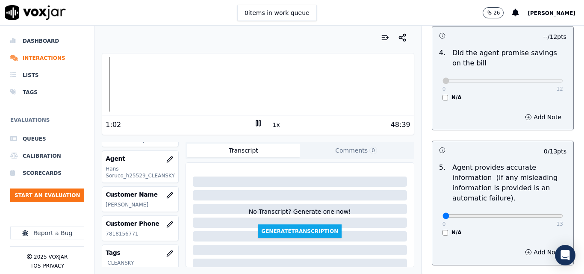
scroll to position [428, 0]
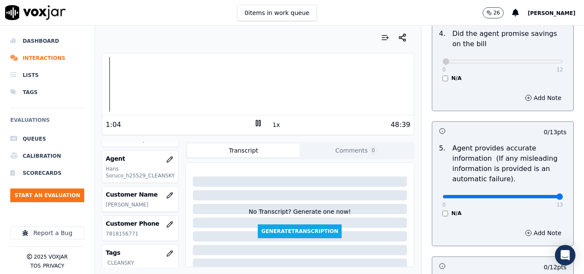
type input "13"
click at [541, 198] on input "range" at bounding box center [503, 196] width 121 height 3
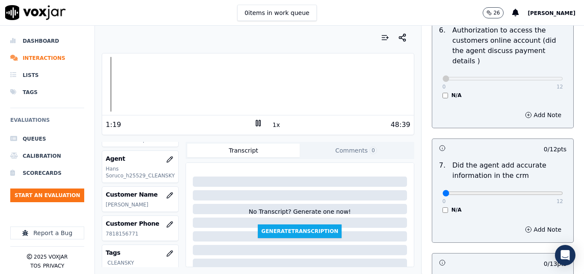
scroll to position [684, 0]
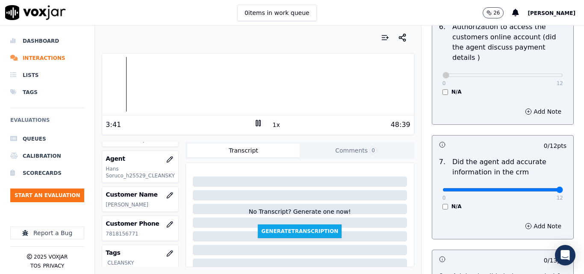
type input "12"
click at [538, 188] on input "range" at bounding box center [503, 189] width 121 height 3
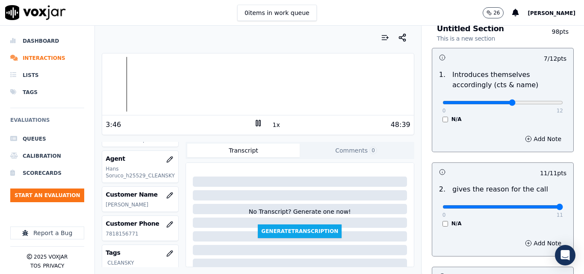
scroll to position [0, 0]
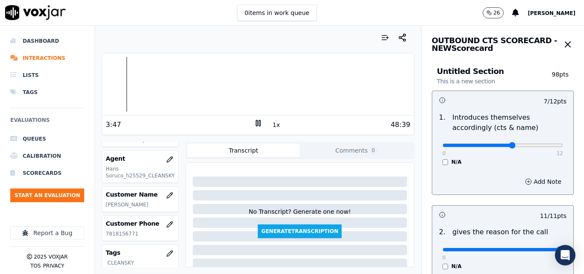
click at [271, 127] on button "1x" at bounding box center [276, 125] width 11 height 12
click at [271, 127] on button "1.5x" at bounding box center [279, 125] width 17 height 12
click at [354, 84] on div at bounding box center [257, 84] width 311 height 55
click at [271, 129] on button "2x" at bounding box center [276, 125] width 11 height 12
click at [272, 123] on button "1x" at bounding box center [276, 125] width 11 height 12
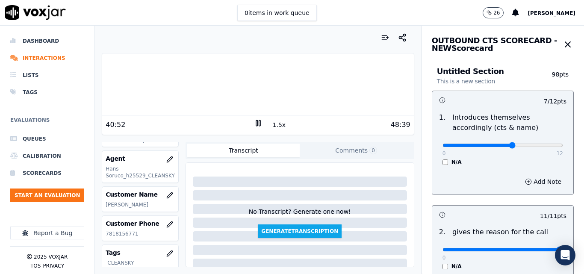
click at [275, 123] on button "1.5x" at bounding box center [279, 125] width 17 height 12
click at [274, 123] on button "2x" at bounding box center [276, 125] width 11 height 12
click at [272, 126] on button "1x" at bounding box center [276, 125] width 11 height 12
click at [272, 126] on button "1.5x" at bounding box center [279, 125] width 17 height 12
click at [274, 125] on button "2x" at bounding box center [276, 125] width 11 height 12
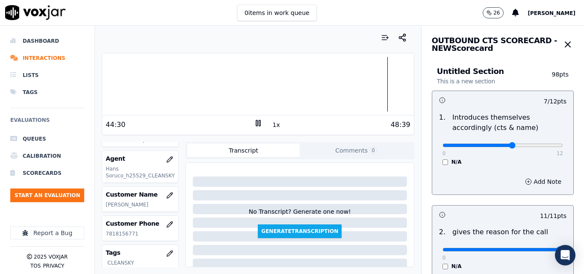
click at [263, 127] on div "48:39" at bounding box center [337, 125] width 148 height 10
click at [257, 126] on icon at bounding box center [258, 123] width 9 height 9
click at [256, 122] on polygon at bounding box center [258, 123] width 5 height 6
click at [376, 88] on div at bounding box center [257, 84] width 311 height 55
click at [373, 89] on div at bounding box center [257, 84] width 311 height 55
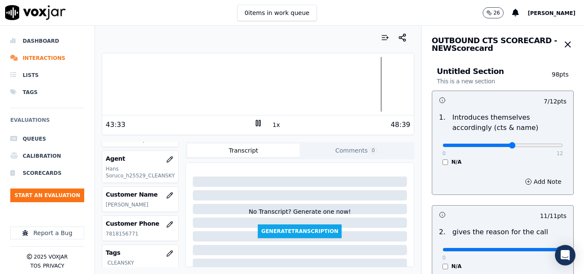
click at [272, 125] on button "1x" at bounding box center [276, 125] width 11 height 12
click at [272, 125] on button "1.5x" at bounding box center [279, 125] width 17 height 12
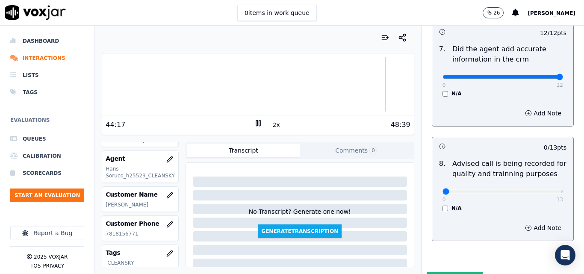
scroll to position [825, 0]
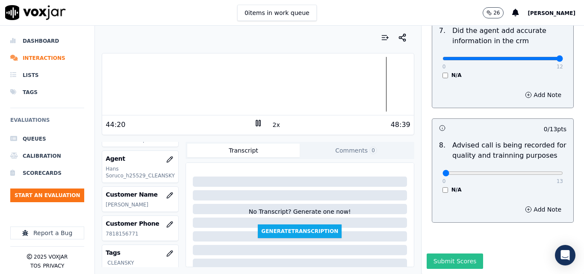
click at [449, 254] on button "Submit Scores" at bounding box center [455, 261] width 57 height 15
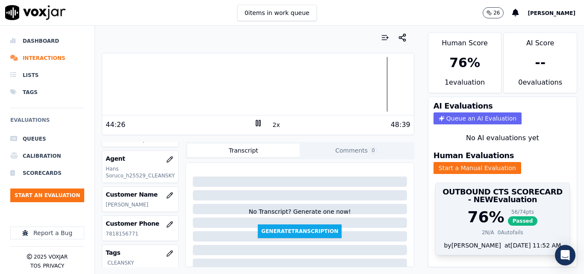
click at [517, 219] on span "Passed" at bounding box center [523, 220] width 30 height 9
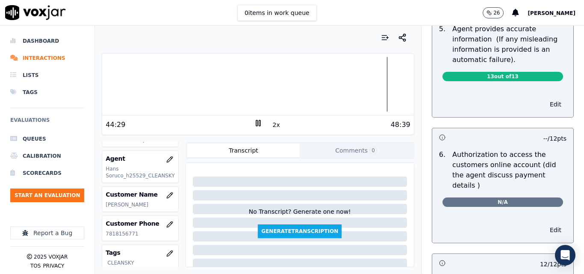
scroll to position [729, 0]
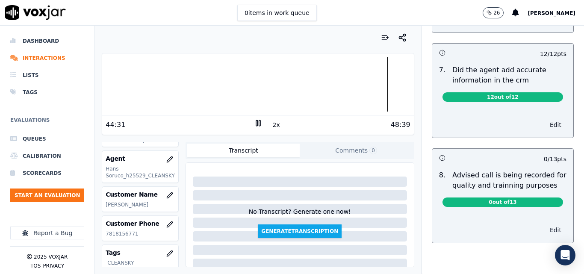
click at [545, 224] on button "Edit" at bounding box center [556, 230] width 22 height 12
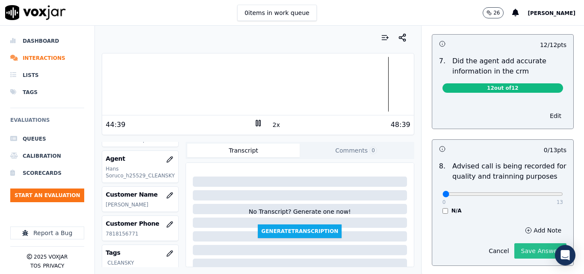
click at [518, 246] on button "Save Answer" at bounding box center [540, 250] width 52 height 15
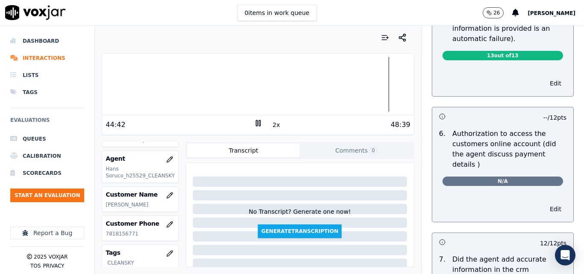
scroll to position [515, 0]
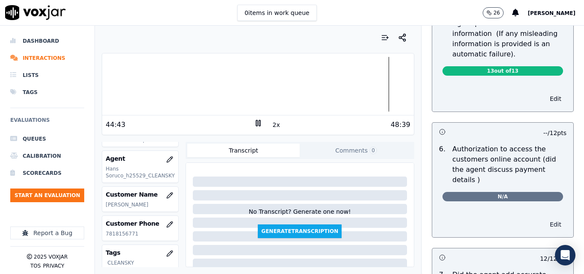
click at [545, 219] on button "Edit" at bounding box center [556, 225] width 22 height 12
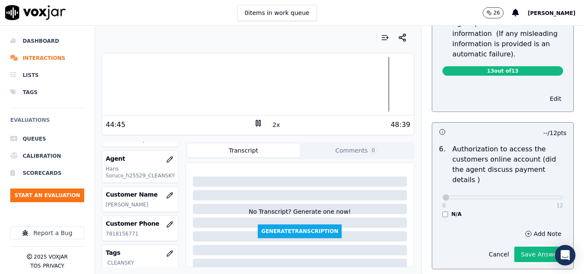
click at [523, 247] on button "Save Answer" at bounding box center [540, 254] width 52 height 15
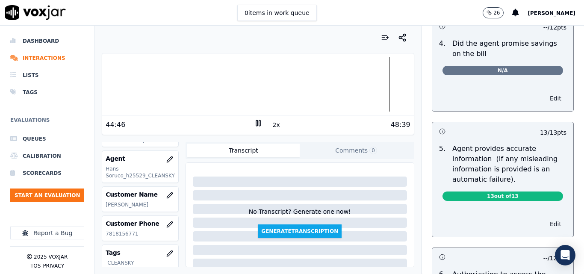
scroll to position [387, 0]
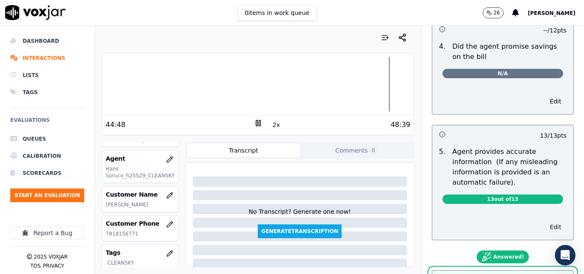
click at [545, 226] on button "Edit" at bounding box center [556, 227] width 22 height 12
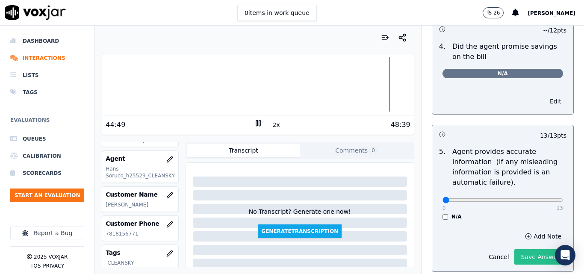
click at [524, 251] on button "Save Answer" at bounding box center [540, 256] width 52 height 15
click at [545, 100] on button "Edit" at bounding box center [556, 101] width 22 height 12
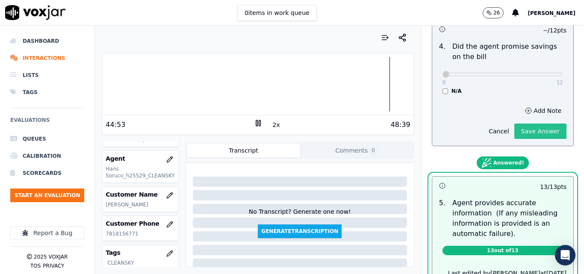
click at [534, 132] on button "Save Answer" at bounding box center [540, 131] width 52 height 15
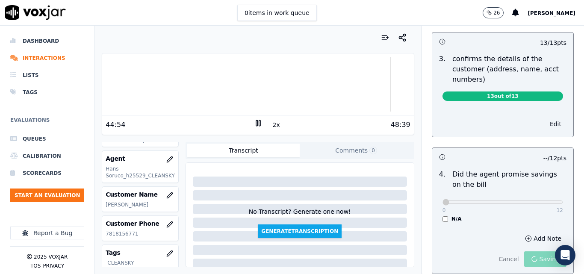
scroll to position [258, 0]
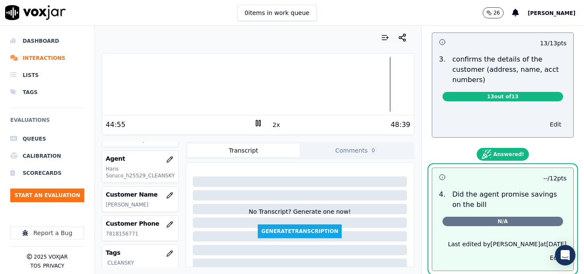
click at [545, 128] on button "Edit" at bounding box center [556, 124] width 22 height 12
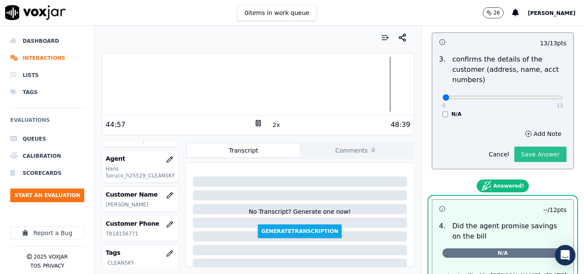
click at [532, 159] on button "Save Answer" at bounding box center [540, 154] width 52 height 15
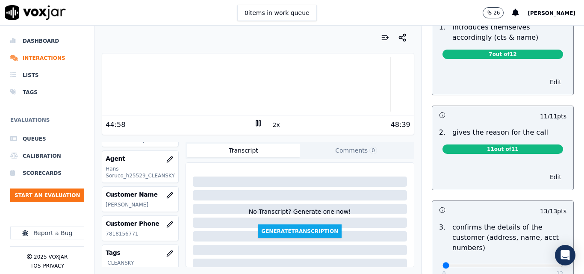
scroll to position [87, 0]
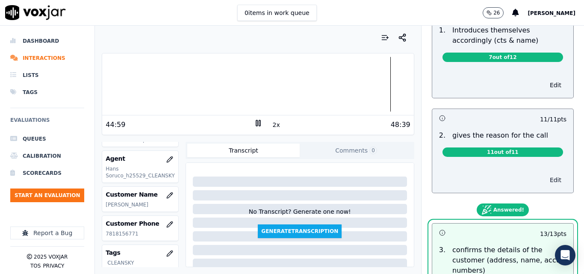
click at [545, 183] on button "Edit" at bounding box center [556, 180] width 22 height 12
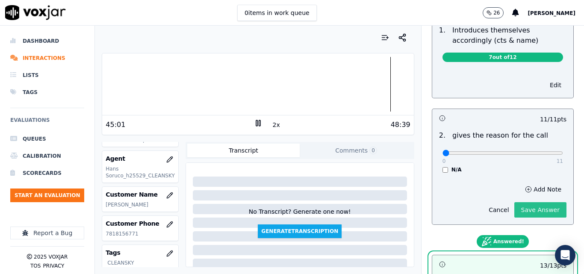
click at [531, 207] on button "Save Answer" at bounding box center [540, 209] width 52 height 15
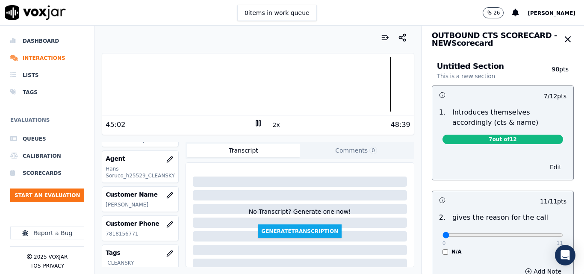
scroll to position [2, 0]
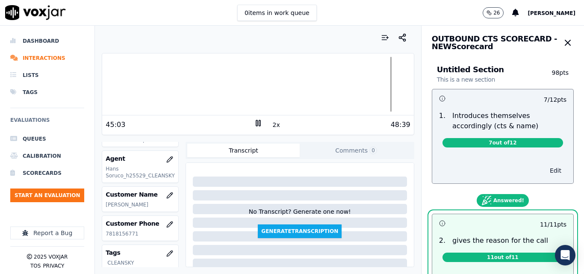
click at [545, 171] on button "Edit" at bounding box center [556, 171] width 22 height 12
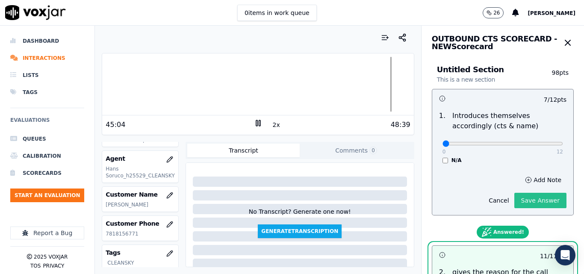
click at [541, 196] on button "Save Answer" at bounding box center [540, 200] width 52 height 15
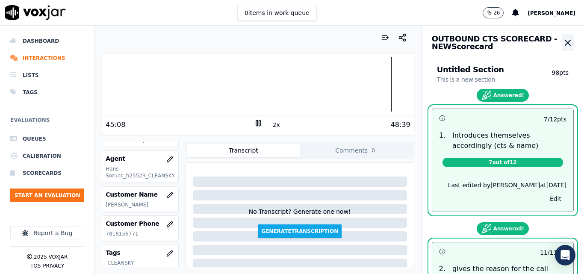
click at [565, 44] on icon "button" at bounding box center [567, 42] width 5 height 5
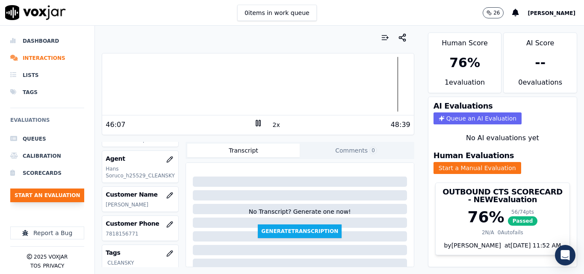
click at [50, 200] on button "Start an Evaluation" at bounding box center [47, 196] width 74 height 14
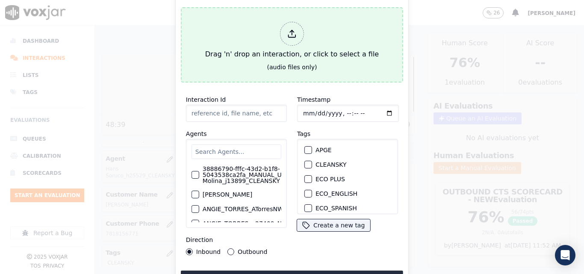
type input "20250916-111703_2679823312-all.mp3"
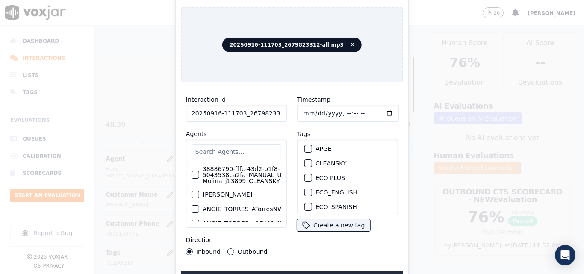
scroll to position [0, 0]
click at [307, 162] on div "button" at bounding box center [308, 165] width 6 height 6
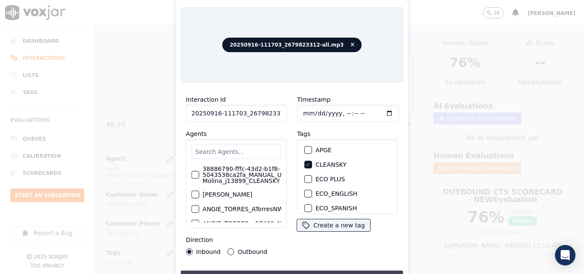
click at [326, 271] on button "Upload interaction to start evaluation" at bounding box center [292, 278] width 222 height 15
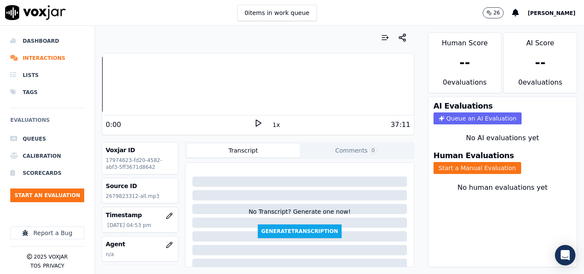
click at [429, 160] on div "Human Evaluations Start a Manual Evaluation" at bounding box center [503, 163] width 148 height 33
click at [438, 169] on button "Start a Manual Evaluation" at bounding box center [478, 168] width 88 height 12
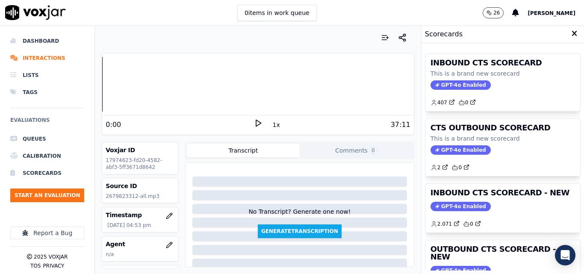
scroll to position [43, 0]
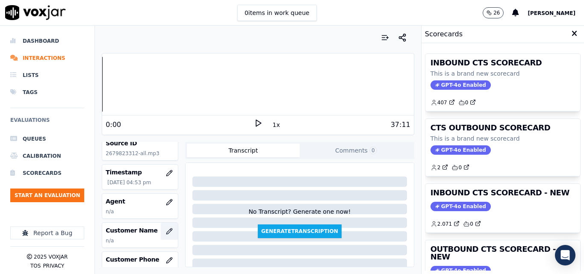
click at [161, 237] on button "button" at bounding box center [169, 231] width 17 height 17
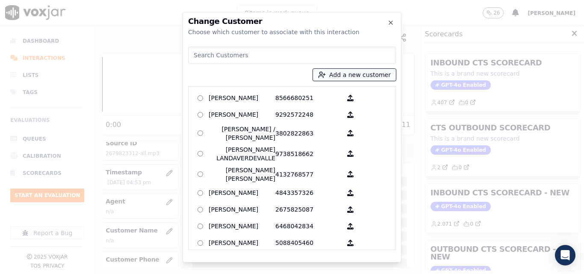
click at [344, 75] on button "Add a new customer" at bounding box center [354, 75] width 83 height 12
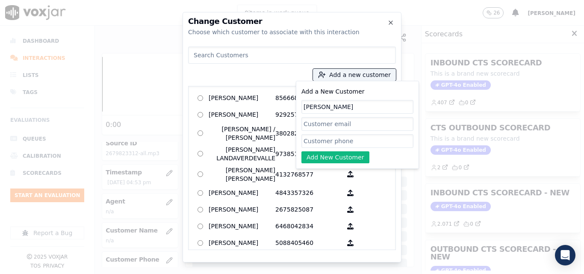
type input "[PERSON_NAME]"
paste input "2679823312"
type input "2679823312"
click at [348, 161] on button "Add New Customer" at bounding box center [336, 157] width 68 height 12
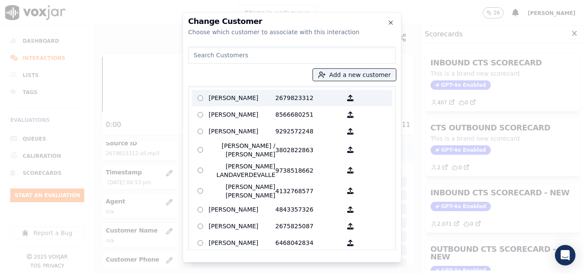
click at [275, 92] on p "2679823312" at bounding box center [308, 98] width 67 height 13
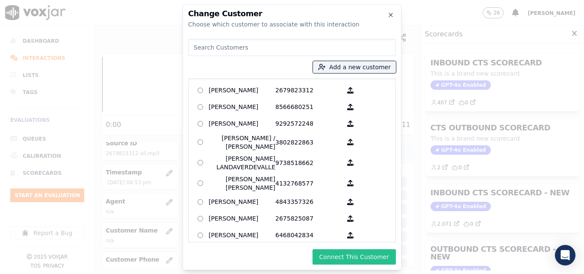
click at [355, 260] on button "Connect This Customer" at bounding box center [354, 256] width 83 height 15
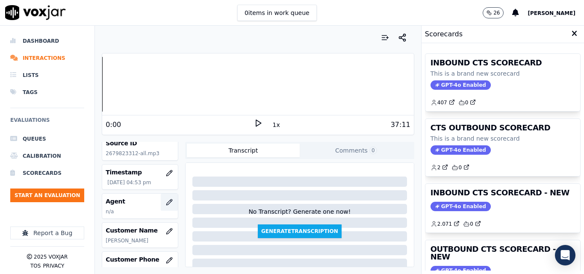
click at [166, 200] on icon "button" at bounding box center [169, 202] width 7 height 7
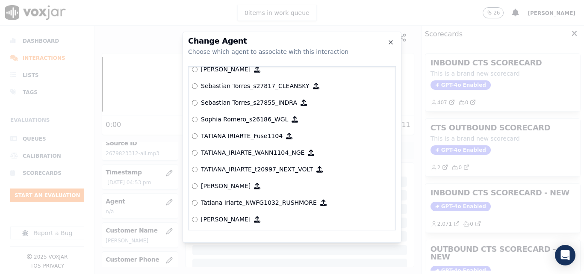
scroll to position [4281, 0]
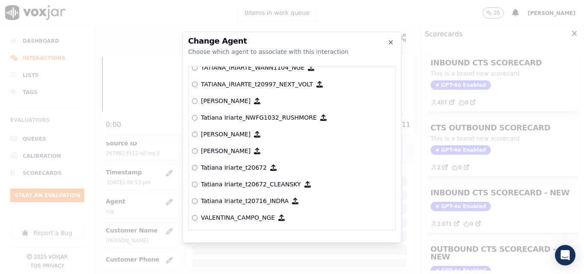
click at [239, 187] on p "Tatiana Iriarte_t20672_CLEANSKY" at bounding box center [251, 184] width 100 height 9
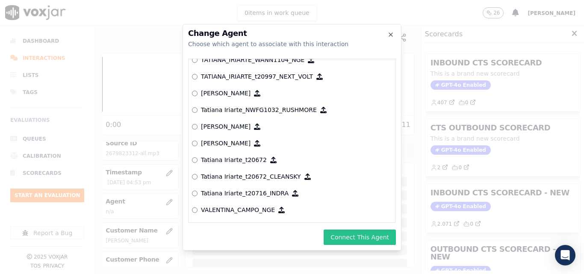
click at [371, 237] on button "Connect This Agent" at bounding box center [360, 237] width 72 height 15
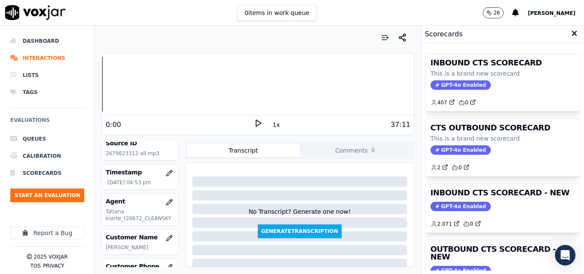
click at [256, 124] on polygon at bounding box center [258, 123] width 5 height 6
click at [565, 132] on div "INBOUND CTS SCORECARD This is a brand new scorecard GPT-4o Enabled 407 0 CTS OU…" at bounding box center [503, 158] width 163 height 231
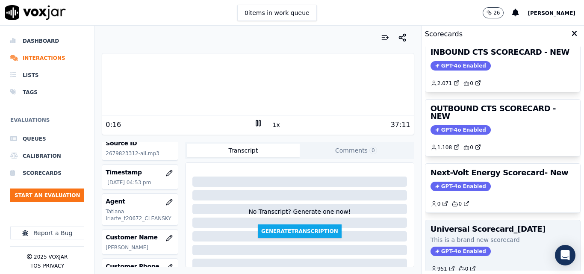
scroll to position [98, 0]
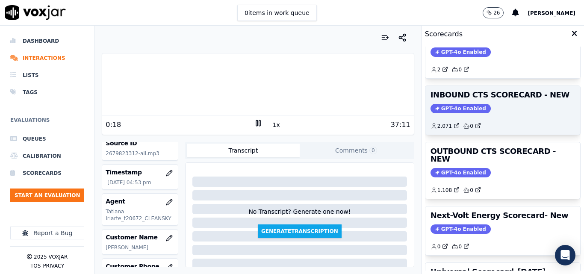
click at [450, 107] on span "GPT-4o Enabled" at bounding box center [461, 108] width 60 height 9
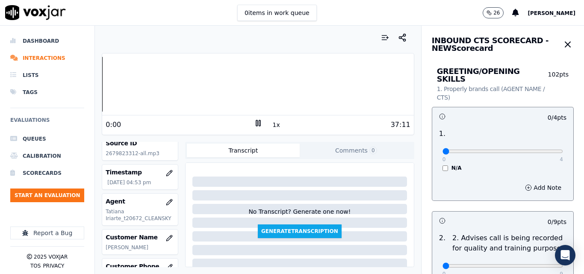
click at [96, 86] on div "Your browser does not support the audio element. 0:00 1x 37:11 Voxjar ID 179746…" at bounding box center [258, 150] width 326 height 248
click at [271, 129] on button "1x" at bounding box center [276, 125] width 11 height 12
click at [271, 129] on button "1.5x" at bounding box center [279, 125] width 17 height 12
type input "2"
click at [500, 150] on input "range" at bounding box center [503, 151] width 121 height 3
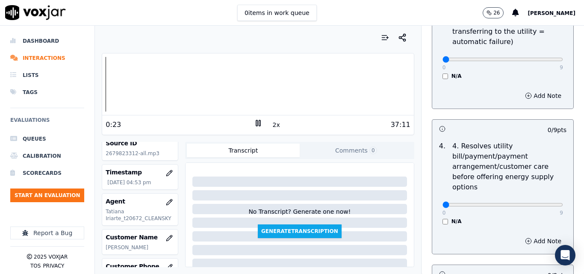
scroll to position [342, 0]
click at [273, 127] on button "2x" at bounding box center [276, 125] width 11 height 12
click at [273, 127] on button "1x" at bounding box center [276, 125] width 11 height 12
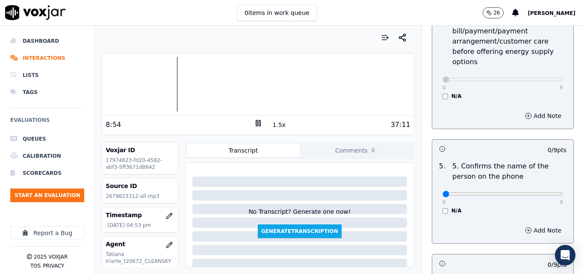
scroll to position [470, 0]
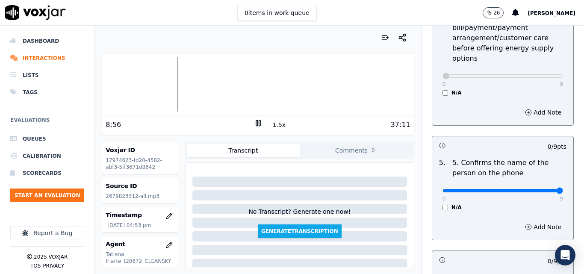
type input "9"
click at [539, 189] on input "range" at bounding box center [503, 190] width 121 height 3
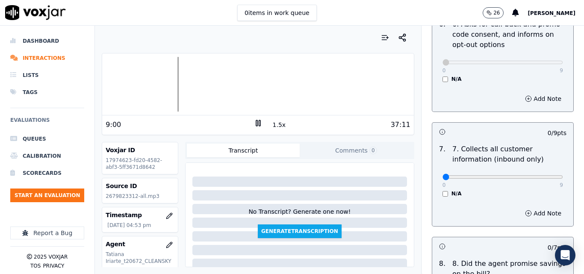
scroll to position [727, 0]
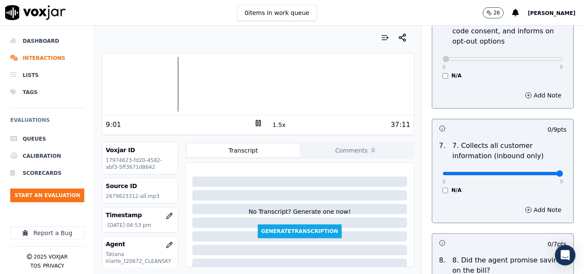
type input "9"
click at [541, 172] on input "range" at bounding box center [503, 173] width 121 height 3
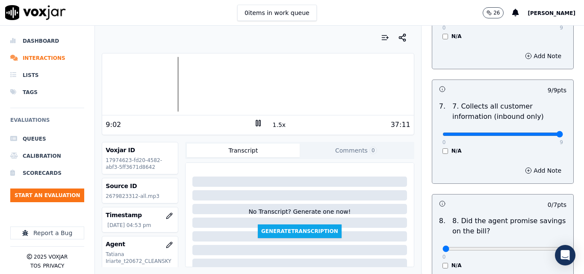
scroll to position [855, 0]
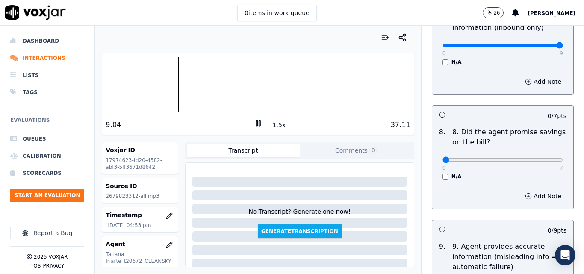
click at [443, 173] on div "N/A" at bounding box center [503, 176] width 121 height 7
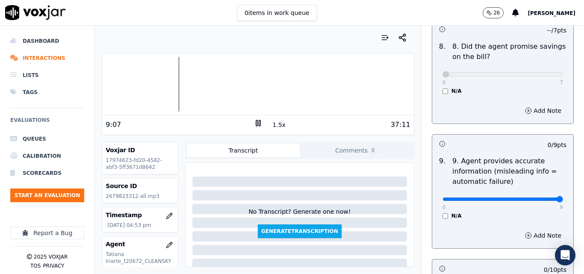
type input "9"
click at [543, 198] on input "range" at bounding box center [503, 199] width 121 height 3
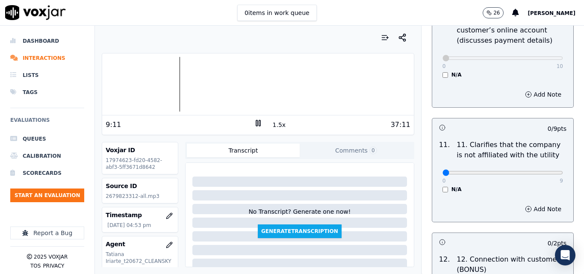
scroll to position [1240, 0]
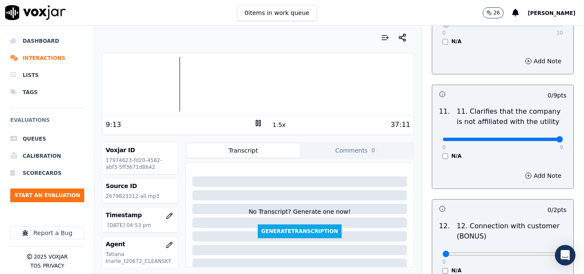
type input "9"
click at [541, 138] on input "range" at bounding box center [503, 139] width 121 height 3
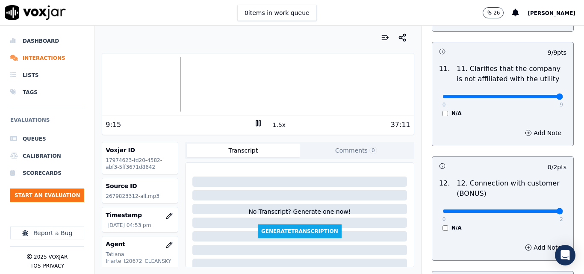
type input "2"
click at [541, 210] on input "range" at bounding box center [503, 211] width 121 height 3
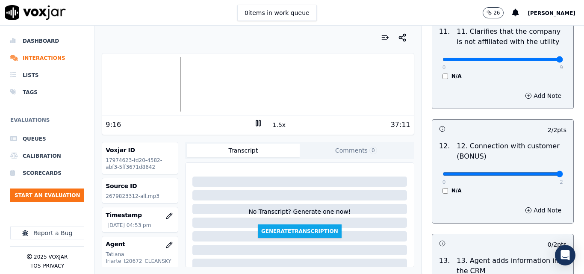
scroll to position [1454, 0]
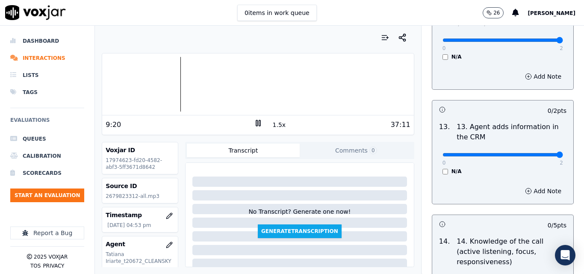
type input "2"
click at [533, 153] on input "range" at bounding box center [503, 154] width 121 height 3
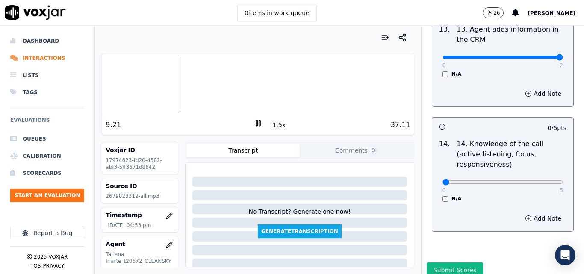
scroll to position [1562, 0]
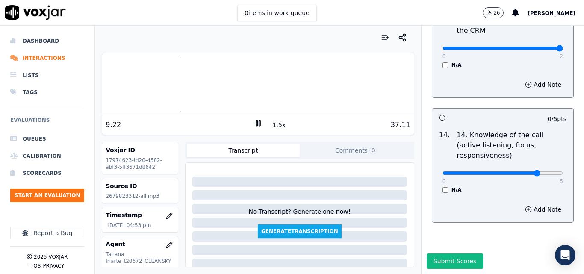
click at [530, 171] on input "range" at bounding box center [503, 172] width 121 height 3
drag, startPoint x: 532, startPoint y: 154, endPoint x: 545, endPoint y: 154, distance: 12.4
type input "5"
click at [545, 171] on input "range" at bounding box center [503, 172] width 121 height 3
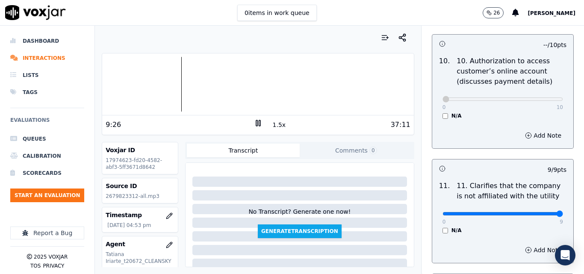
scroll to position [1434, 0]
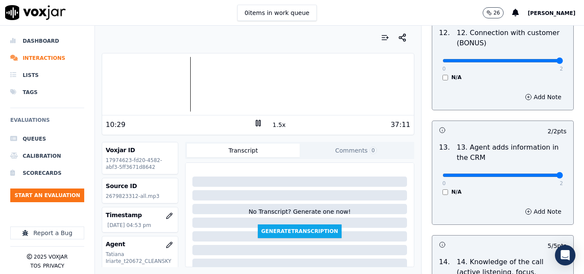
click at [331, 148] on button "Comments 0" at bounding box center [356, 151] width 113 height 14
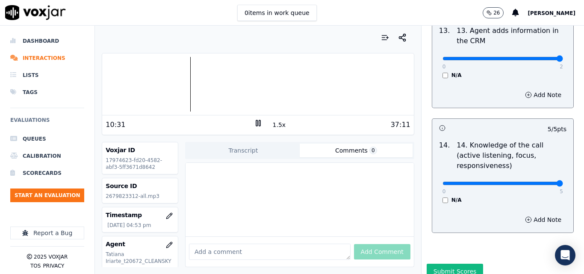
scroll to position [1562, 0]
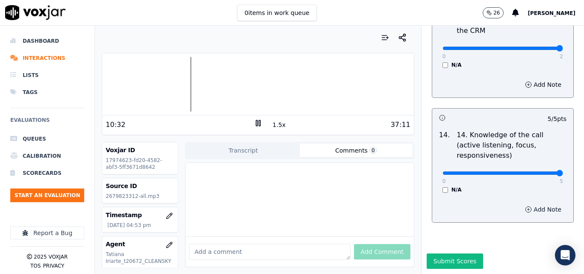
click at [520, 204] on button "Add Note" at bounding box center [543, 210] width 47 height 12
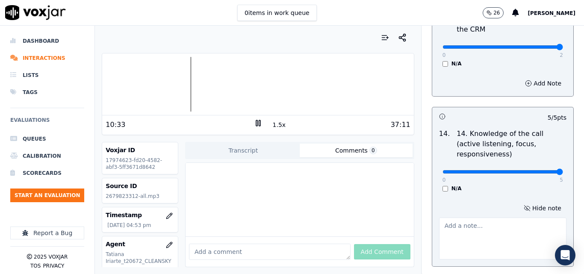
drag, startPoint x: 493, startPoint y: 192, endPoint x: 470, endPoint y: 215, distance: 32.7
paste textarea "When returning to the call, using it again acknowledges as thanks for waiting"
type textarea "When returning to the call, using it again acknowledges as thanks for waiting"
click at [461, 111] on h3 at bounding box center [471, 116] width 64 height 11
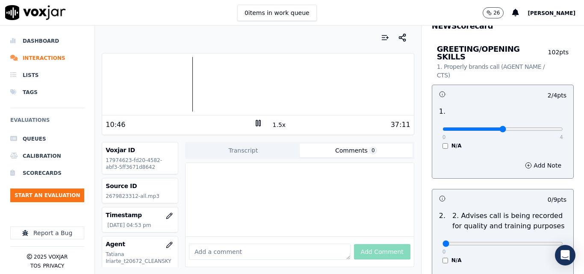
scroll to position [108, 0]
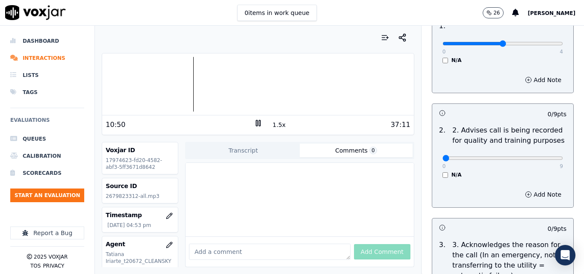
click at [273, 127] on button "1.5x" at bounding box center [279, 125] width 17 height 12
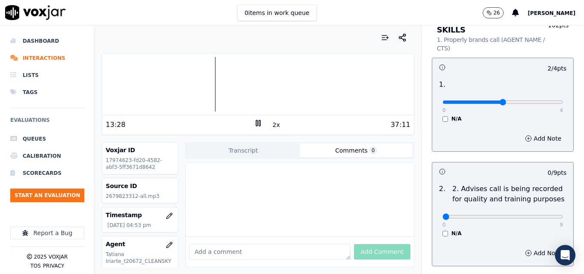
scroll to position [0, 0]
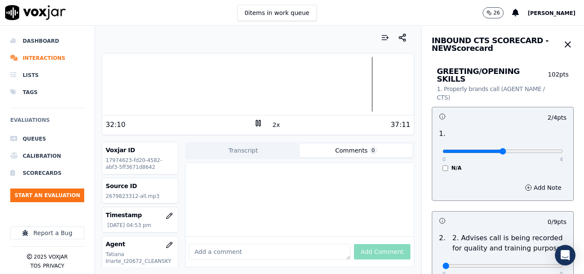
click at [358, 91] on div at bounding box center [257, 84] width 311 height 55
click at [271, 124] on button "2x" at bounding box center [276, 125] width 11 height 12
click at [271, 124] on button "1x" at bounding box center [276, 125] width 11 height 12
click at [355, 85] on div at bounding box center [257, 84] width 311 height 55
click at [274, 127] on button "1.5x" at bounding box center [279, 125] width 17 height 12
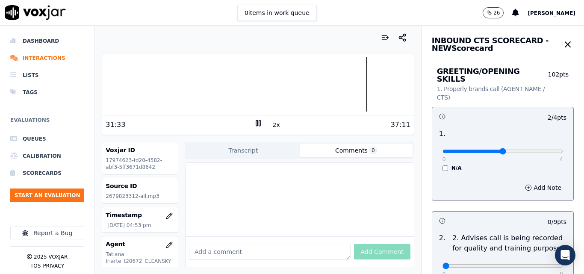
click at [351, 81] on div at bounding box center [257, 84] width 311 height 55
click at [348, 89] on div at bounding box center [257, 84] width 311 height 55
click at [342, 89] on div at bounding box center [257, 84] width 311 height 55
click at [333, 77] on div at bounding box center [257, 84] width 311 height 55
click at [352, 86] on div at bounding box center [257, 84] width 311 height 55
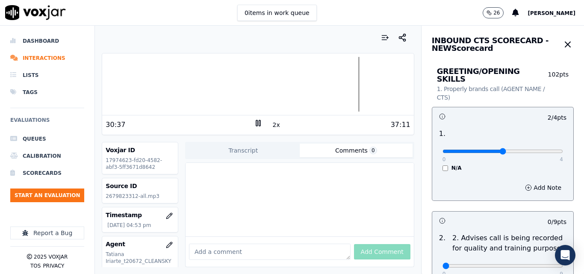
click at [272, 125] on button "2x" at bounding box center [276, 125] width 11 height 12
click at [348, 83] on div at bounding box center [257, 84] width 311 height 55
click at [351, 84] on div at bounding box center [257, 84] width 311 height 55
click at [275, 128] on button "1x" at bounding box center [276, 125] width 11 height 12
click at [271, 127] on button "1.5x" at bounding box center [279, 125] width 17 height 12
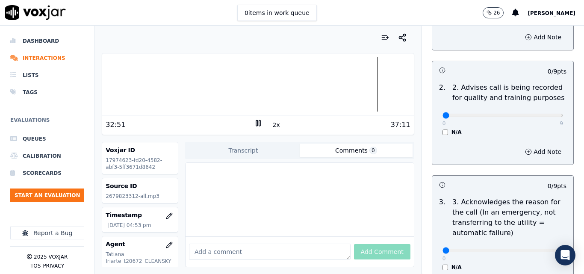
scroll to position [153, 0]
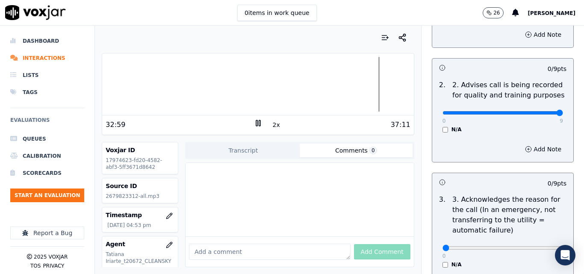
type input "9"
click at [536, 111] on input "range" at bounding box center [503, 112] width 121 height 3
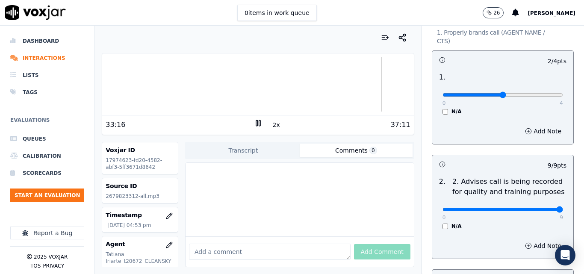
scroll to position [0, 0]
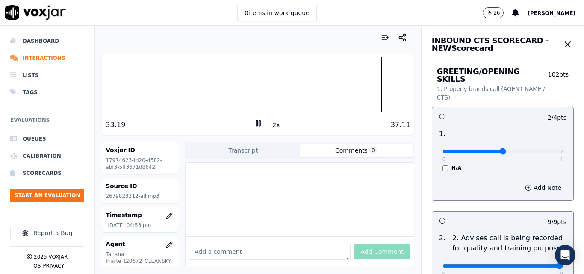
click at [201, 84] on div at bounding box center [257, 84] width 311 height 55
click at [345, 150] on button "Comments 0" at bounding box center [356, 151] width 113 height 14
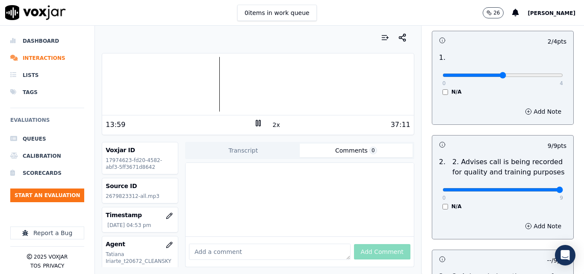
scroll to position [214, 0]
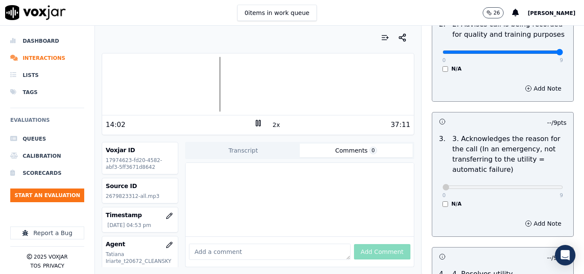
click at [264, 244] on textarea at bounding box center [270, 252] width 162 height 16
paste textarea "Use more professional language, avoid words like mom"
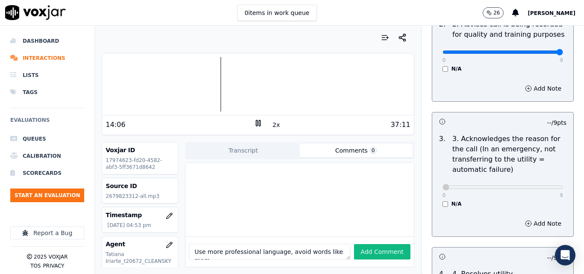
type textarea "Use more professional language, avoid words like mom"
click at [372, 237] on div "Use more professional language, avoid words like mom Add Comment" at bounding box center [300, 252] width 228 height 30
click at [375, 244] on button "Add Comment" at bounding box center [382, 251] width 56 height 15
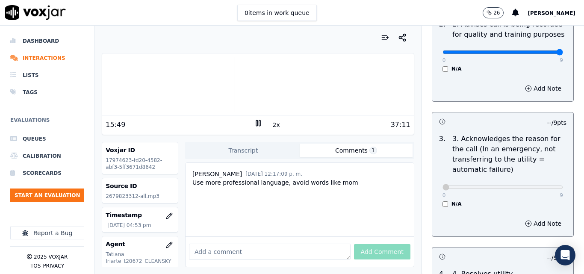
click at [273, 122] on button "2x" at bounding box center [276, 125] width 11 height 12
click at [271, 122] on button "1x" at bounding box center [276, 125] width 11 height 12
click at [271, 122] on button "1.5x" at bounding box center [279, 125] width 17 height 12
click at [157, 92] on div at bounding box center [257, 84] width 311 height 55
click at [143, 91] on div at bounding box center [257, 84] width 311 height 55
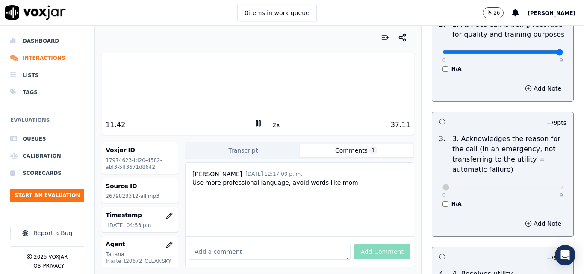
click at [155, 88] on div at bounding box center [257, 84] width 311 height 55
click at [116, 87] on div at bounding box center [257, 84] width 311 height 55
click at [148, 88] on div at bounding box center [257, 84] width 311 height 55
click at [145, 89] on div at bounding box center [257, 84] width 311 height 55
click at [271, 124] on button "2x" at bounding box center [276, 125] width 11 height 12
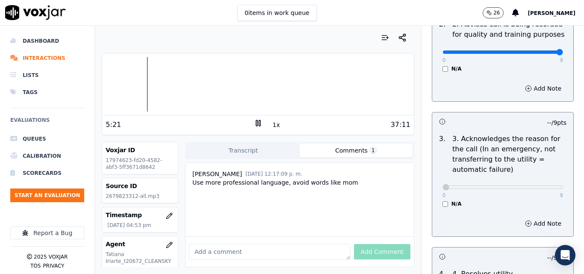
click at [271, 124] on button "1x" at bounding box center [276, 125] width 11 height 12
click at [197, 80] on div at bounding box center [257, 84] width 311 height 55
click at [195, 81] on div at bounding box center [257, 84] width 311 height 55
click at [241, 77] on div at bounding box center [257, 84] width 311 height 55
click at [277, 126] on button "1.5x" at bounding box center [279, 125] width 17 height 12
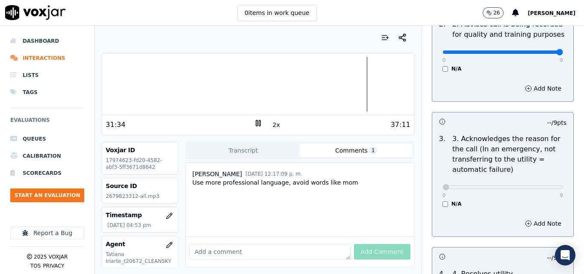
click at [355, 93] on div at bounding box center [257, 84] width 311 height 55
click at [337, 84] on div at bounding box center [257, 84] width 311 height 55
click at [332, 85] on div at bounding box center [257, 84] width 311 height 55
click at [254, 124] on icon at bounding box center [258, 123] width 9 height 9
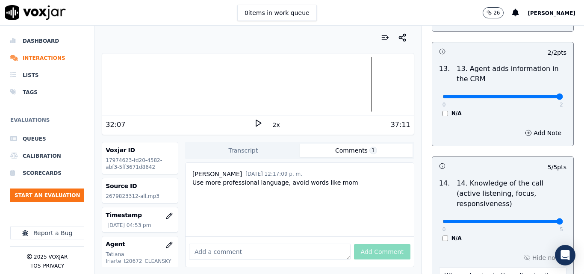
scroll to position [1607, 0]
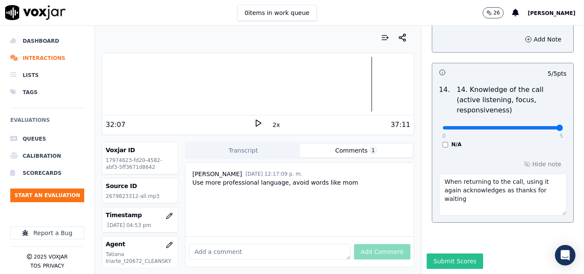
click at [436, 254] on button "Submit Scores" at bounding box center [455, 261] width 57 height 15
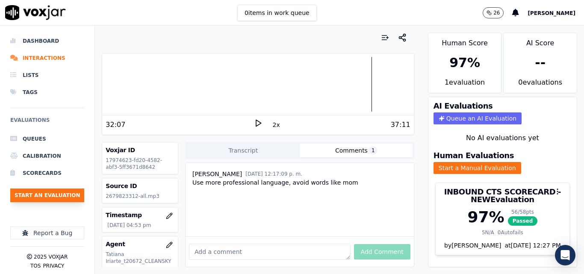
click at [56, 196] on button "Start an Evaluation" at bounding box center [47, 196] width 74 height 14
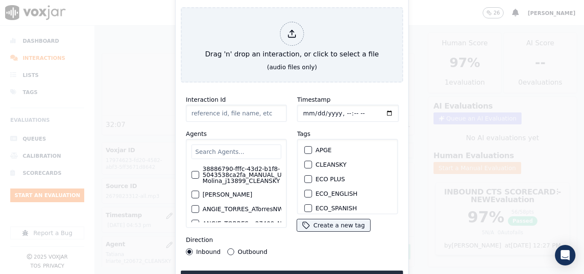
type input "20250916-090832_6096861053-all.mp3"
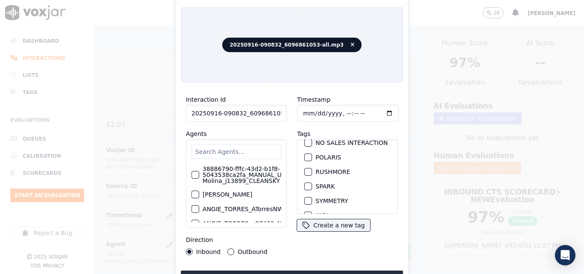
scroll to position [171, 0]
click at [301, 180] on div "SPARK" at bounding box center [347, 182] width 93 height 15
click at [307, 184] on div "button" at bounding box center [308, 183] width 6 height 6
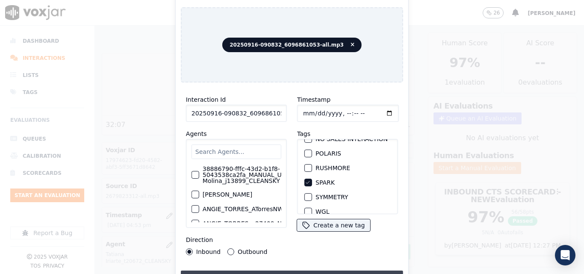
click at [298, 271] on button "Upload interaction to start evaluation" at bounding box center [292, 278] width 222 height 15
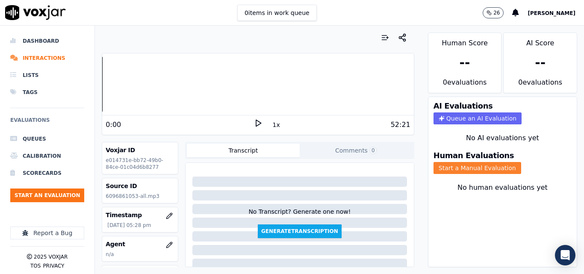
click at [446, 160] on h3 "Human Evaluations" at bounding box center [474, 156] width 80 height 8
click at [447, 168] on button "Start a Manual Evaluation" at bounding box center [478, 168] width 88 height 12
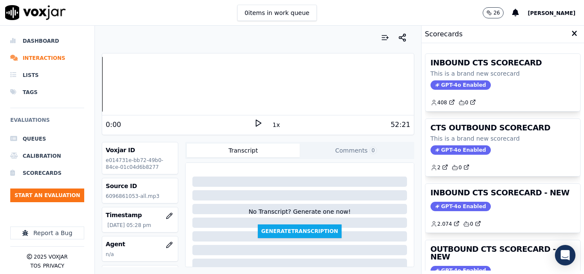
click at [256, 122] on icon at bounding box center [258, 123] width 9 height 9
click at [101, 85] on div "Your browser does not support the audio element. 0:35 1x 52:21 Voxjar ID e01473…" at bounding box center [258, 150] width 326 height 248
click at [273, 123] on button "1x" at bounding box center [276, 125] width 11 height 12
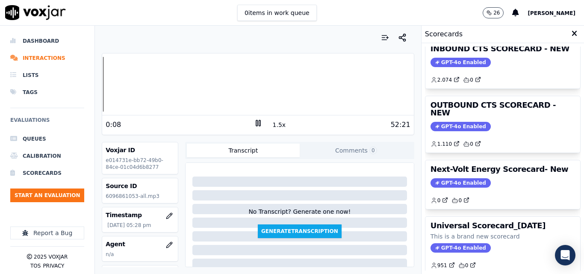
scroll to position [101, 0]
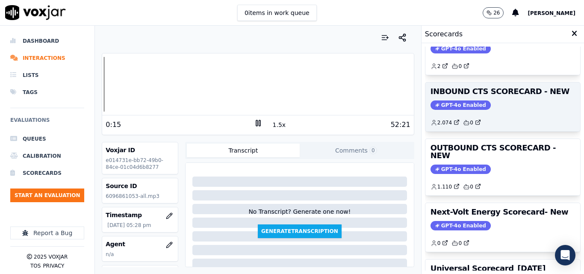
click at [457, 102] on span "GPT-4o Enabled" at bounding box center [461, 105] width 60 height 9
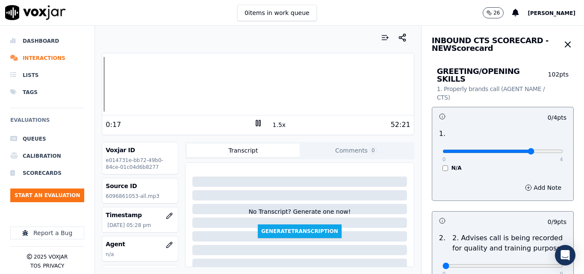
type input "3"
click at [516, 150] on input "range" at bounding box center [503, 151] width 121 height 3
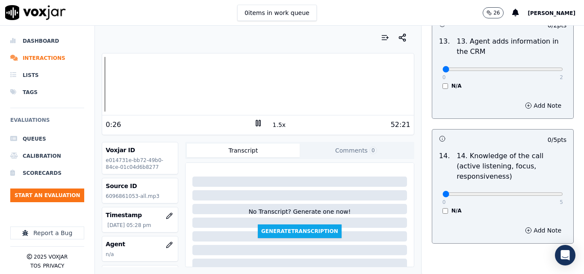
scroll to position [1562, 0]
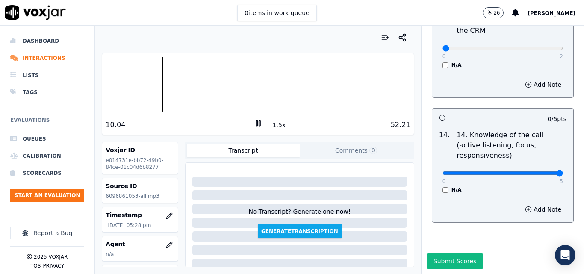
type input "5"
click at [535, 171] on input "range" at bounding box center [503, 172] width 121 height 3
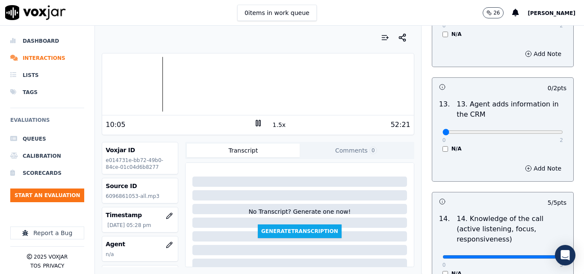
scroll to position [1476, 0]
click at [536, 131] on input "range" at bounding box center [503, 132] width 121 height 3
type input "1"
click at [512, 131] on input "range" at bounding box center [503, 132] width 121 height 3
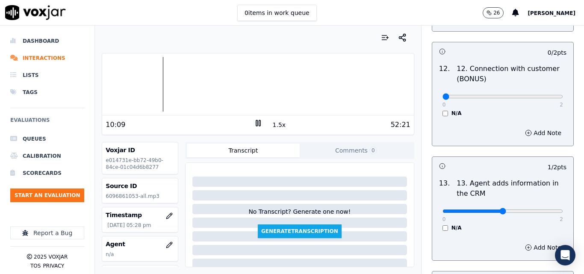
scroll to position [1391, 0]
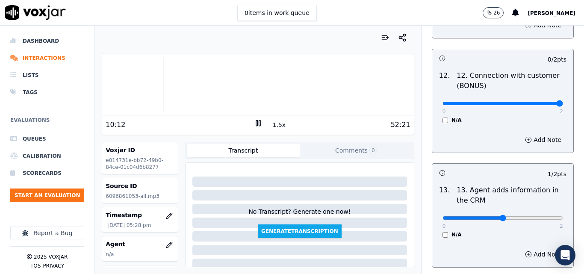
type input "2"
click at [537, 102] on input "range" at bounding box center [503, 103] width 121 height 3
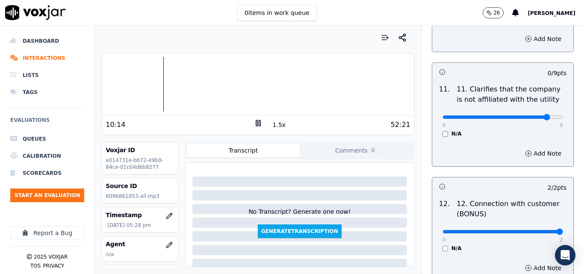
click at [526, 115] on input "range" at bounding box center [503, 116] width 121 height 3
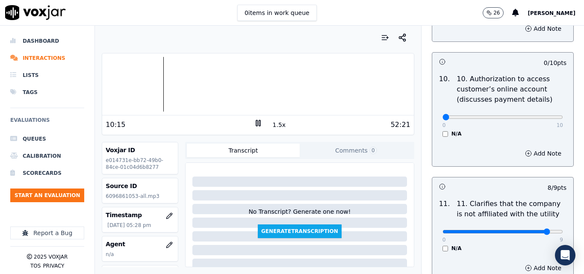
scroll to position [1134, 0]
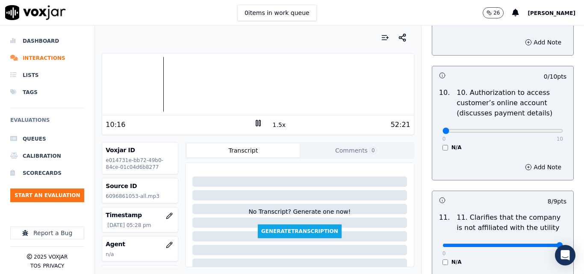
type input "9"
click at [538, 244] on input "range" at bounding box center [503, 245] width 121 height 3
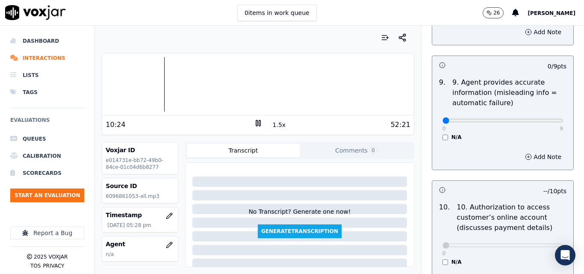
scroll to position [1006, 0]
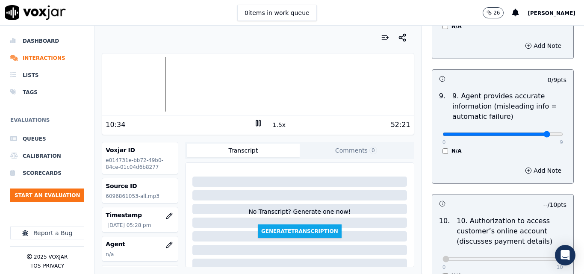
type input "8"
click at [523, 133] on input "range" at bounding box center [503, 134] width 121 height 3
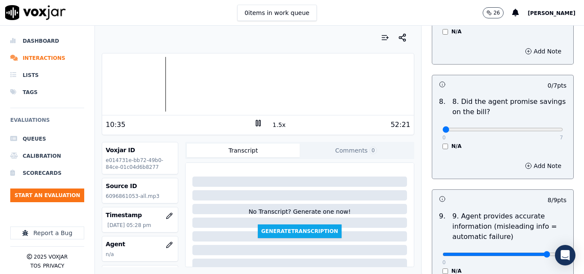
scroll to position [878, 0]
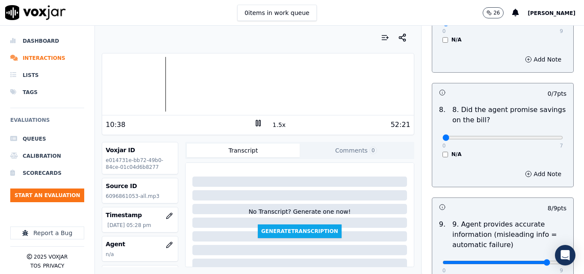
click at [443, 151] on div "N/A" at bounding box center [503, 154] width 121 height 7
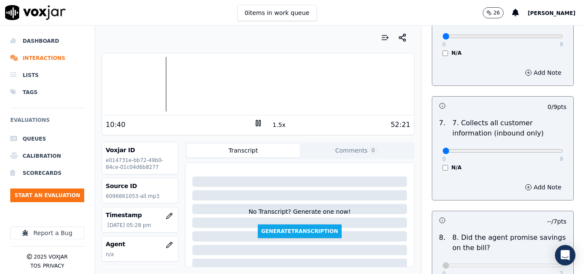
scroll to position [749, 0]
type input "9"
click at [541, 150] on input "range" at bounding box center [503, 151] width 121 height 3
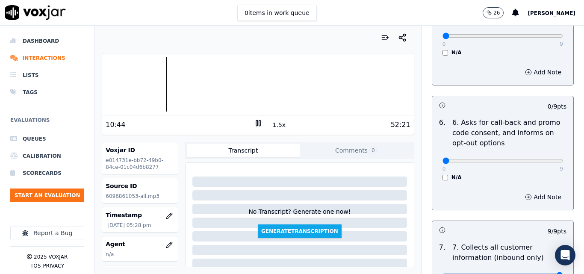
scroll to position [621, 0]
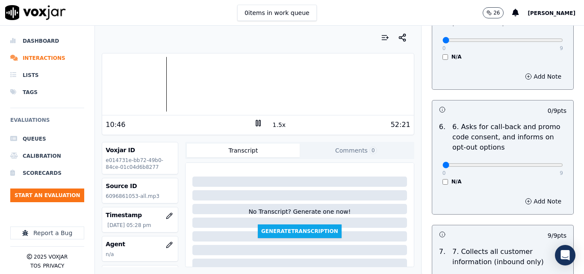
click at [156, 90] on div at bounding box center [257, 84] width 311 height 55
click at [271, 122] on button "1.5x" at bounding box center [279, 125] width 17 height 12
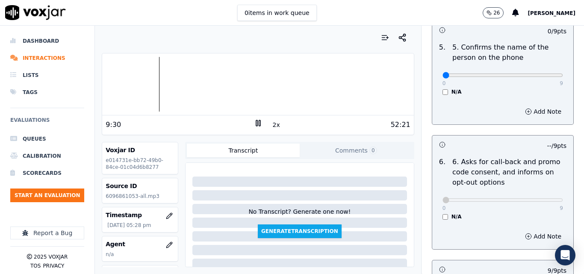
scroll to position [535, 0]
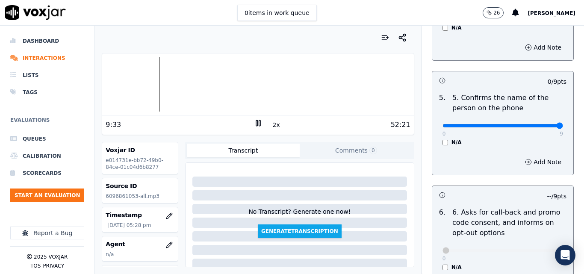
type input "9"
click at [540, 124] on input "range" at bounding box center [503, 125] width 121 height 3
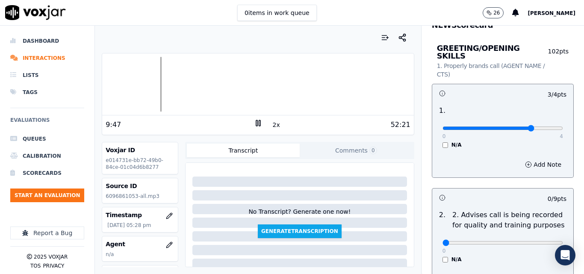
scroll to position [22, 0]
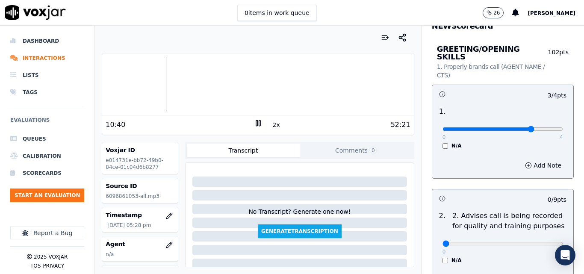
click at [275, 123] on button "2x" at bounding box center [276, 125] width 11 height 12
click at [158, 80] on div at bounding box center [257, 84] width 311 height 55
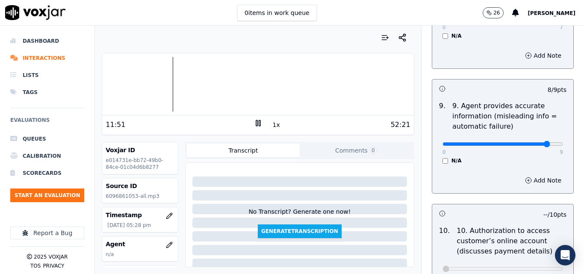
scroll to position [1006, 0]
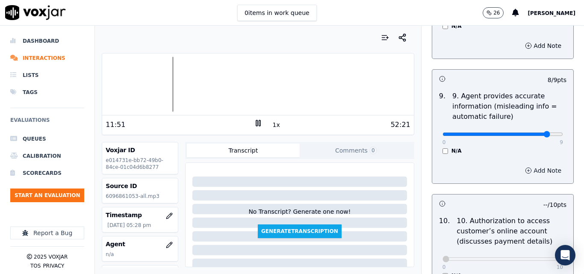
click at [520, 165] on button "Add Note" at bounding box center [543, 171] width 47 height 12
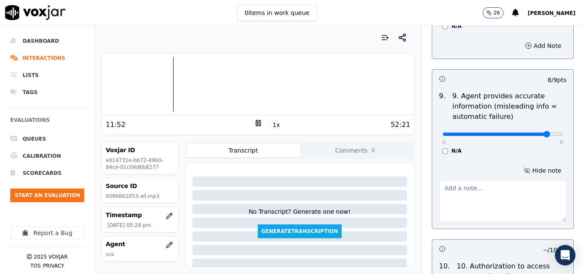
click at [468, 189] on textarea at bounding box center [502, 201] width 127 height 42
type textarea "incorrect gas rate"
click at [492, 138] on div "0 9 N/A" at bounding box center [503, 138] width 134 height 33
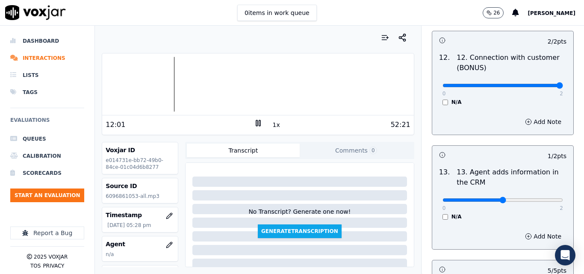
scroll to position [1519, 0]
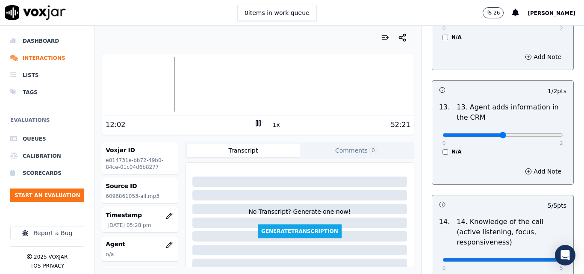
click at [522, 159] on div "Add Note" at bounding box center [502, 172] width 141 height 26
click at [522, 166] on button "Add Note" at bounding box center [543, 172] width 47 height 12
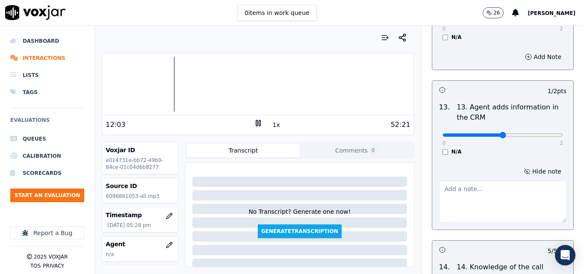
click at [478, 186] on textarea at bounding box center [502, 202] width 127 height 42
click at [490, 159] on div "Hide note incorrect rate gas" at bounding box center [502, 194] width 141 height 71
click at [470, 186] on textarea "incorrect rate gas" at bounding box center [502, 202] width 127 height 42
drag, startPoint x: 492, startPoint y: 181, endPoint x: 461, endPoint y: 184, distance: 31.8
click at [461, 184] on textarea "incorrect rate gas" at bounding box center [502, 202] width 127 height 42
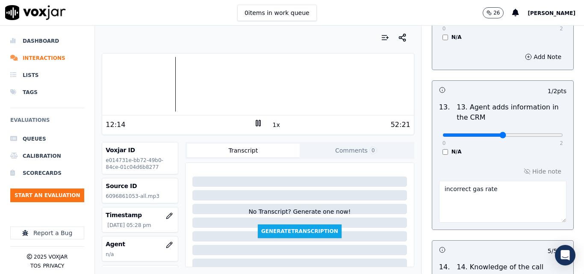
type textarea "incorrect gas rate"
click at [483, 163] on div "Hide note incorrect gas rate" at bounding box center [502, 194] width 141 height 71
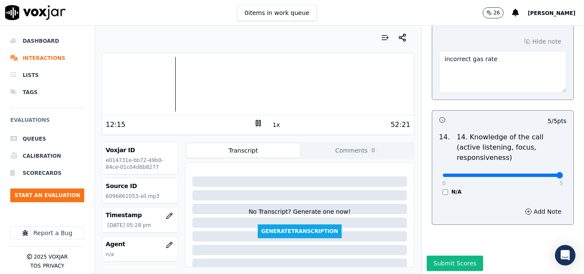
scroll to position [1653, 0]
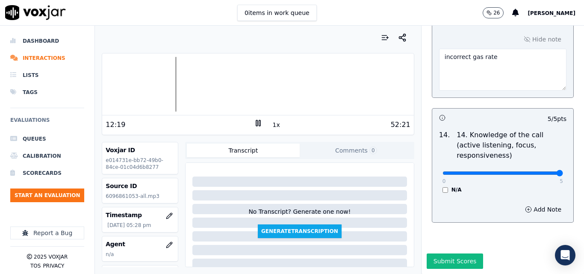
click at [254, 124] on icon at bounding box center [258, 123] width 9 height 9
click at [447, 254] on button "Submit Scores" at bounding box center [455, 261] width 57 height 15
click at [449, 254] on div "Saving" at bounding box center [503, 264] width 163 height 21
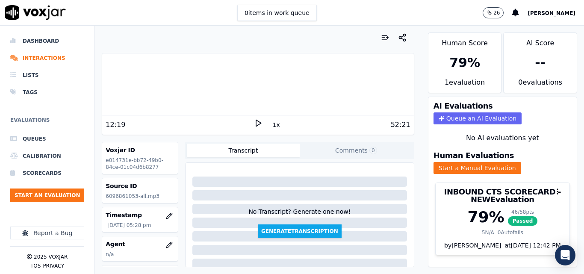
scroll to position [18, 0]
click at [54, 198] on button "Start an Evaluation" at bounding box center [47, 196] width 74 height 14
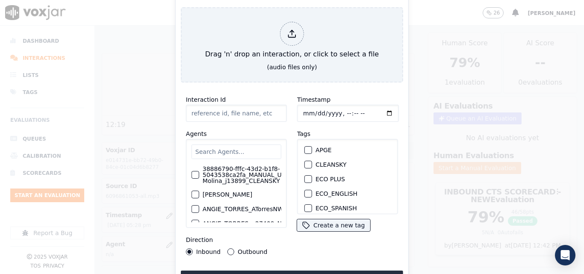
type input "20250916-113453_6303981715-all.mp3"
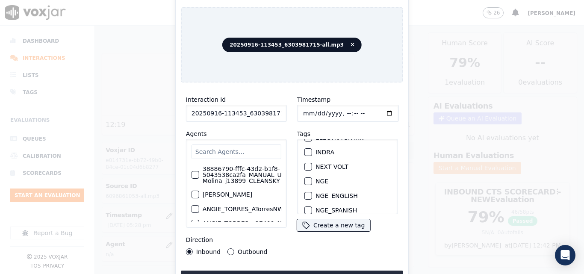
scroll to position [86, 0]
click at [305, 163] on div "button" at bounding box center [308, 166] width 6 height 6
click at [290, 266] on div "Interaction Id 20250916-113453_6303981715-all.mp3 Agents 38886790-fffc-43d2-b1f…" at bounding box center [292, 187] width 222 height 197
click at [293, 271] on button "Upload interaction to start evaluation" at bounding box center [292, 278] width 222 height 15
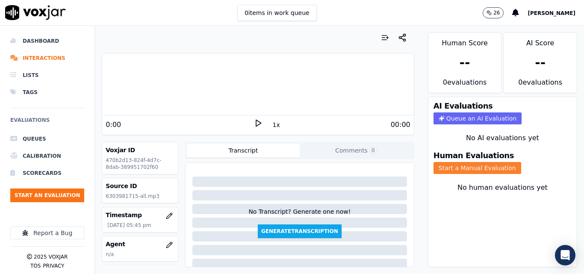
click at [434, 173] on button "Start a Manual Evaluation" at bounding box center [478, 168] width 88 height 12
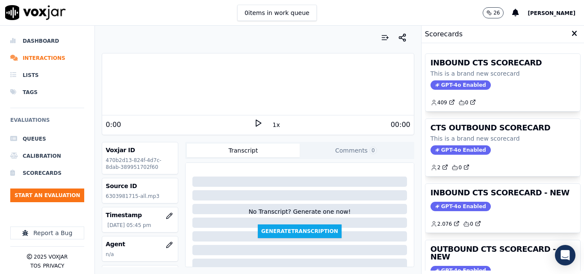
click at [256, 121] on polygon at bounding box center [258, 123] width 5 height 6
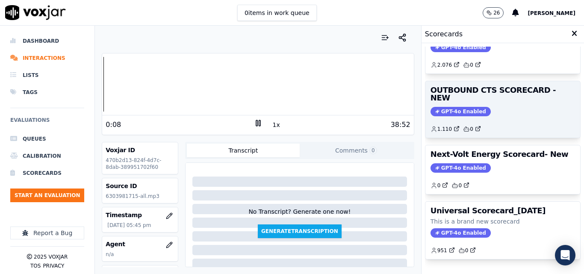
scroll to position [144, 0]
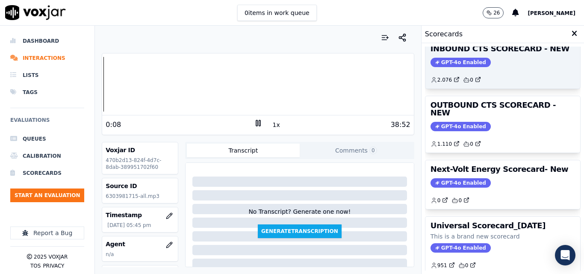
click at [447, 64] on span "GPT-4o Enabled" at bounding box center [461, 62] width 60 height 9
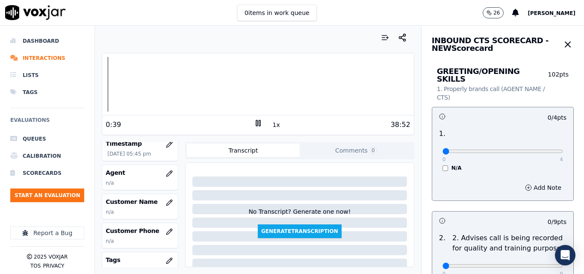
scroll to position [86, 0]
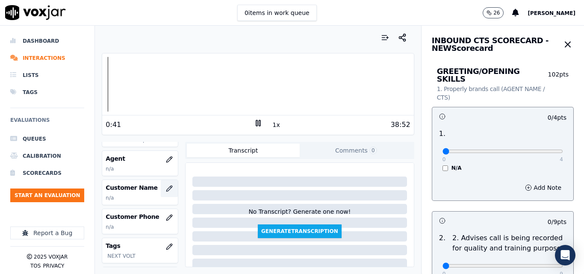
click at [164, 184] on button "button" at bounding box center [169, 188] width 17 height 17
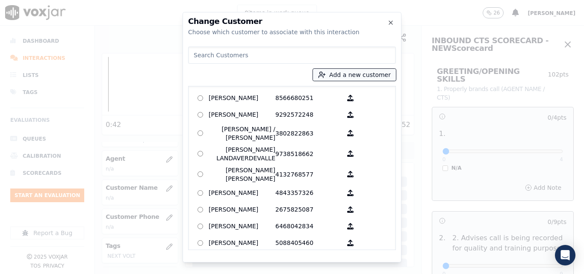
click at [356, 71] on button "Add a new customer" at bounding box center [354, 75] width 83 height 12
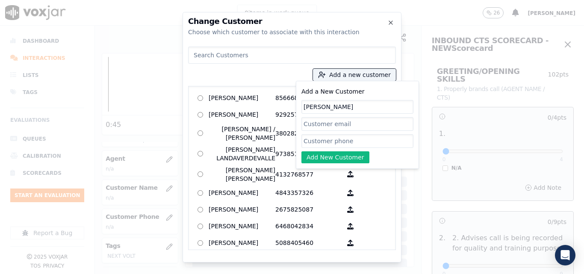
type input "[PERSON_NAME]"
paste input "6303981715"
type input "6303981715"
click at [337, 159] on button "Add New Customer" at bounding box center [336, 157] width 68 height 12
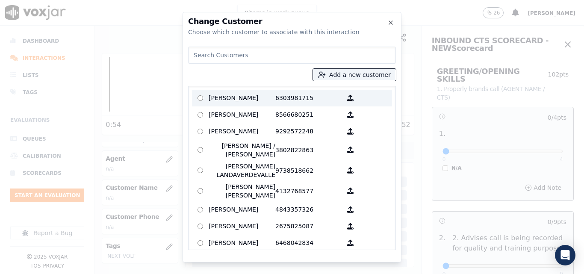
click at [243, 102] on p "[PERSON_NAME]" at bounding box center [242, 98] width 67 height 13
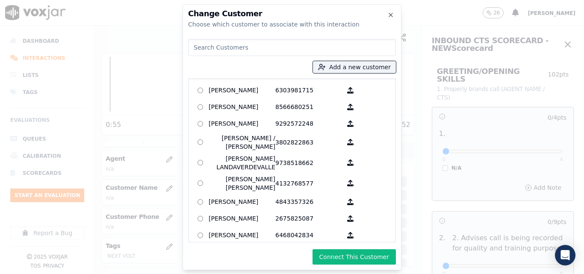
click at [344, 248] on div "Change Customer Choose which customer to associate with this interaction Add a …" at bounding box center [292, 137] width 219 height 266
click at [344, 252] on button "Connect This Customer" at bounding box center [354, 256] width 83 height 15
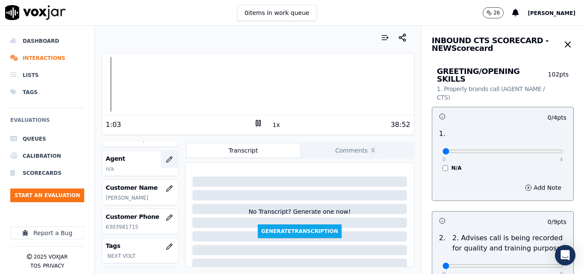
click at [166, 162] on icon "button" at bounding box center [169, 159] width 7 height 7
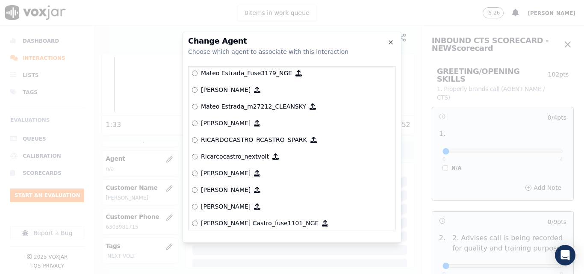
scroll to position [3687, 0]
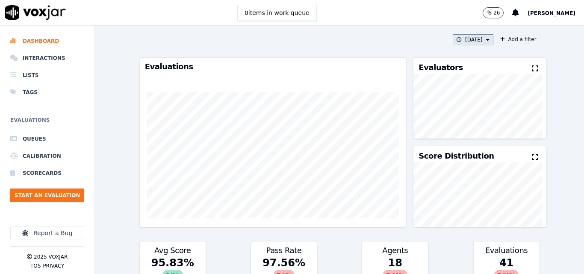
click at [476, 39] on button "[DATE]" at bounding box center [473, 39] width 41 height 11
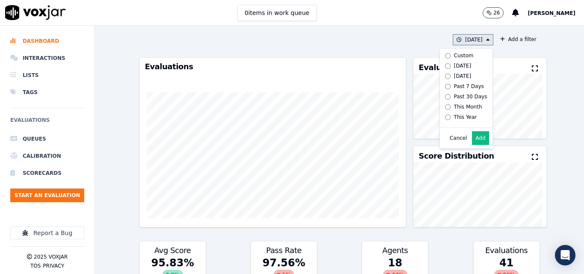
click at [455, 65] on div "[DATE]" at bounding box center [463, 65] width 18 height 7
click at [473, 145] on button "Add" at bounding box center [480, 138] width 17 height 14
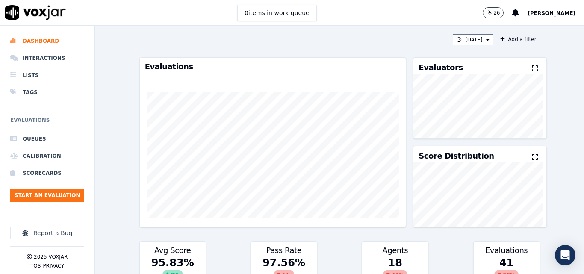
click at [519, 70] on div "Evaluators" at bounding box center [480, 66] width 133 height 16
click at [532, 69] on icon at bounding box center [535, 68] width 6 height 7
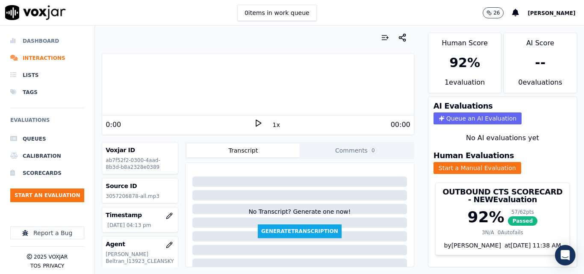
click at [54, 37] on li "Dashboard" at bounding box center [47, 41] width 74 height 17
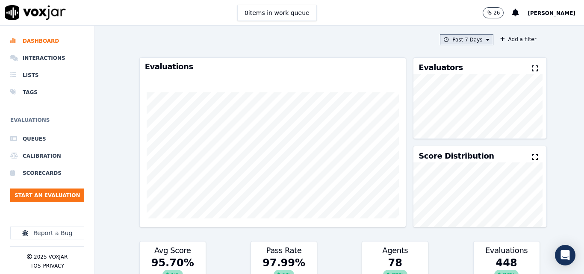
click at [470, 41] on button "Past 7 Days" at bounding box center [466, 39] width 53 height 11
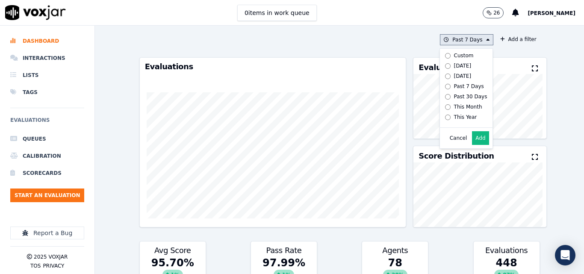
click at [472, 145] on button "Add" at bounding box center [480, 138] width 17 height 14
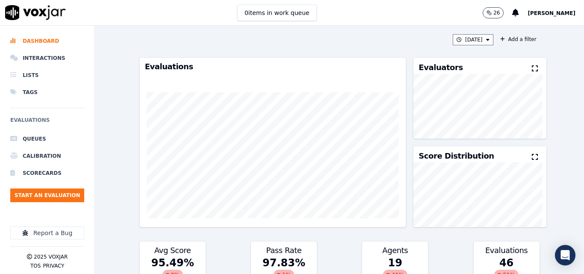
click at [532, 66] on icon at bounding box center [535, 68] width 6 height 7
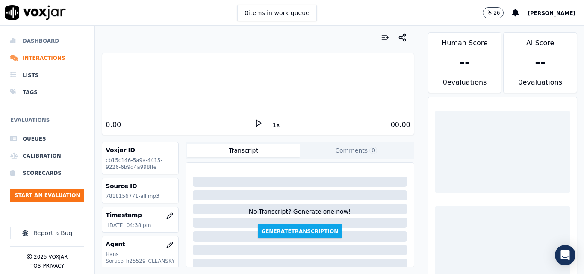
click at [43, 39] on li "Dashboard" at bounding box center [47, 41] width 74 height 17
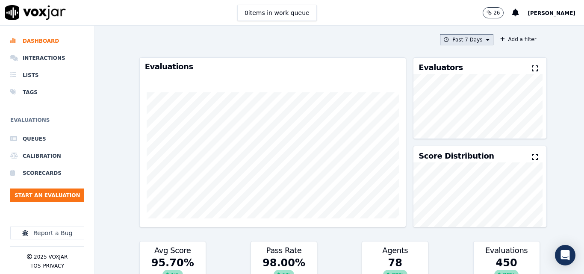
click at [461, 42] on button "Past 7 Days" at bounding box center [466, 39] width 53 height 11
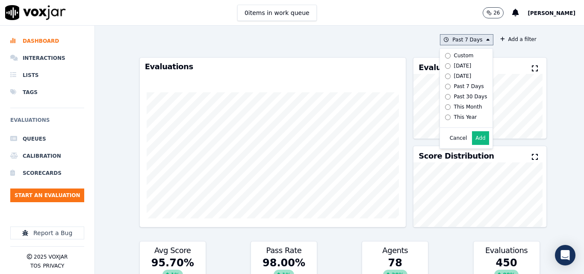
click at [458, 63] on label "[DATE]" at bounding box center [465, 66] width 46 height 10
click at [472, 141] on button "Add" at bounding box center [480, 138] width 17 height 14
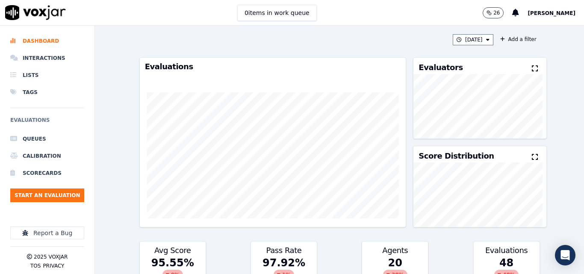
click at [532, 68] on icon at bounding box center [535, 68] width 6 height 7
click at [466, 38] on button "[DATE]" at bounding box center [473, 39] width 41 height 11
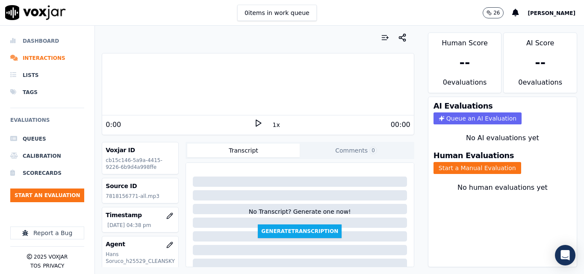
click at [39, 42] on li "Dashboard" at bounding box center [47, 41] width 74 height 17
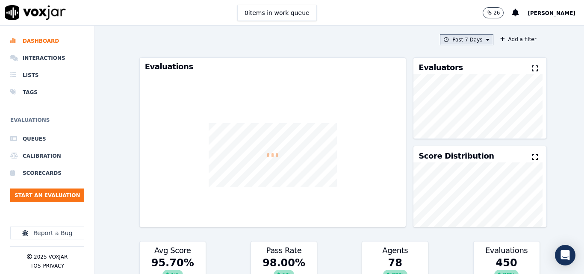
click at [460, 36] on button "Past 7 Days" at bounding box center [466, 39] width 53 height 11
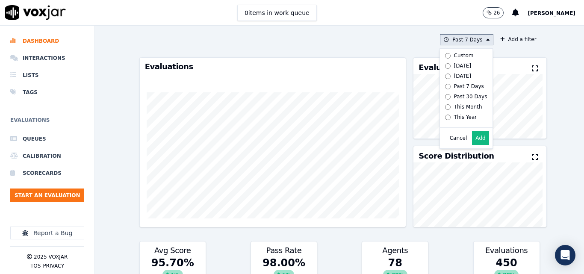
click at [454, 65] on div "[DATE]" at bounding box center [463, 65] width 18 height 7
click at [477, 142] on button "Add" at bounding box center [480, 138] width 17 height 14
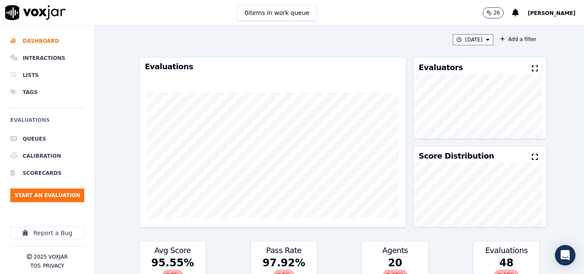
click at [532, 67] on icon at bounding box center [535, 68] width 6 height 7
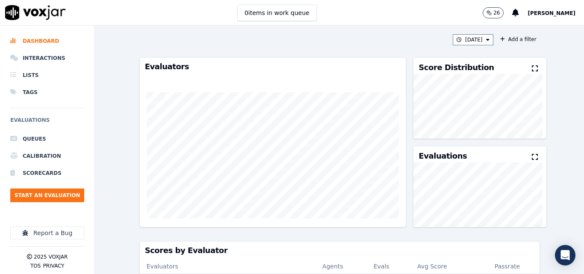
click at [532, 69] on button at bounding box center [536, 69] width 9 height 10
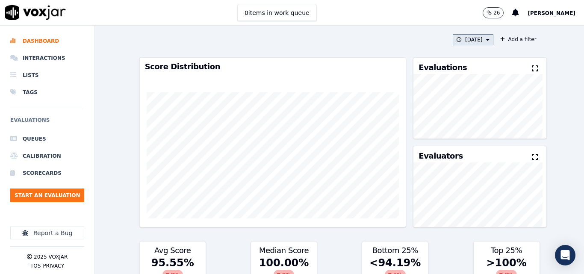
click at [468, 40] on button "[DATE]" at bounding box center [473, 39] width 41 height 11
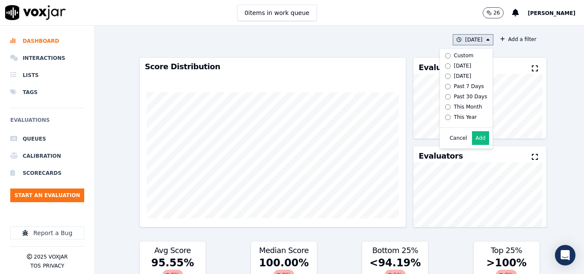
click at [463, 63] on label "[DATE]" at bounding box center [465, 66] width 46 height 10
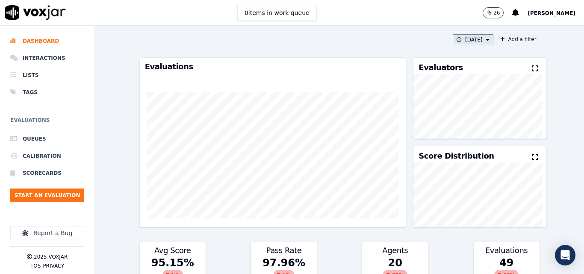
click at [474, 38] on button "[DATE]" at bounding box center [473, 39] width 41 height 11
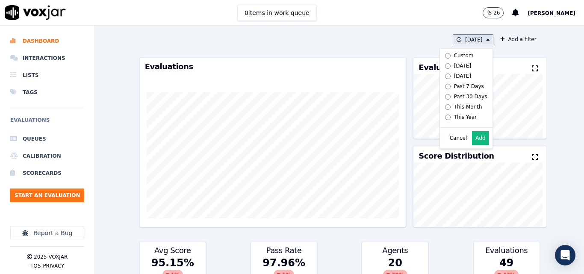
click at [455, 64] on div "[DATE]" at bounding box center [463, 65] width 18 height 7
click at [470, 137] on div "Cancel Add" at bounding box center [466, 138] width 53 height 21
click at [472, 142] on button "Add" at bounding box center [480, 138] width 17 height 14
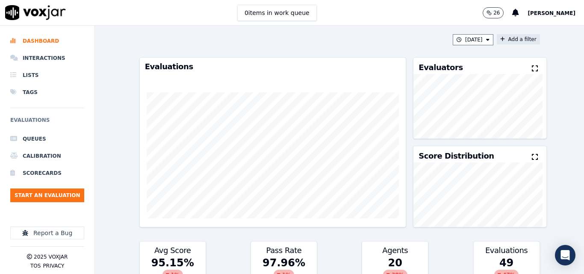
click at [510, 40] on button "Add a filter" at bounding box center [518, 39] width 43 height 10
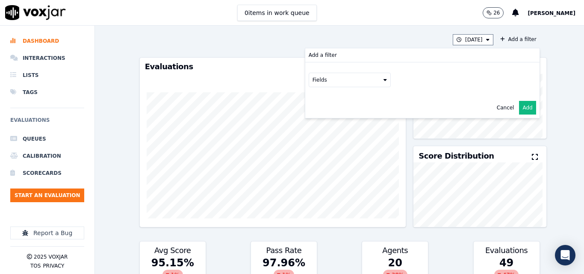
click at [556, 59] on div "[DATE] Add a filter Add a filter Fields Cancel Add Evaluations Evaluators Score…" at bounding box center [339, 150] width 489 height 248
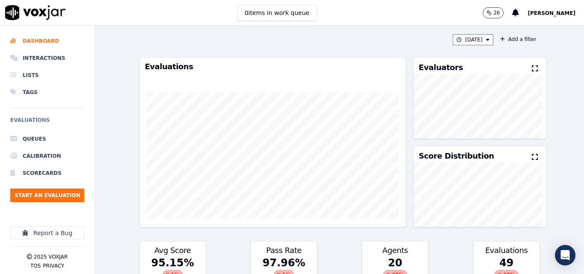
click at [532, 64] on button at bounding box center [536, 69] width 9 height 10
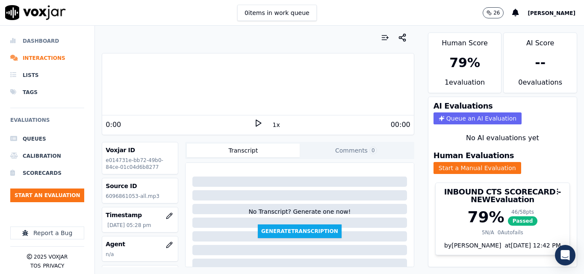
click at [46, 43] on li "Dashboard" at bounding box center [47, 41] width 74 height 17
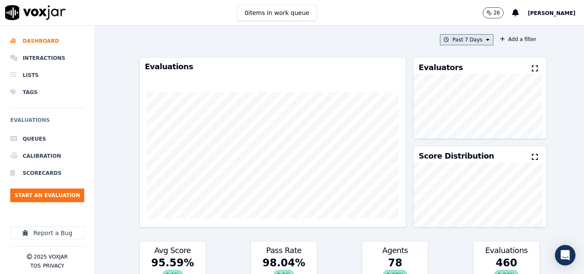
click at [478, 44] on button "Past 7 Days" at bounding box center [466, 39] width 53 height 11
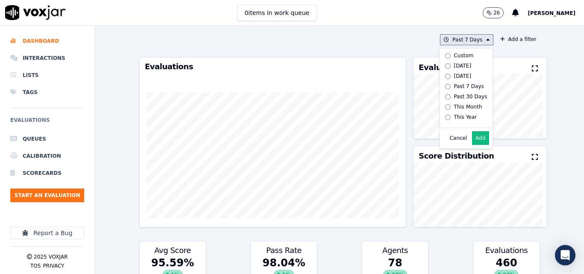
click at [472, 145] on button "Add" at bounding box center [480, 138] width 17 height 14
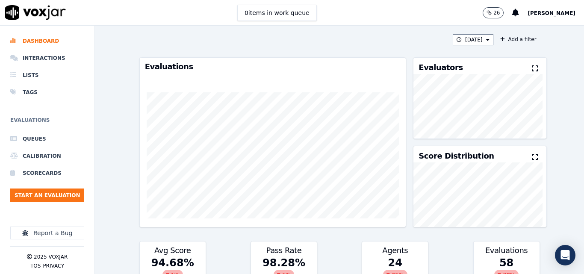
click at [532, 68] on icon at bounding box center [535, 68] width 6 height 7
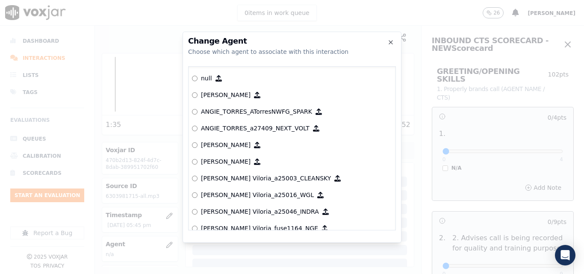
scroll to position [3687, 0]
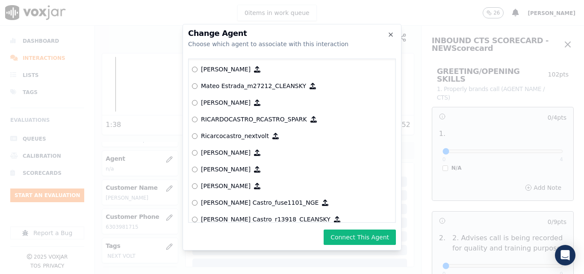
click at [361, 233] on button "Connect This Agent" at bounding box center [360, 237] width 72 height 15
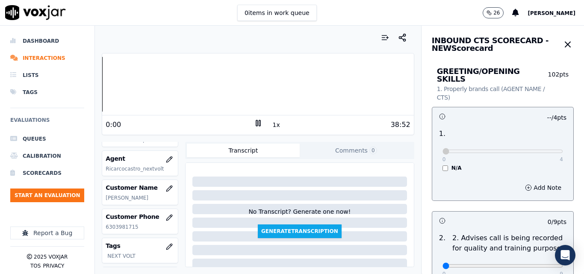
click at [94, 98] on div "Dashboard Interactions Lists Tags Evaluations Queues Calibration Scorecards Sta…" at bounding box center [292, 150] width 584 height 248
click at [274, 121] on button "1x" at bounding box center [276, 125] width 11 height 12
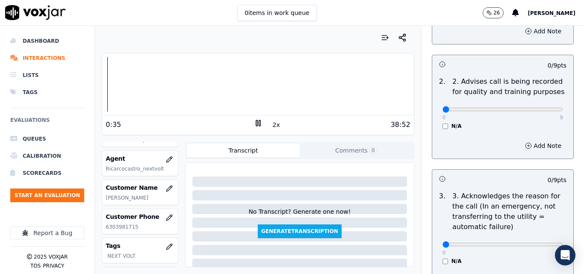
scroll to position [171, 0]
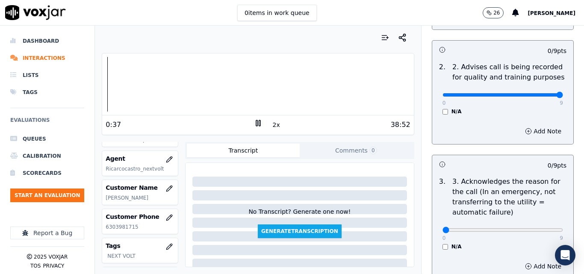
type input "9"
click at [541, 93] on input "range" at bounding box center [503, 94] width 121 height 3
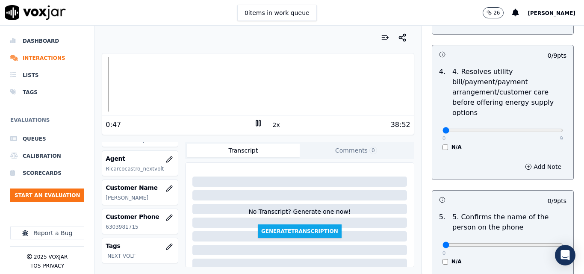
scroll to position [428, 0]
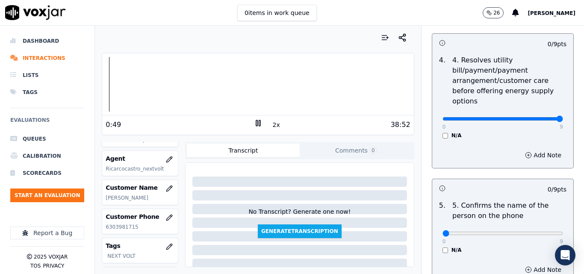
type input "9"
click at [539, 117] on input "range" at bounding box center [503, 118] width 121 height 3
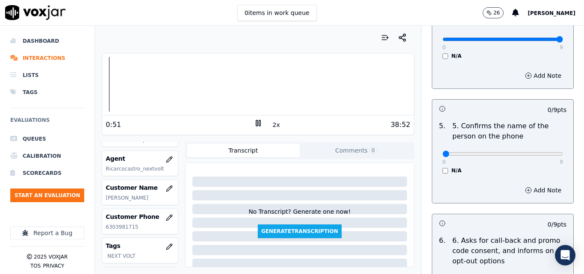
scroll to position [513, 0]
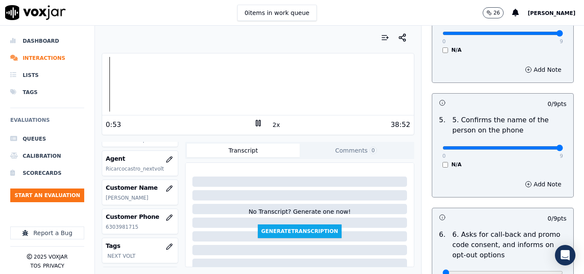
type input "9"
click at [540, 146] on input "range" at bounding box center [503, 147] width 121 height 3
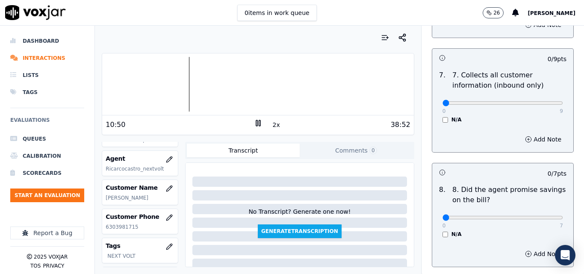
scroll to position [813, 0]
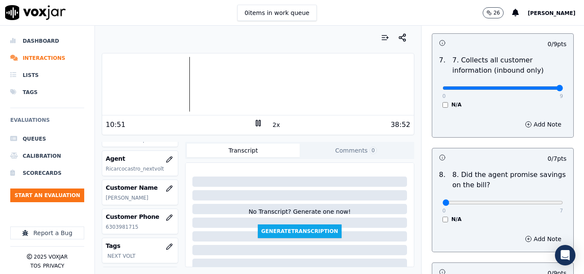
type input "9"
click at [542, 86] on input "range" at bounding box center [503, 87] width 121 height 3
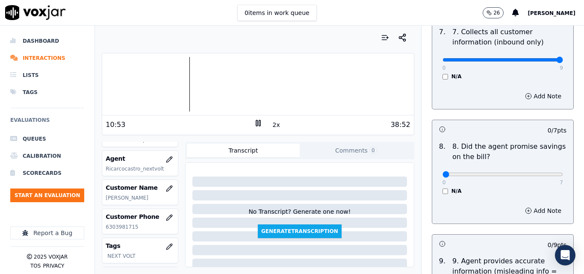
scroll to position [855, 0]
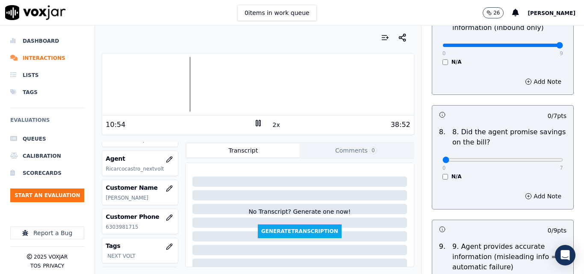
click at [436, 171] on div "0 7 N/A" at bounding box center [503, 164] width 134 height 33
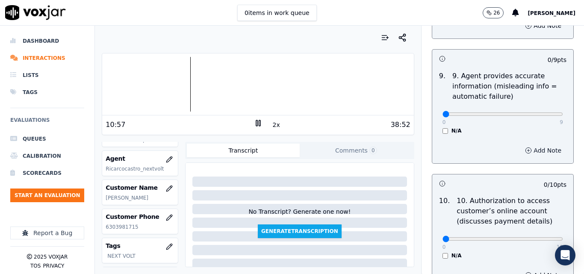
scroll to position [1026, 0]
click at [223, 83] on div at bounding box center [257, 84] width 311 height 55
click at [219, 83] on div at bounding box center [257, 84] width 311 height 55
click at [220, 87] on div at bounding box center [257, 84] width 311 height 55
click at [272, 121] on button "2x" at bounding box center [276, 125] width 11 height 12
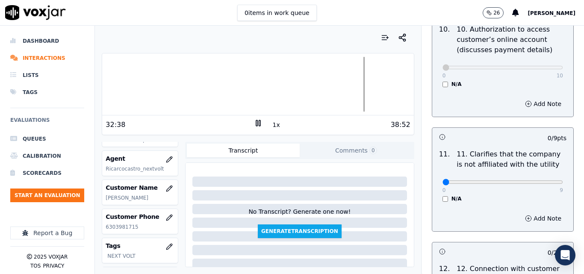
scroll to position [1240, 0]
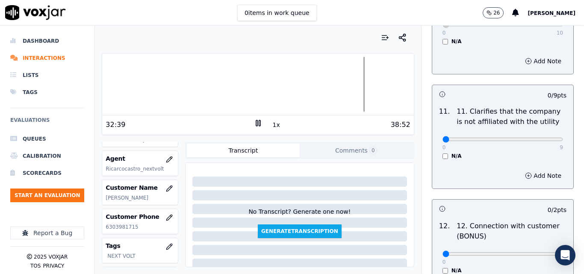
click at [560, 144] on p "9" at bounding box center [561, 147] width 3 height 7
type input "9"
click at [540, 138] on input "range" at bounding box center [503, 139] width 121 height 3
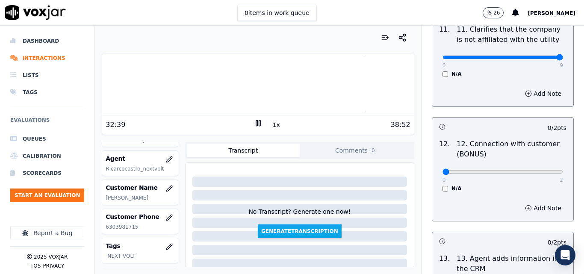
scroll to position [1326, 0]
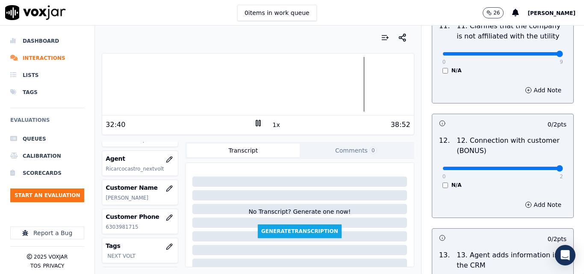
type input "2"
click at [538, 167] on input "range" at bounding box center [503, 168] width 121 height 3
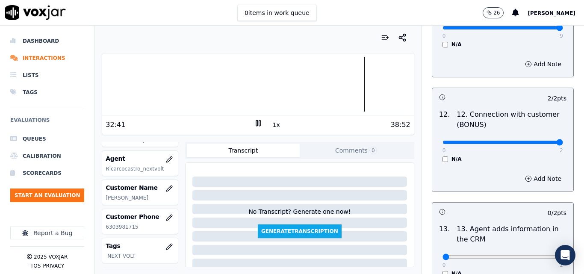
scroll to position [1454, 0]
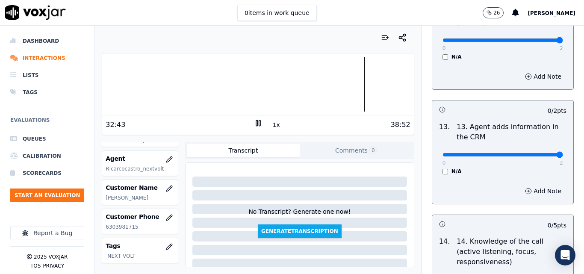
type input "2"
click at [530, 153] on input "range" at bounding box center [503, 154] width 121 height 3
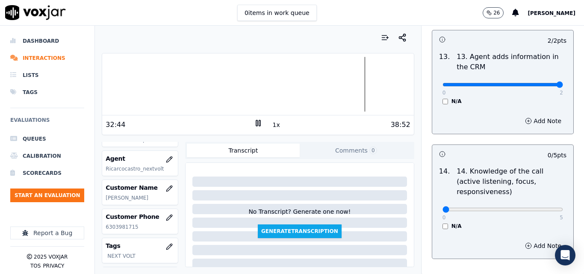
scroll to position [1540, 0]
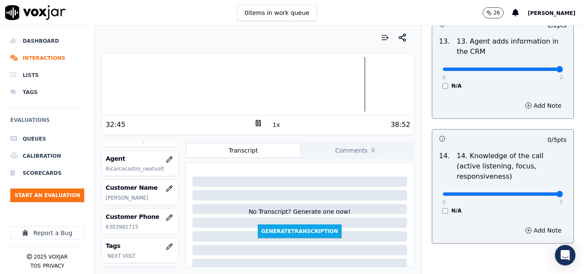
type input "5"
click at [535, 192] on input "range" at bounding box center [503, 193] width 121 height 3
click at [371, 86] on div at bounding box center [257, 84] width 311 height 55
click at [271, 124] on button "1x" at bounding box center [276, 125] width 11 height 12
click at [271, 125] on button "1.5x" at bounding box center [279, 125] width 17 height 12
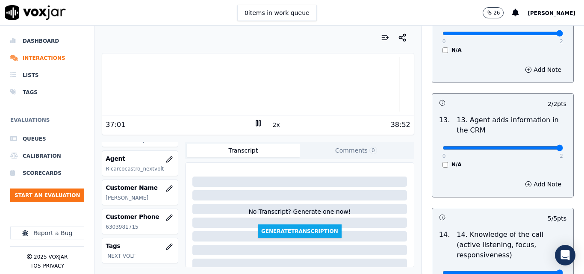
scroll to position [1454, 0]
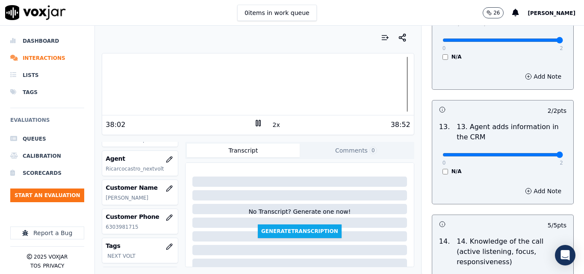
click at [256, 124] on rect at bounding box center [256, 123] width 1 height 6
click at [524, 185] on button "Add Note" at bounding box center [543, 191] width 47 height 12
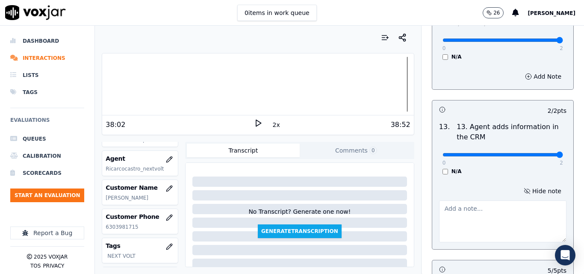
click at [462, 201] on textarea at bounding box center [502, 222] width 127 height 42
paste textarea "10.51"
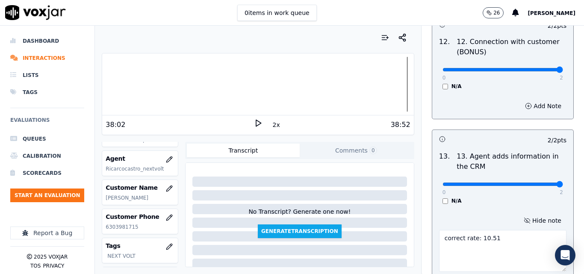
scroll to position [1411, 0]
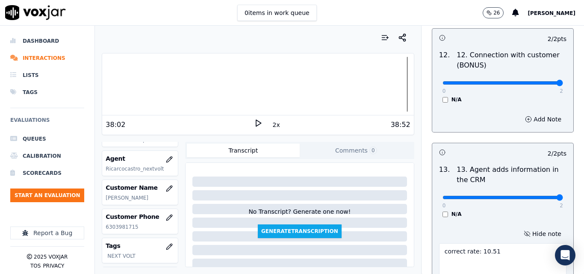
type textarea "correct rate: 10.51"
type input "1"
click at [507, 196] on input "range" at bounding box center [503, 197] width 121 height 3
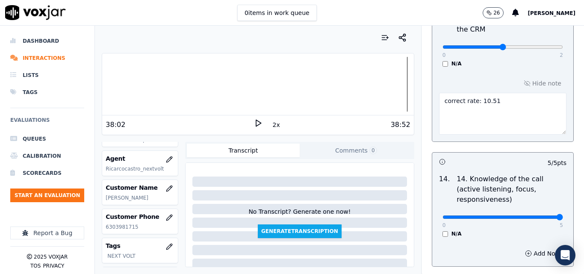
scroll to position [1607, 0]
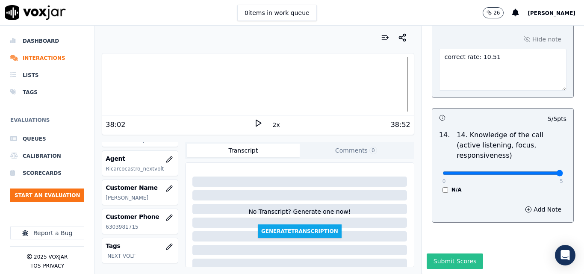
click at [444, 254] on div "Submit Scores" at bounding box center [503, 264] width 163 height 21
click at [447, 254] on button "Submit Scores" at bounding box center [455, 261] width 57 height 15
